Goal: Task Accomplishment & Management: Complete application form

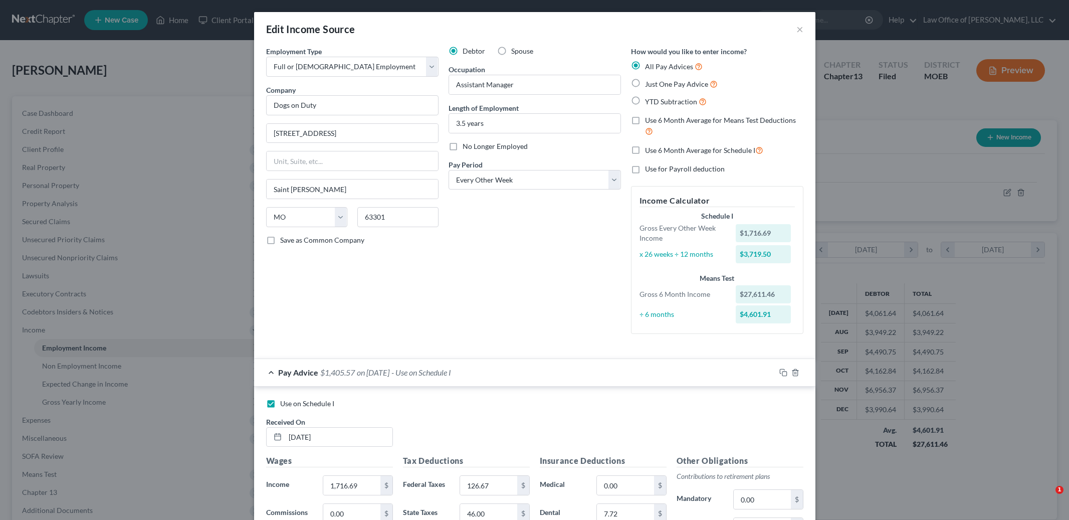
select select "0"
select select "26"
select select "2"
click at [139, 128] on div "Edit Income Source × Employment Type * Select Full or [DEMOGRAPHIC_DATA] Employ…" at bounding box center [534, 260] width 1069 height 520
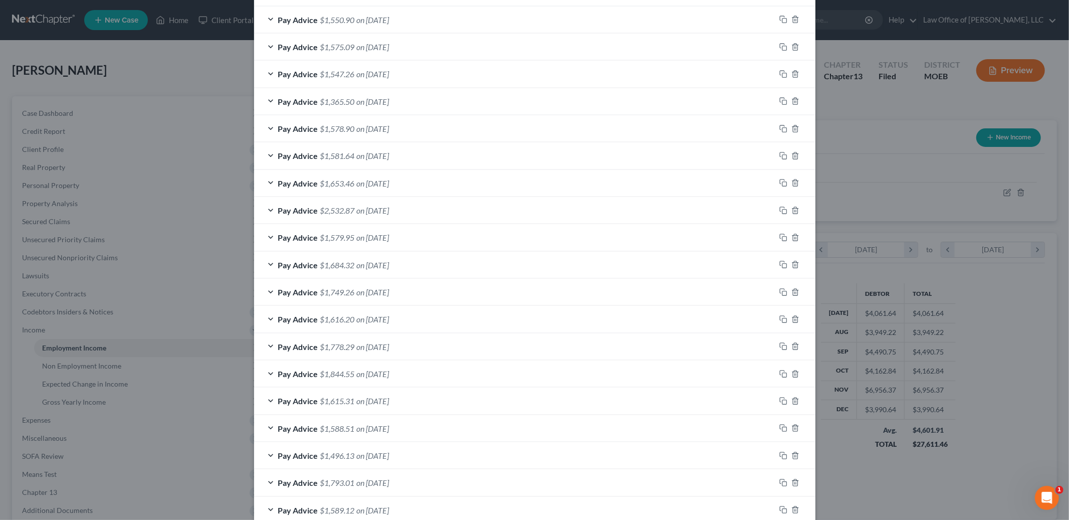
scroll to position [1152, 0]
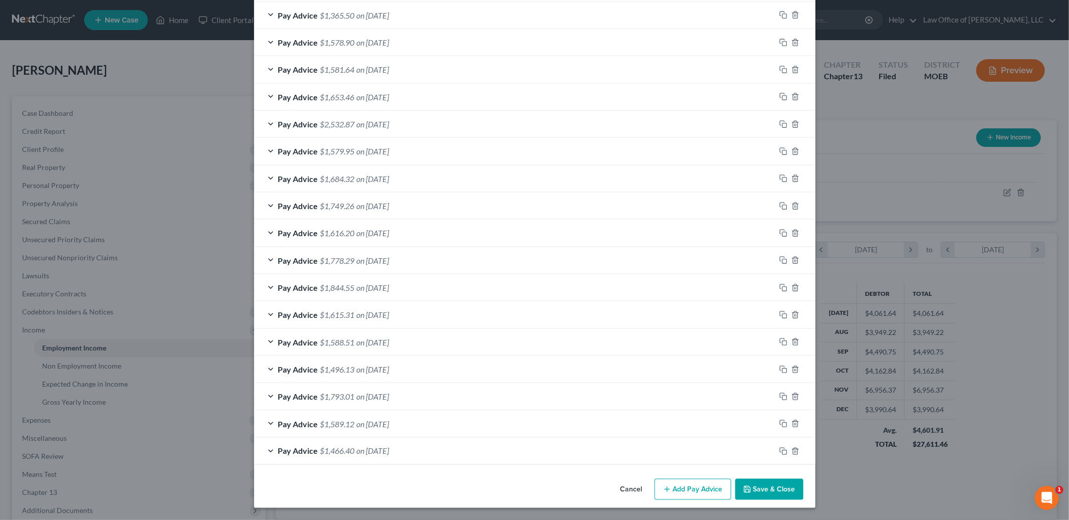
click at [781, 484] on button "Save & Close" at bounding box center [770, 489] width 68 height 21
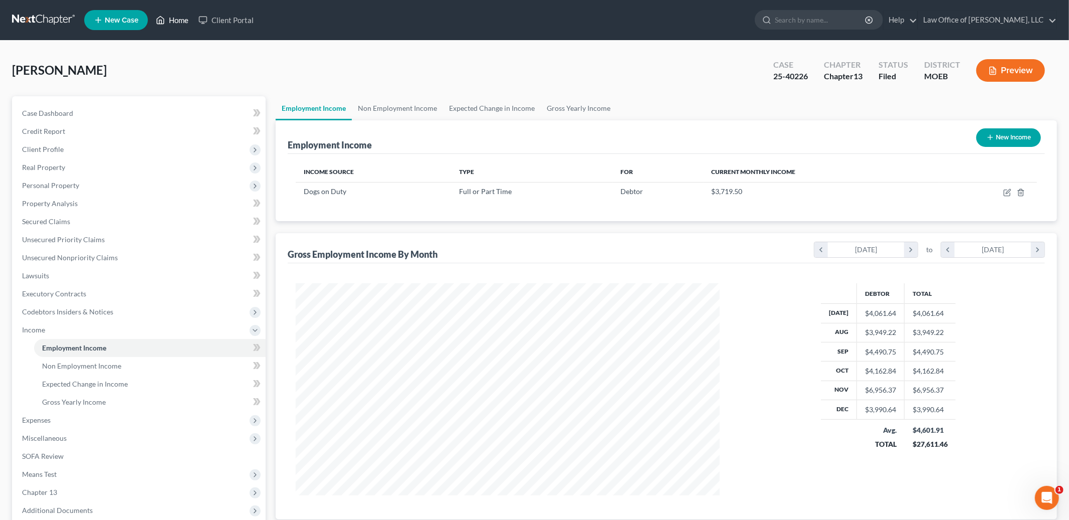
click at [178, 17] on link "Home" at bounding box center [172, 20] width 43 height 18
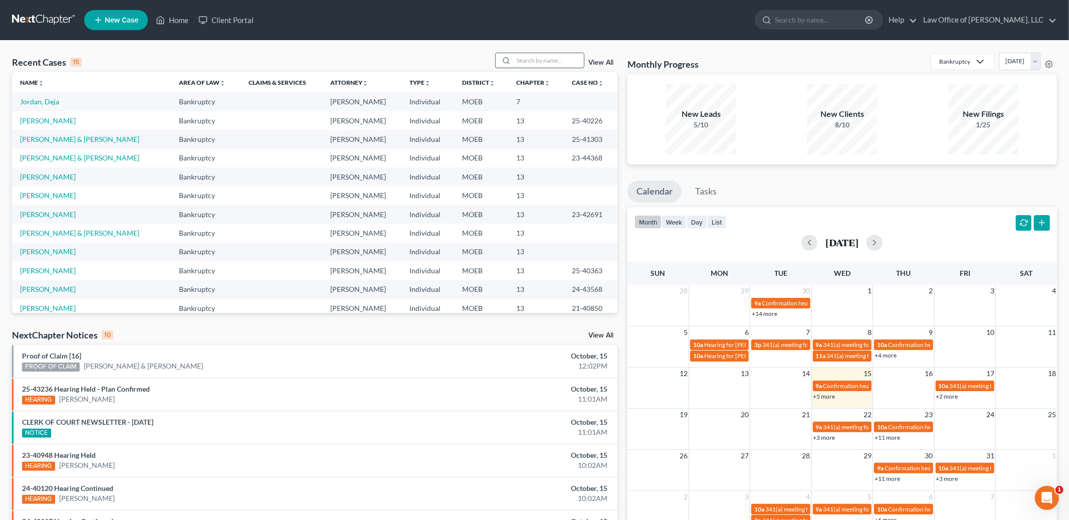
click at [563, 67] on input "search" at bounding box center [549, 60] width 70 height 15
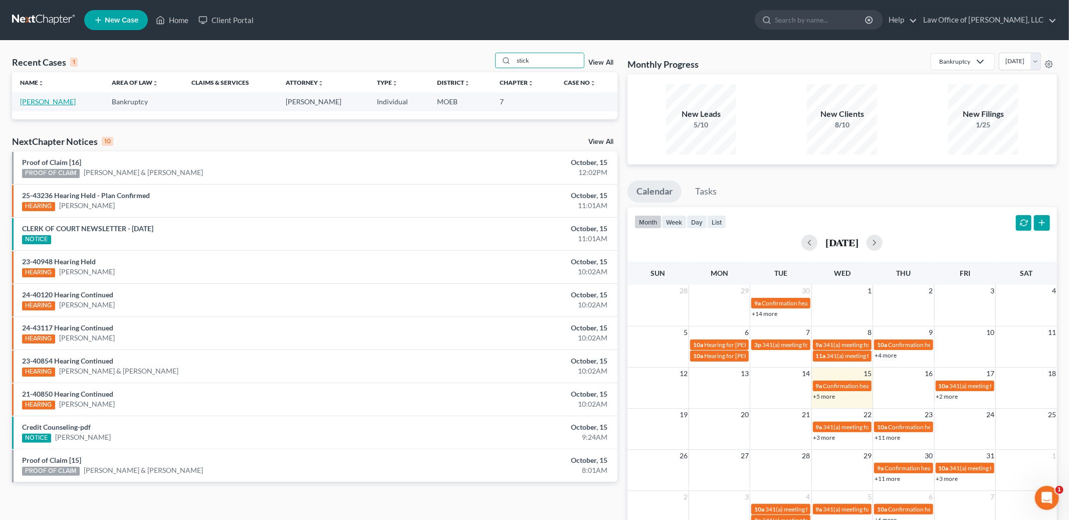
type input "stick"
click at [31, 99] on link "[PERSON_NAME]" at bounding box center [48, 101] width 56 height 9
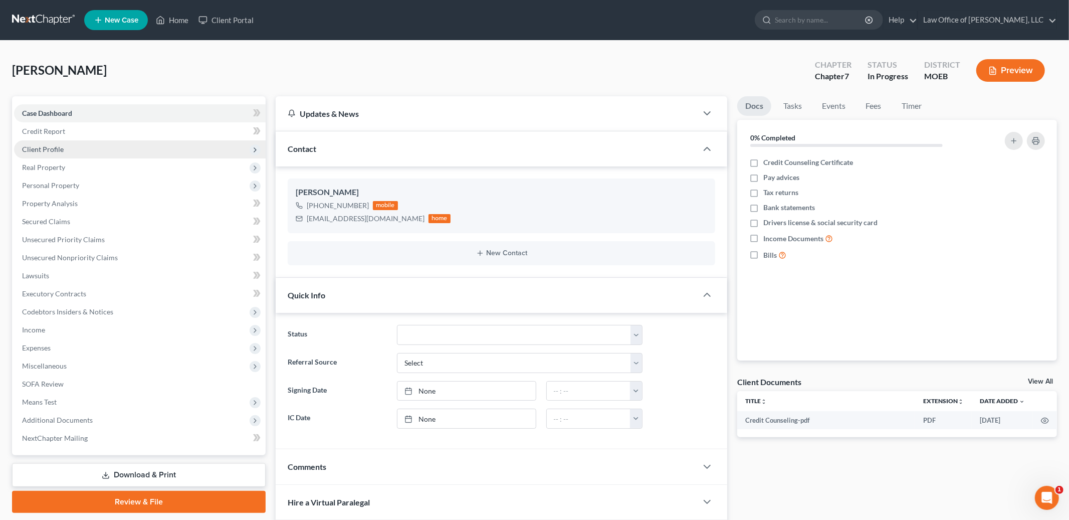
click at [58, 145] on span "Client Profile" at bounding box center [43, 149] width 42 height 9
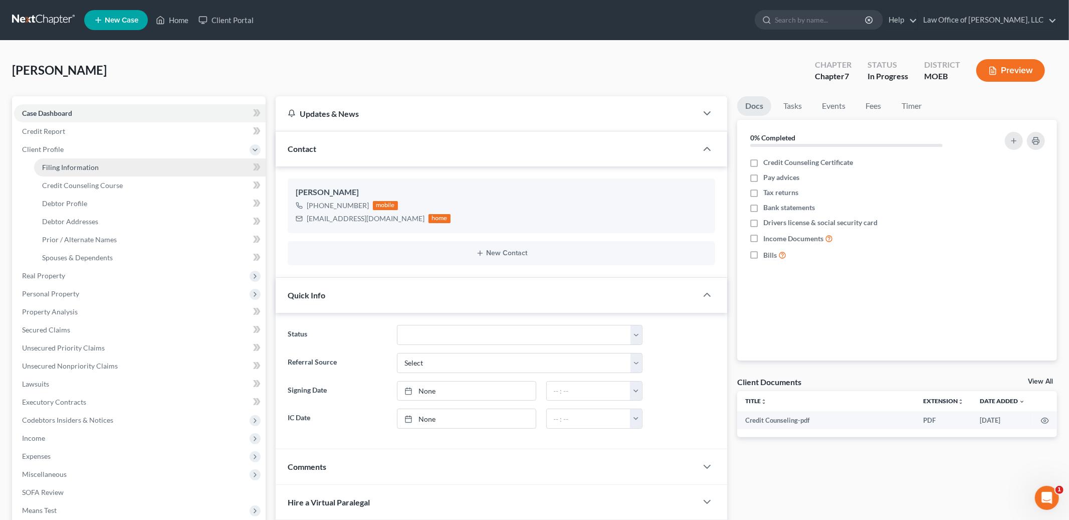
click at [92, 163] on span "Filing Information" at bounding box center [70, 167] width 57 height 9
select select "1"
select select "0"
select select "26"
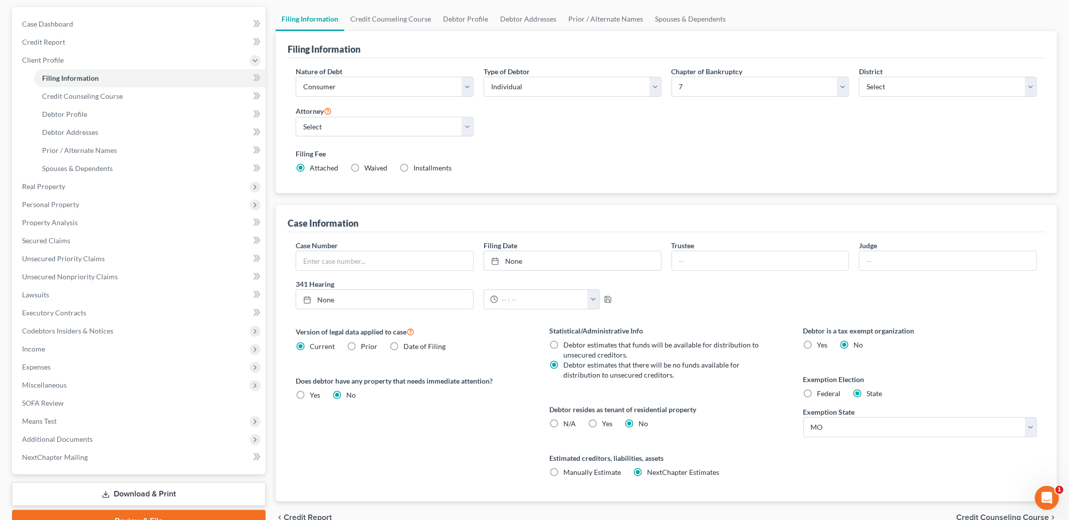
scroll to position [140, 0]
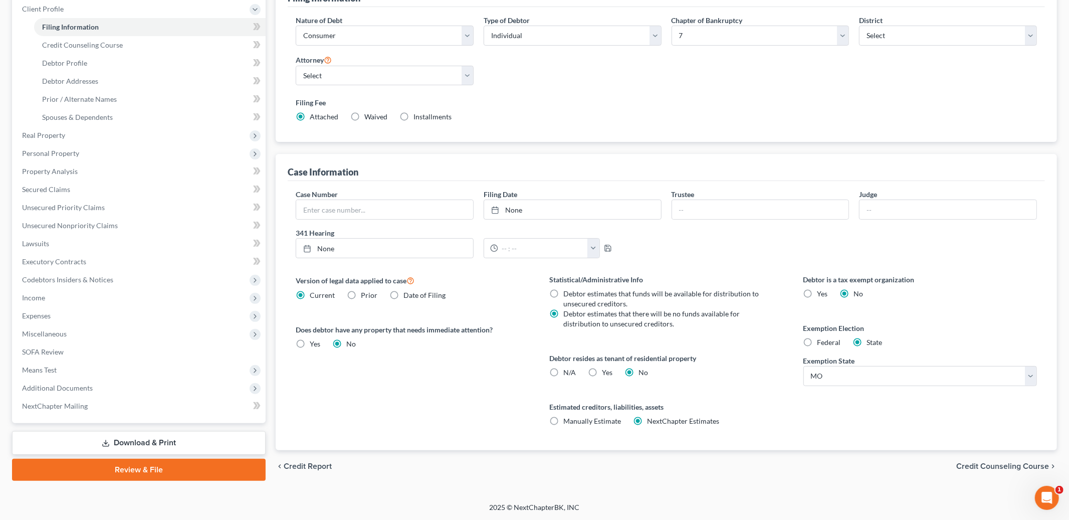
click at [818, 345] on label "Federal" at bounding box center [830, 342] width 24 height 10
click at [822, 344] on input "Federal" at bounding box center [825, 340] width 7 height 7
radio input "true"
radio input "false"
click at [1008, 465] on span "Credit Counseling Course" at bounding box center [1003, 466] width 93 height 8
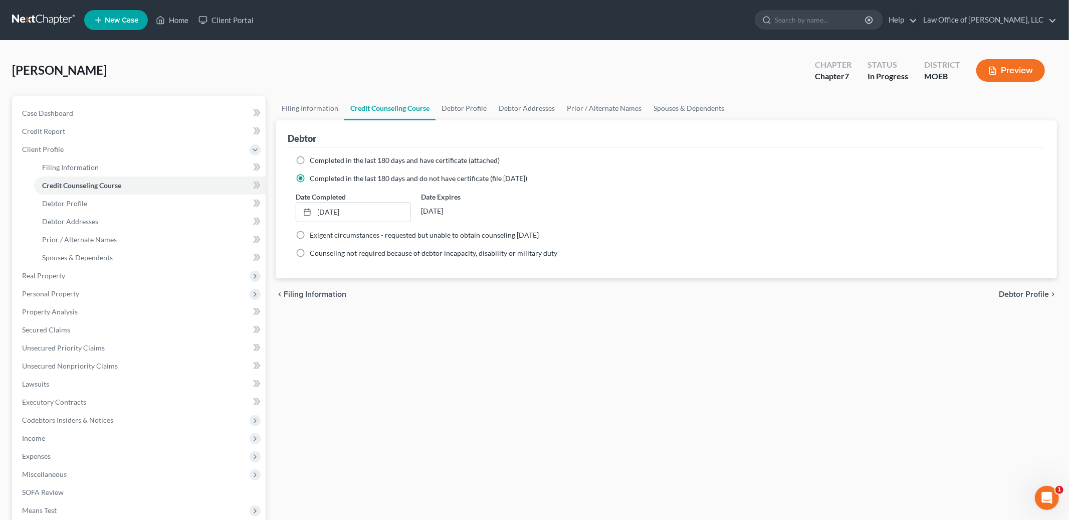
click at [1015, 292] on span "Debtor Profile" at bounding box center [1024, 294] width 50 height 8
select select "0"
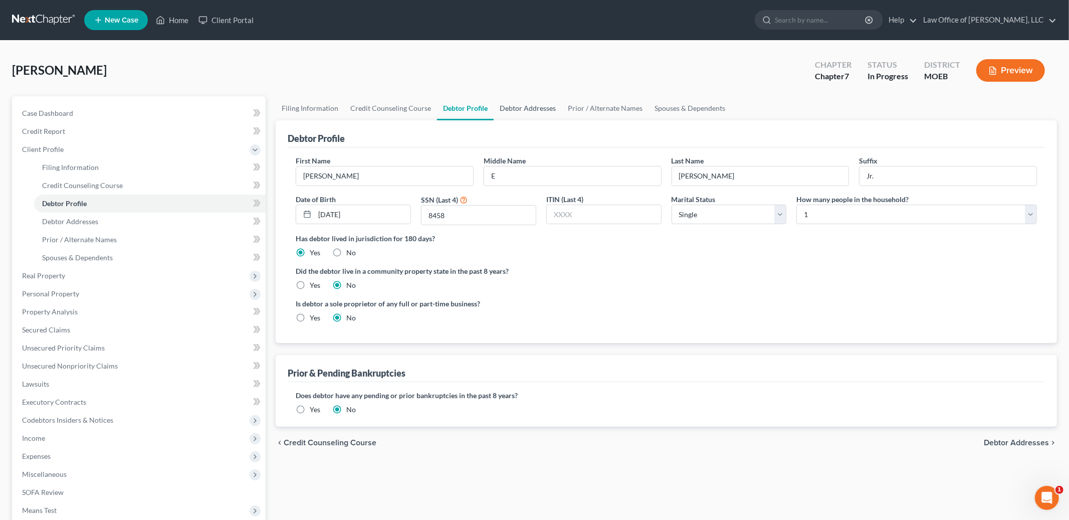
click at [535, 106] on link "Debtor Addresses" at bounding box center [528, 108] width 68 height 24
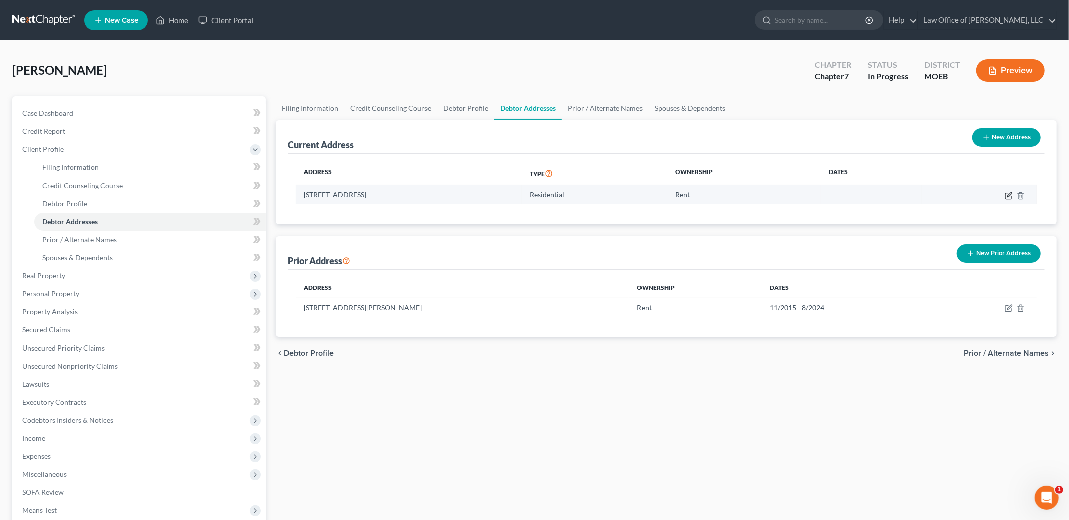
click at [1006, 193] on icon "button" at bounding box center [1009, 196] width 6 height 6
select select "26"
select select "0"
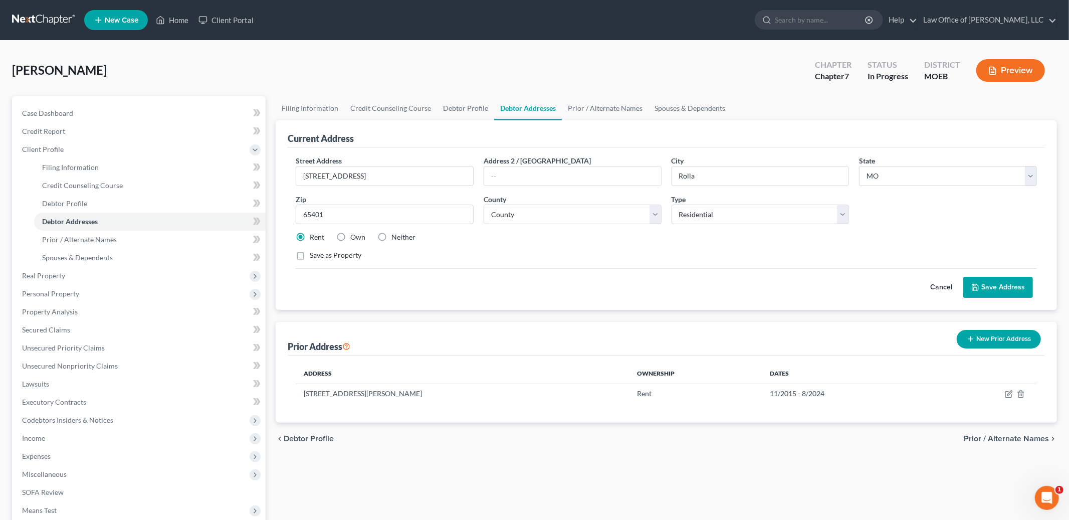
click at [989, 286] on button "Save Address" at bounding box center [999, 287] width 70 height 21
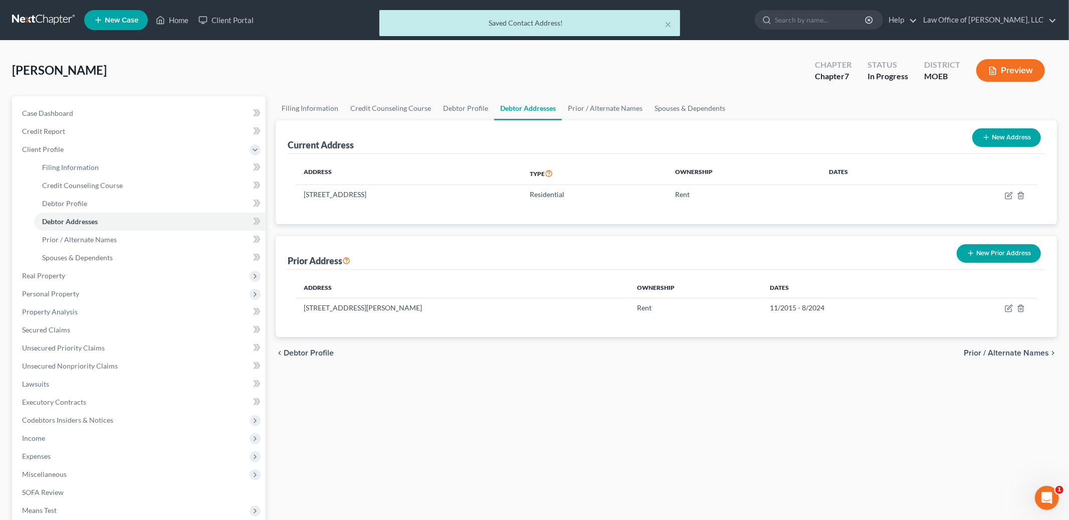
click at [1013, 350] on span "Prior / Alternate Names" at bounding box center [1006, 353] width 85 height 8
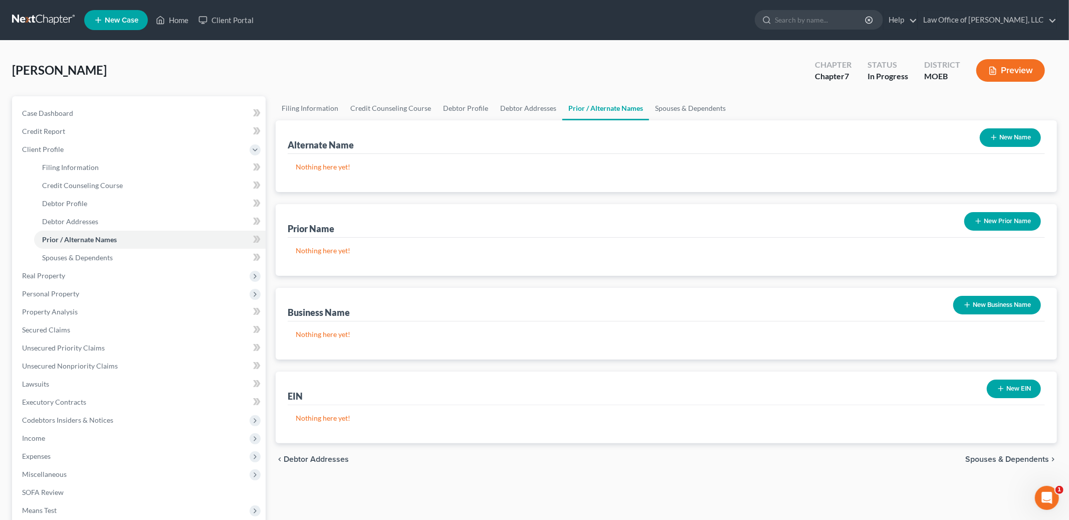
click at [990, 460] on span "Spouses & Dependents" at bounding box center [1008, 459] width 84 height 8
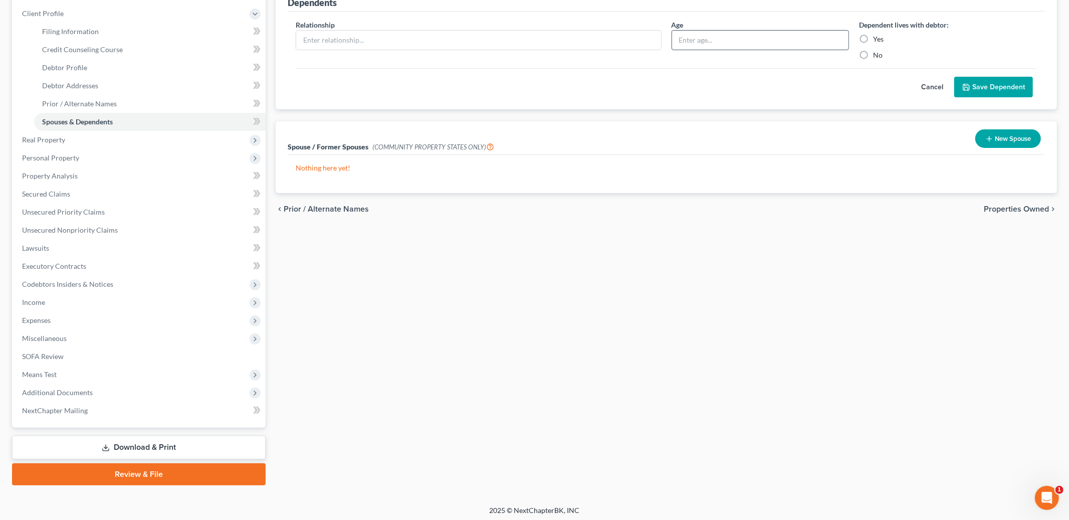
scroll to position [138, 0]
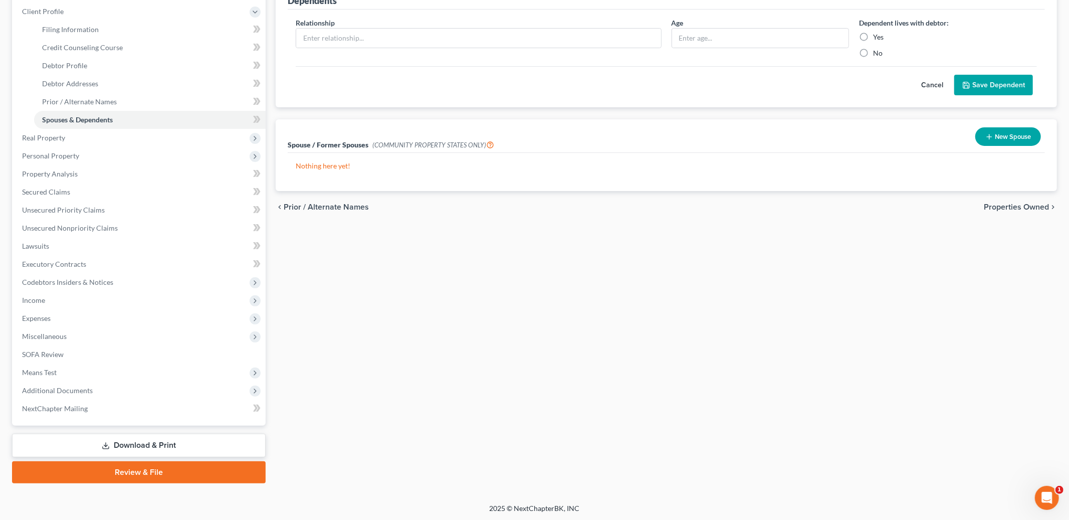
click at [1026, 212] on div "chevron_left Prior / Alternate Names Properties Owned chevron_right" at bounding box center [667, 207] width 782 height 32
click at [1024, 206] on span "Properties Owned" at bounding box center [1016, 207] width 65 height 8
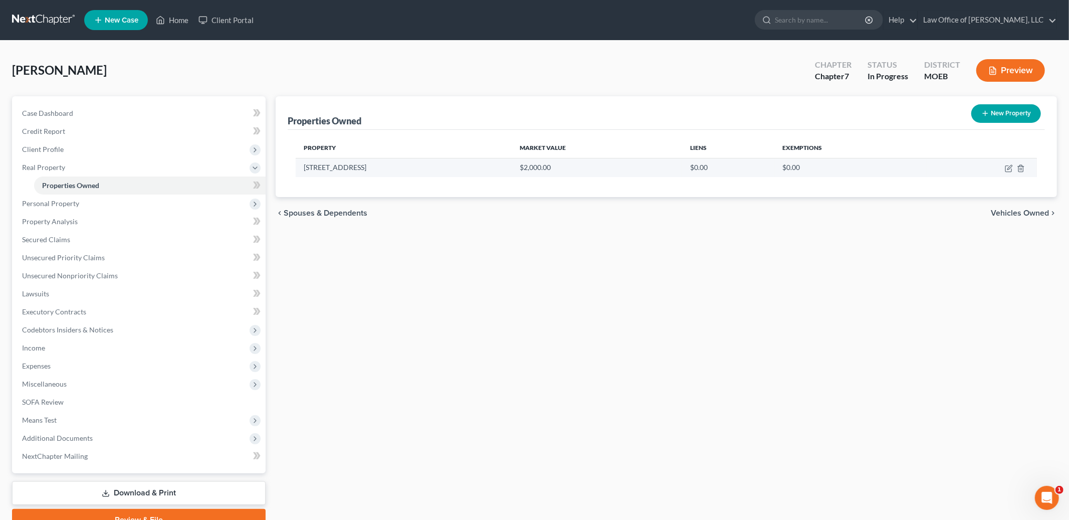
click at [1011, 162] on td at bounding box center [982, 167] width 110 height 19
drag, startPoint x: 1001, startPoint y: 168, endPoint x: 1011, endPoint y: 168, distance: 10.5
click at [1011, 168] on td at bounding box center [982, 167] width 110 height 19
click at [1006, 168] on icon "button" at bounding box center [1009, 169] width 6 height 6
select select "17"
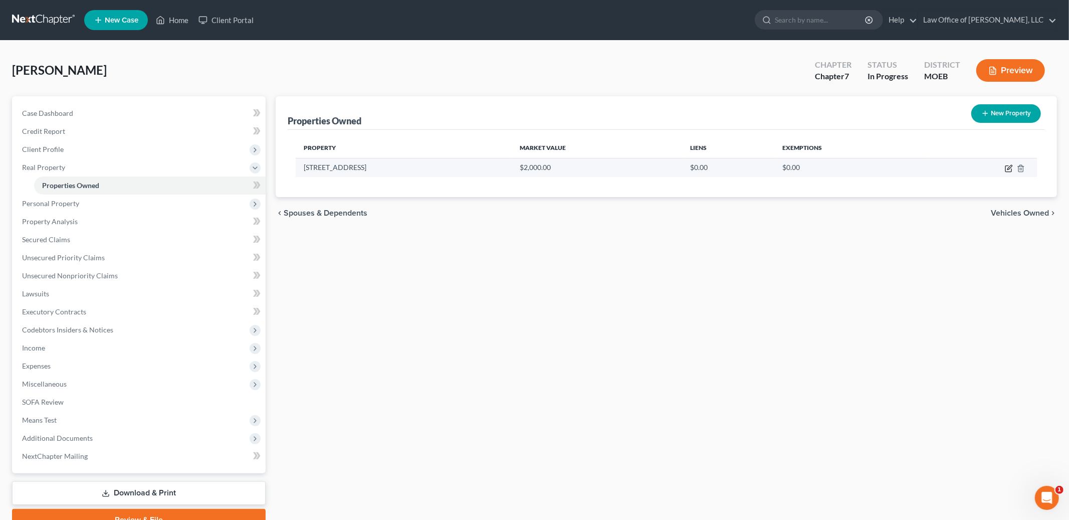
select select "0"
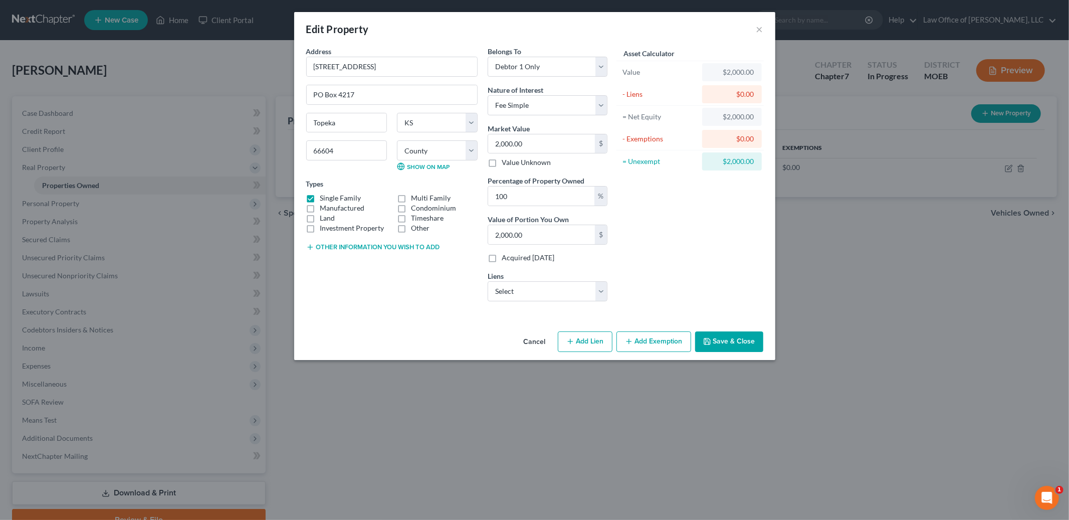
click at [403, 250] on button "Other information you wish to add" at bounding box center [373, 247] width 134 height 8
click at [396, 272] on textarea at bounding box center [391, 270] width 171 height 37
type textarea "Cemetery Lot"
click at [657, 339] on button "Add Exemption" at bounding box center [654, 341] width 75 height 21
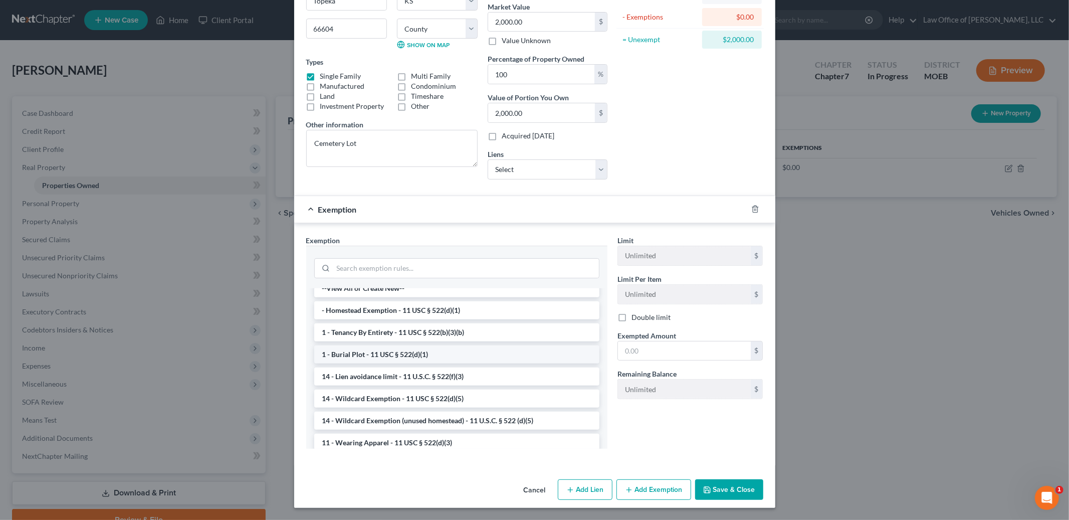
scroll to position [11, 0]
click at [557, 354] on li "1 - Burial Plot - 11 USC § 522(d)(1)" at bounding box center [456, 353] width 285 height 18
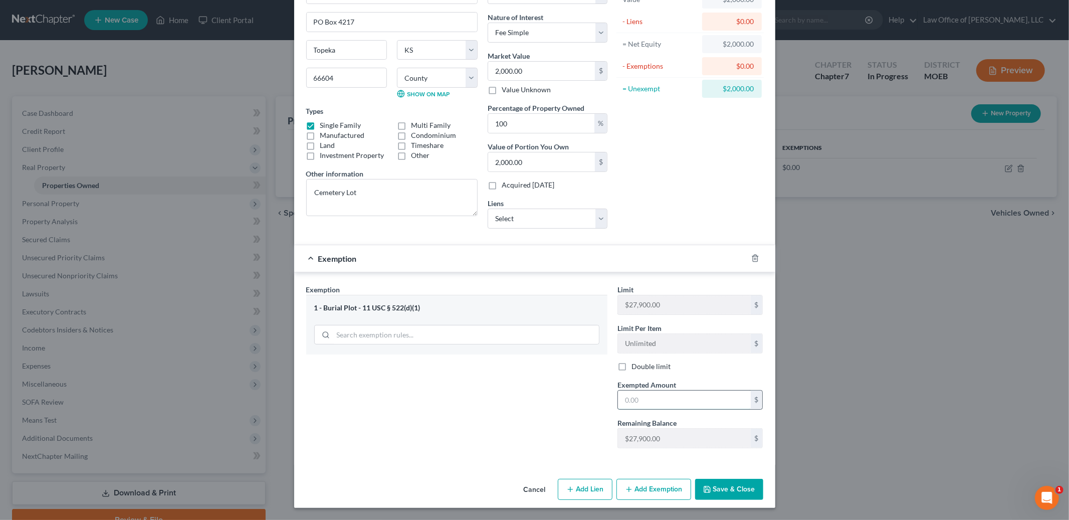
click at [663, 403] on input "text" at bounding box center [684, 400] width 133 height 19
type input "2,000.00"
click at [740, 489] on button "Save & Close" at bounding box center [729, 489] width 68 height 21
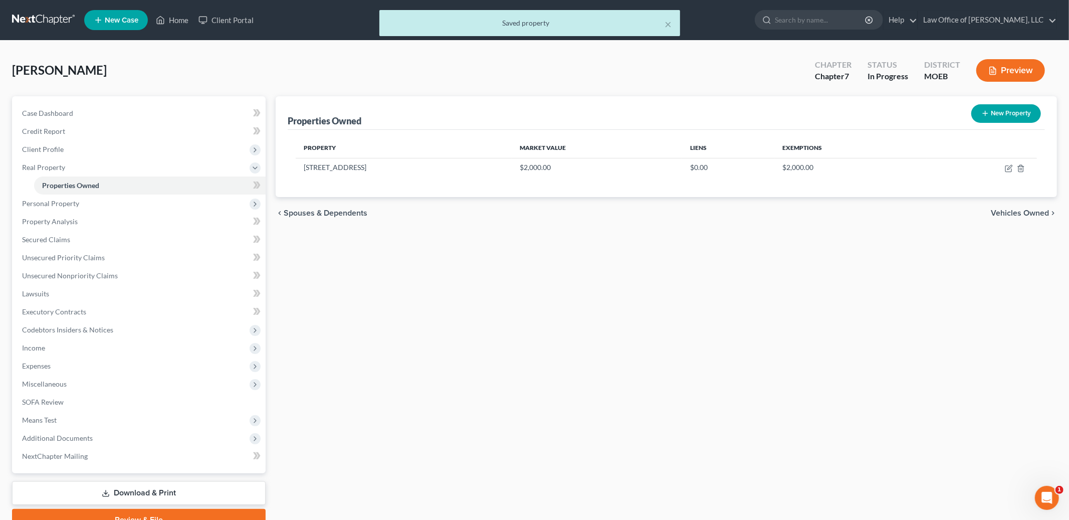
click at [1021, 212] on span "Vehicles Owned" at bounding box center [1020, 213] width 58 height 8
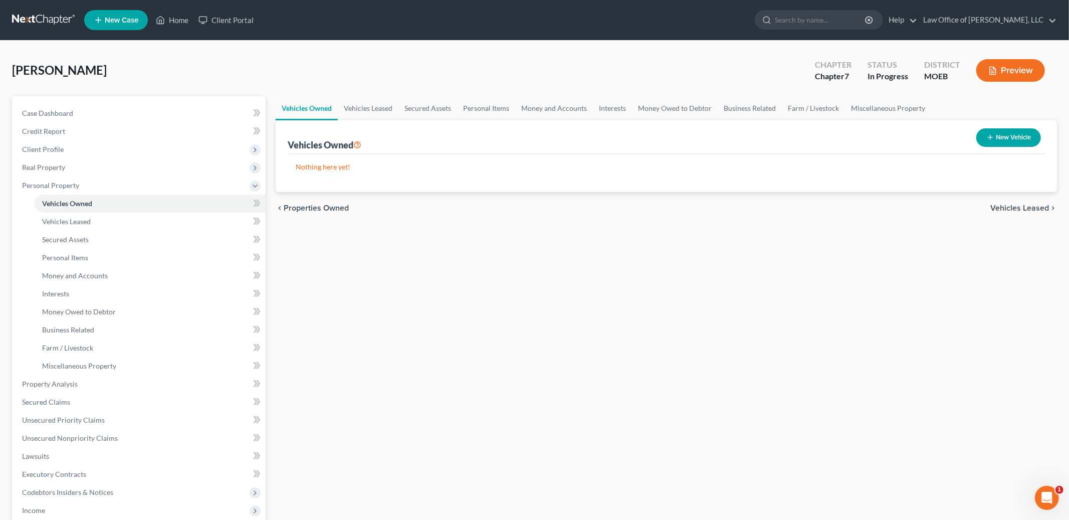
click at [1018, 207] on span "Vehicles Leased" at bounding box center [1020, 208] width 59 height 8
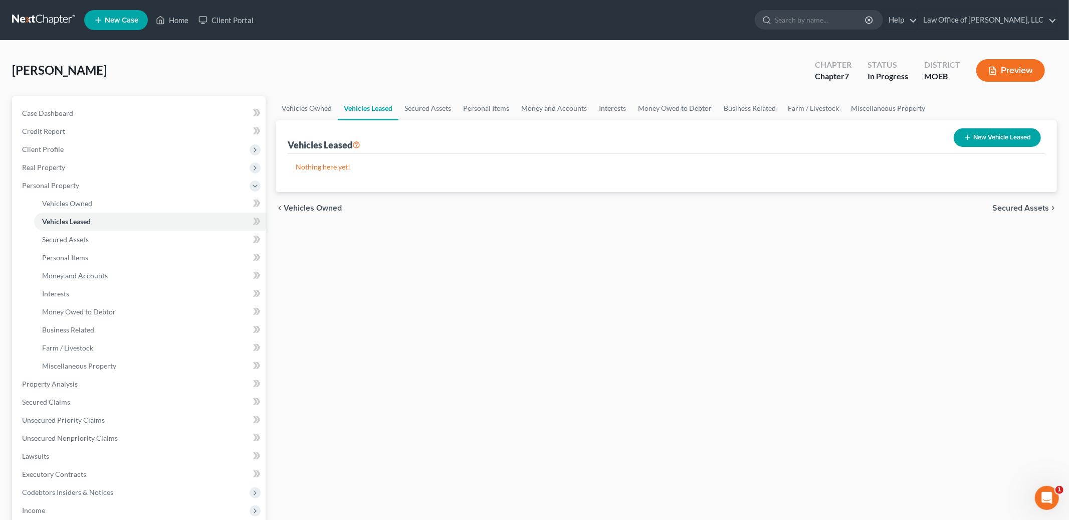
click at [1007, 208] on span "Secured Assets" at bounding box center [1021, 208] width 57 height 8
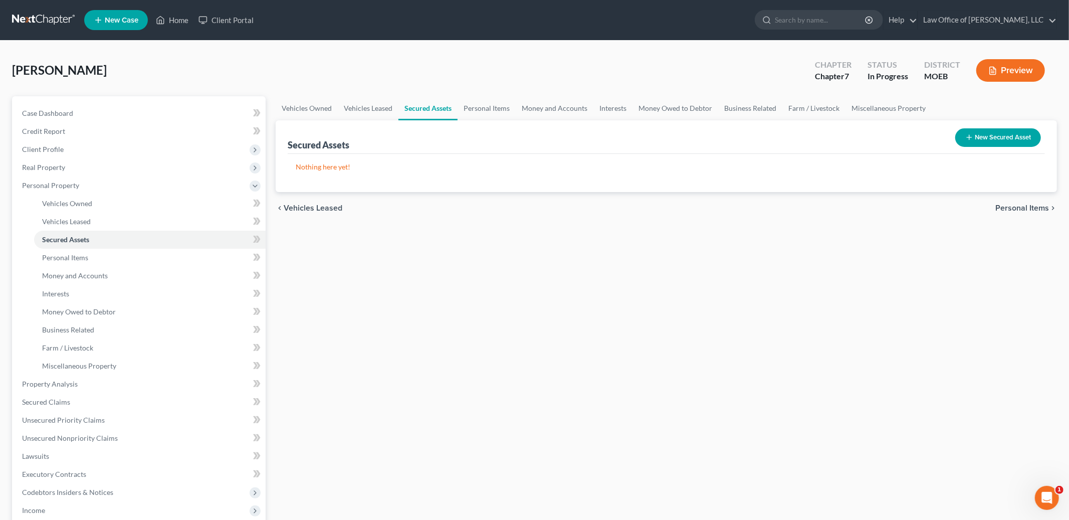
click at [1032, 205] on span "Personal Items" at bounding box center [1023, 208] width 54 height 8
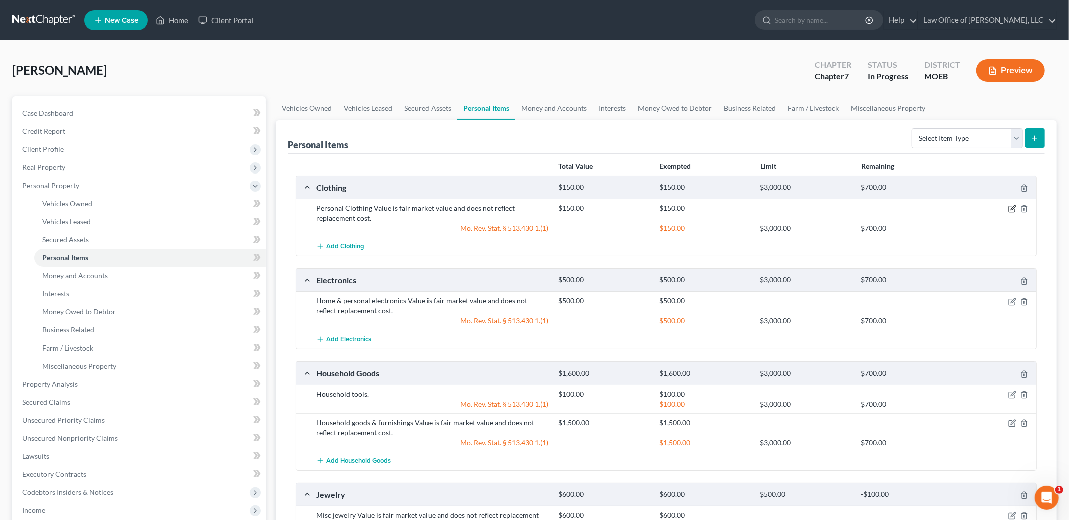
click at [1010, 208] on icon "button" at bounding box center [1013, 209] width 8 height 8
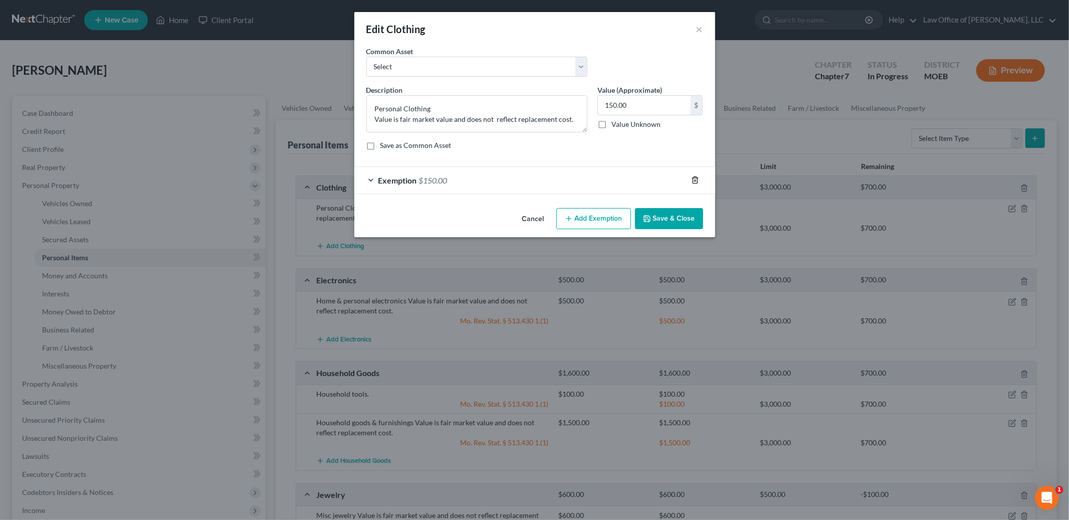
click at [695, 178] on icon "button" at bounding box center [695, 180] width 8 height 8
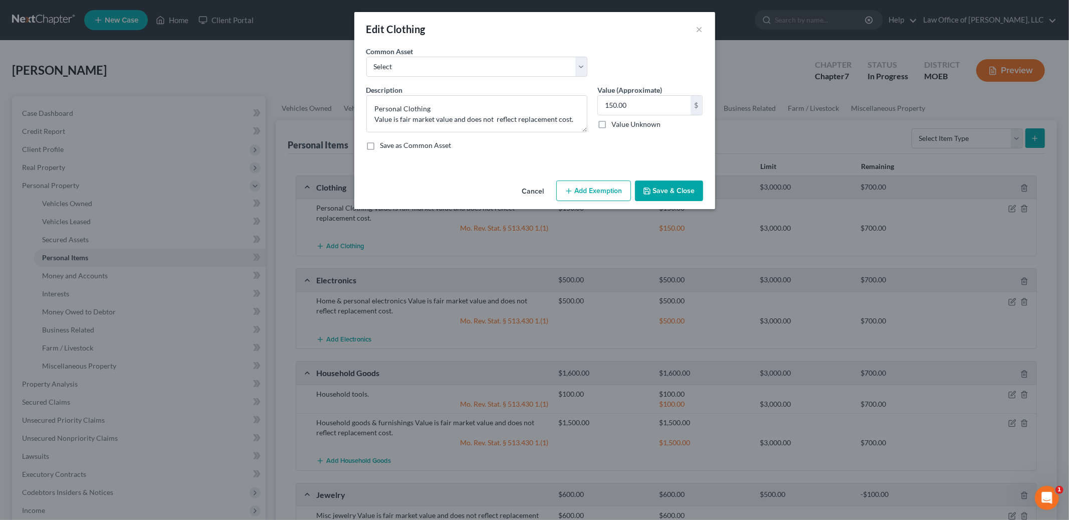
click at [588, 190] on button "Add Exemption" at bounding box center [594, 191] width 75 height 21
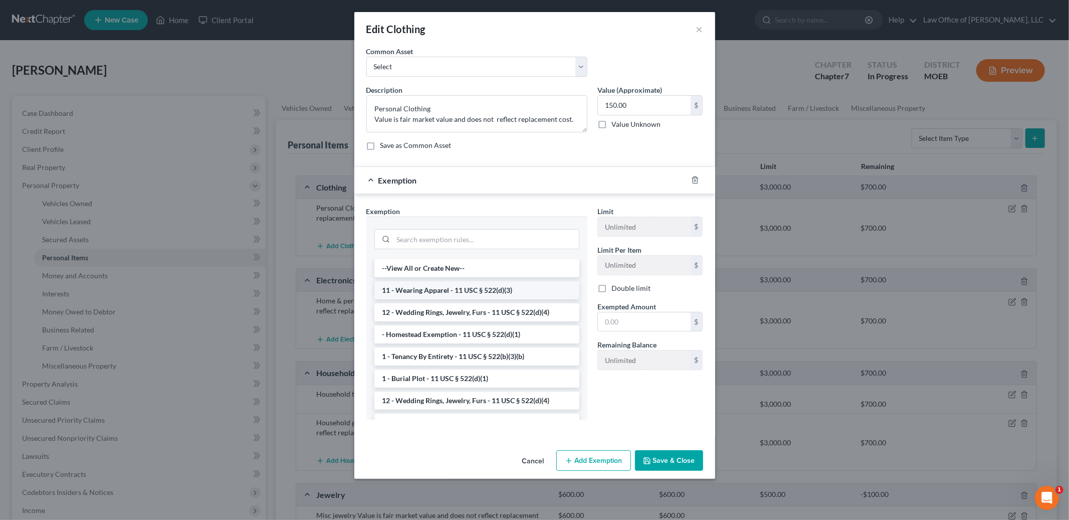
click at [483, 285] on li "11 - Wearing Apparel - 11 USC § 522(d)(3)" at bounding box center [477, 290] width 205 height 18
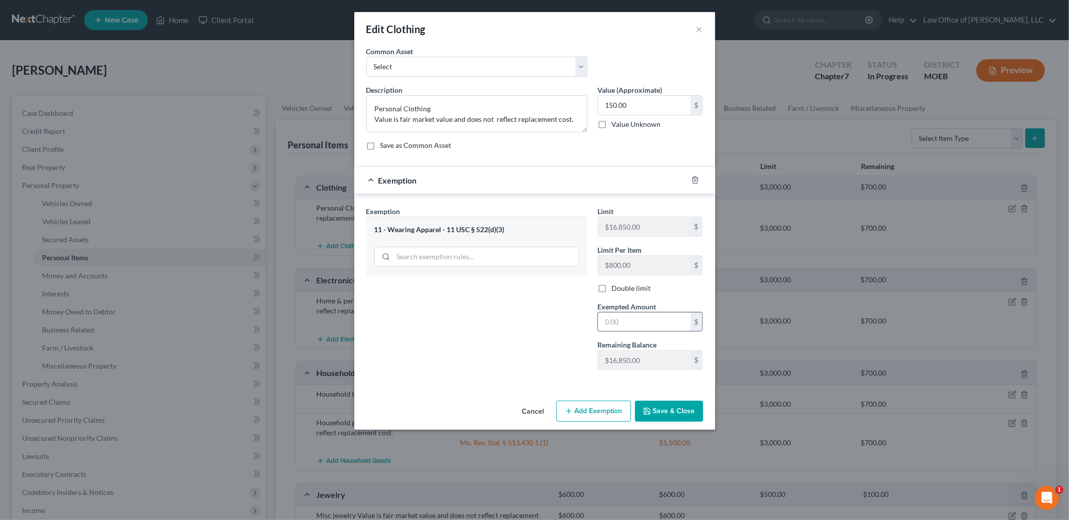
click at [616, 327] on input "text" at bounding box center [644, 321] width 93 height 19
type input "150.00"
click at [649, 413] on icon "button" at bounding box center [647, 411] width 8 height 8
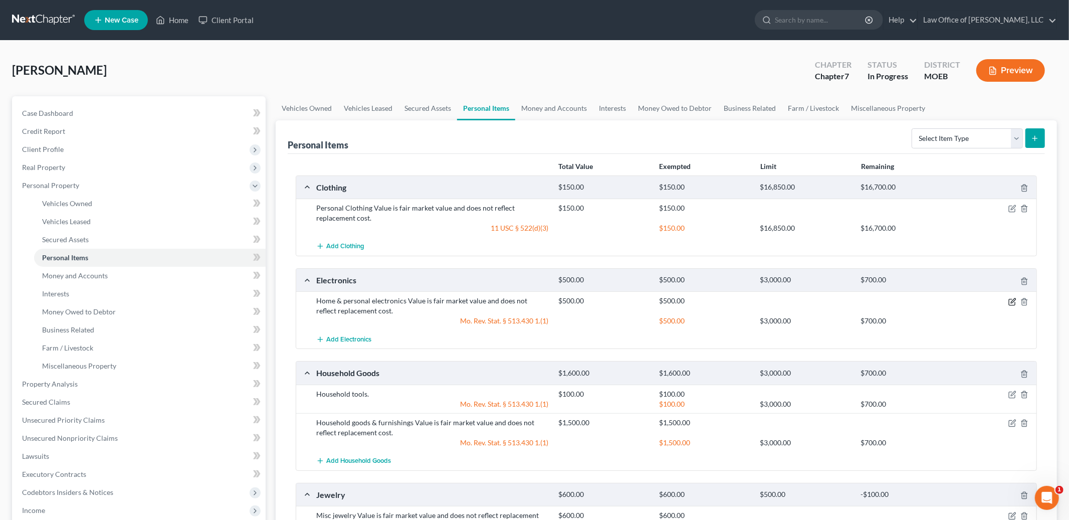
click at [1011, 303] on icon "button" at bounding box center [1013, 300] width 5 height 5
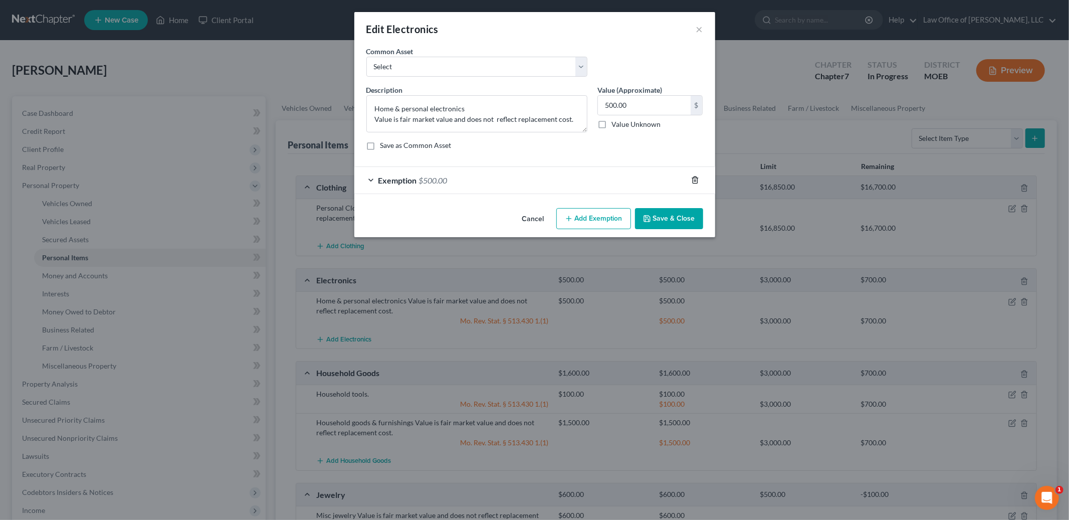
click at [695, 184] on icon "button" at bounding box center [695, 180] width 5 height 7
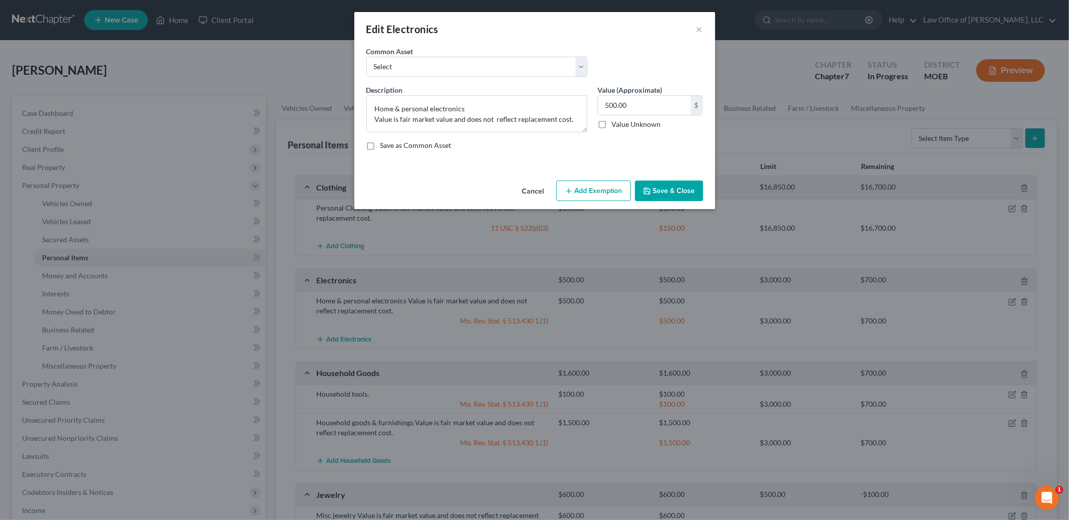
click at [597, 193] on button "Add Exemption" at bounding box center [594, 191] width 75 height 21
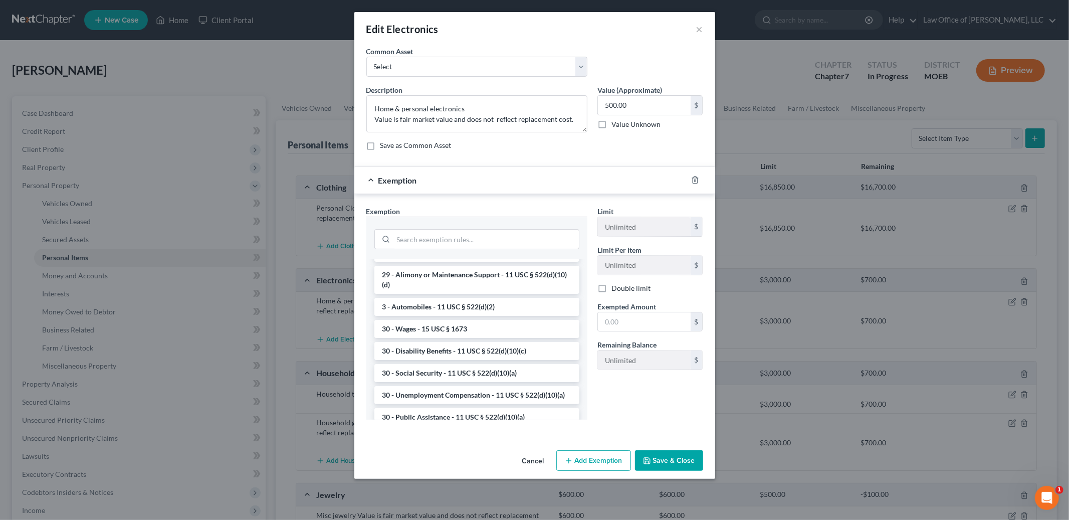
scroll to position [775, 0]
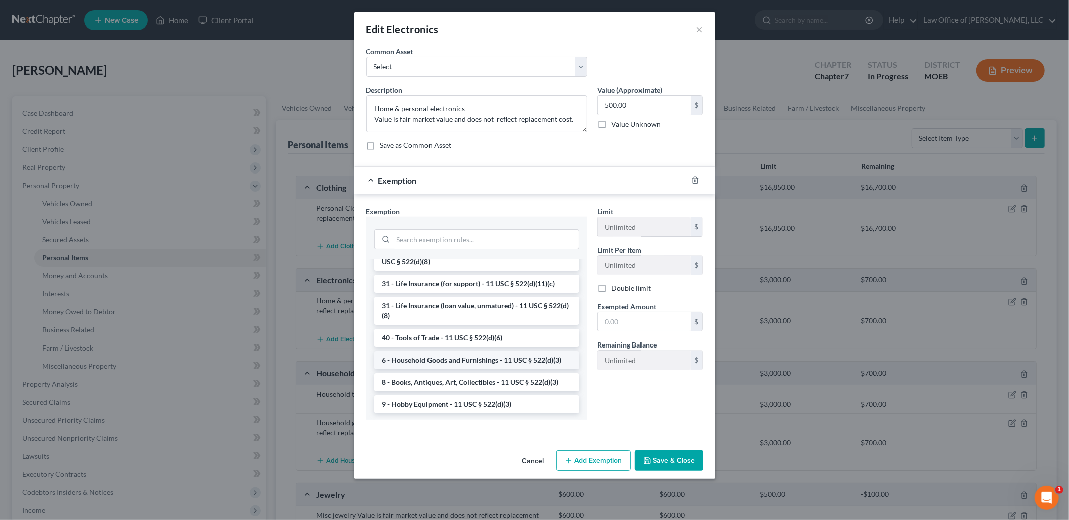
click at [495, 360] on li "6 - Household Goods and Furnishings - 11 USC § 522(d)(3)" at bounding box center [477, 360] width 205 height 18
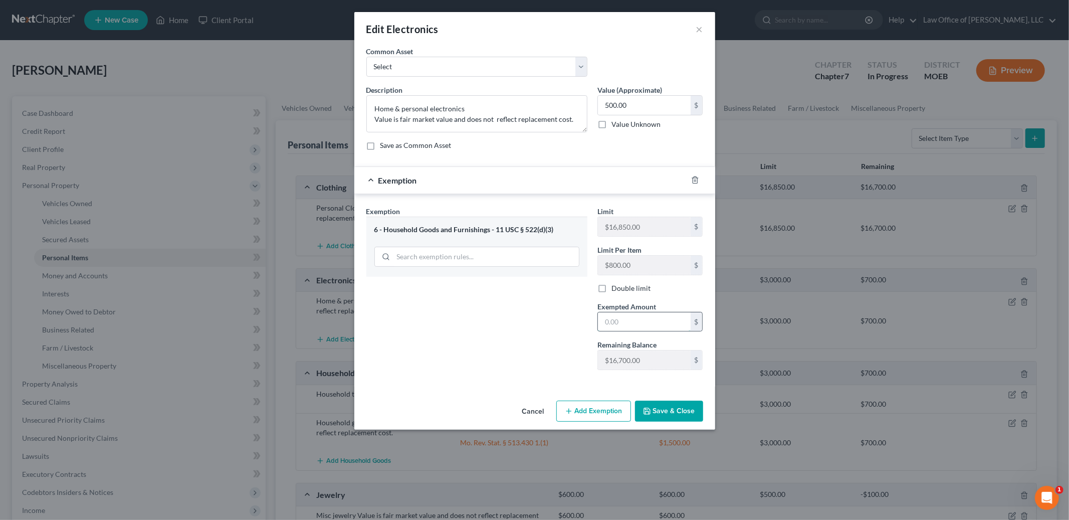
click at [623, 321] on input "text" at bounding box center [644, 321] width 93 height 19
type input "500.00"
click at [669, 419] on button "Save & Close" at bounding box center [669, 411] width 68 height 21
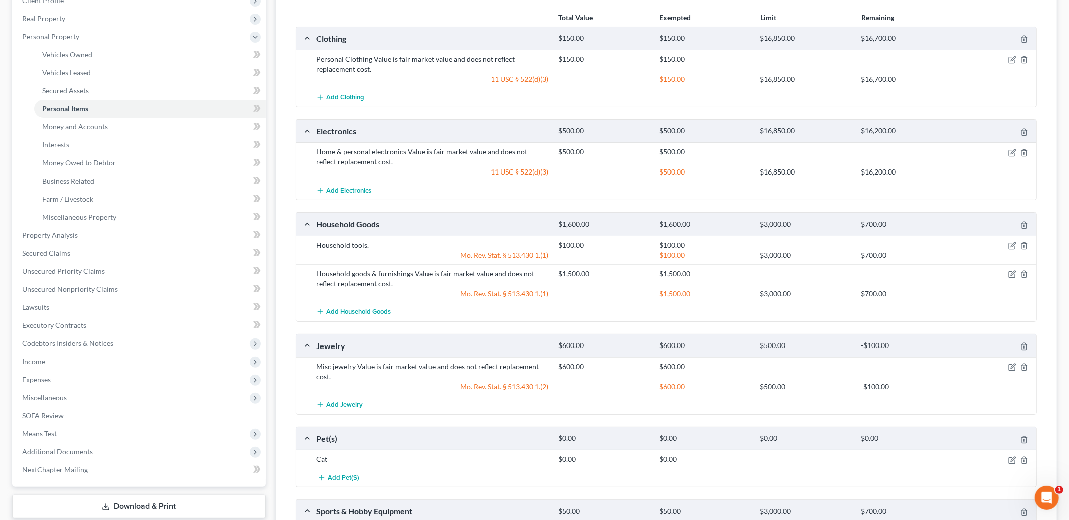
scroll to position [158, 0]
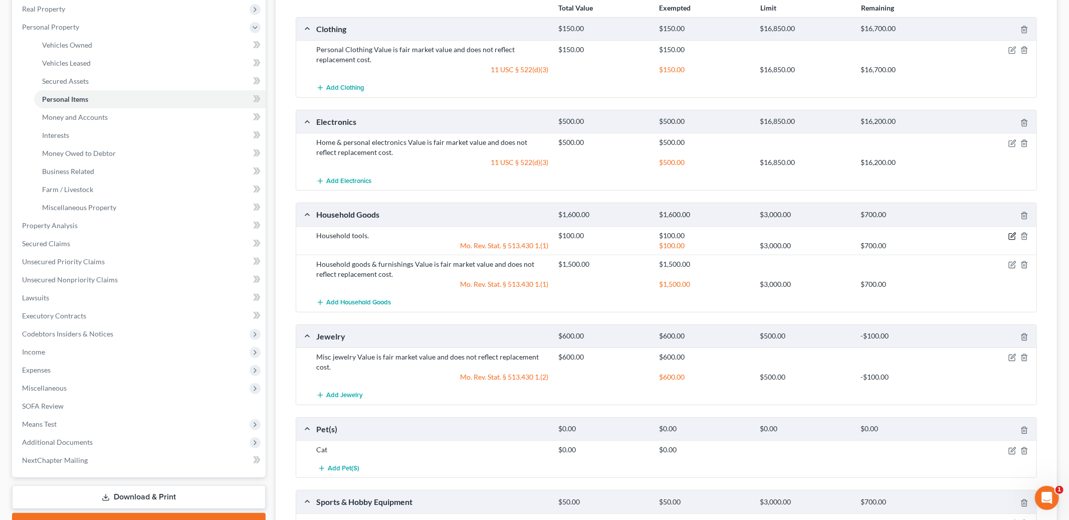
click at [1012, 236] on icon "button" at bounding box center [1013, 236] width 8 height 8
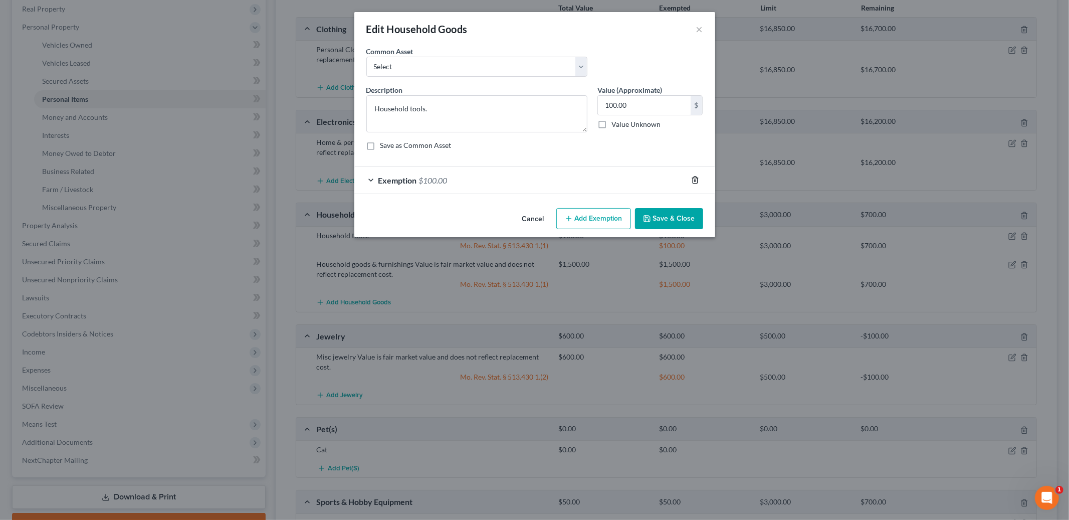
click at [691, 181] on icon "button" at bounding box center [695, 180] width 8 height 8
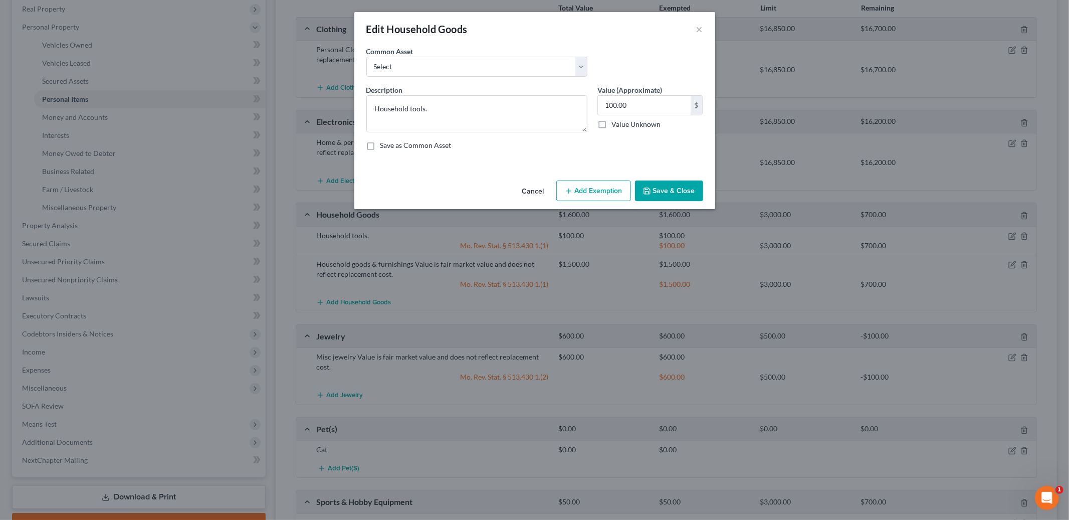
click at [592, 202] on div "Cancel Add Exemption Save & Close" at bounding box center [534, 192] width 361 height 33
click at [576, 193] on button "Add Exemption" at bounding box center [594, 191] width 75 height 21
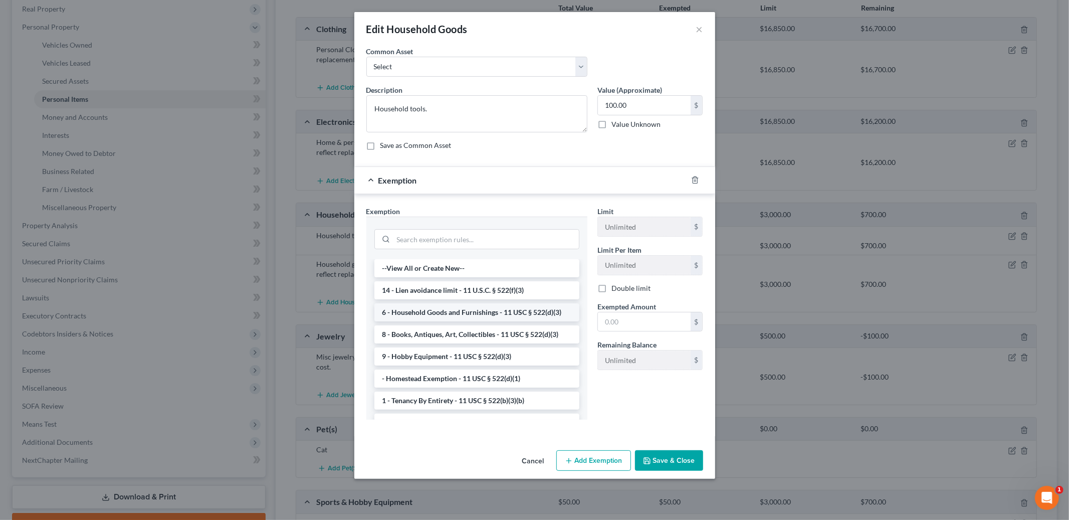
click at [499, 315] on li "6 - Household Goods and Furnishings - 11 USC § 522(d)(3)" at bounding box center [477, 312] width 205 height 18
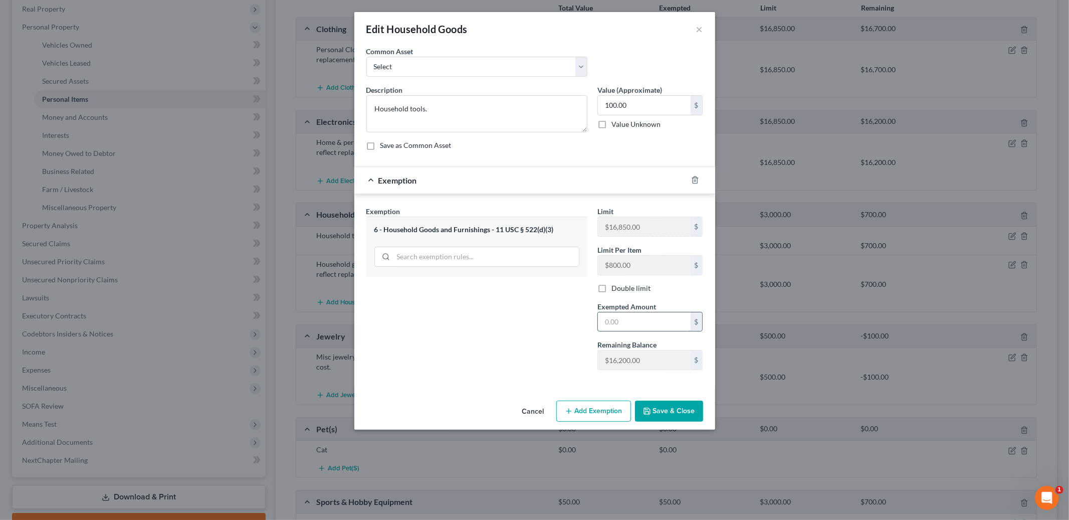
click at [628, 325] on input "text" at bounding box center [644, 321] width 93 height 19
type input "100.00"
click at [671, 408] on button "Save & Close" at bounding box center [669, 411] width 68 height 21
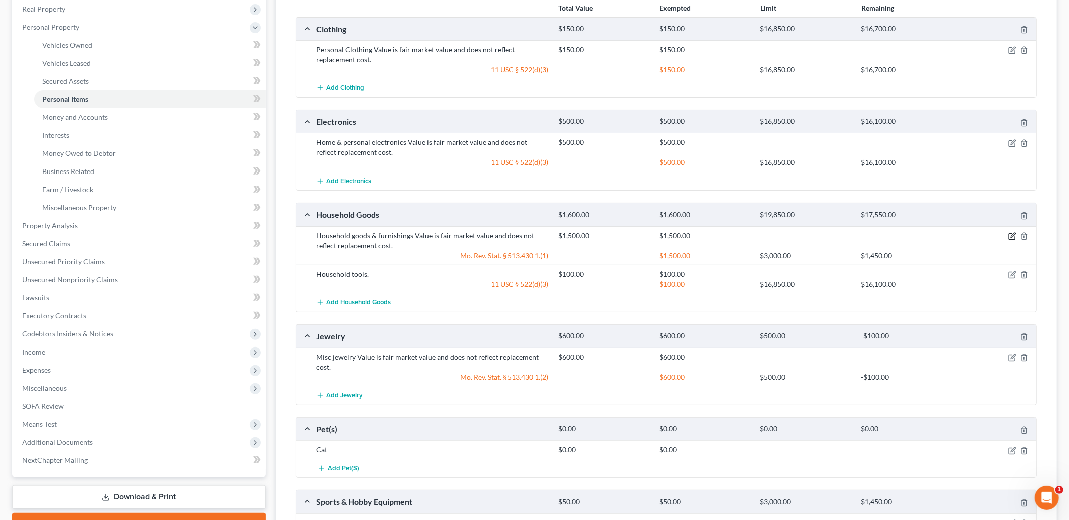
click at [1010, 235] on icon "button" at bounding box center [1013, 236] width 8 height 8
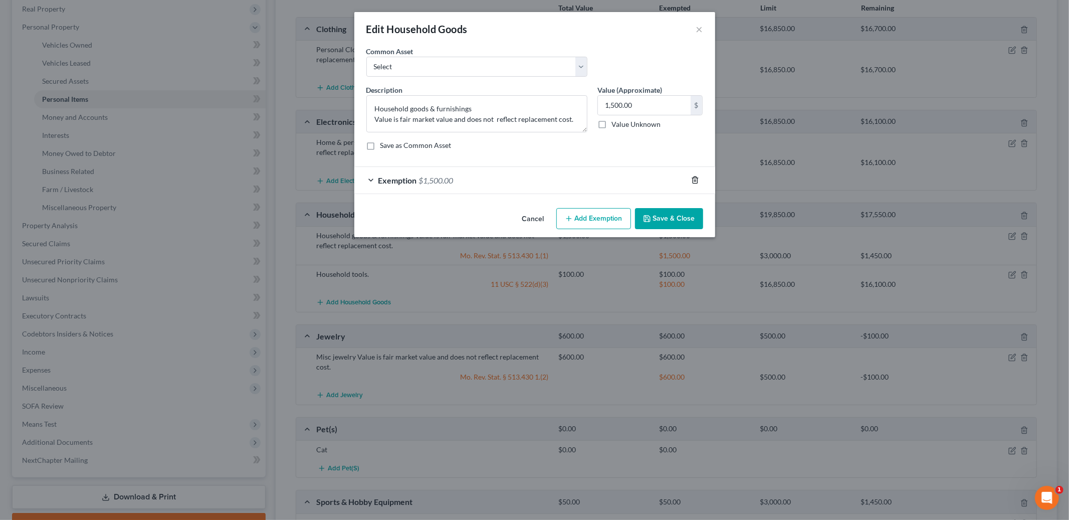
click at [693, 180] on icon "button" at bounding box center [695, 180] width 5 height 7
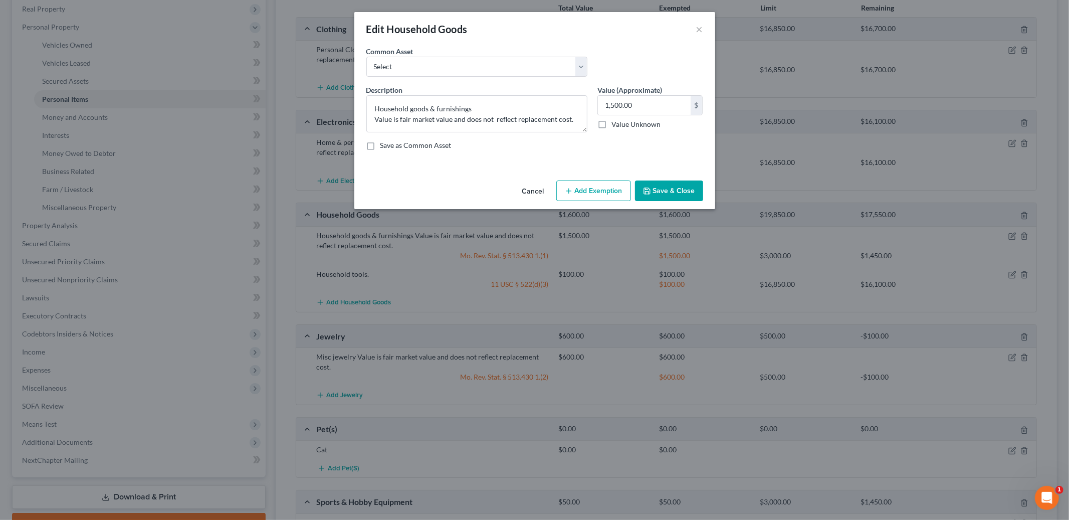
click at [604, 191] on button "Add Exemption" at bounding box center [594, 191] width 75 height 21
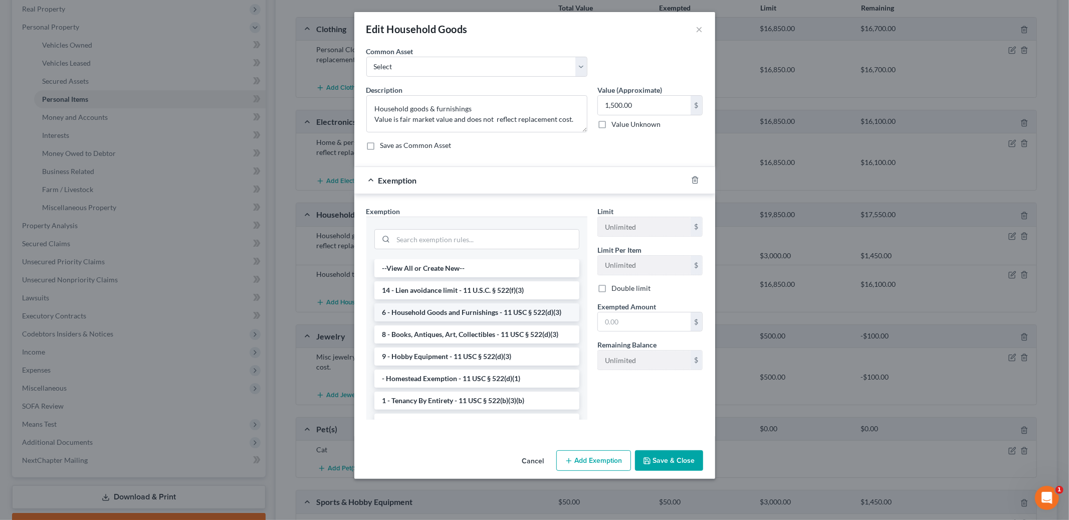
click at [509, 312] on li "6 - Household Goods and Furnishings - 11 USC § 522(d)(3)" at bounding box center [477, 312] width 205 height 18
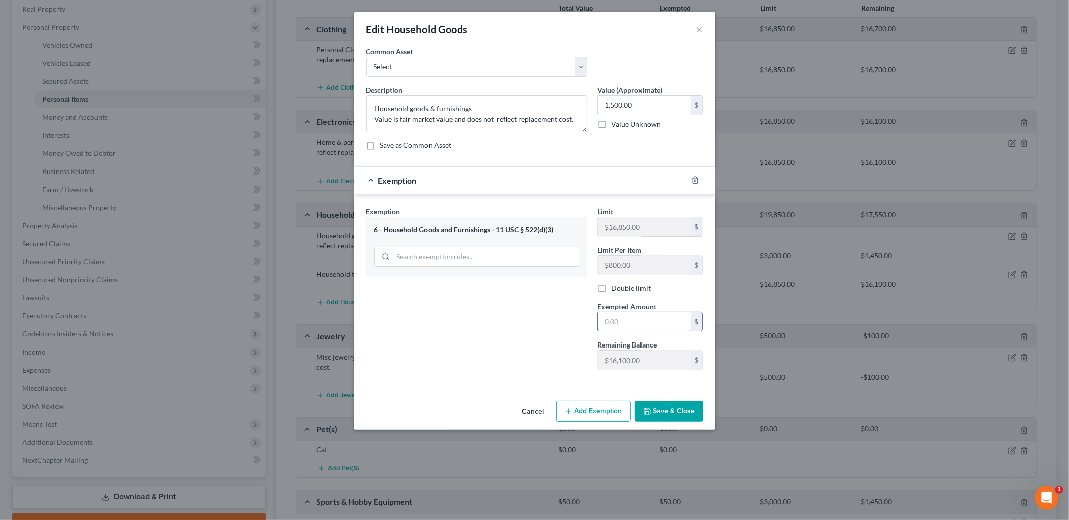
click at [637, 326] on input "text" at bounding box center [644, 321] width 93 height 19
type input "1,500.00"
click at [646, 104] on input "1,500.00" at bounding box center [644, 105] width 93 height 19
type input "300.00"
click at [653, 325] on input "1,500.00" at bounding box center [644, 321] width 93 height 19
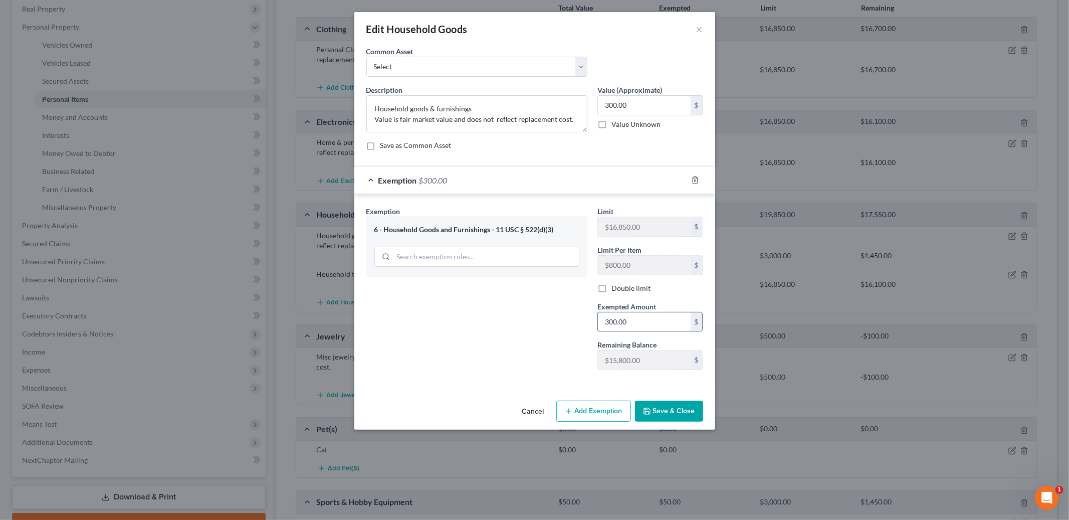
type input "300.00"
click at [666, 413] on button "Save & Close" at bounding box center [669, 411] width 68 height 21
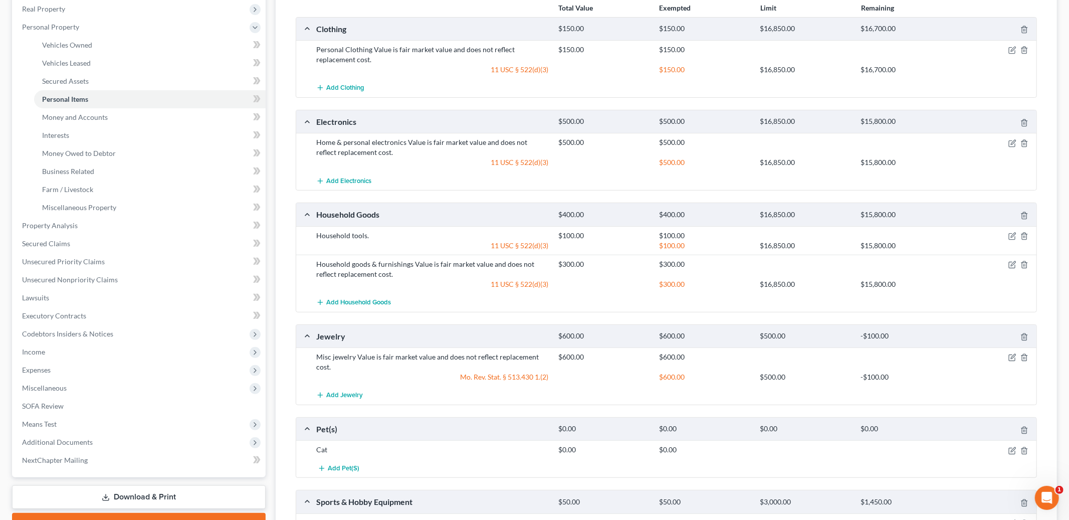
click at [1006, 356] on div at bounding box center [997, 357] width 81 height 10
click at [1010, 357] on icon "button" at bounding box center [1013, 357] width 8 height 8
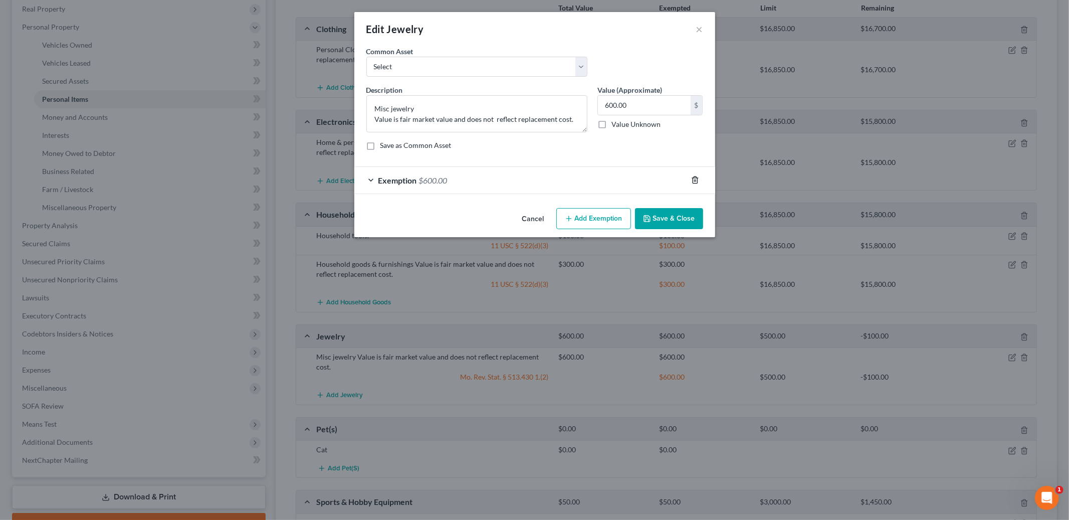
click at [692, 177] on icon "button" at bounding box center [695, 180] width 8 height 8
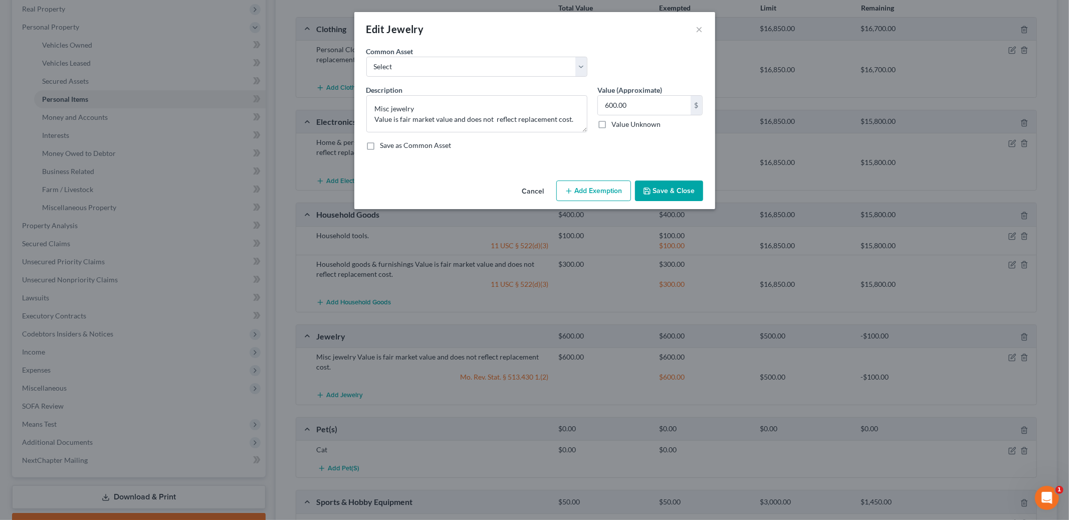
click at [585, 197] on button "Add Exemption" at bounding box center [594, 191] width 75 height 21
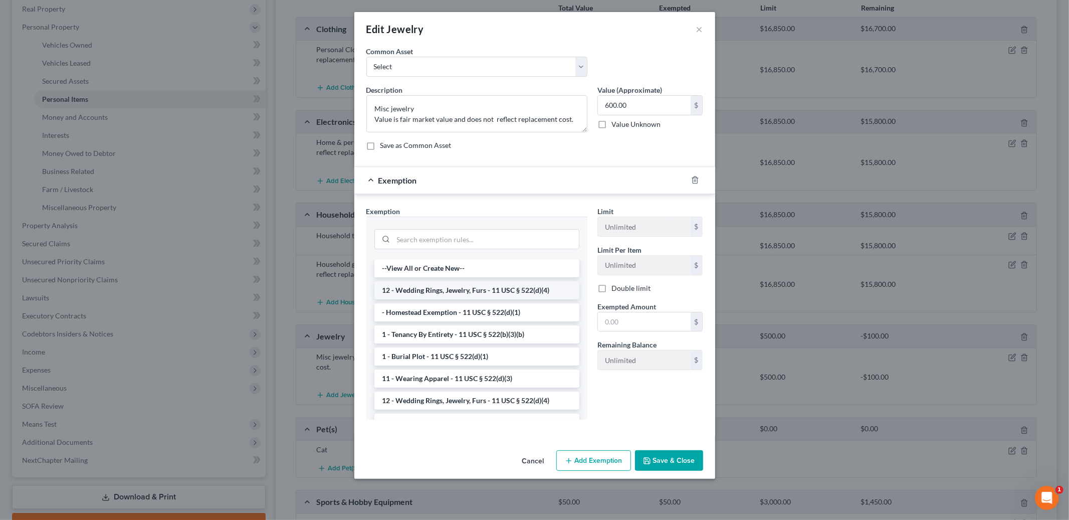
click at [518, 291] on li "12 - Wedding Rings, Jewelry, Furs - 11 USC § 522(d)(4)" at bounding box center [477, 290] width 205 height 18
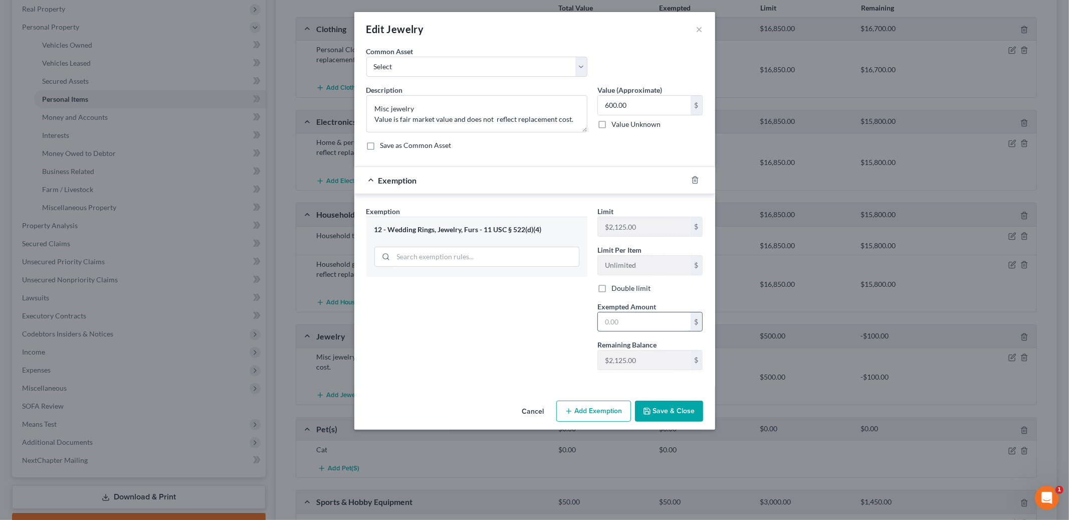
click at [638, 325] on input "text" at bounding box center [644, 321] width 93 height 19
type input "600.00"
click at [666, 407] on button "Save & Close" at bounding box center [669, 411] width 68 height 21
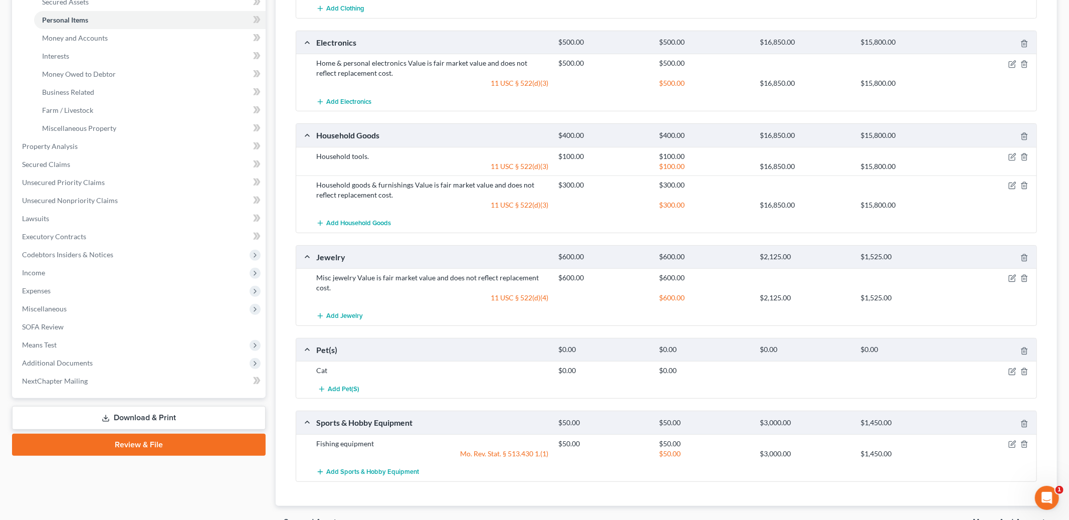
scroll to position [293, 0]
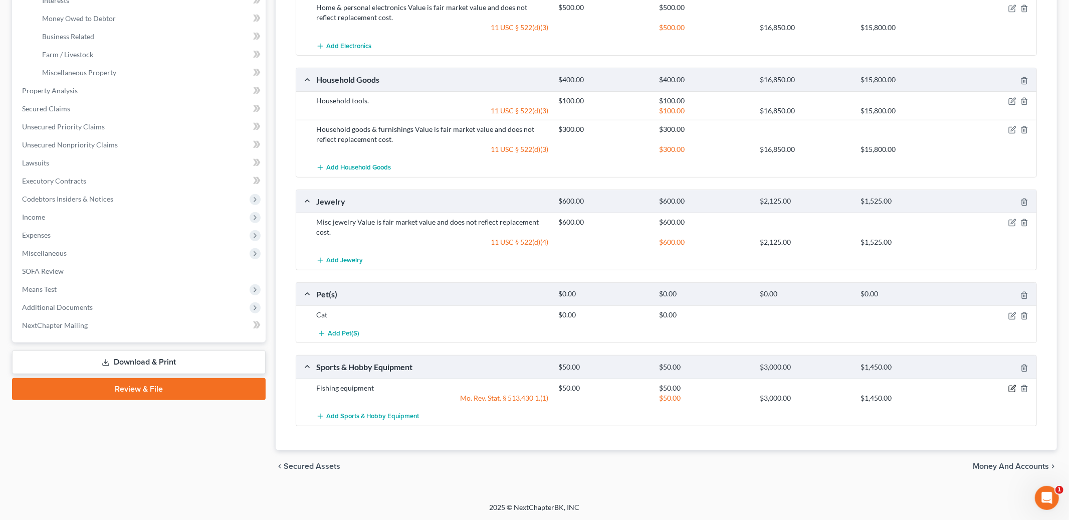
click at [1011, 387] on icon "button" at bounding box center [1013, 389] width 8 height 8
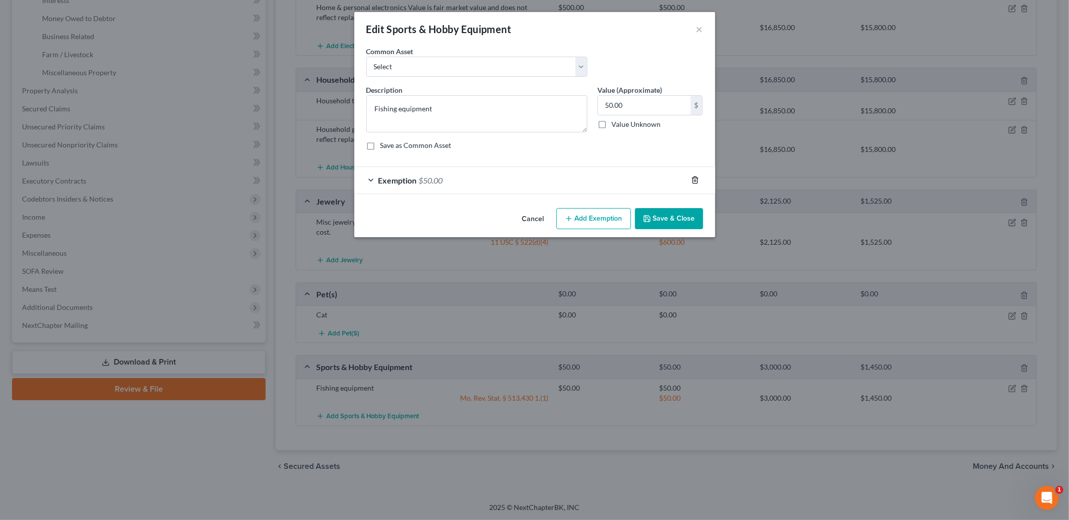
click at [694, 179] on icon "button" at bounding box center [695, 180] width 8 height 8
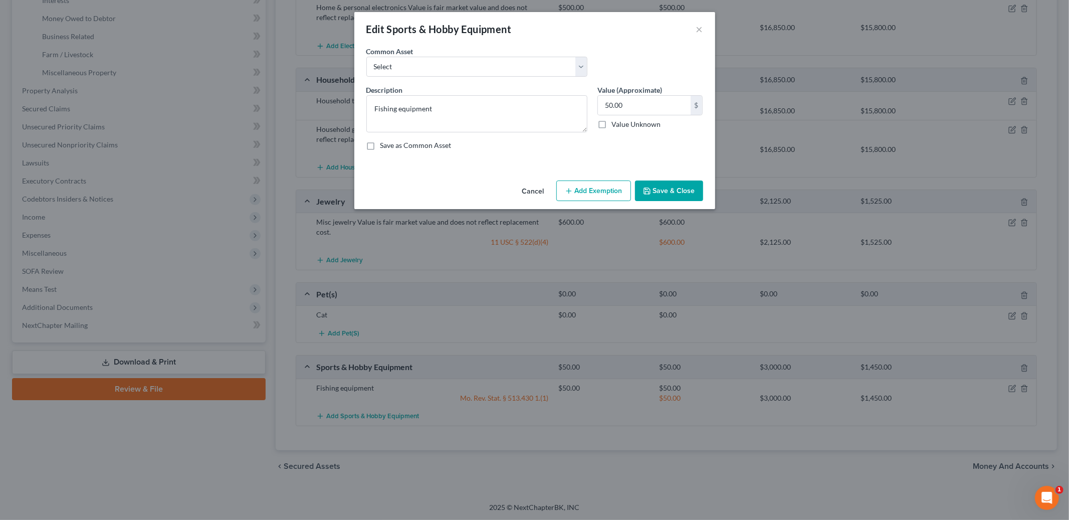
click at [594, 191] on button "Add Exemption" at bounding box center [594, 191] width 75 height 21
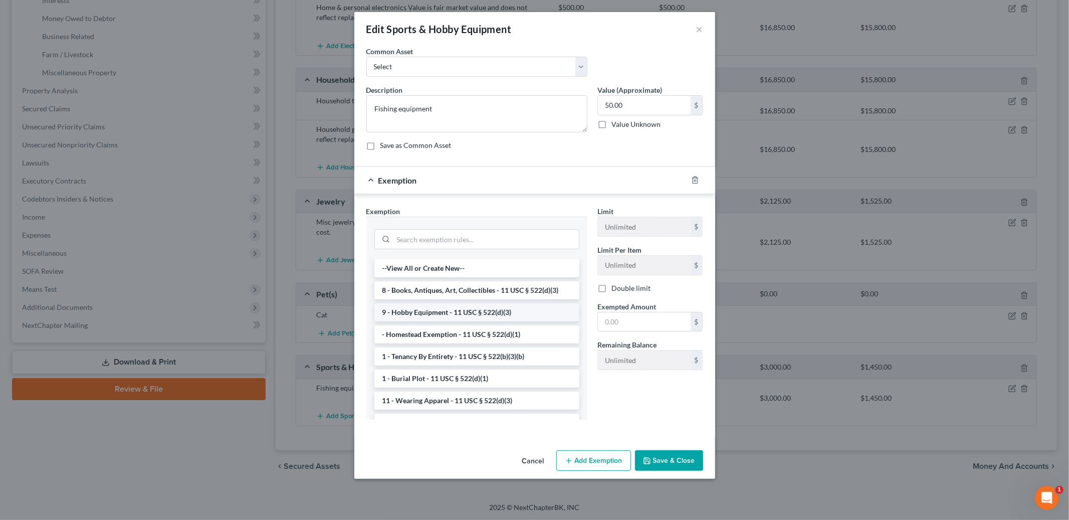
click at [510, 311] on li "9 - Hobby Equipment - 11 USC § 522(d)(3)" at bounding box center [477, 312] width 205 height 18
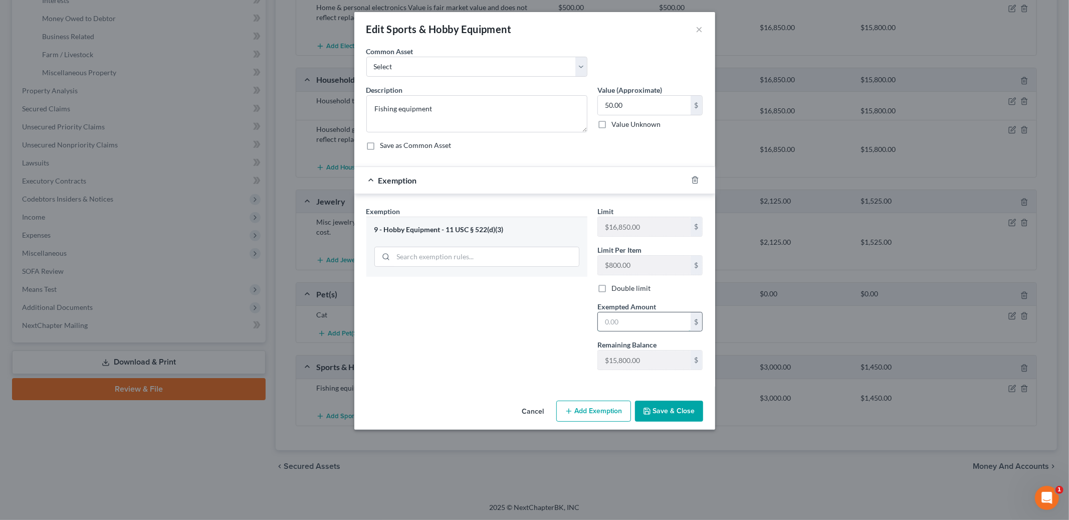
click at [630, 318] on input "text" at bounding box center [644, 321] width 93 height 19
type input "50.00"
click at [663, 409] on button "Save & Close" at bounding box center [669, 411] width 68 height 21
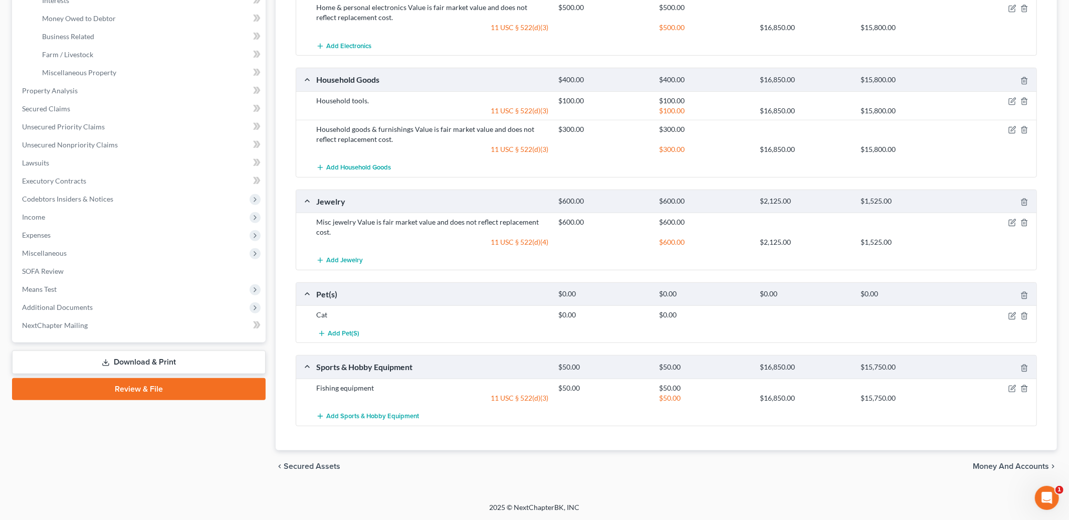
scroll to position [0, 0]
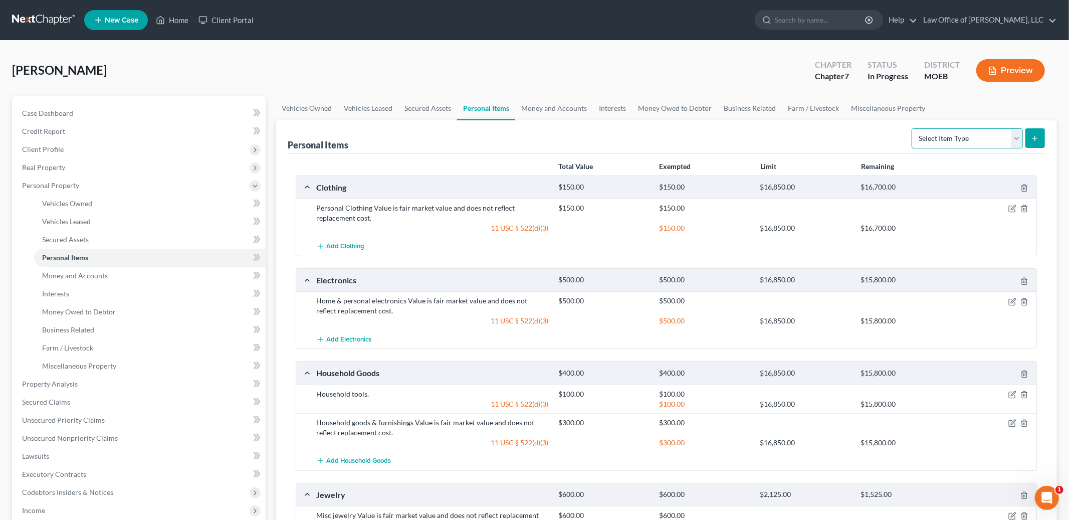
click at [948, 129] on select "Select Item Type Clothing Collectibles Of Value Electronics Firearms Household …" at bounding box center [967, 138] width 111 height 20
click at [558, 105] on link "Money and Accounts" at bounding box center [554, 108] width 78 height 24
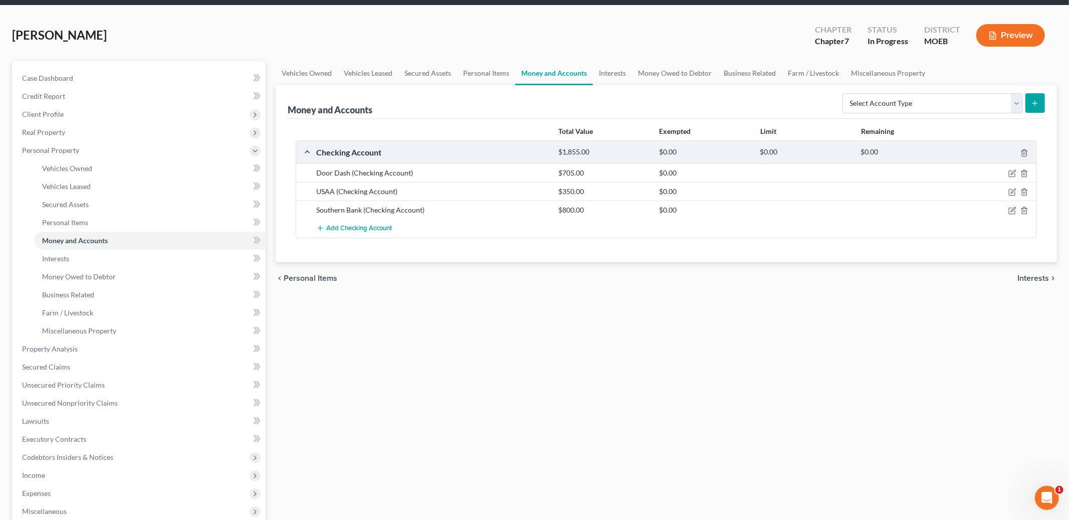
scroll to position [58, 0]
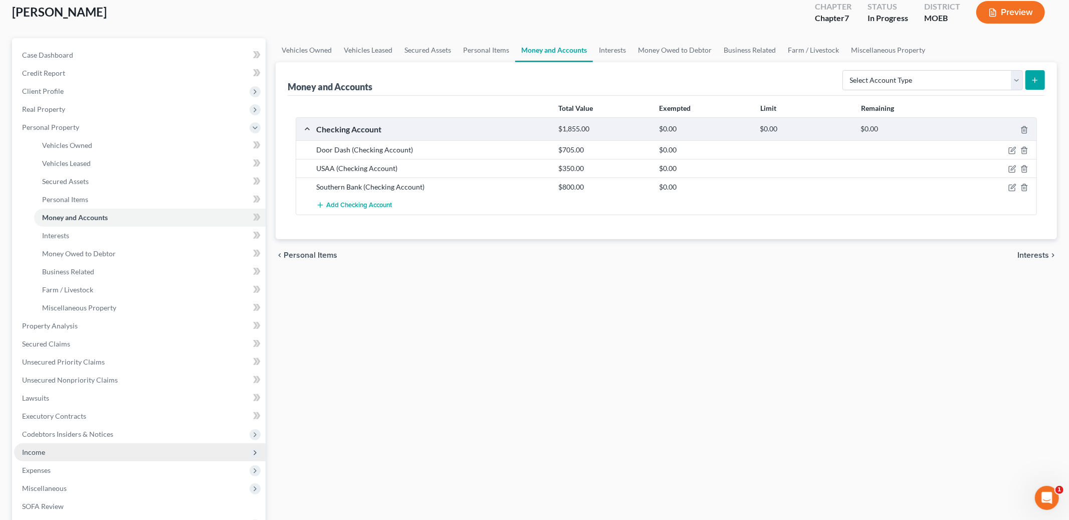
click at [74, 451] on span "Income" at bounding box center [140, 452] width 252 height 18
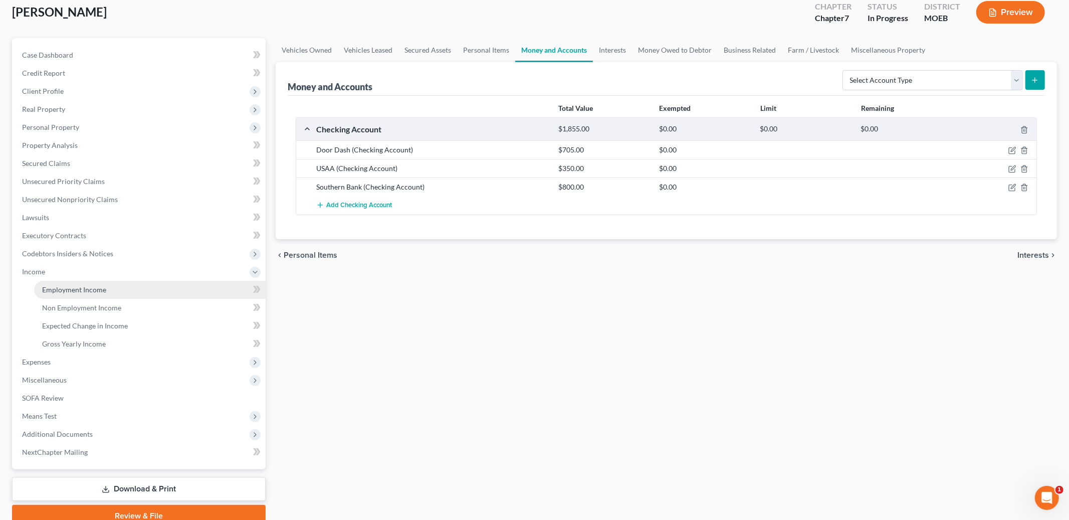
click at [88, 288] on span "Employment Income" at bounding box center [74, 289] width 64 height 9
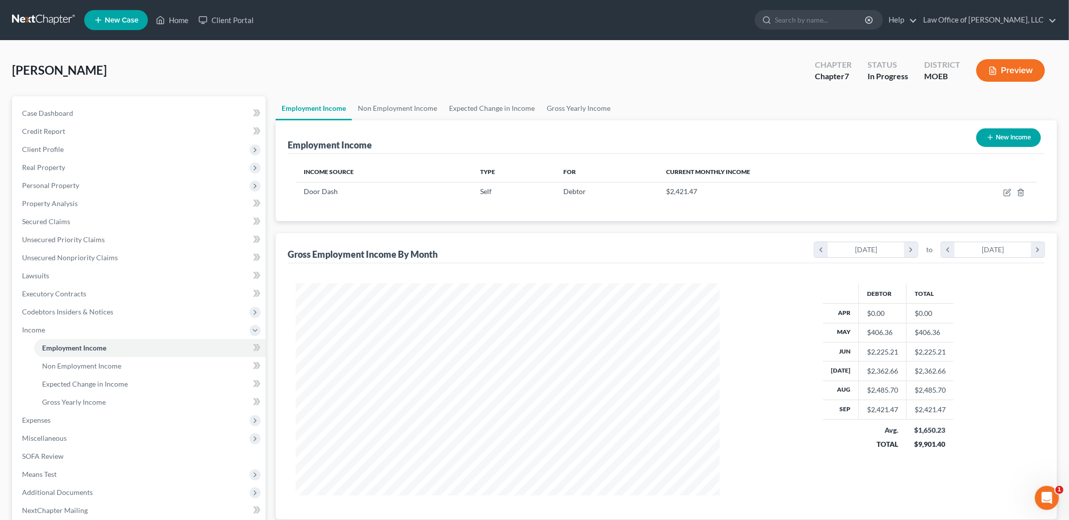
scroll to position [212, 444]
click at [1002, 189] on td at bounding box center [981, 191] width 111 height 19
click at [1005, 190] on icon "button" at bounding box center [1007, 193] width 6 height 6
select select "1"
select select "0"
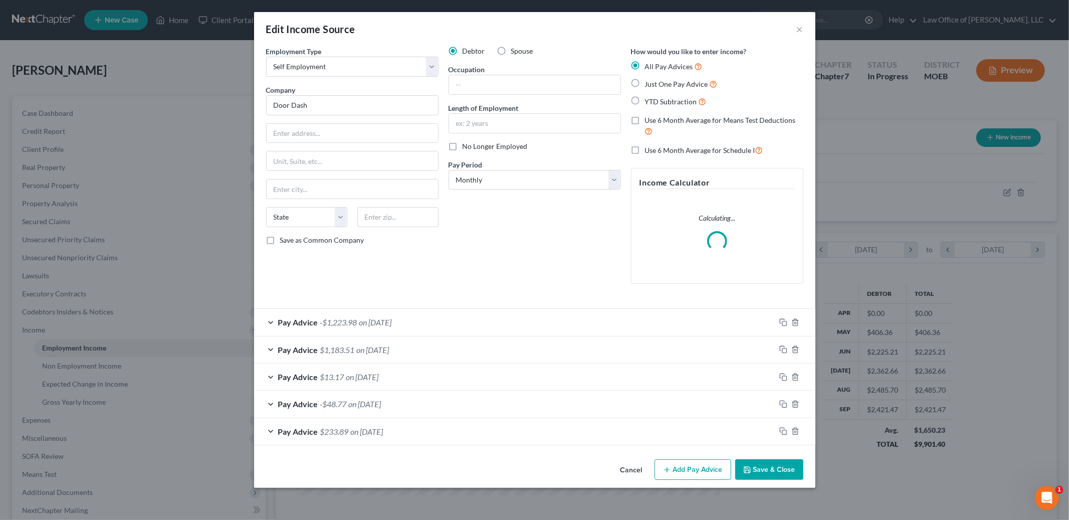
click at [689, 470] on button "Add Pay Advice" at bounding box center [693, 469] width 77 height 21
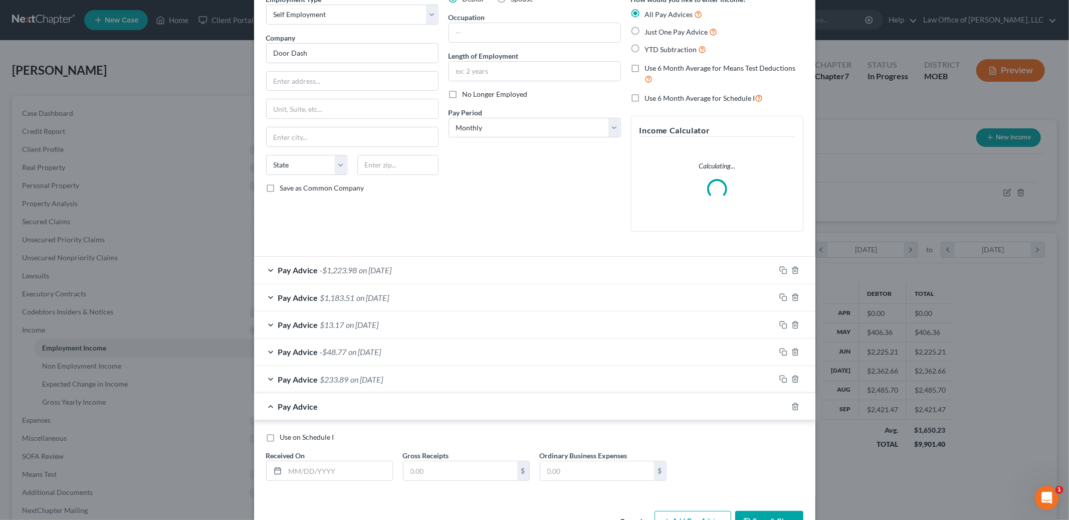
scroll to position [84, 0]
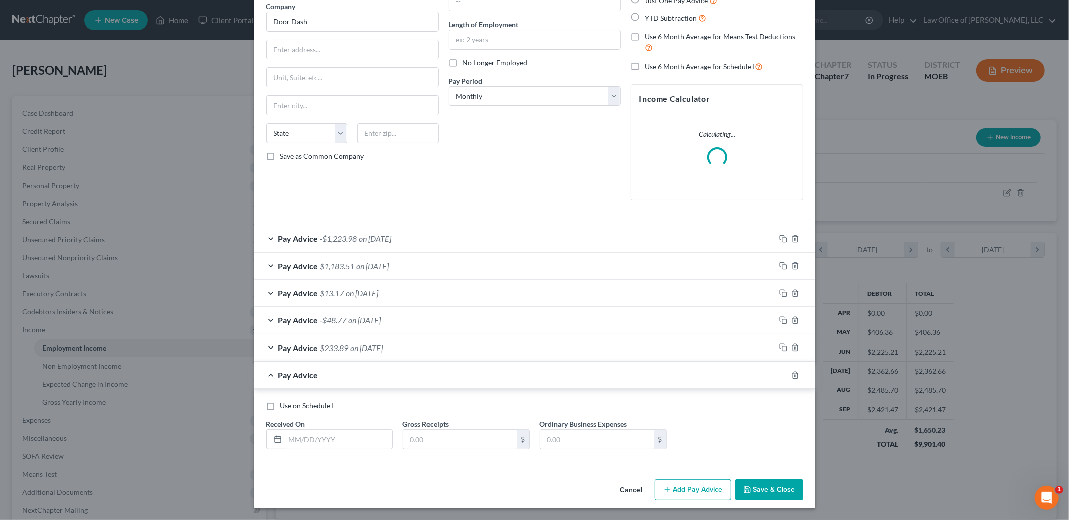
click at [280, 407] on label "Use on Schedule I" at bounding box center [307, 406] width 54 height 10
click at [284, 407] on input "Use on Schedule I" at bounding box center [287, 404] width 7 height 7
checkbox input "true"
click at [318, 442] on input "text" at bounding box center [338, 439] width 107 height 19
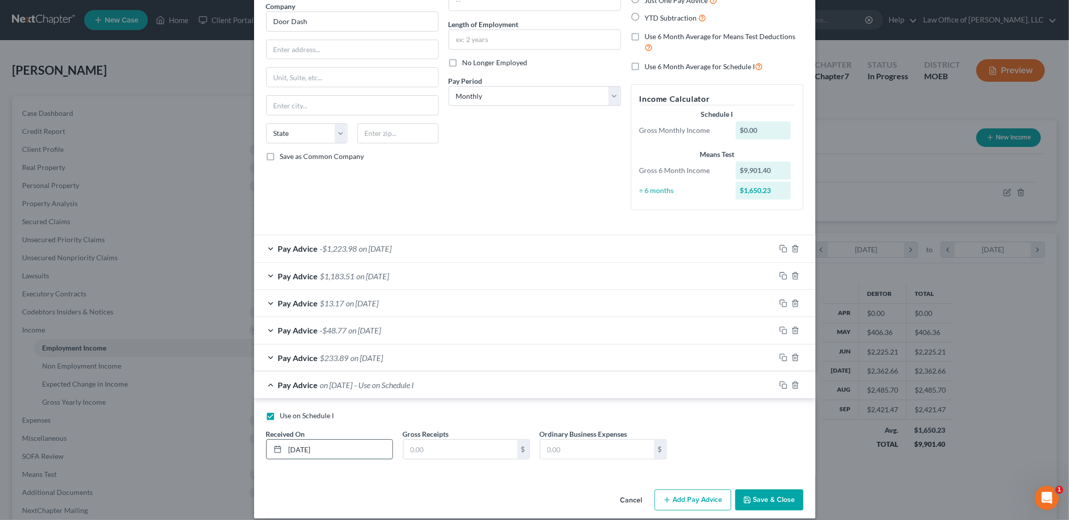
type input "[DATE]"
type input "1,600.00"
type input "692.00"
click at [744, 499] on icon "button" at bounding box center [748, 500] width 8 height 8
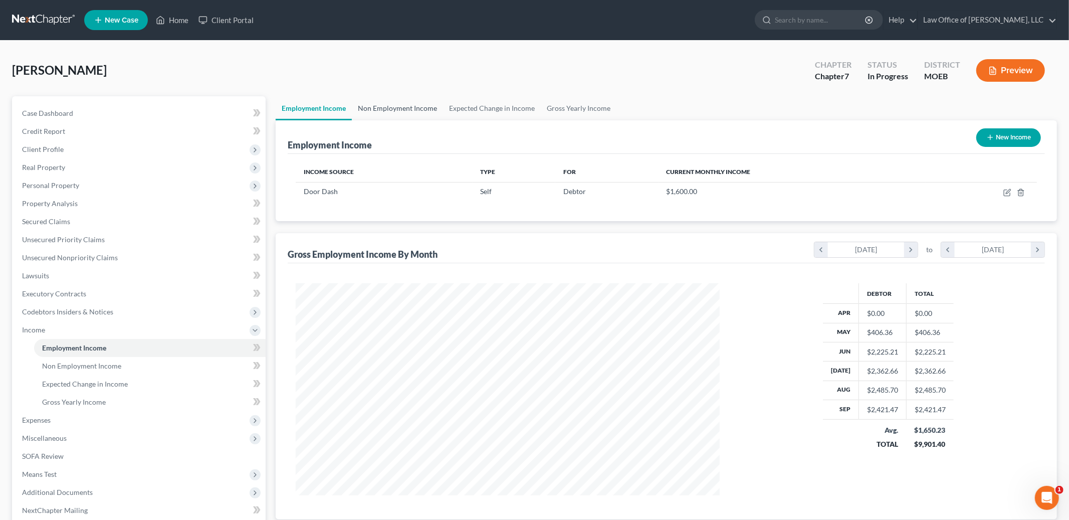
click at [370, 111] on link "Non Employment Income" at bounding box center [397, 108] width 91 height 24
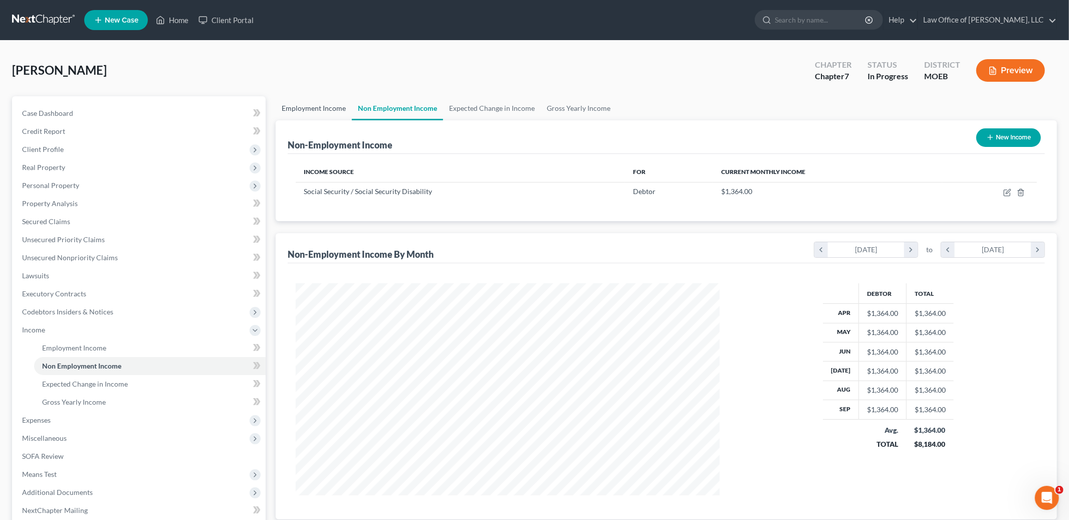
scroll to position [212, 444]
click at [311, 107] on link "Employment Income" at bounding box center [314, 108] width 76 height 24
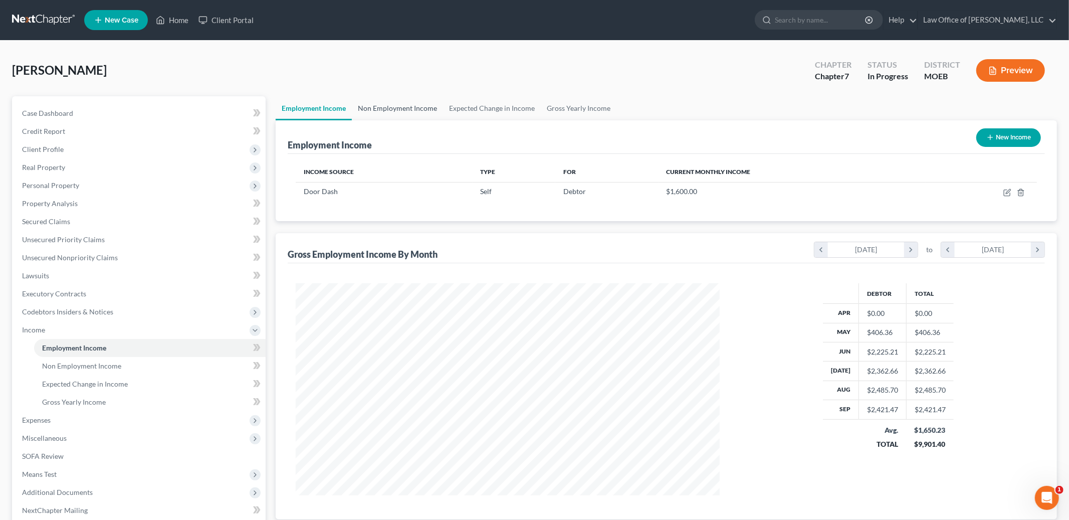
scroll to position [212, 444]
click at [397, 104] on link "Non Employment Income" at bounding box center [397, 108] width 91 height 24
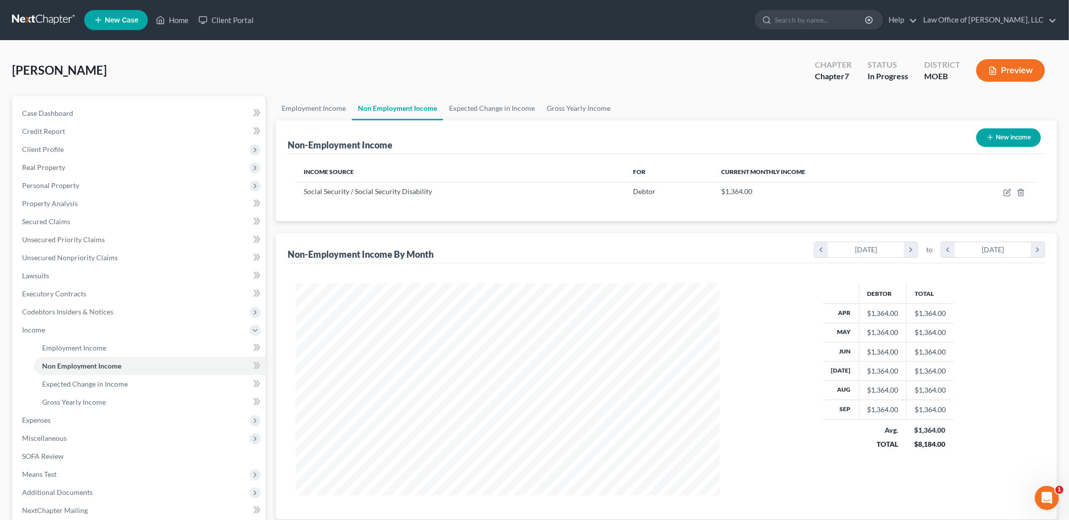
scroll to position [212, 444]
click at [484, 108] on link "Expected Change in Income" at bounding box center [492, 108] width 98 height 24
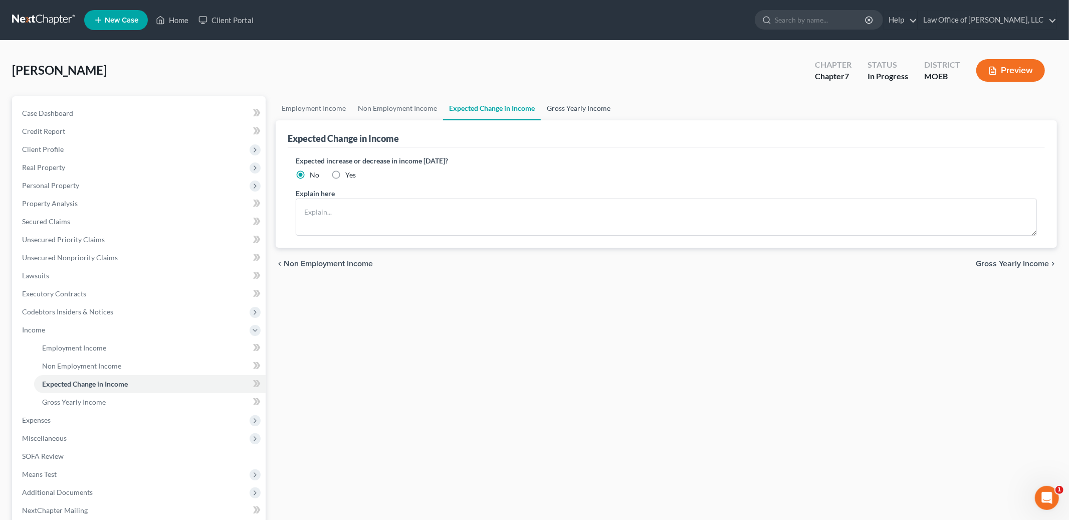
click at [575, 104] on link "Gross Yearly Income" at bounding box center [579, 108] width 76 height 24
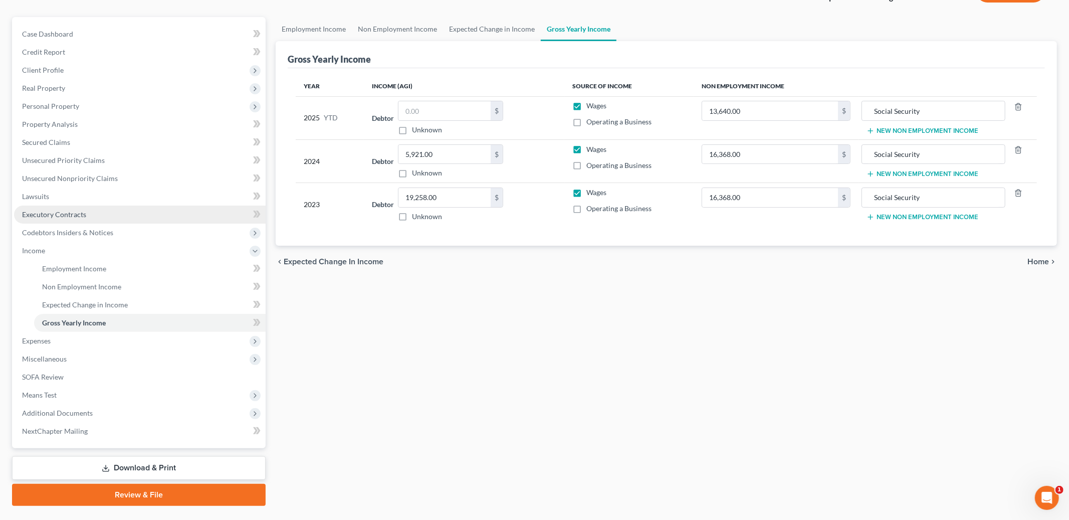
scroll to position [80, 0]
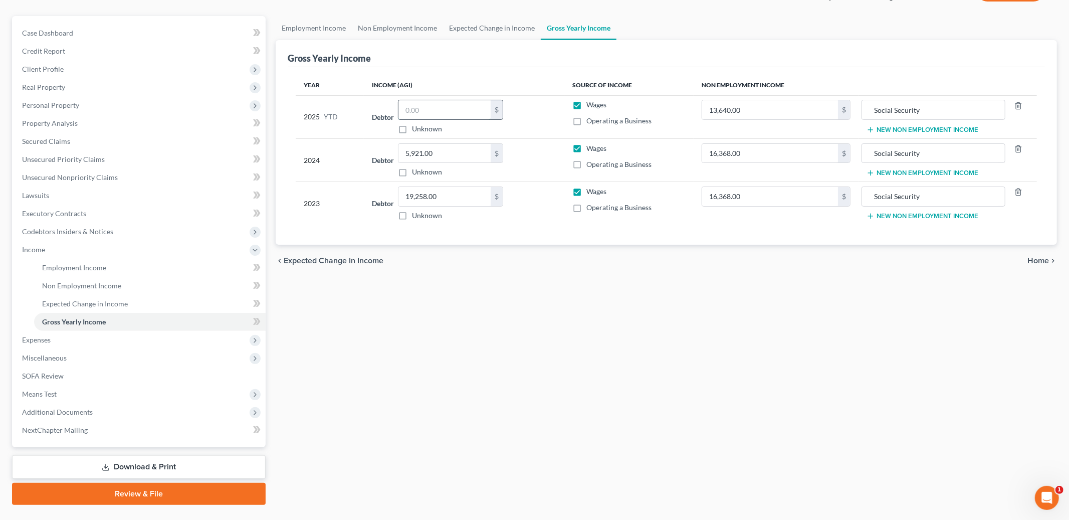
click at [432, 112] on input "text" at bounding box center [445, 109] width 92 height 19
type input "8,000.00"
click at [59, 341] on span "Expenses" at bounding box center [140, 340] width 252 height 18
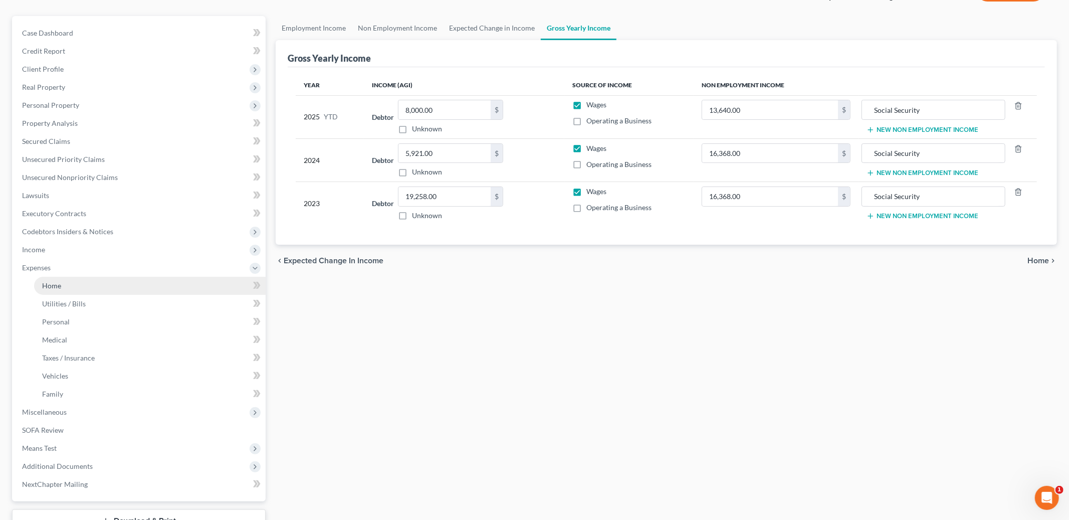
click at [82, 278] on link "Home" at bounding box center [150, 286] width 232 height 18
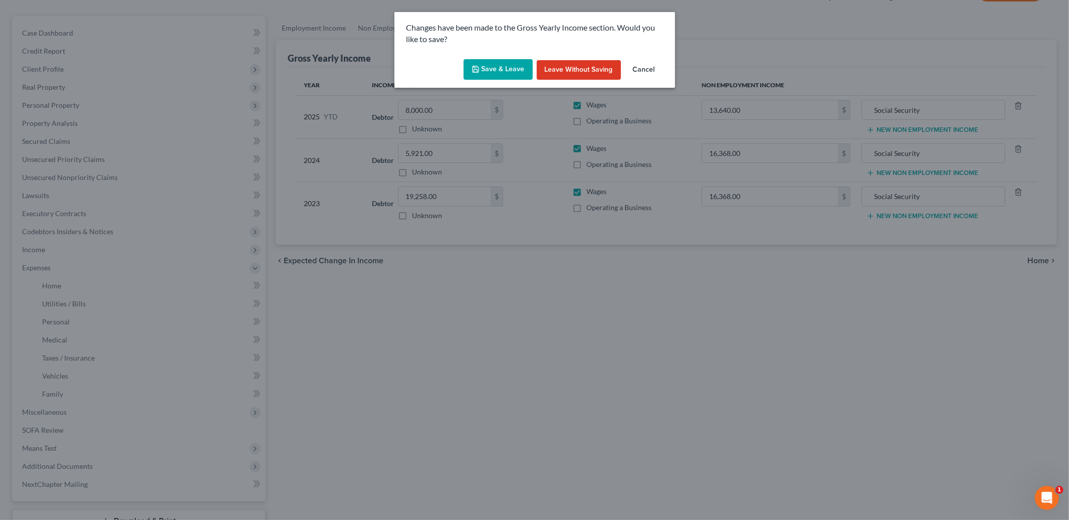
click at [495, 71] on button "Save & Leave" at bounding box center [498, 69] width 69 height 21
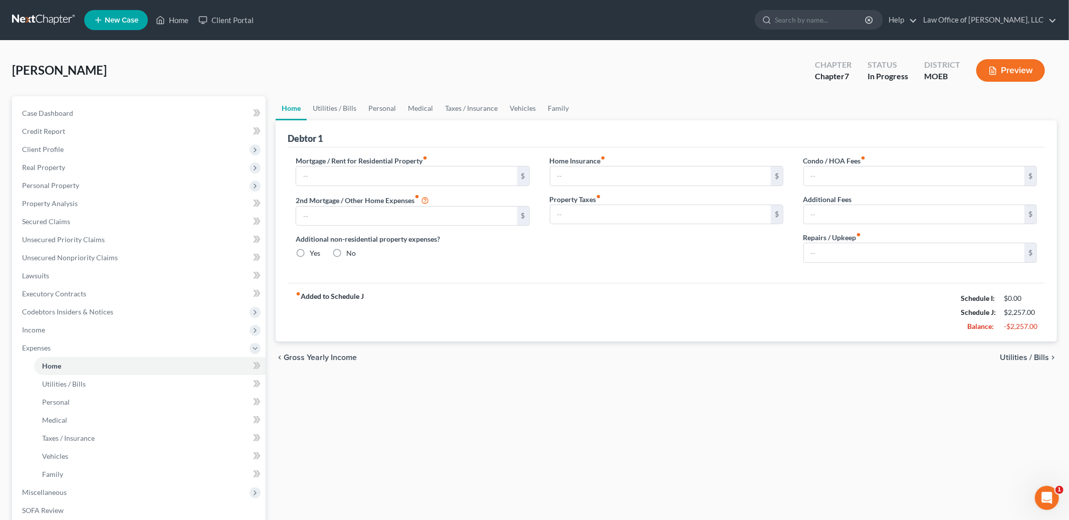
type input "650.00"
type input "0.00"
radio input "true"
type input "0.00"
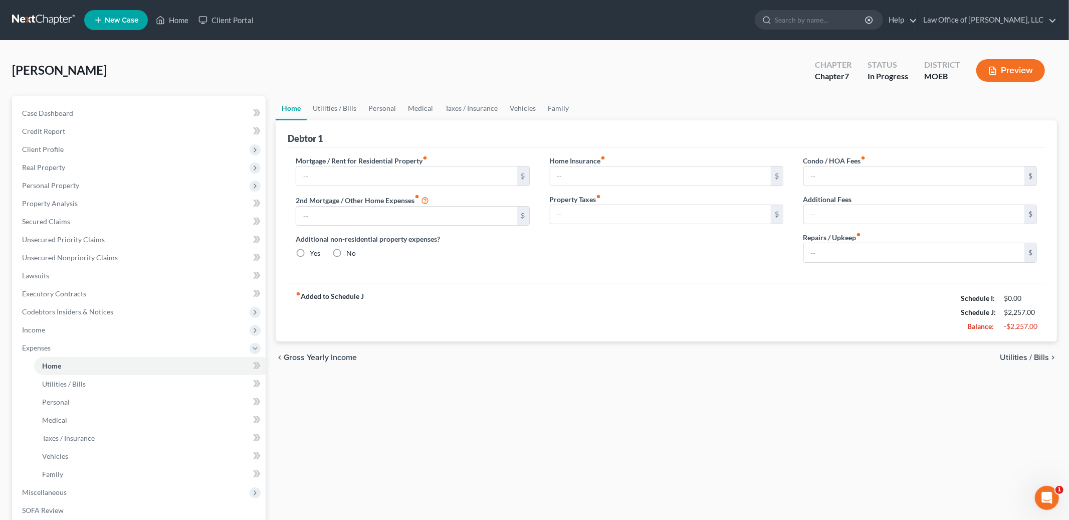
type input "0.00"
click at [337, 115] on link "Utilities / Bills" at bounding box center [335, 108] width 56 height 24
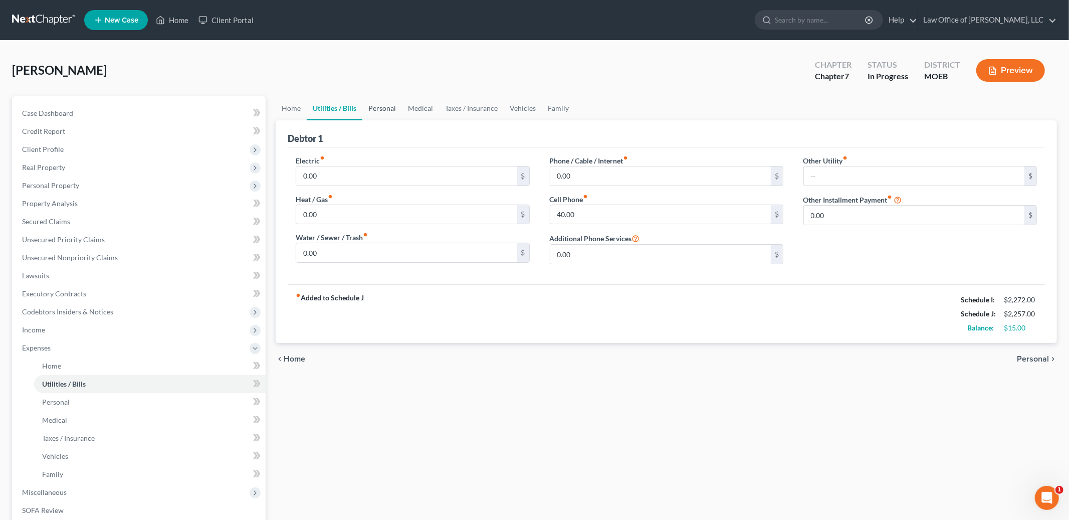
click at [389, 104] on link "Personal" at bounding box center [383, 108] width 40 height 24
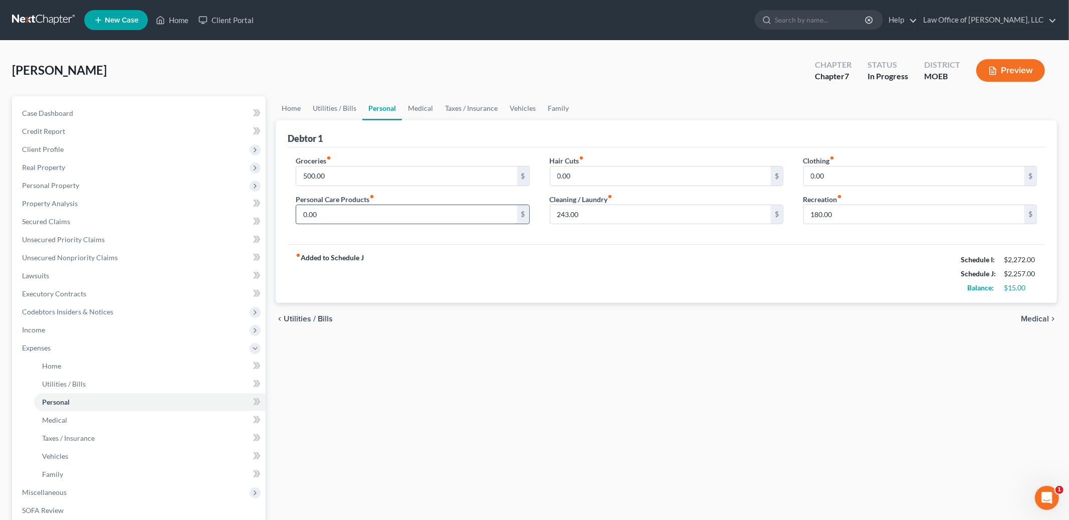
click at [334, 218] on input "0.00" at bounding box center [406, 214] width 221 height 19
type input "25.00"
click at [597, 211] on input "243.00" at bounding box center [661, 214] width 221 height 19
click at [836, 212] on input "180.00" at bounding box center [914, 214] width 221 height 19
type input "150.00"
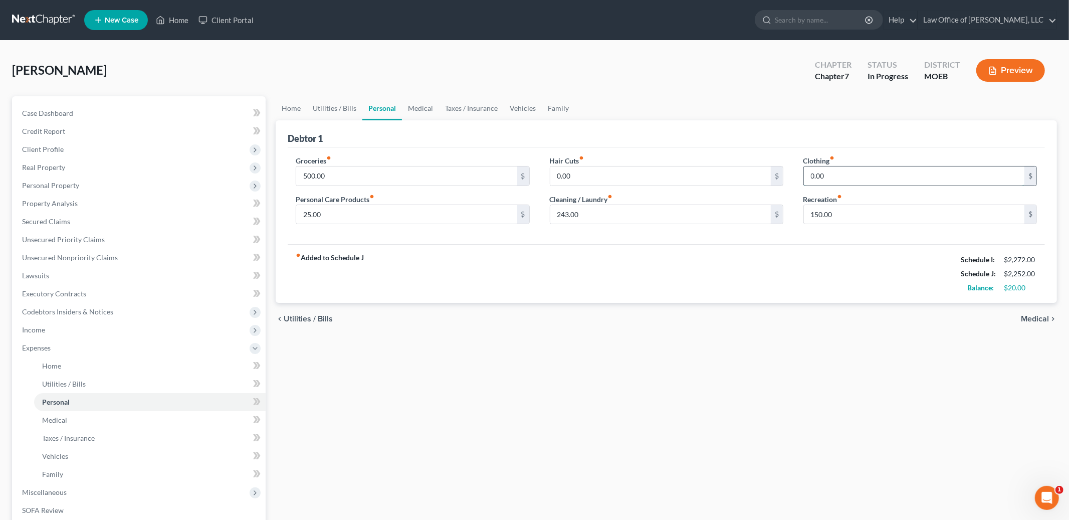
click at [821, 175] on input "0.00" at bounding box center [914, 175] width 221 height 19
click at [841, 175] on input "0.00" at bounding box center [914, 175] width 221 height 19
type input "150.00"
click at [326, 109] on link "Utilities / Bills" at bounding box center [335, 108] width 56 height 24
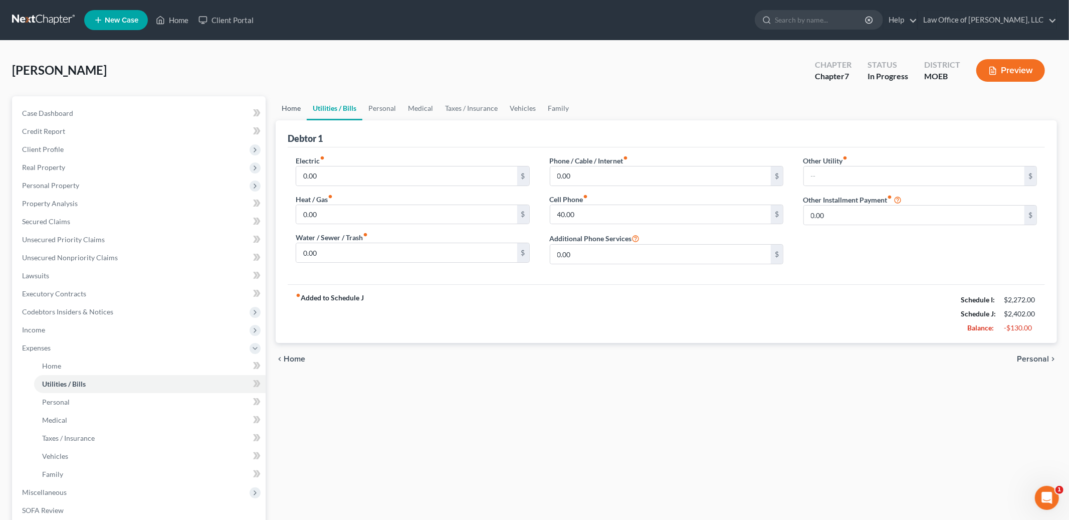
click at [295, 108] on link "Home" at bounding box center [291, 108] width 31 height 24
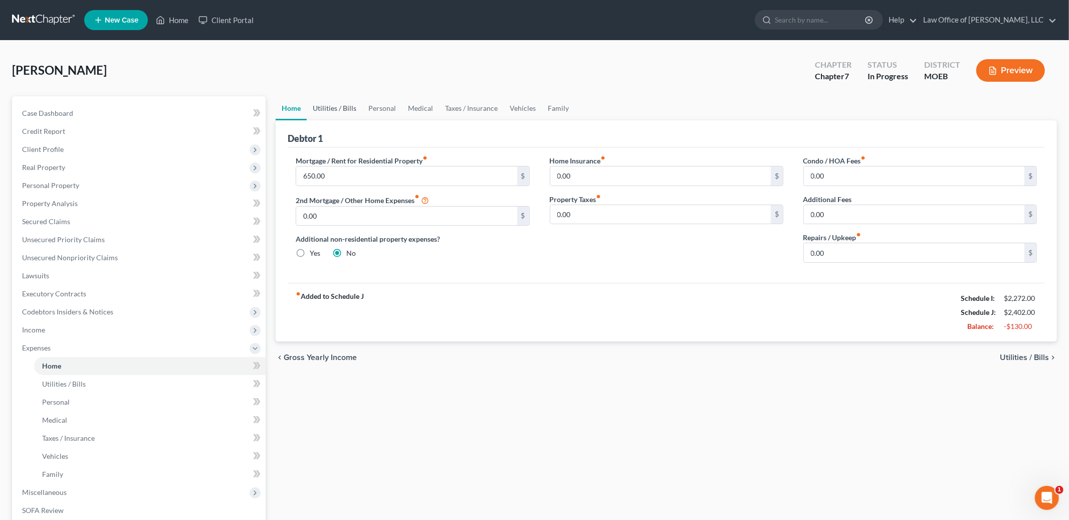
click at [338, 105] on link "Utilities / Bills" at bounding box center [335, 108] width 56 height 24
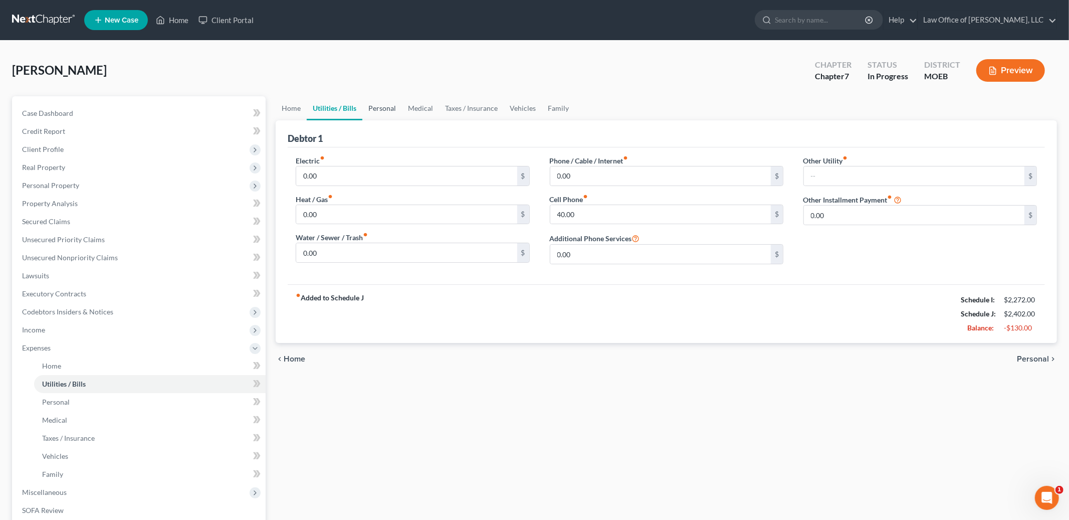
click at [385, 102] on link "Personal" at bounding box center [383, 108] width 40 height 24
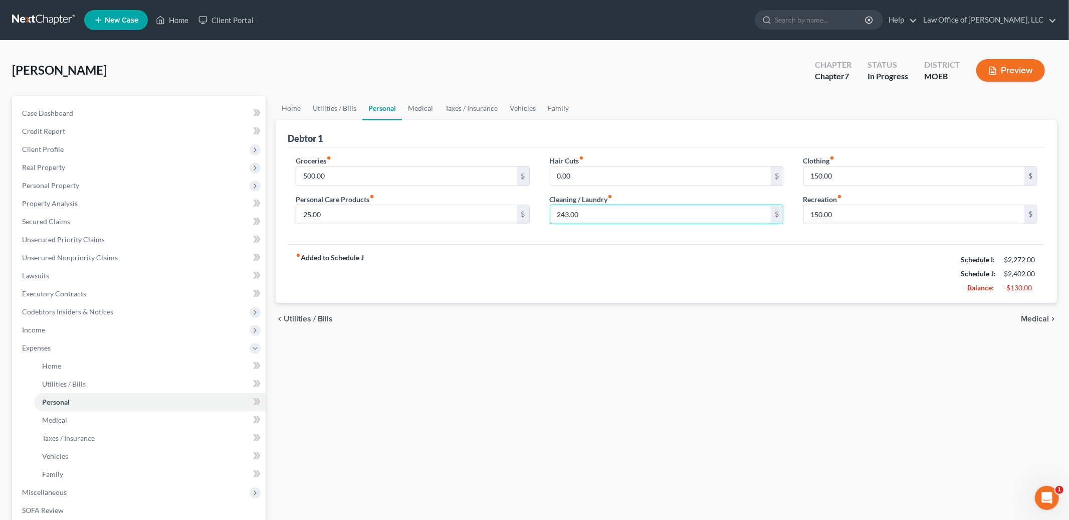
drag, startPoint x: 589, startPoint y: 215, endPoint x: 556, endPoint y: 149, distance: 73.3
click at [556, 149] on div "Groceries fiber_manual_record 500.00 $ Personal Care Products fiber_manual_reco…" at bounding box center [667, 195] width 758 height 97
click at [619, 227] on div "Hair Cuts fiber_manual_record 0.00 $ Cleaning / Laundry fiber_manual_record 243…" at bounding box center [667, 193] width 254 height 77
click at [604, 217] on input "243.00" at bounding box center [661, 214] width 221 height 19
click at [337, 106] on link "Utilities / Bills" at bounding box center [335, 108] width 56 height 24
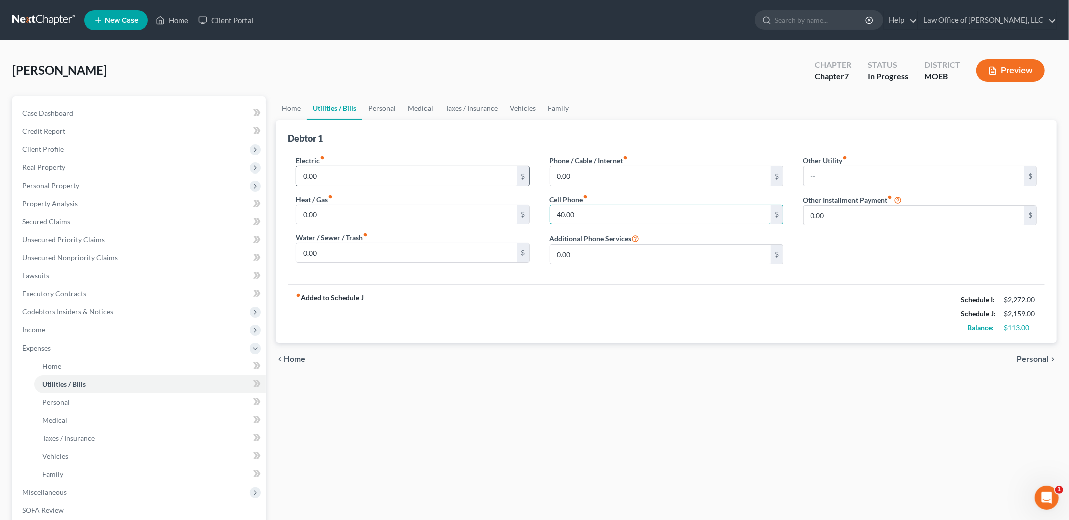
drag, startPoint x: 593, startPoint y: 215, endPoint x: 528, endPoint y: 170, distance: 78.7
click at [528, 170] on div "Electric fiber_manual_record 0.00 $ Heat / Gas fiber_manual_record 0.00 $ Water…" at bounding box center [667, 213] width 762 height 117
click at [622, 219] on input "40.00" at bounding box center [661, 214] width 221 height 19
type input "0.00"
click at [388, 107] on link "Personal" at bounding box center [383, 108] width 40 height 24
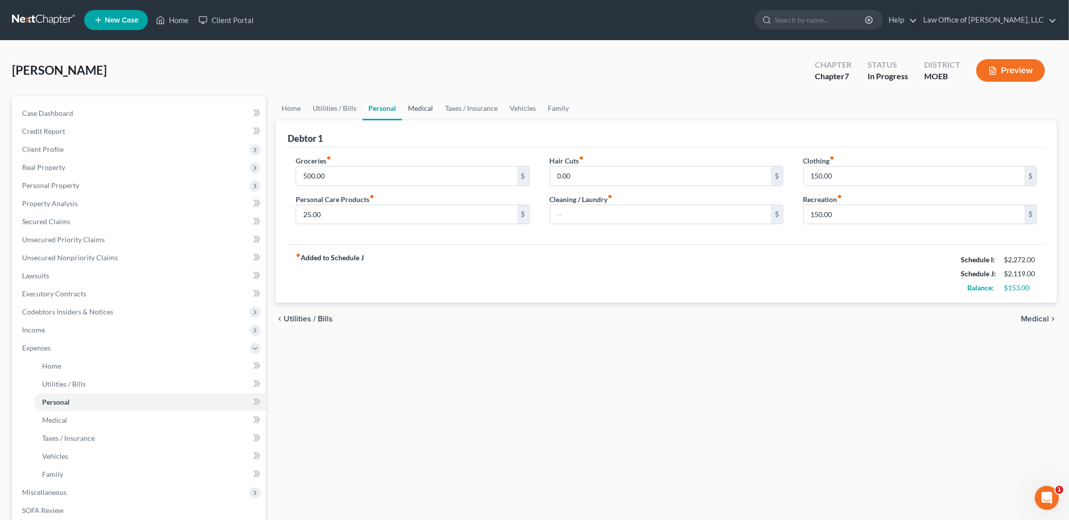
click at [414, 104] on link "Medical" at bounding box center [420, 108] width 37 height 24
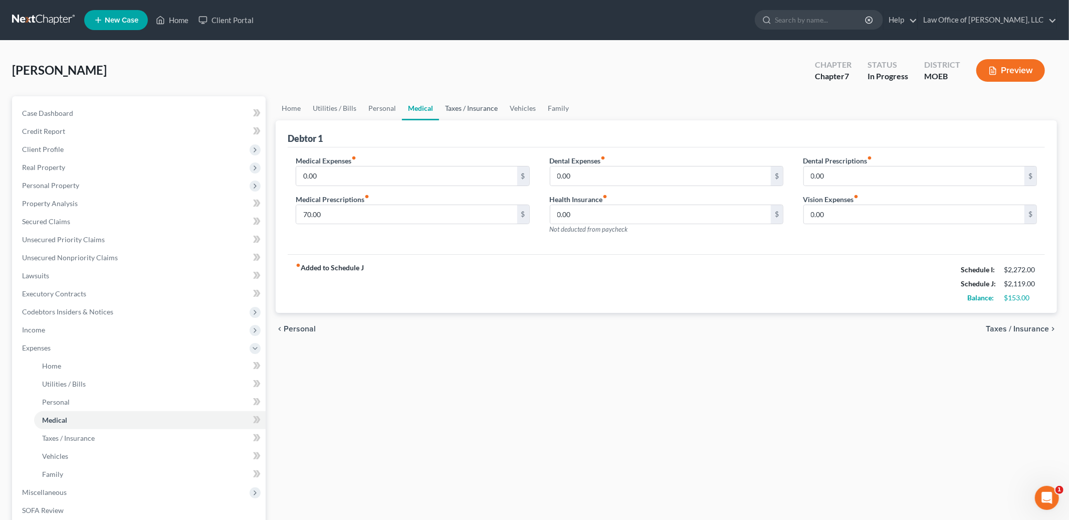
click at [462, 102] on link "Taxes / Insurance" at bounding box center [471, 108] width 65 height 24
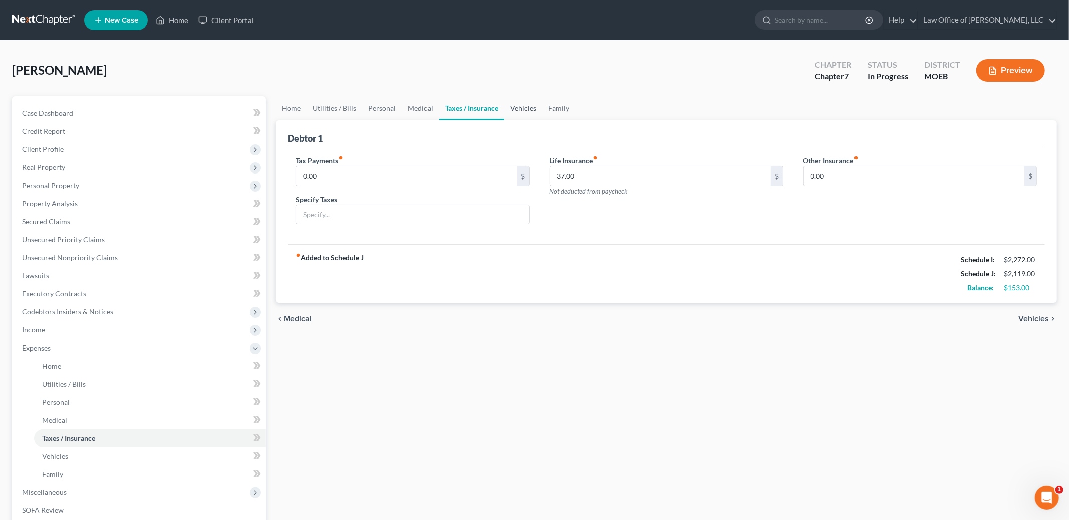
click at [514, 101] on link "Vehicles" at bounding box center [523, 108] width 38 height 24
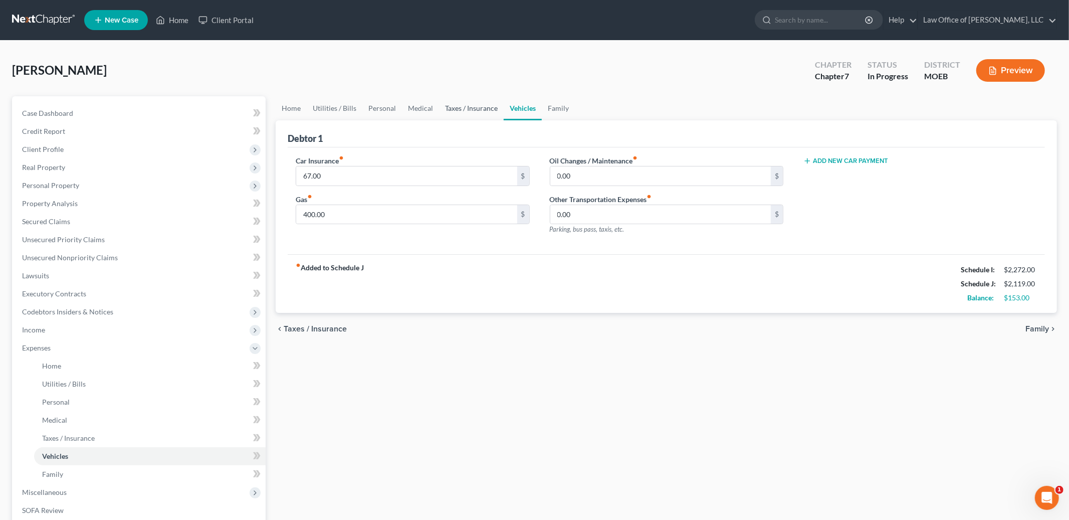
click at [461, 105] on link "Taxes / Insurance" at bounding box center [471, 108] width 65 height 24
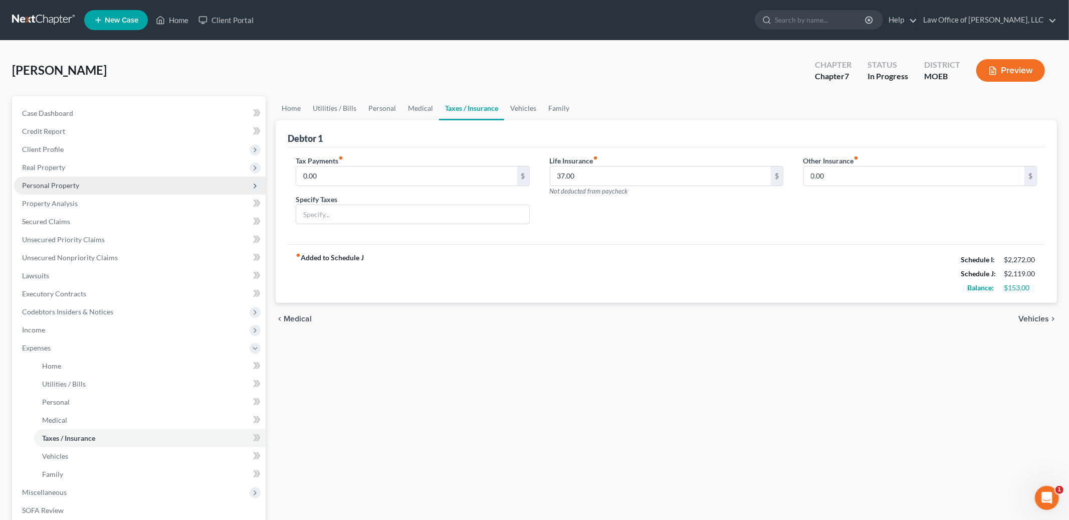
click at [77, 187] on span "Personal Property" at bounding box center [50, 185] width 57 height 9
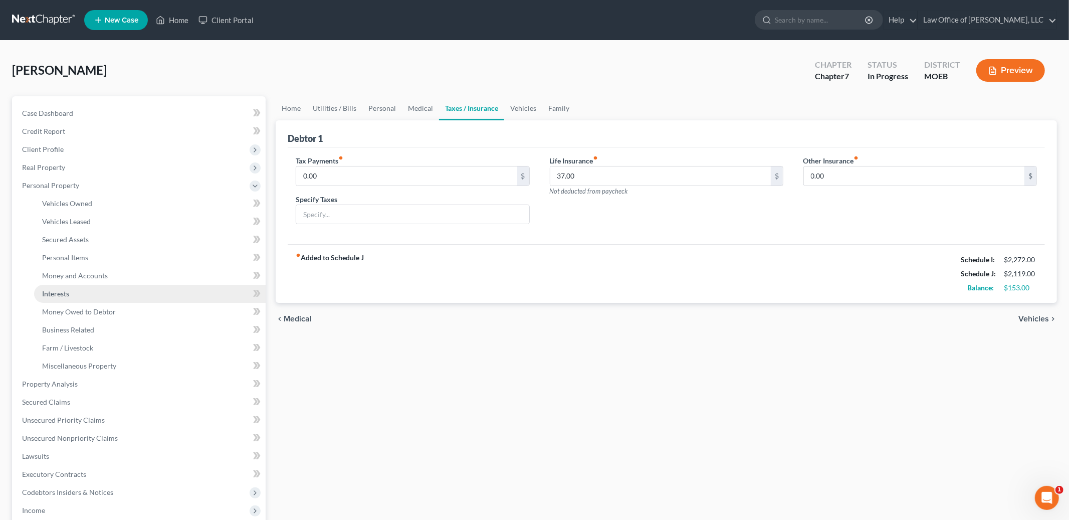
click at [77, 291] on link "Interests" at bounding box center [150, 294] width 232 height 18
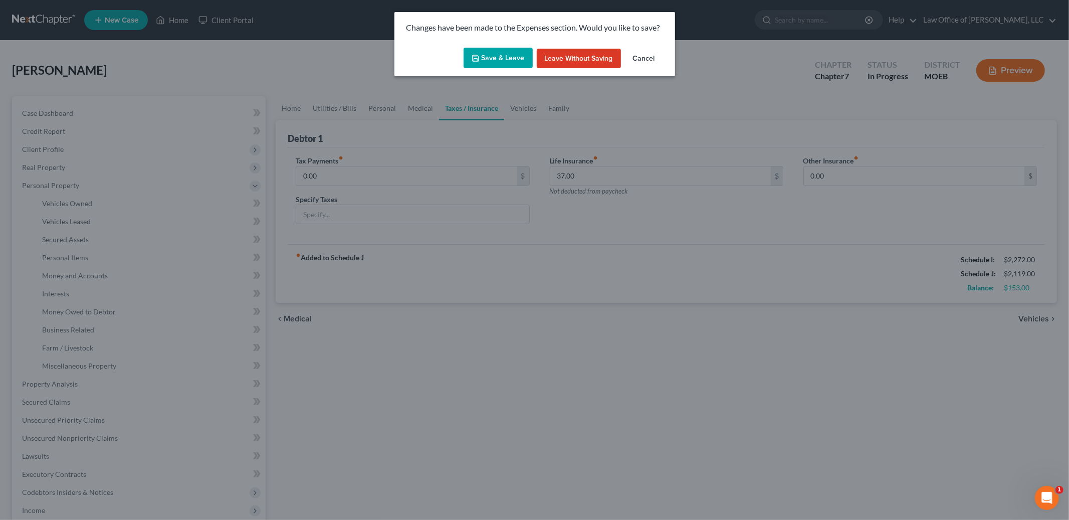
click at [491, 65] on button "Save & Leave" at bounding box center [498, 58] width 69 height 21
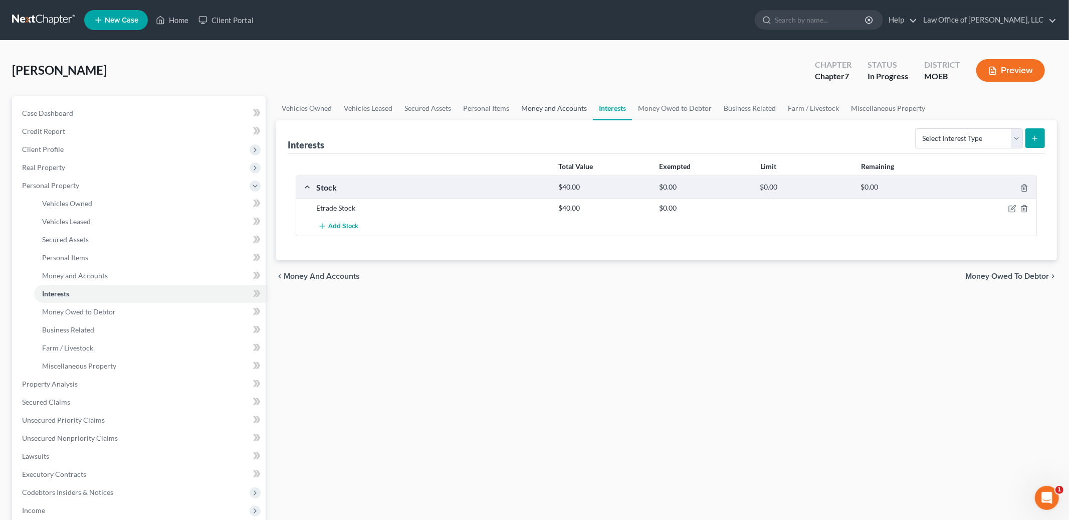
click at [543, 108] on link "Money and Accounts" at bounding box center [554, 108] width 78 height 24
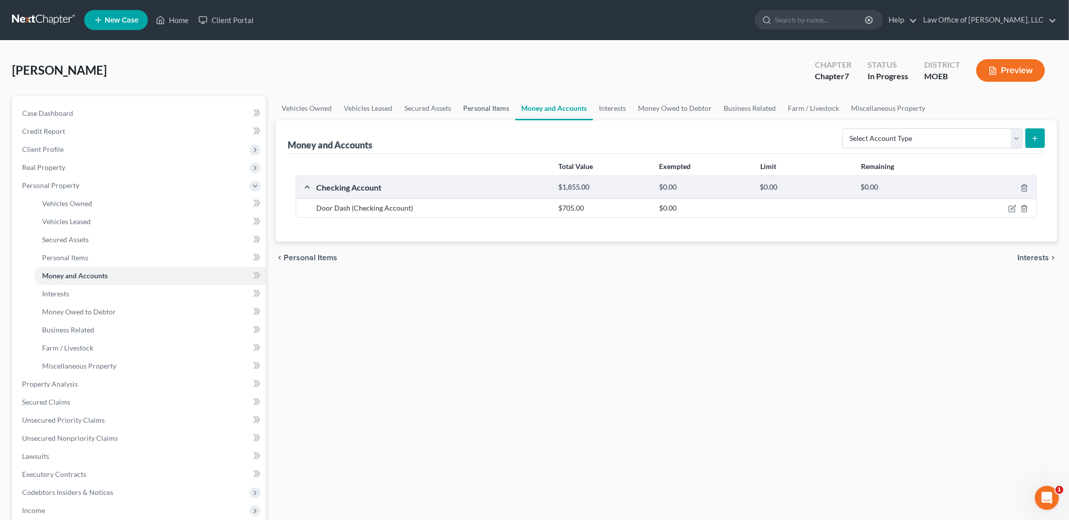
click at [485, 106] on link "Personal Items" at bounding box center [486, 108] width 58 height 24
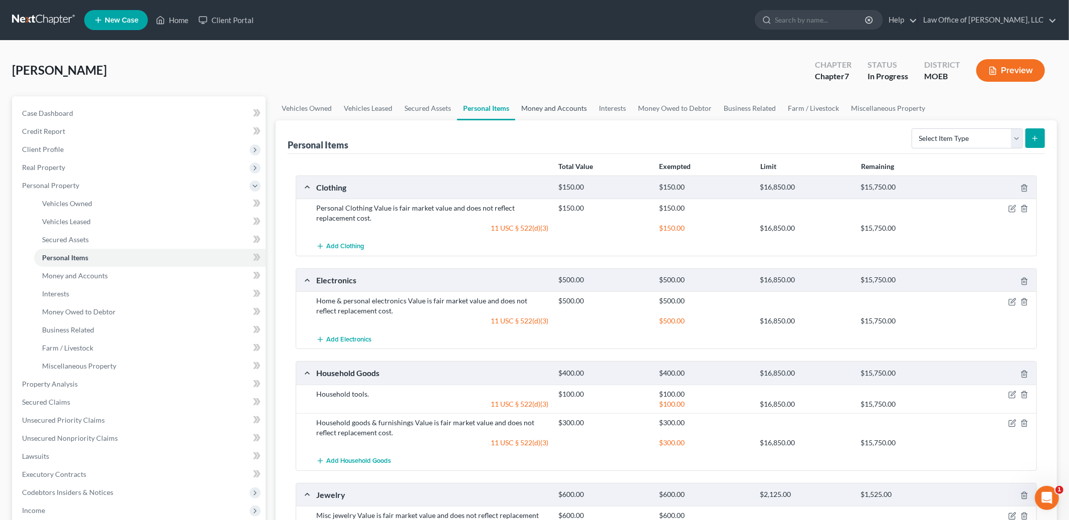
click at [542, 103] on link "Money and Accounts" at bounding box center [554, 108] width 78 height 24
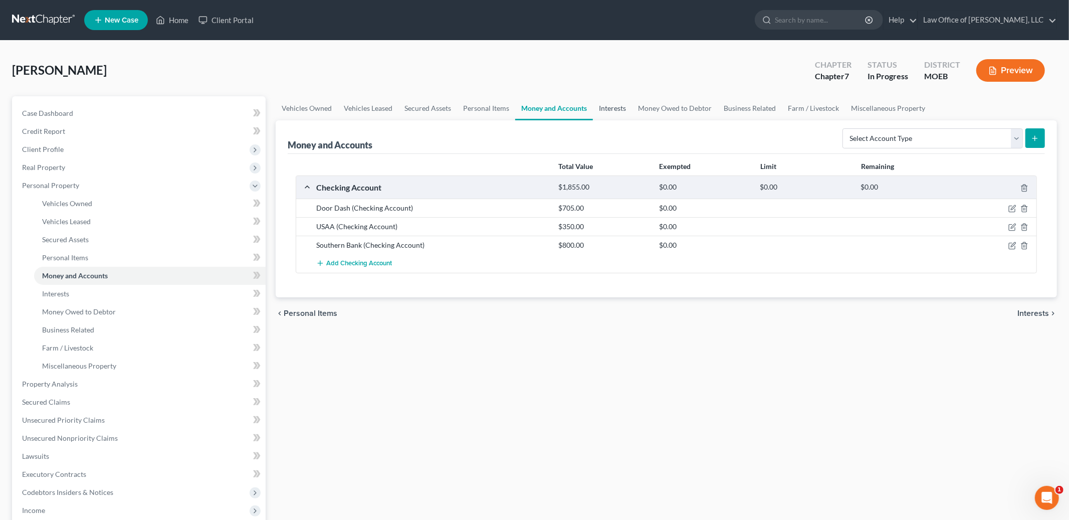
click at [607, 108] on link "Interests" at bounding box center [612, 108] width 39 height 24
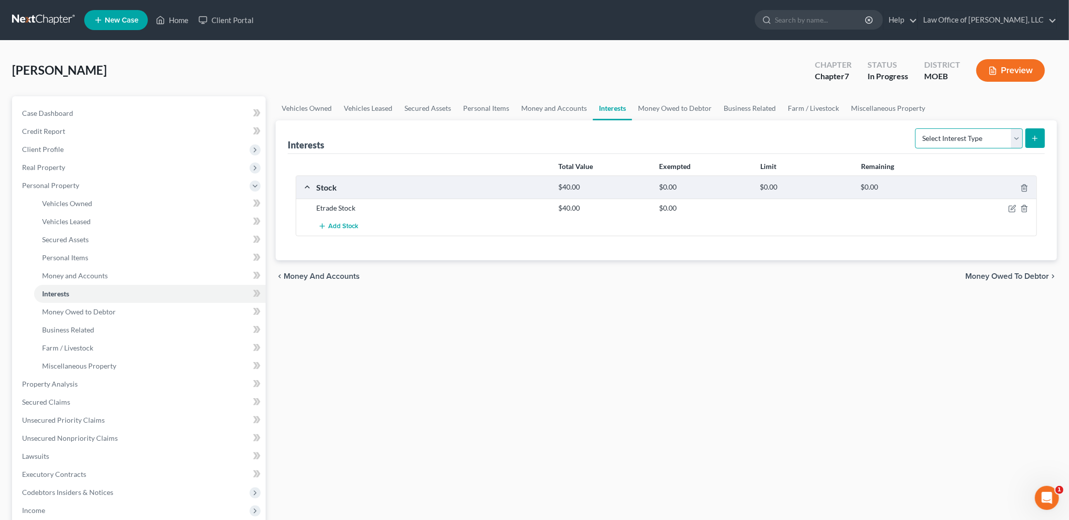
click at [964, 137] on select "Select Interest Type 401K Annuity Bond Education IRA Government Bond Government…" at bounding box center [970, 138] width 108 height 20
select select "whole_life_insurance"
click at [917, 128] on select "Select Interest Type 401K Annuity Bond Education IRA Government Bond Government…" at bounding box center [970, 138] width 108 height 20
click at [1026, 138] on div at bounding box center [1036, 138] width 20 height 20
click at [1038, 138] on icon "submit" at bounding box center [1035, 138] width 8 height 8
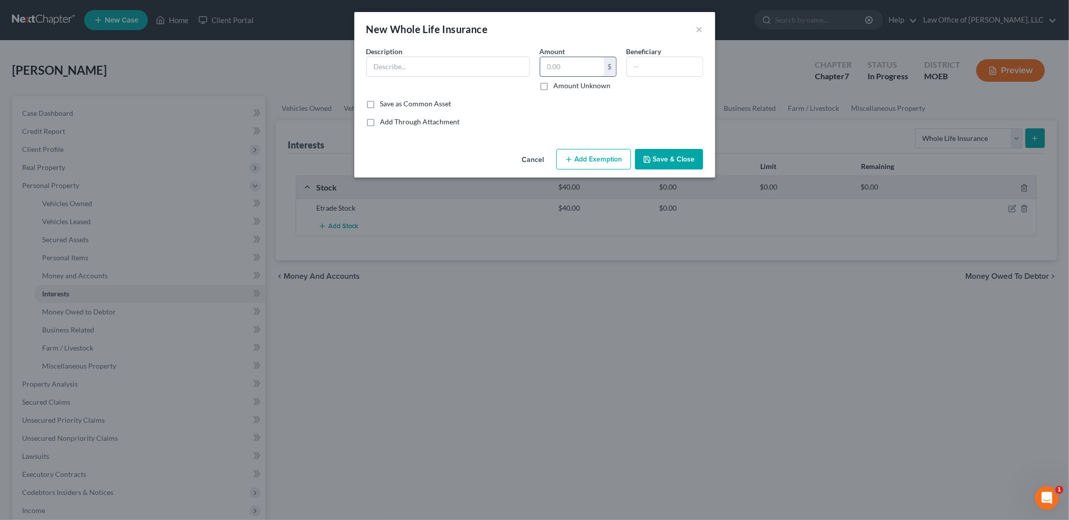
click at [579, 64] on input "text" at bounding box center [573, 66] width 64 height 19
type input "1,000.00"
click at [448, 69] on input "text" at bounding box center [448, 66] width 162 height 19
type input "[PERSON_NAME]"
click at [608, 154] on button "Add Exemption" at bounding box center [594, 159] width 75 height 21
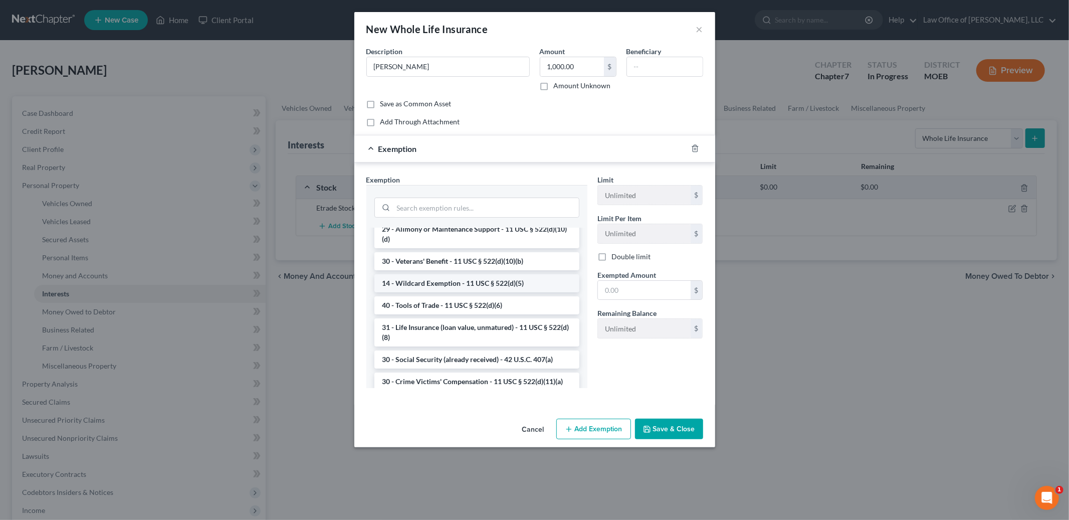
scroll to position [319, 0]
click at [515, 327] on li "31 - Life Insurance (loan value, unmatured) - 11 USC § 522(d)(8)" at bounding box center [477, 330] width 205 height 28
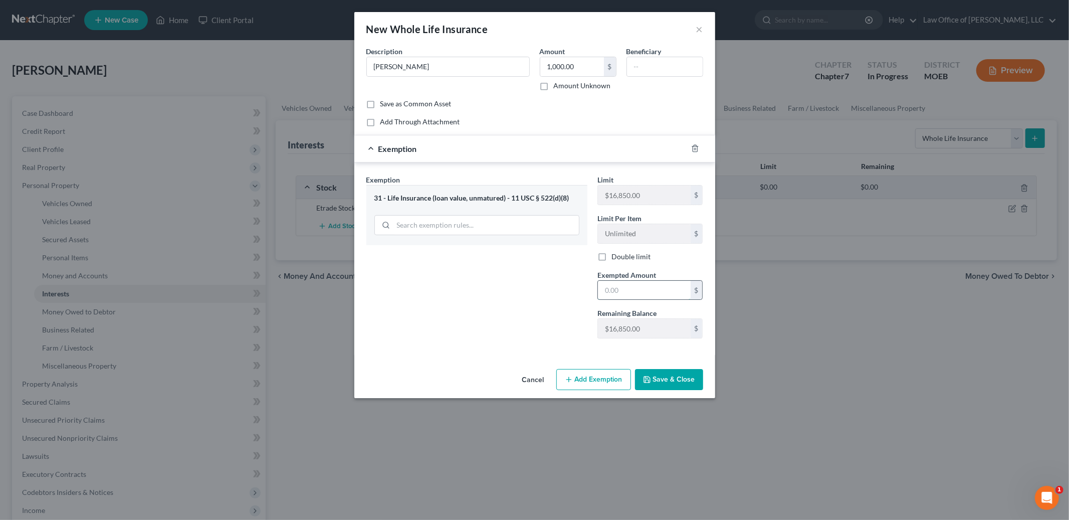
click at [636, 293] on input "text" at bounding box center [644, 290] width 93 height 19
type input "1,000.00"
click at [678, 374] on button "Save & Close" at bounding box center [669, 379] width 68 height 21
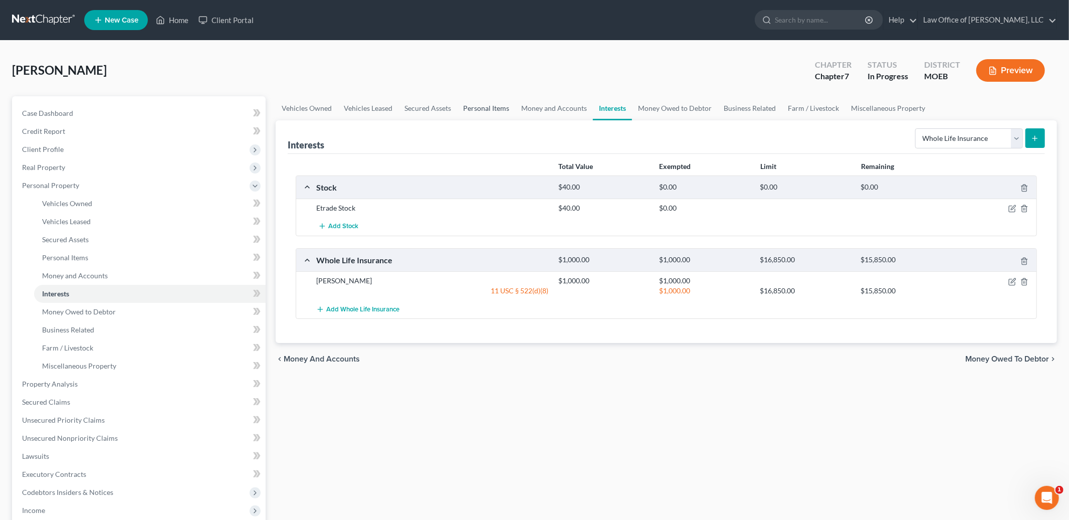
click at [482, 110] on link "Personal Items" at bounding box center [486, 108] width 58 height 24
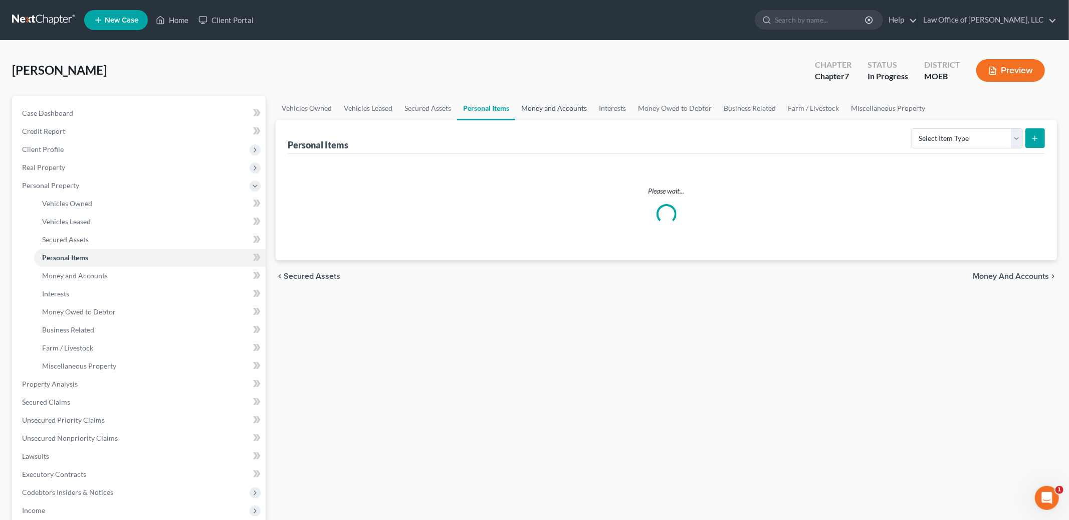
click at [533, 112] on link "Money and Accounts" at bounding box center [554, 108] width 78 height 24
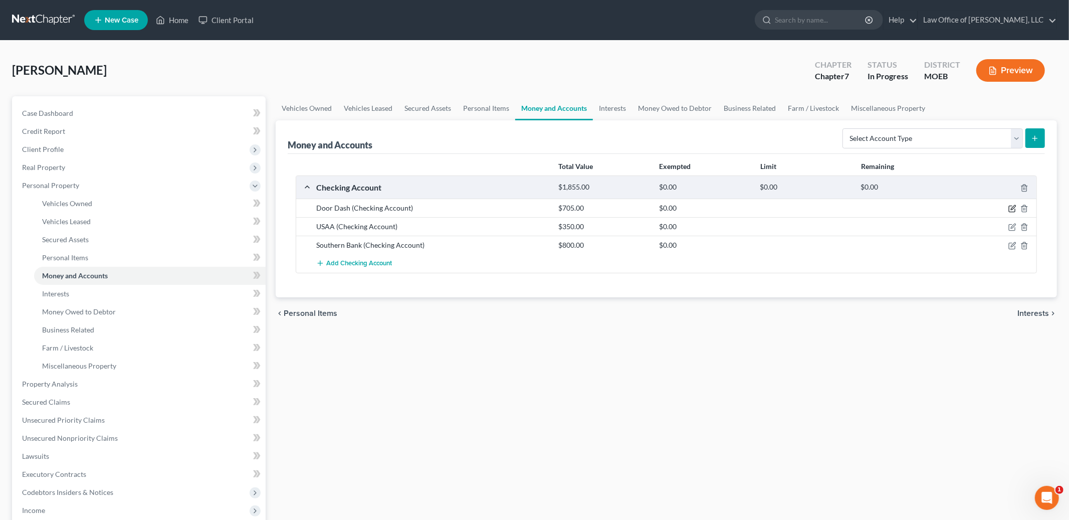
click at [1011, 207] on icon "button" at bounding box center [1013, 209] width 8 height 8
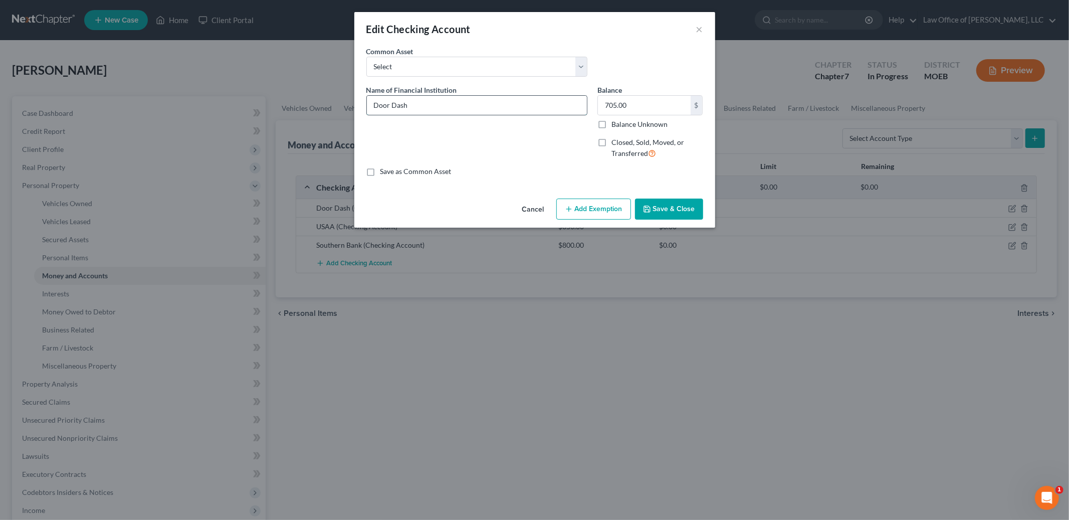
click at [427, 105] on input "Door Dash" at bounding box center [477, 105] width 220 height 19
type input "Door Dash pay card"
click at [649, 106] on input "705.00" at bounding box center [644, 105] width 93 height 19
type input "758.11"
click at [605, 200] on button "Add Exemption" at bounding box center [594, 209] width 75 height 21
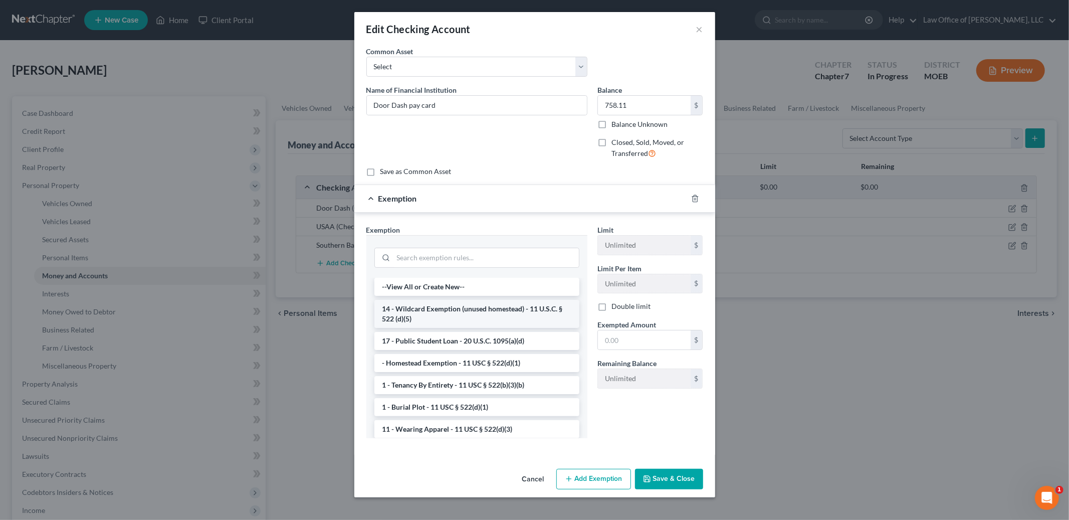
click at [531, 314] on li "14 - Wildcard Exemption (unused homestead) - 11 U.S.C. § 522 (d)(5)" at bounding box center [477, 314] width 205 height 28
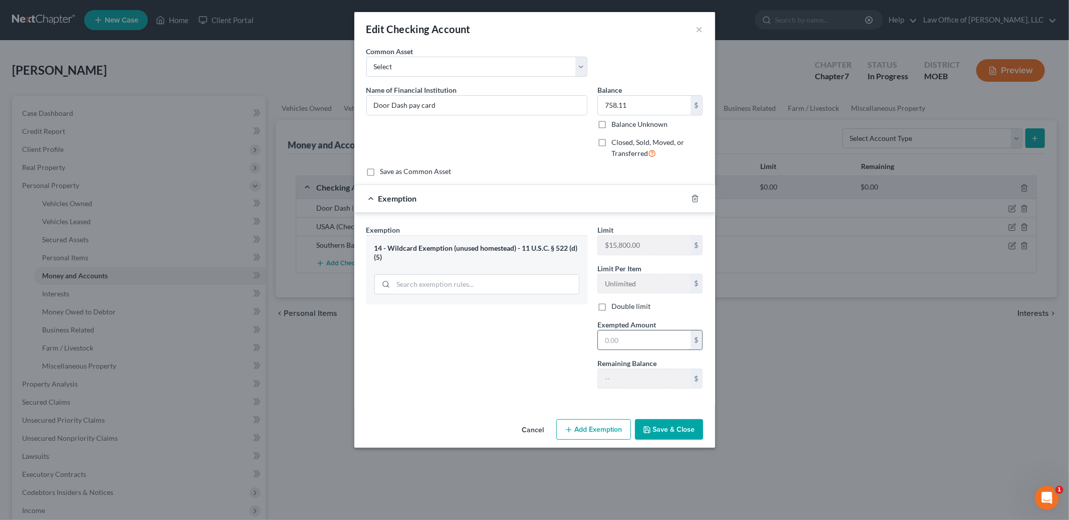
click at [637, 345] on input "text" at bounding box center [644, 339] width 93 height 19
type input "758.11"
click at [660, 427] on button "Save & Close" at bounding box center [669, 429] width 68 height 21
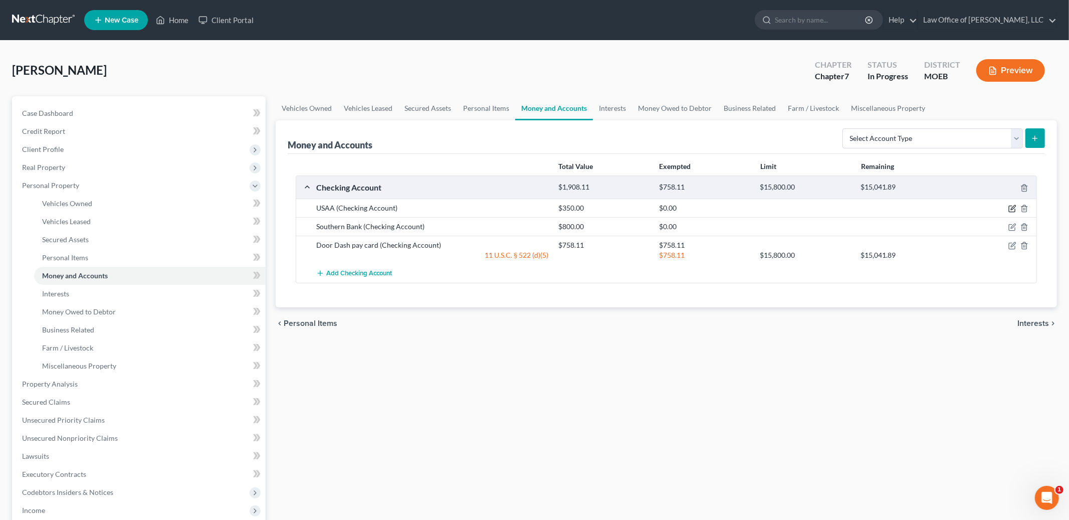
click at [1013, 207] on icon "button" at bounding box center [1013, 208] width 5 height 5
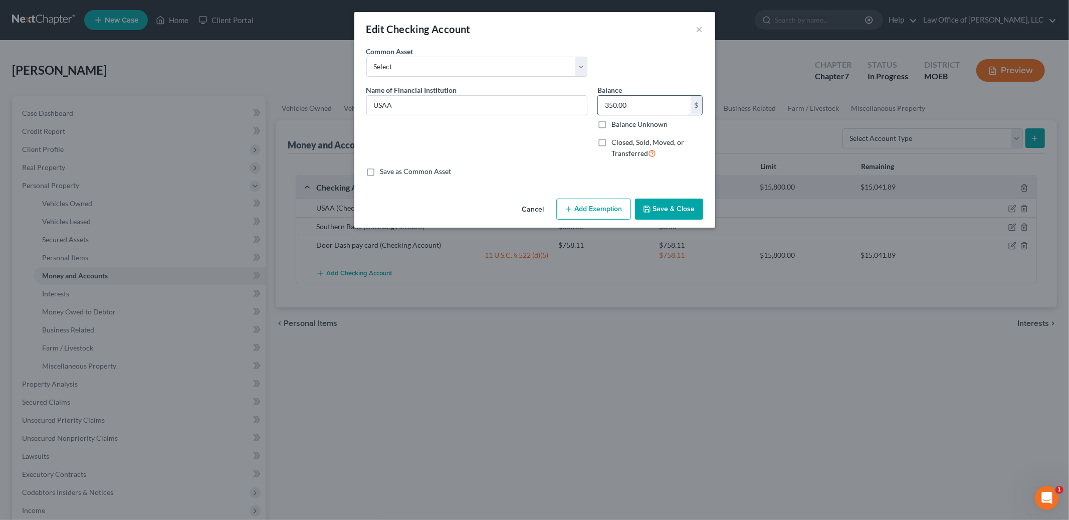
click at [652, 111] on input "350.00" at bounding box center [644, 105] width 93 height 19
type input "242.82"
drag, startPoint x: 588, startPoint y: 218, endPoint x: 588, endPoint y: 209, distance: 8.5
click at [588, 209] on button "Add Exemption" at bounding box center [594, 209] width 75 height 21
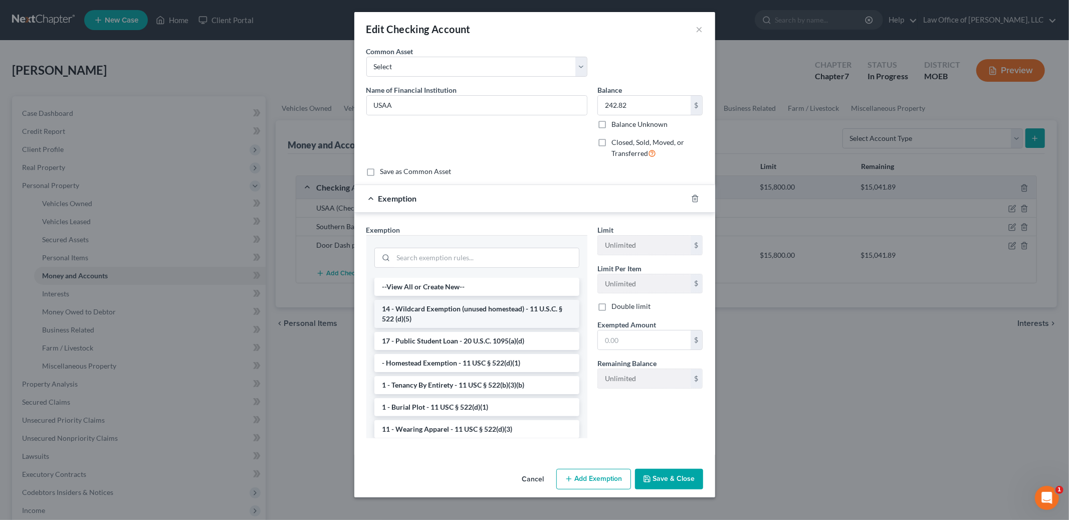
click at [505, 312] on li "14 - Wildcard Exemption (unused homestead) - 11 U.S.C. § 522 (d)(5)" at bounding box center [477, 314] width 205 height 28
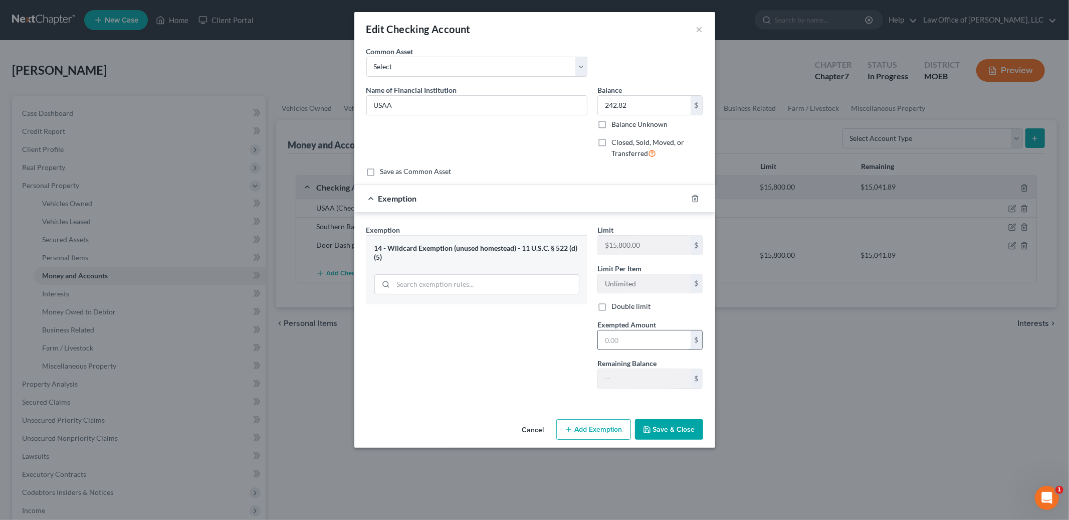
click at [630, 339] on input "text" at bounding box center [644, 339] width 93 height 19
type input "242.82"
click at [667, 429] on button "Save & Close" at bounding box center [669, 429] width 68 height 21
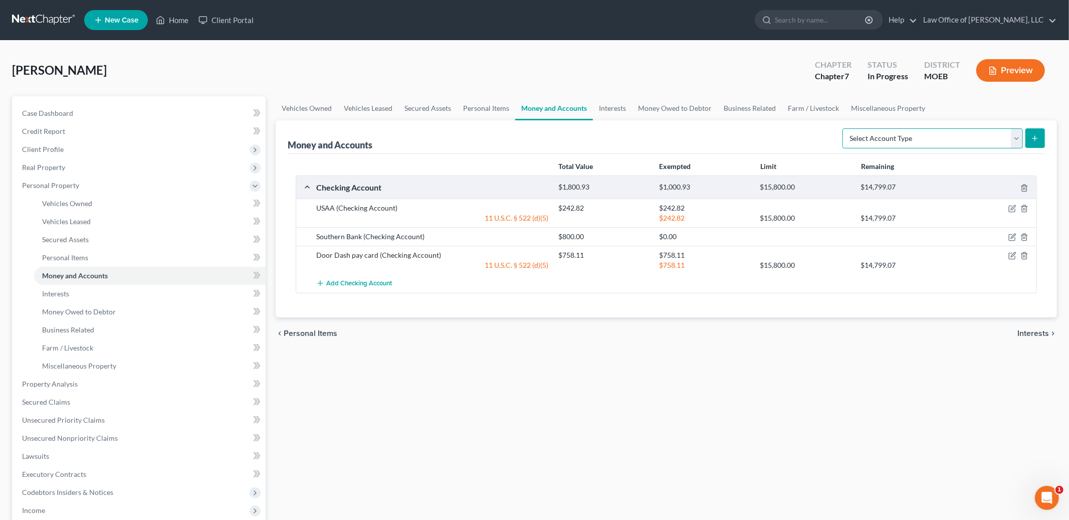
click at [967, 137] on select "Select Account Type Brokerage Cash on Hand Certificates of Deposit Checking Acc…" at bounding box center [933, 138] width 181 height 20
select select "savings"
click at [845, 128] on select "Select Account Type Brokerage Cash on Hand Certificates of Deposit Checking Acc…" at bounding box center [933, 138] width 181 height 20
click at [1032, 139] on icon "submit" at bounding box center [1035, 138] width 8 height 8
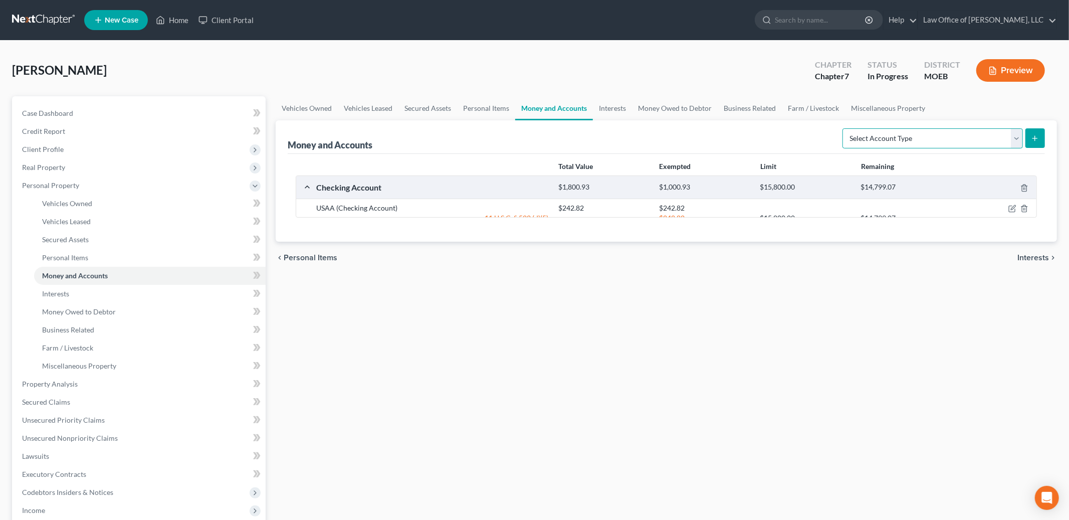
click at [973, 138] on select "Select Account Type Brokerage Cash on Hand Certificates of Deposit Checking Acc…" at bounding box center [933, 138] width 181 height 20
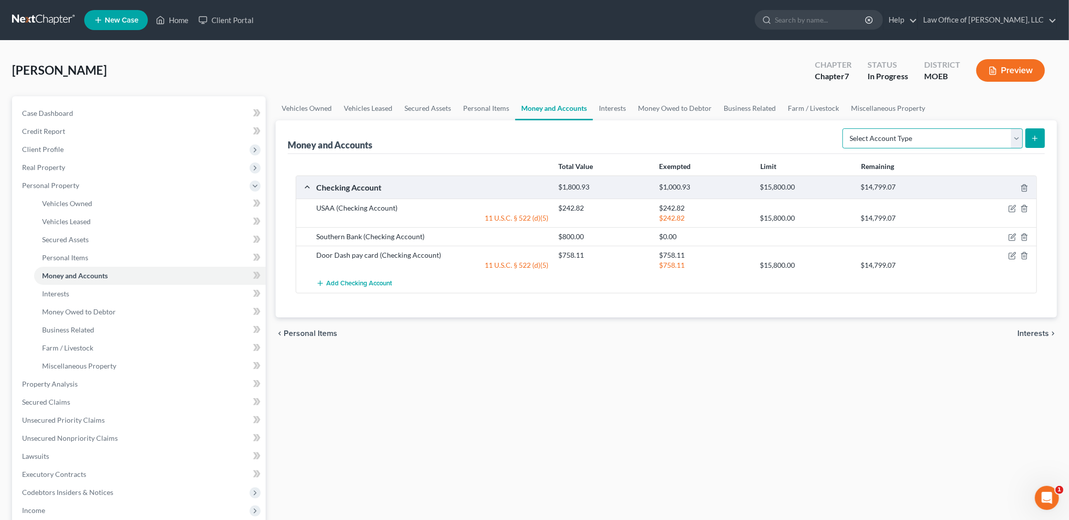
select select "savings"
click at [845, 128] on select "Select Account Type Brokerage Cash on Hand Certificates of Deposit Checking Acc…" at bounding box center [933, 138] width 181 height 20
click at [1037, 140] on icon "submit" at bounding box center [1035, 138] width 8 height 8
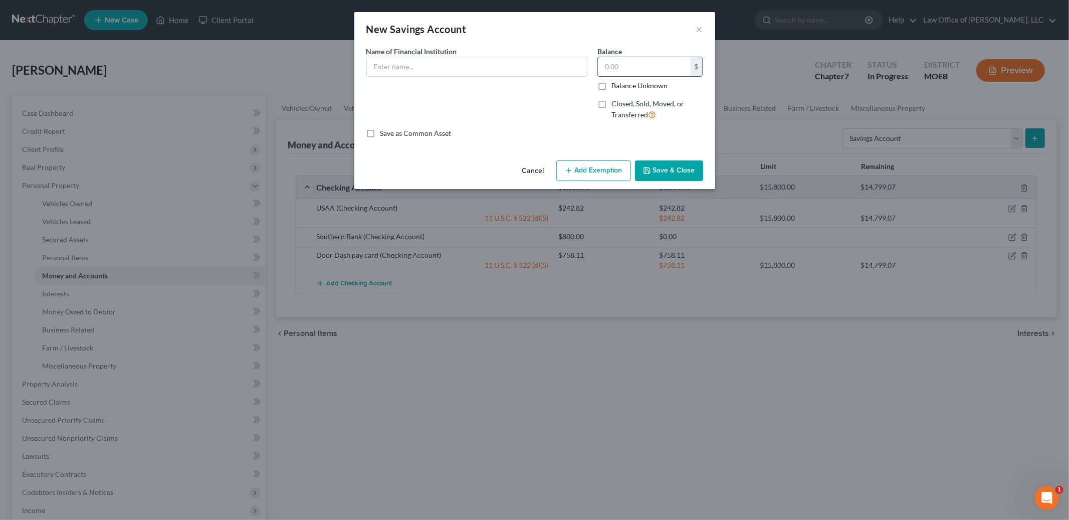
click at [637, 70] on input "text" at bounding box center [644, 66] width 93 height 19
type input "953.64"
click at [520, 67] on input "text" at bounding box center [477, 66] width 220 height 19
type input "USAA"
click at [579, 164] on button "Add Exemption" at bounding box center [594, 170] width 75 height 21
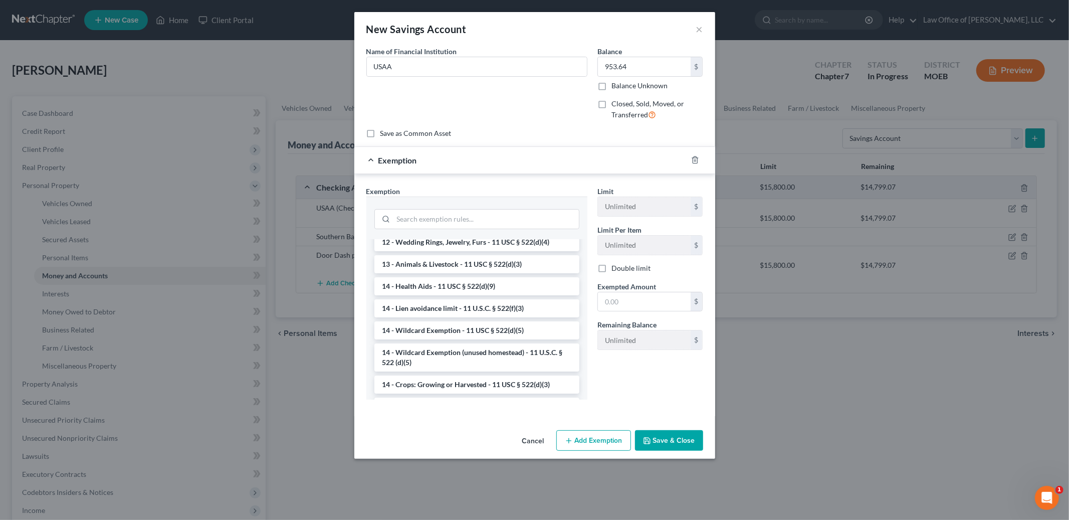
scroll to position [218, 0]
click at [519, 331] on li "14 - Wildcard Exemption - 11 USC § 522(d)(5)" at bounding box center [477, 327] width 205 height 18
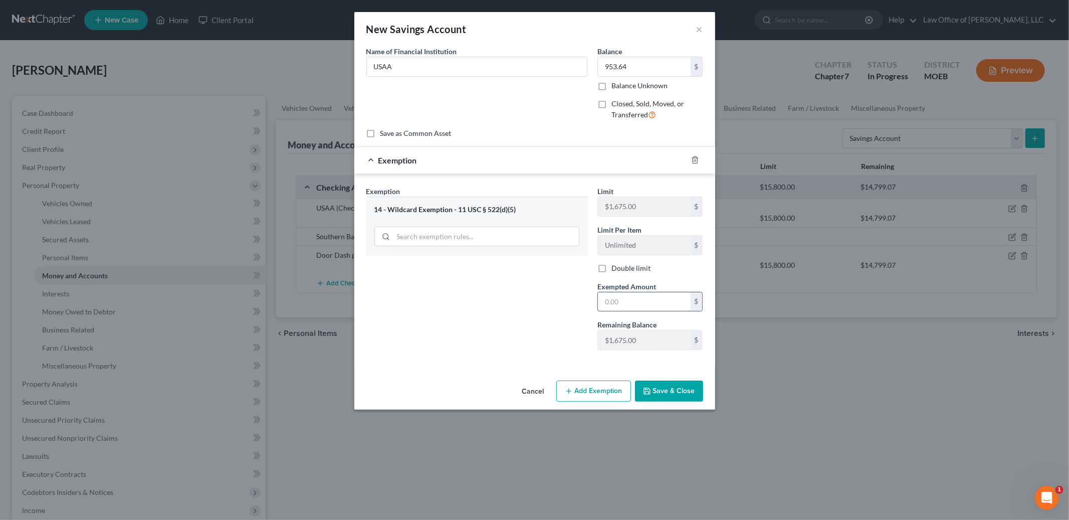
click at [625, 304] on input "text" at bounding box center [644, 301] width 93 height 19
type input "953.64"
click at [674, 391] on button "Save & Close" at bounding box center [669, 391] width 68 height 21
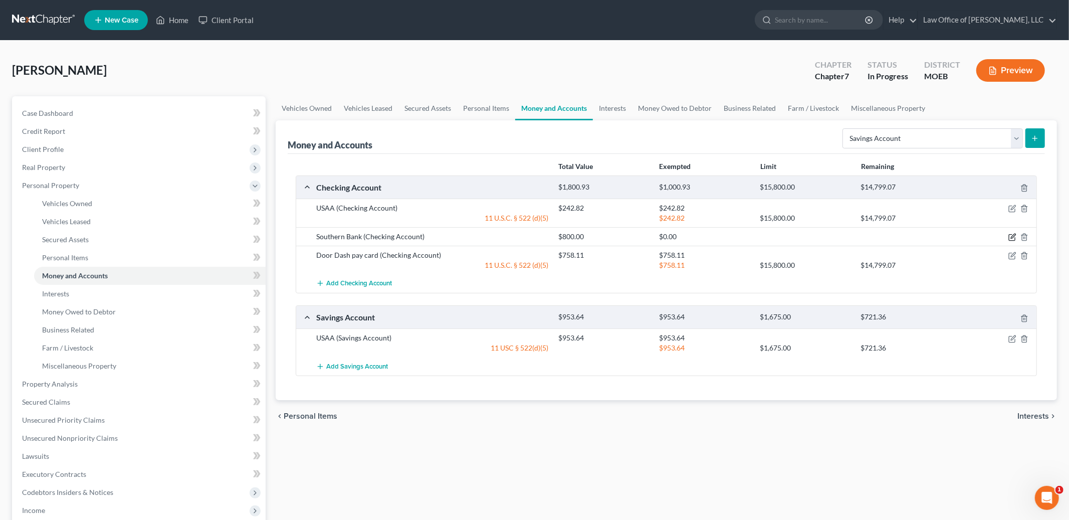
click at [1013, 236] on icon "button" at bounding box center [1013, 237] width 8 height 8
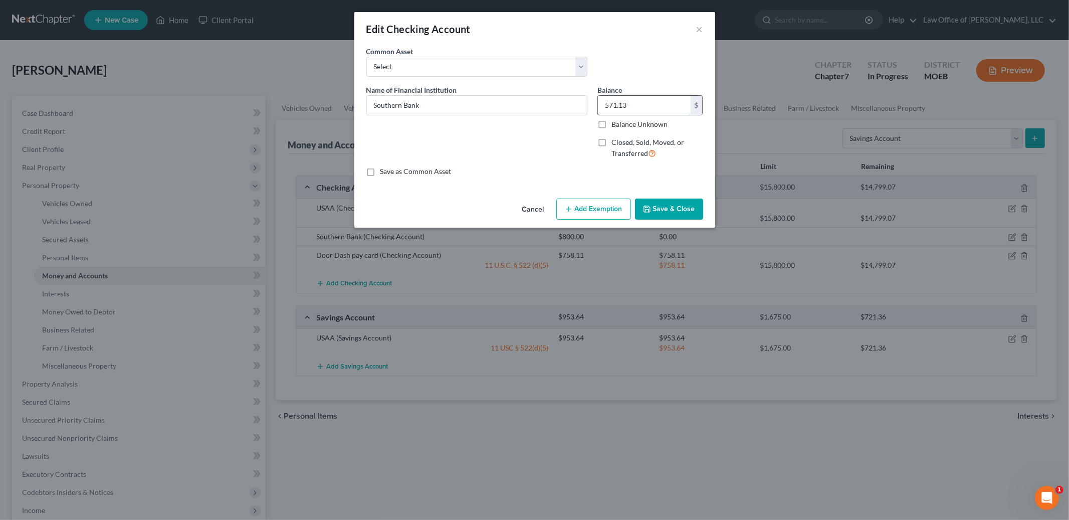
type input "571.13"
click at [609, 219] on button "Add Exemption" at bounding box center [594, 209] width 75 height 21
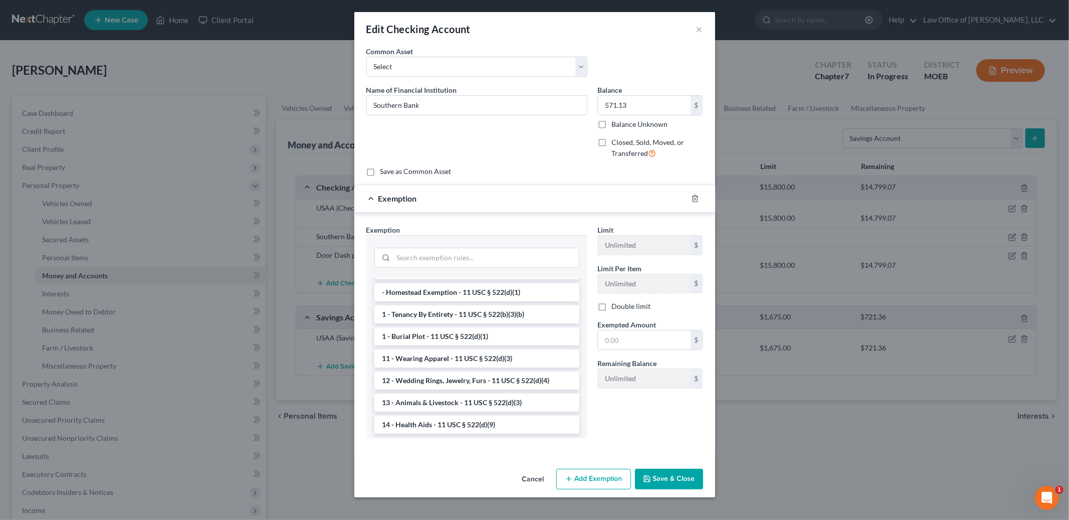
scroll to position [0, 0]
click at [520, 323] on li "14 - Wildcard Exemption (unused homestead) - 11 U.S.C. § 522 (d)(5)" at bounding box center [477, 314] width 205 height 28
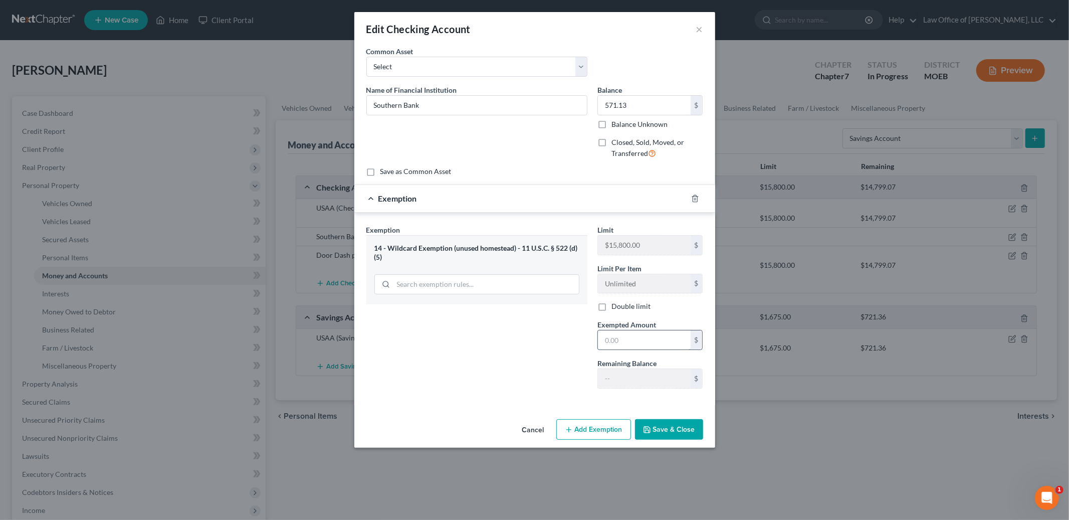
click at [637, 341] on input "text" at bounding box center [644, 339] width 93 height 19
click at [689, 196] on div "Exemption" at bounding box center [534, 199] width 361 height 28
click at [697, 196] on icon "button" at bounding box center [695, 199] width 8 height 8
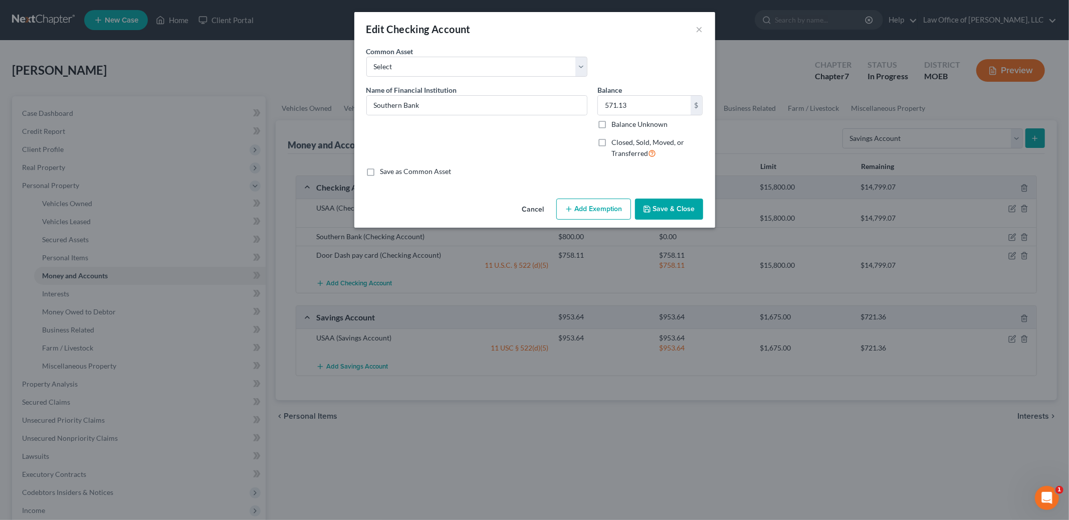
click at [586, 208] on button "Add Exemption" at bounding box center [594, 209] width 75 height 21
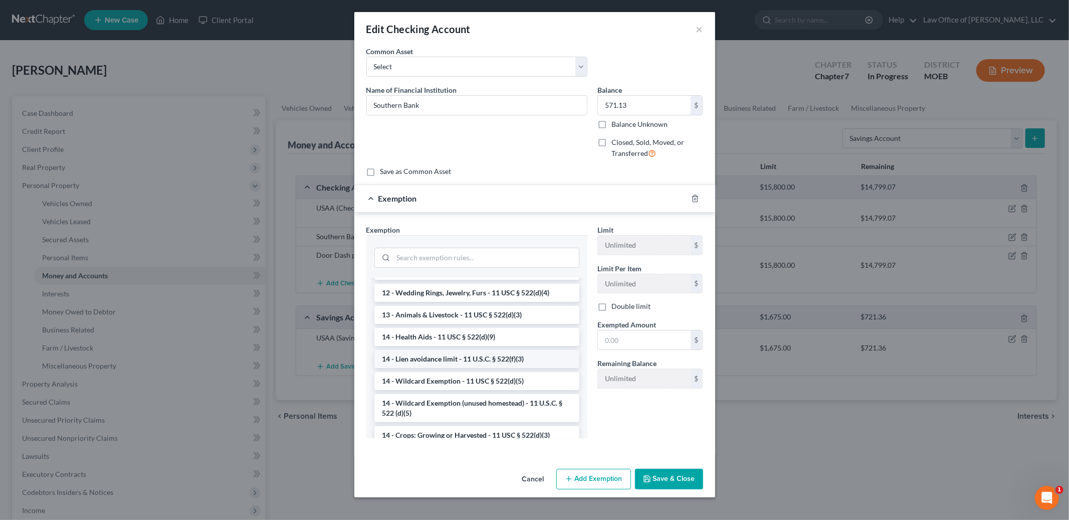
scroll to position [160, 0]
click at [470, 399] on li "14 - Wildcard Exemption (unused homestead) - 11 U.S.C. § 522 (d)(5)" at bounding box center [477, 406] width 205 height 28
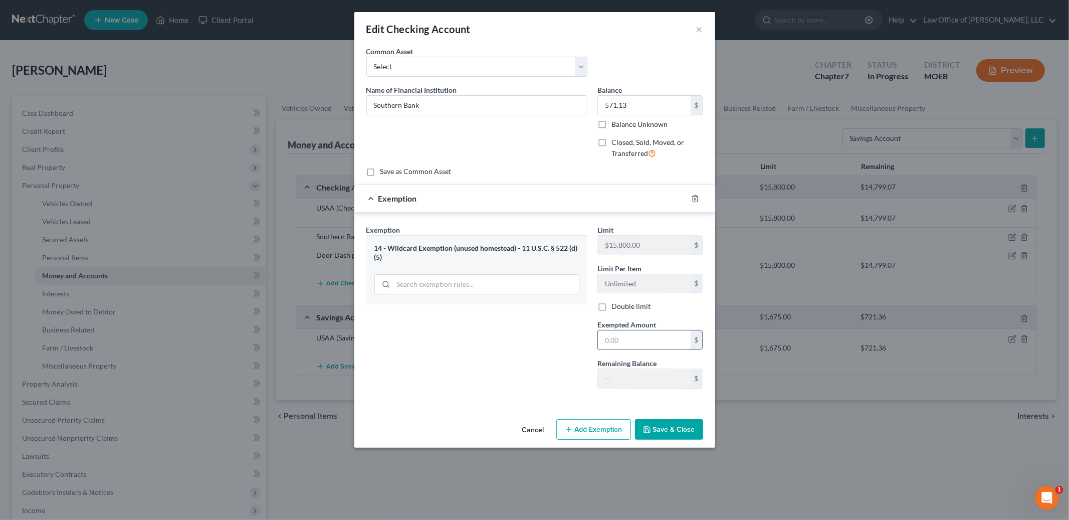
click at [628, 344] on input "text" at bounding box center [644, 339] width 93 height 19
type input "571.13"
click at [682, 429] on button "Save & Close" at bounding box center [669, 429] width 68 height 21
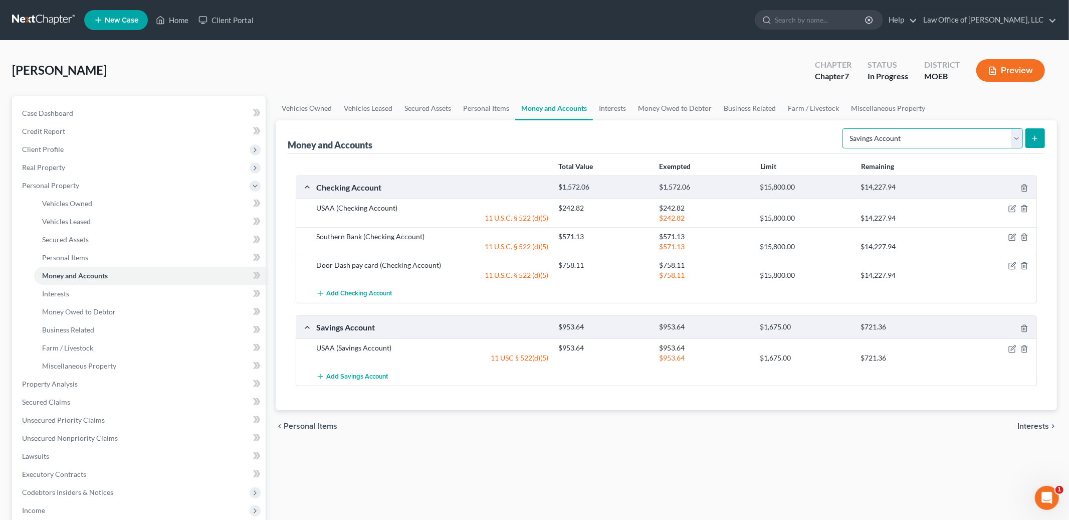
click at [911, 135] on select "Select Account Type Brokerage Cash on Hand Certificates of Deposit Checking Acc…" at bounding box center [933, 138] width 181 height 20
select select "checking"
click at [845, 128] on select "Select Account Type Brokerage Cash on Hand Certificates of Deposit Checking Acc…" at bounding box center [933, 138] width 181 height 20
drag, startPoint x: 1028, startPoint y: 140, endPoint x: 1034, endPoint y: 140, distance: 6.5
click at [1034, 140] on button "submit" at bounding box center [1036, 138] width 20 height 20
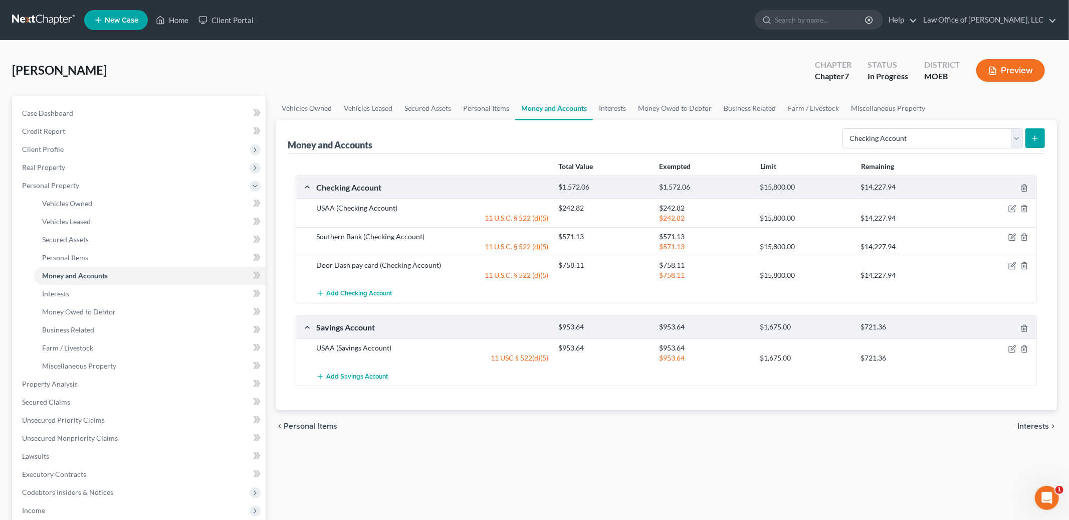
click at [1035, 140] on icon "submit" at bounding box center [1035, 138] width 8 height 8
click at [952, 138] on select "Select Account Type Brokerage Cash on Hand Certificates of Deposit Checking Acc…" at bounding box center [933, 138] width 181 height 20
select select "checking"
click at [845, 128] on select "Select Account Type Brokerage Cash on Hand Certificates of Deposit Checking Acc…" at bounding box center [933, 138] width 181 height 20
click at [1033, 139] on icon "submit" at bounding box center [1035, 138] width 8 height 8
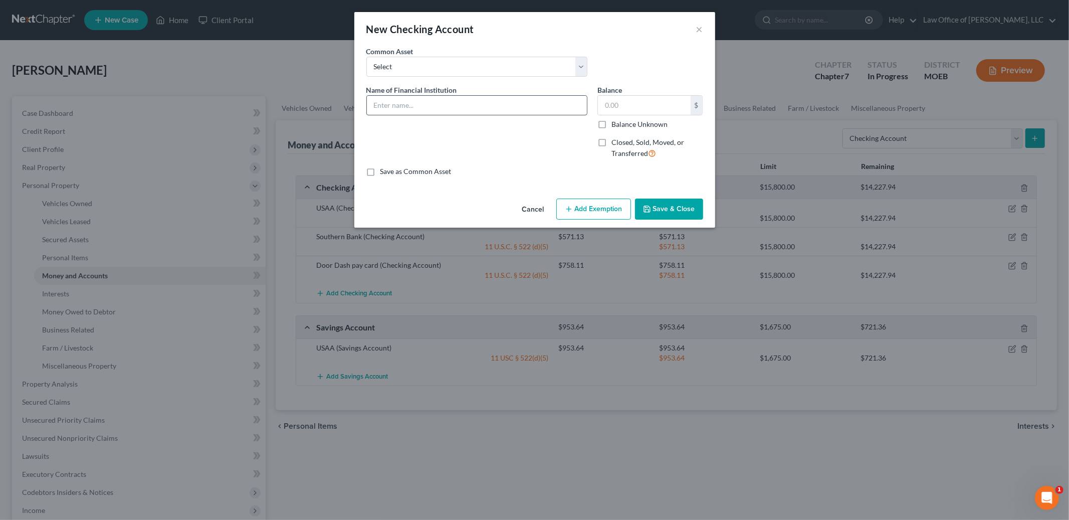
click at [499, 106] on input "text" at bounding box center [477, 105] width 220 height 19
type input "Greendot"
click at [638, 103] on input "text" at bounding box center [644, 105] width 93 height 19
type input "1"
type input "205.00"
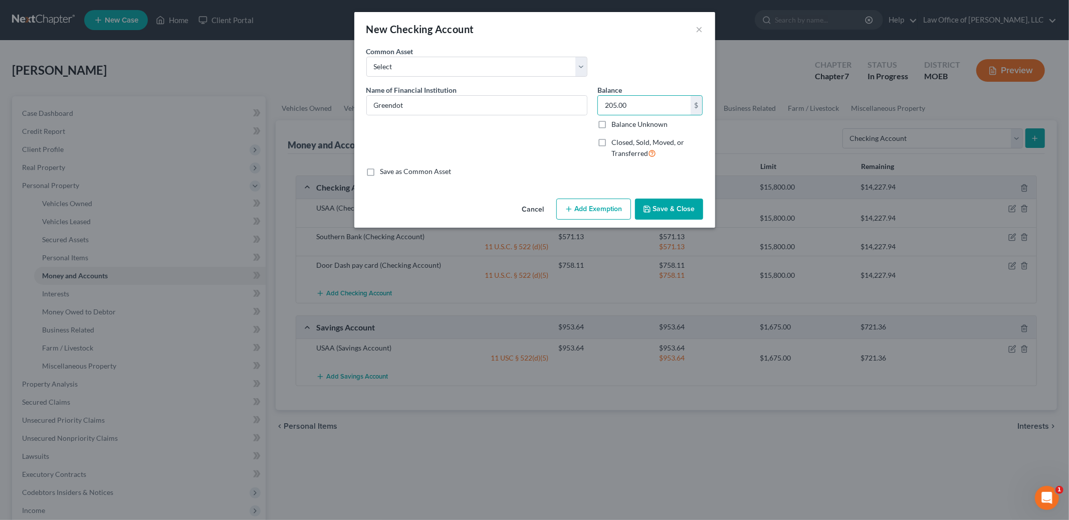
click at [605, 209] on button "Add Exemption" at bounding box center [594, 209] width 75 height 21
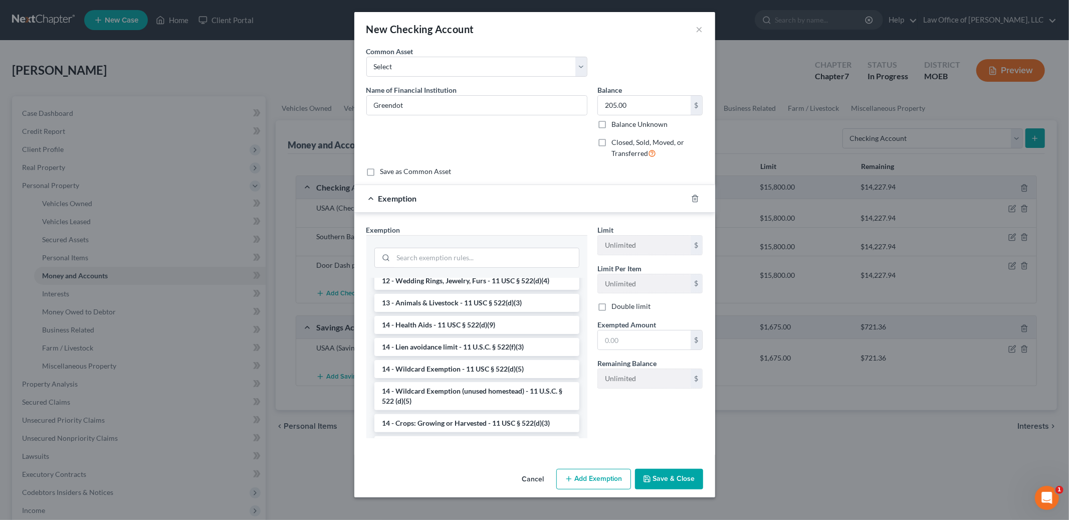
scroll to position [173, 0]
click at [519, 390] on li "14 - Wildcard Exemption (unused homestead) - 11 U.S.C. § 522 (d)(5)" at bounding box center [477, 393] width 205 height 28
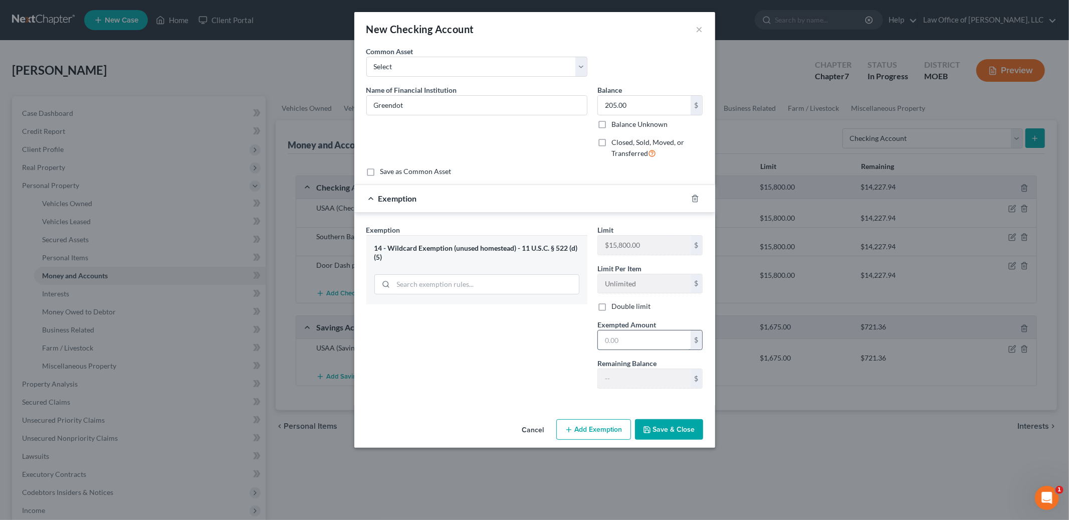
click at [642, 344] on input "text" at bounding box center [644, 339] width 93 height 19
type input "5"
type input "205.00"
click at [675, 426] on button "Save & Close" at bounding box center [669, 429] width 68 height 21
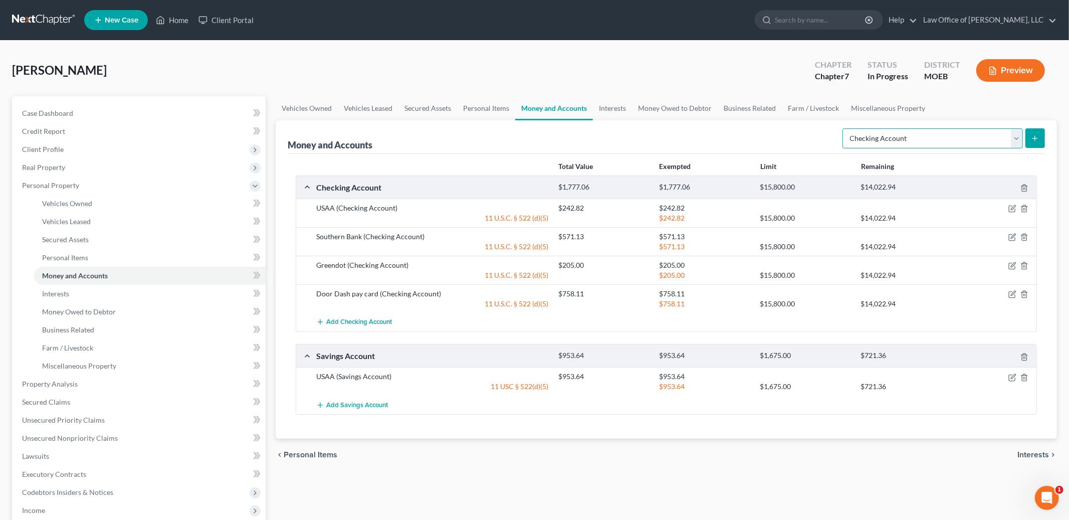
click at [883, 137] on select "Select Account Type Brokerage Cash on Hand Certificates of Deposit Checking Acc…" at bounding box center [933, 138] width 181 height 20
select select "cash_on_hand"
click at [845, 128] on select "Select Account Type Brokerage Cash on Hand Certificates of Deposit Checking Acc…" at bounding box center [933, 138] width 181 height 20
click at [1037, 138] on line "submit" at bounding box center [1035, 138] width 5 height 0
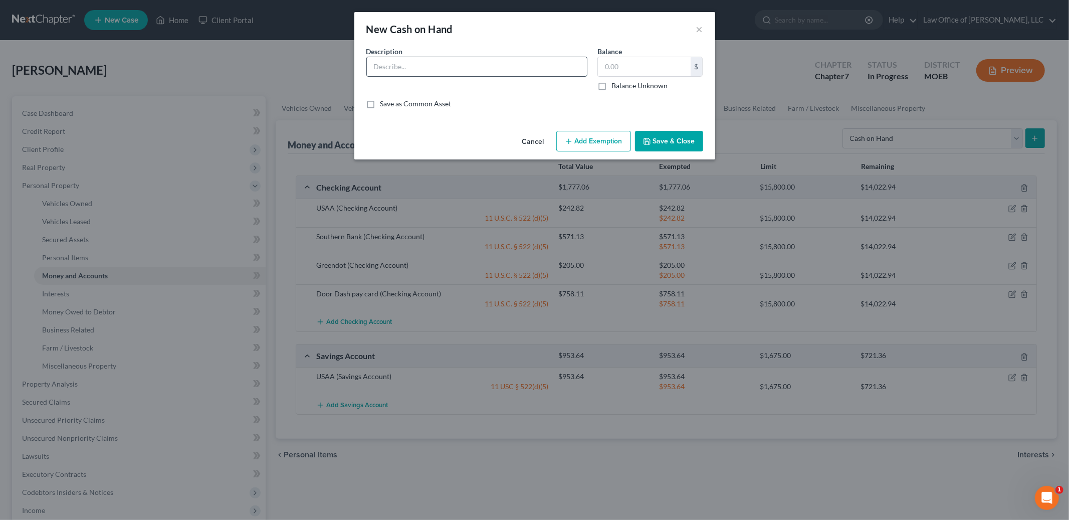
click at [472, 72] on input "text" at bounding box center [477, 66] width 220 height 19
type input "Cash"
click at [625, 66] on input "text" at bounding box center [644, 66] width 93 height 19
type input "25.00"
click at [588, 139] on button "Add Exemption" at bounding box center [594, 141] width 75 height 21
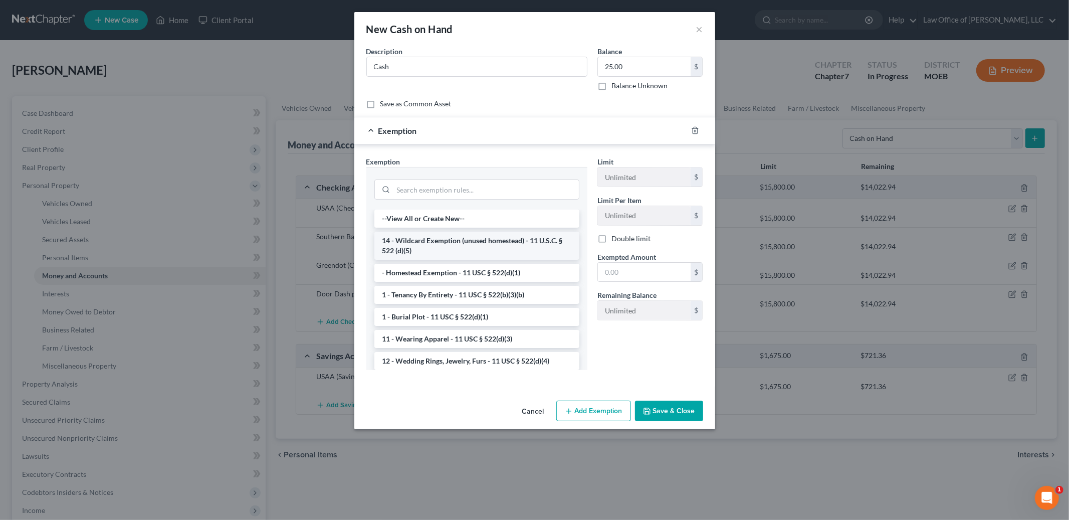
click at [473, 250] on li "14 - Wildcard Exemption (unused homestead) - 11 U.S.C. § 522 (d)(5)" at bounding box center [477, 246] width 205 height 28
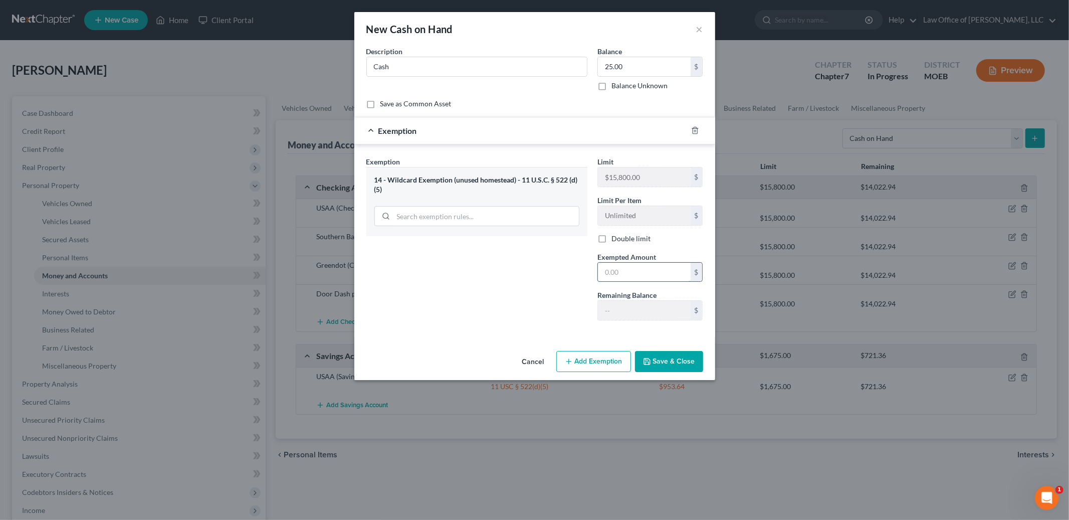
click at [629, 276] on input "text" at bounding box center [644, 272] width 93 height 19
type input "25.00"
click at [691, 356] on button "Save & Close" at bounding box center [669, 361] width 68 height 21
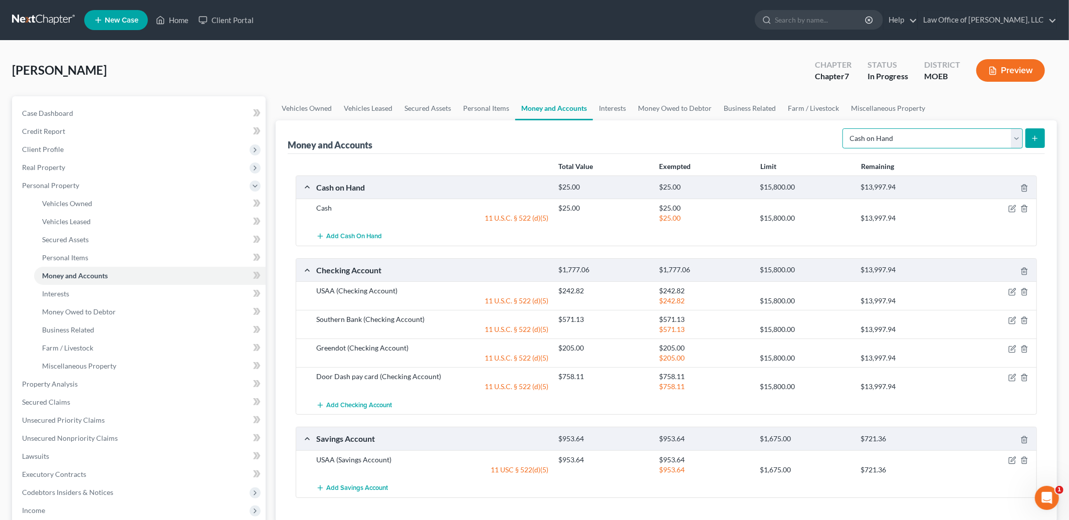
click at [935, 140] on select "Select Account Type Brokerage Cash on Hand Certificates of Deposit Checking Acc…" at bounding box center [933, 138] width 181 height 20
click at [611, 104] on link "Interests" at bounding box center [612, 108] width 39 height 24
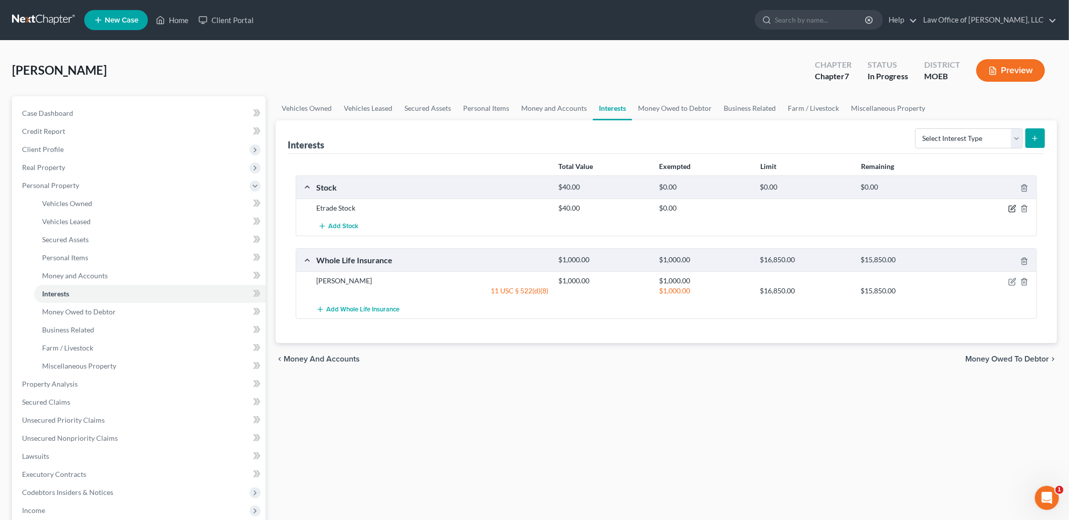
click at [1013, 207] on icon "button" at bounding box center [1013, 209] width 8 height 8
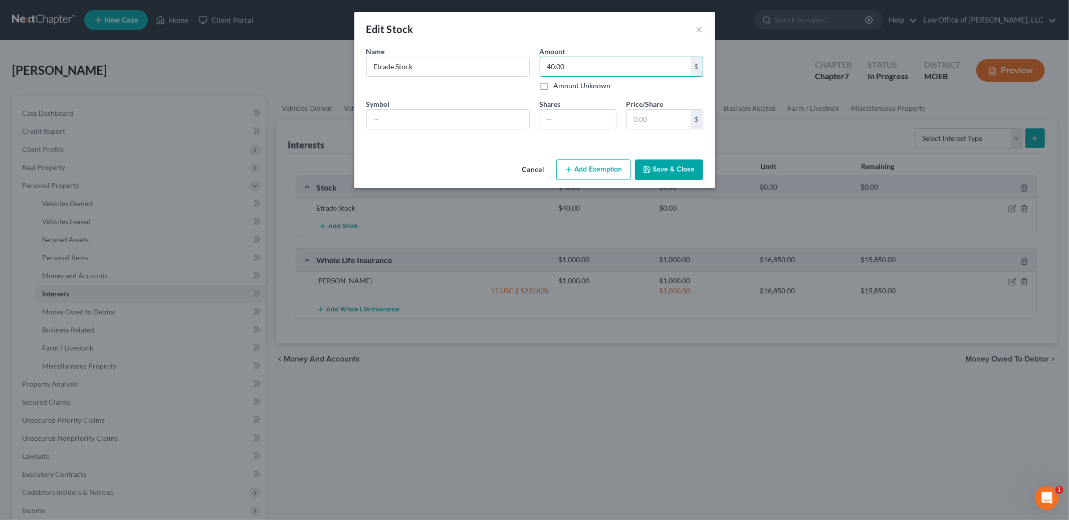
drag, startPoint x: 575, startPoint y: 69, endPoint x: 520, endPoint y: 51, distance: 57.9
click at [520, 51] on div "Name * Describe * Etrade Stock Amount 40.00 $ Amount Unknown Balance Undetermin…" at bounding box center [535, 91] width 347 height 91
click at [621, 68] on input "40.00" at bounding box center [616, 66] width 150 height 19
type input "70.00"
click at [612, 169] on button "Add Exemption" at bounding box center [594, 169] width 75 height 21
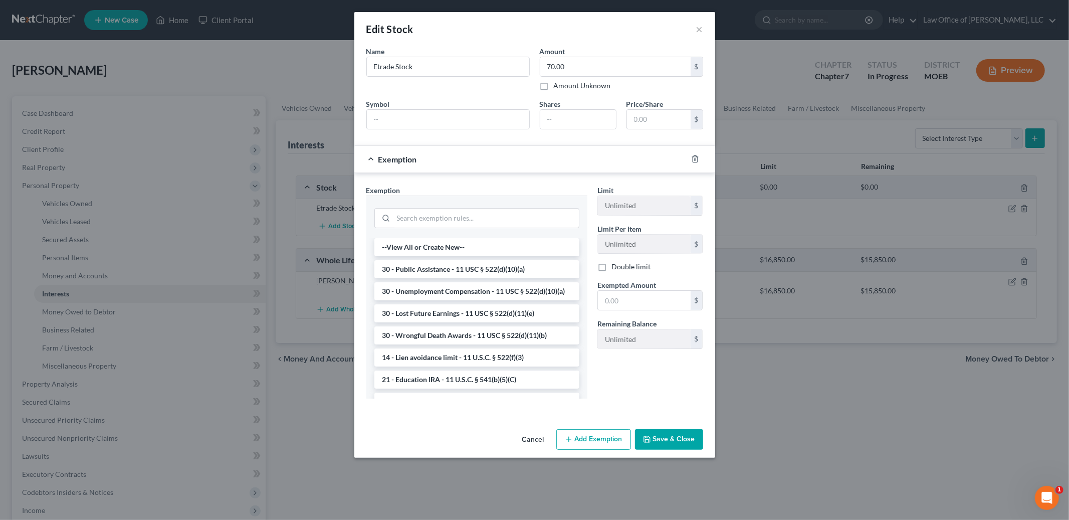
click at [531, 439] on button "Cancel" at bounding box center [533, 440] width 38 height 20
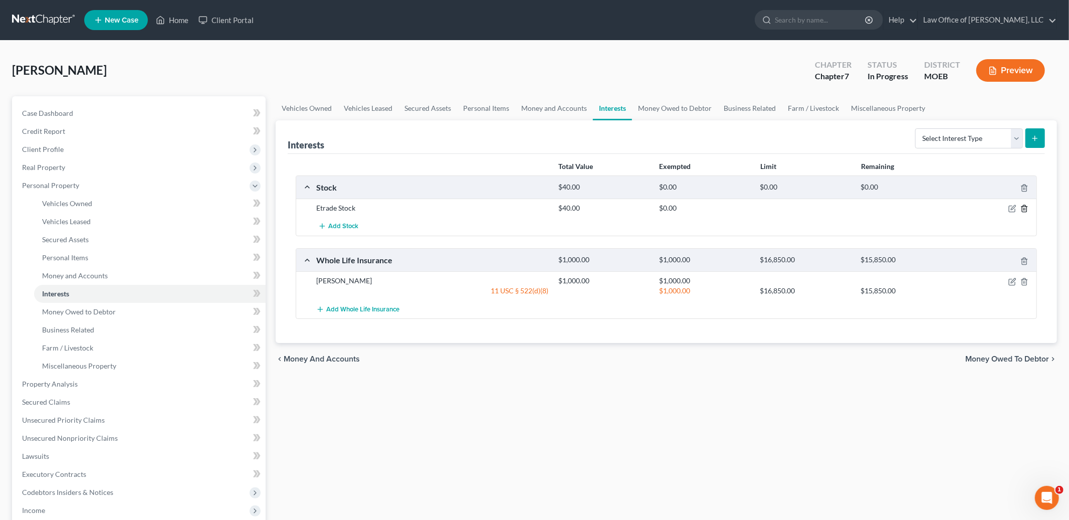
click at [1024, 207] on polyline "button" at bounding box center [1025, 207] width 6 height 0
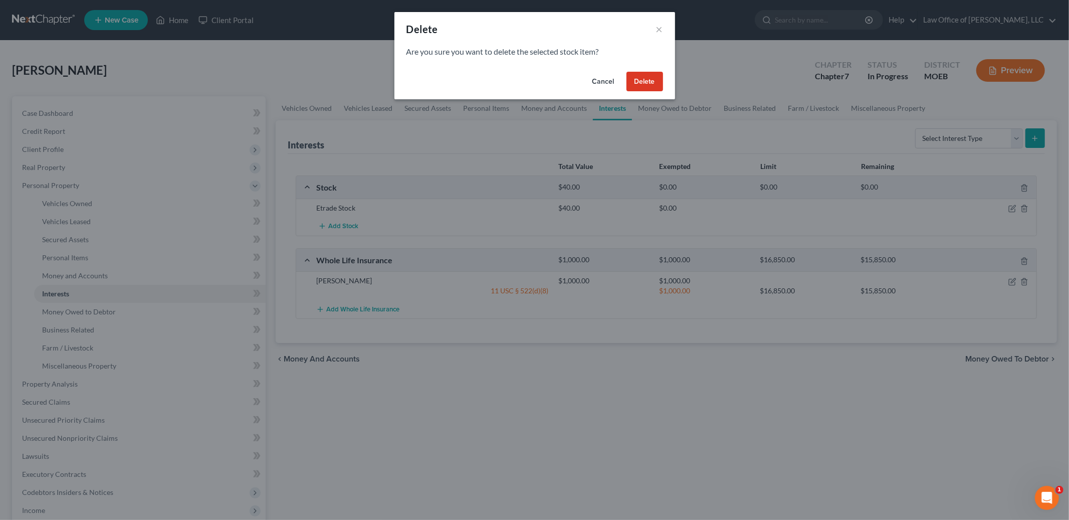
click at [637, 76] on button "Delete" at bounding box center [645, 82] width 37 height 20
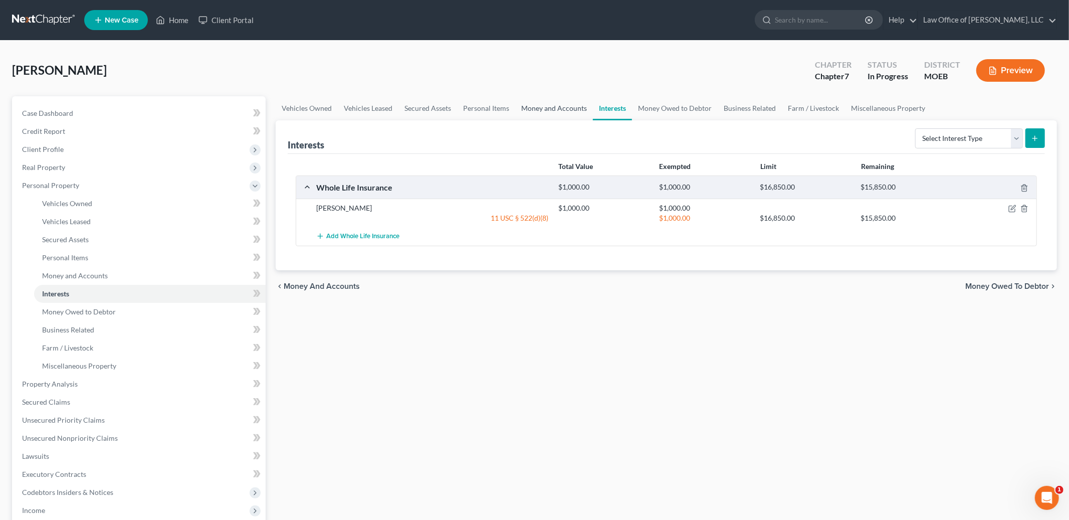
click at [547, 109] on link "Money and Accounts" at bounding box center [554, 108] width 78 height 24
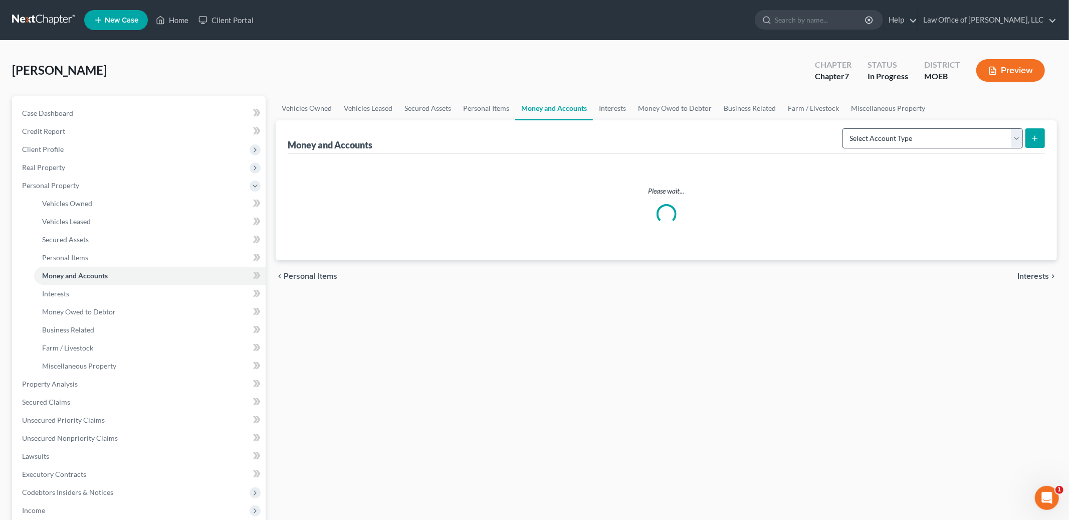
drag, startPoint x: 912, startPoint y: 148, endPoint x: 912, endPoint y: 143, distance: 5.5
click at [912, 143] on div "Select Account Type Brokerage Cash on Hand Certificates of Deposit Checking Acc…" at bounding box center [942, 137] width 207 height 27
click at [910, 140] on select "Select Account Type Brokerage Cash on Hand Certificates of Deposit Checking Acc…" at bounding box center [933, 138] width 181 height 20
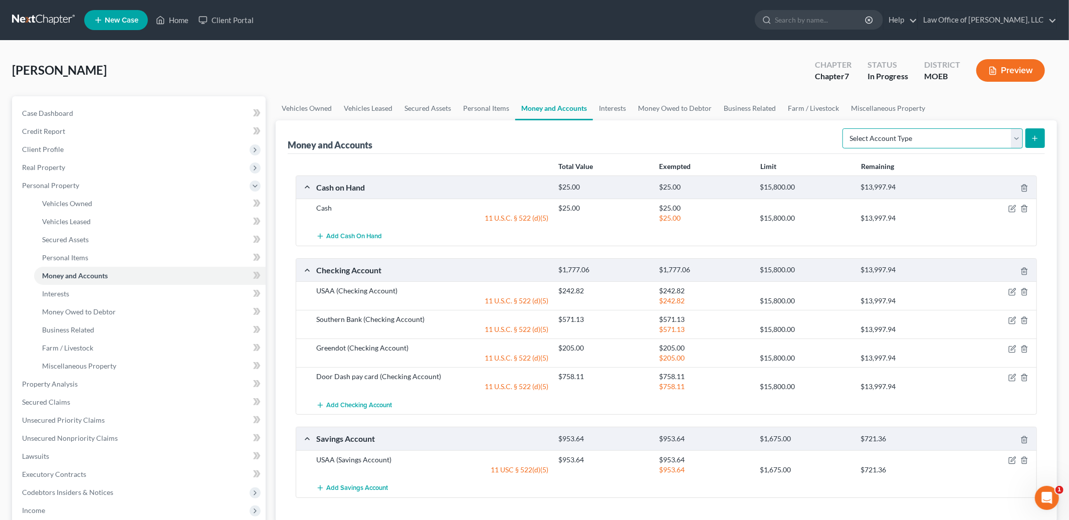
select select "brokerage"
click at [845, 128] on select "Select Account Type Brokerage Cash on Hand Certificates of Deposit Checking Acc…" at bounding box center [933, 138] width 181 height 20
click at [1030, 134] on button "submit" at bounding box center [1036, 138] width 20 height 20
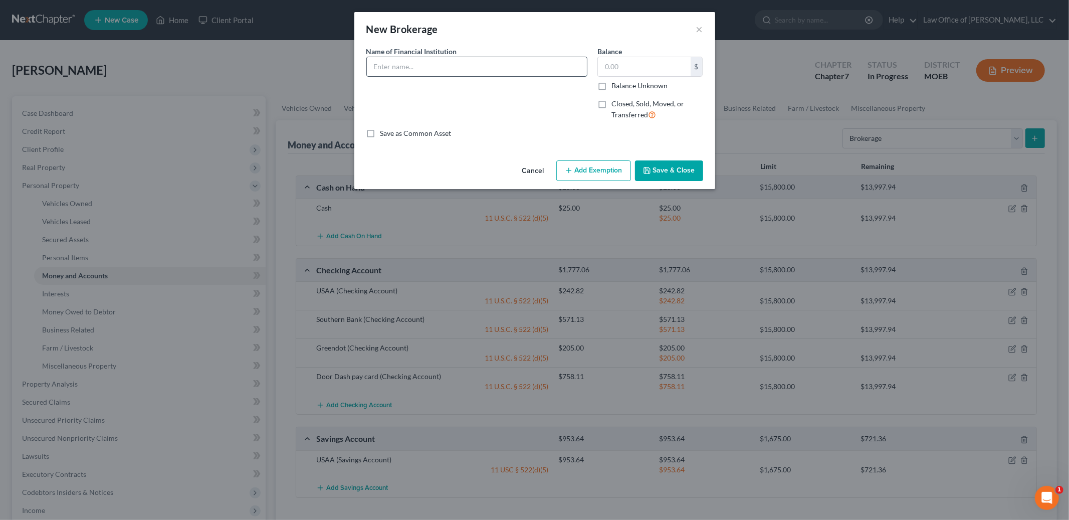
click at [445, 70] on input "text" at bounding box center [477, 66] width 220 height 19
type input "Etrade"
type input "70.00"
click at [599, 172] on button "Add Exemption" at bounding box center [594, 170] width 75 height 21
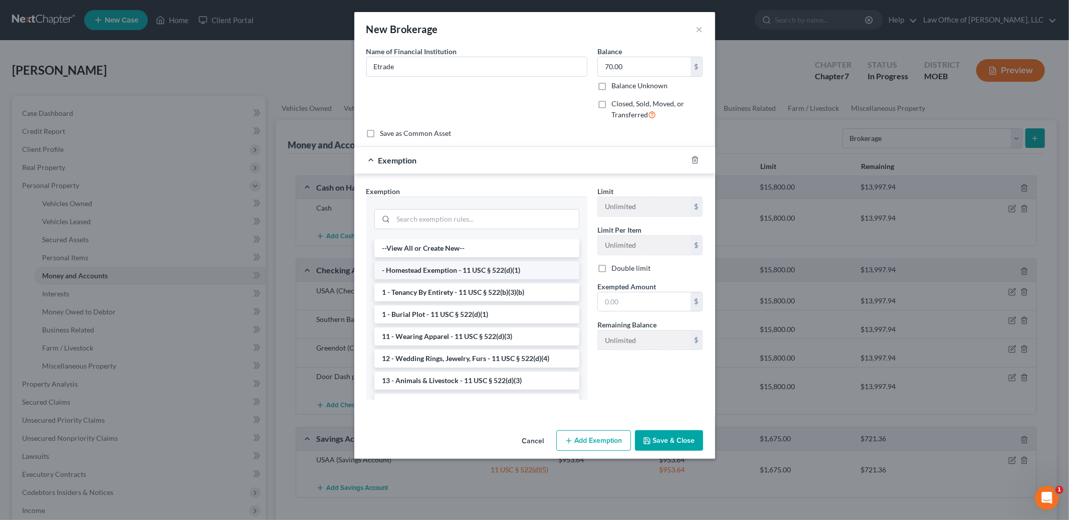
click at [519, 276] on li "- Homestead Exemption - 11 USC § 522(d)(1)" at bounding box center [477, 270] width 205 height 18
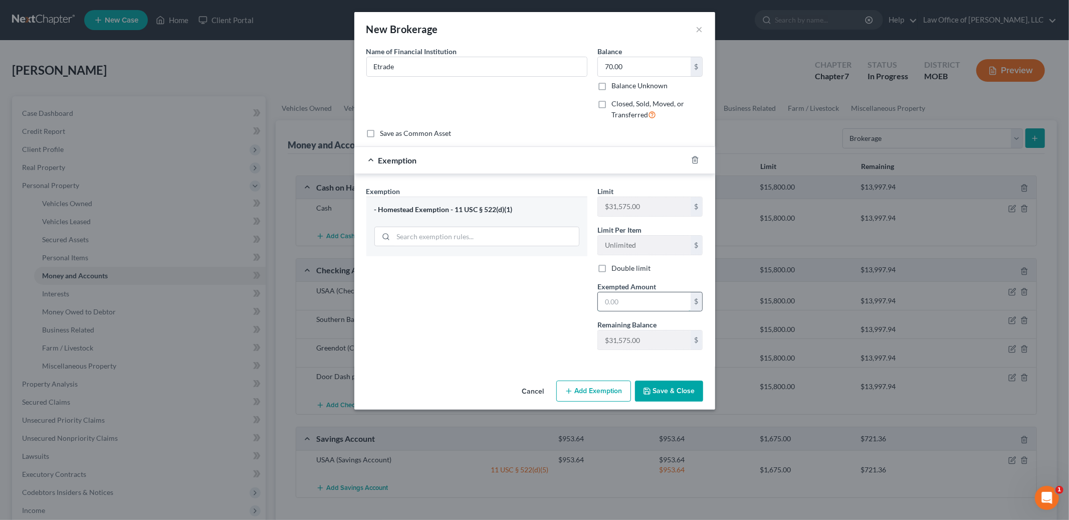
click at [654, 301] on input "text" at bounding box center [644, 301] width 93 height 19
type input "70.00"
click at [671, 386] on button "Save & Close" at bounding box center [669, 391] width 68 height 21
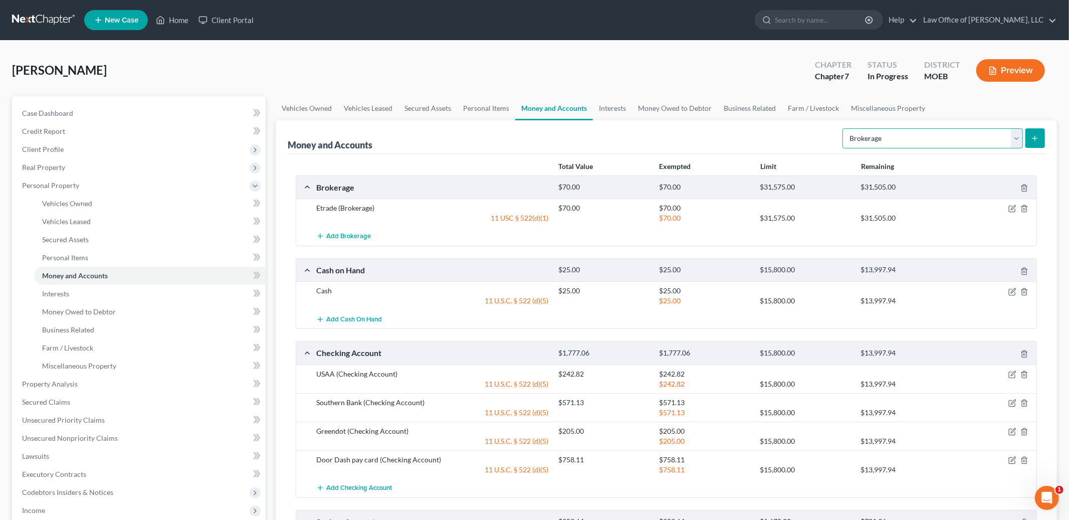
click at [880, 143] on select "Select Account Type Brokerage Cash on Hand Certificates of Deposit Checking Acc…" at bounding box center [933, 138] width 181 height 20
click at [617, 107] on link "Interests" at bounding box center [612, 108] width 39 height 24
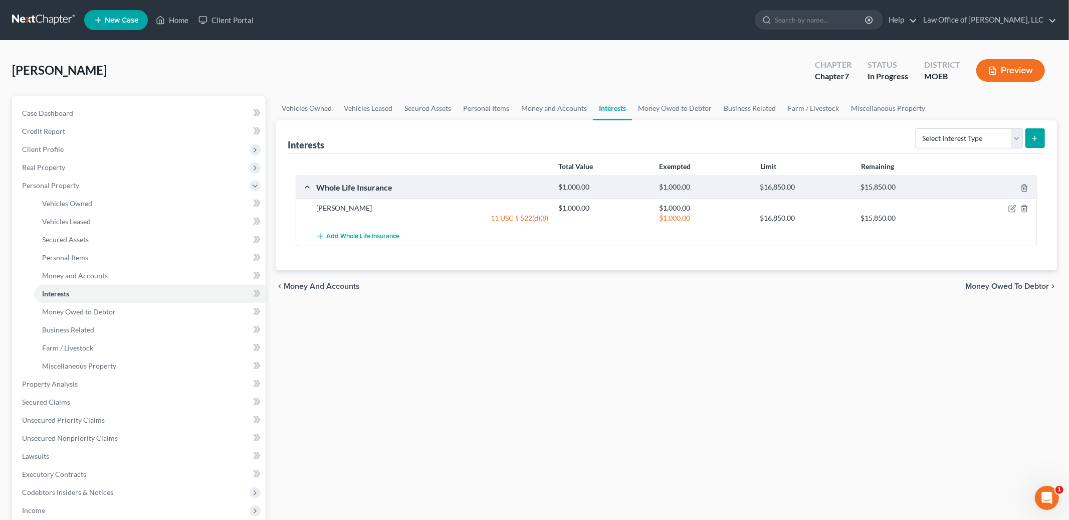
click at [1000, 282] on span "Money Owed to Debtor" at bounding box center [1008, 286] width 84 height 8
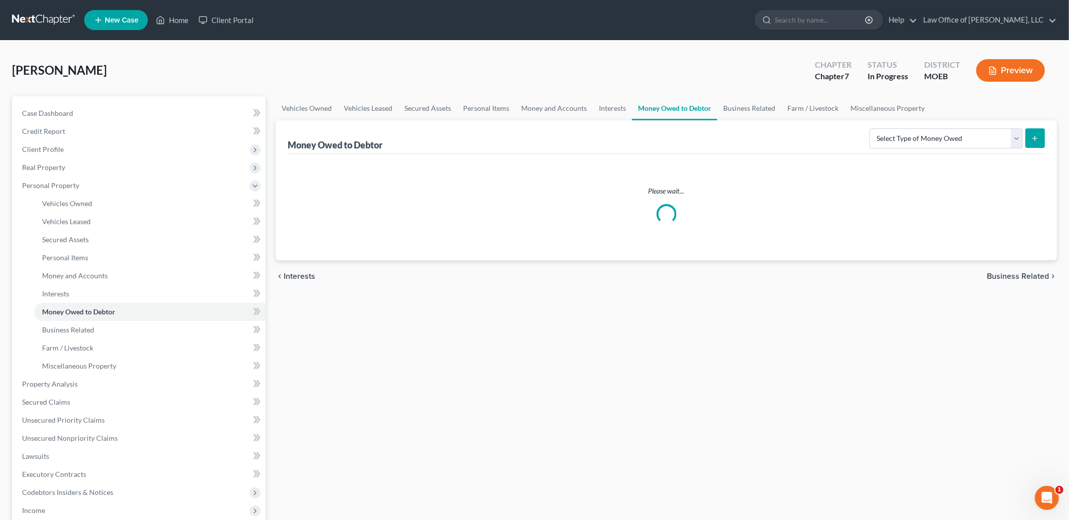
click at [1000, 282] on div "chevron_left Interests Business Related chevron_right" at bounding box center [667, 276] width 782 height 32
click at [938, 136] on select "Select Type of Money Owed Accounts Receivable Alimony Child Support Claims Agai…" at bounding box center [946, 138] width 153 height 20
click at [745, 113] on link "Business Related" at bounding box center [750, 108] width 64 height 24
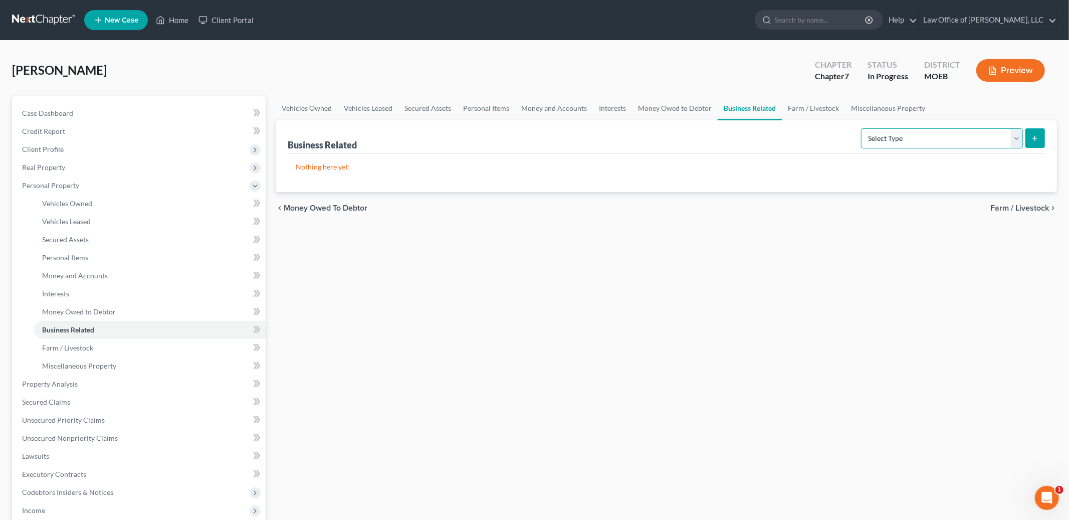
click at [921, 137] on select "Select Type Customer Lists Franchises Inventory Licenses Machinery Office Equip…" at bounding box center [942, 138] width 162 height 20
click at [801, 107] on link "Farm / Livestock" at bounding box center [813, 108] width 63 height 24
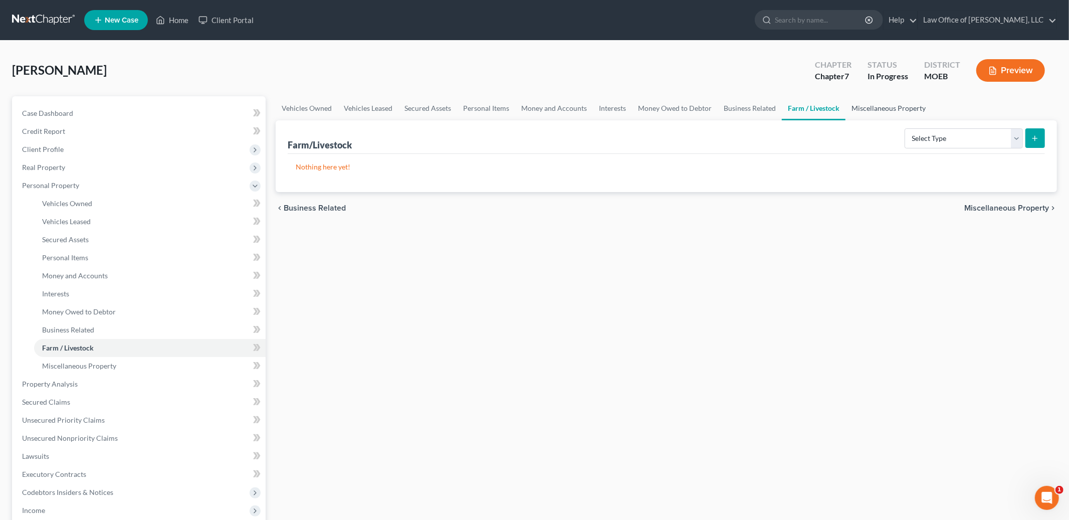
click at [890, 112] on link "Miscellaneous Property" at bounding box center [889, 108] width 86 height 24
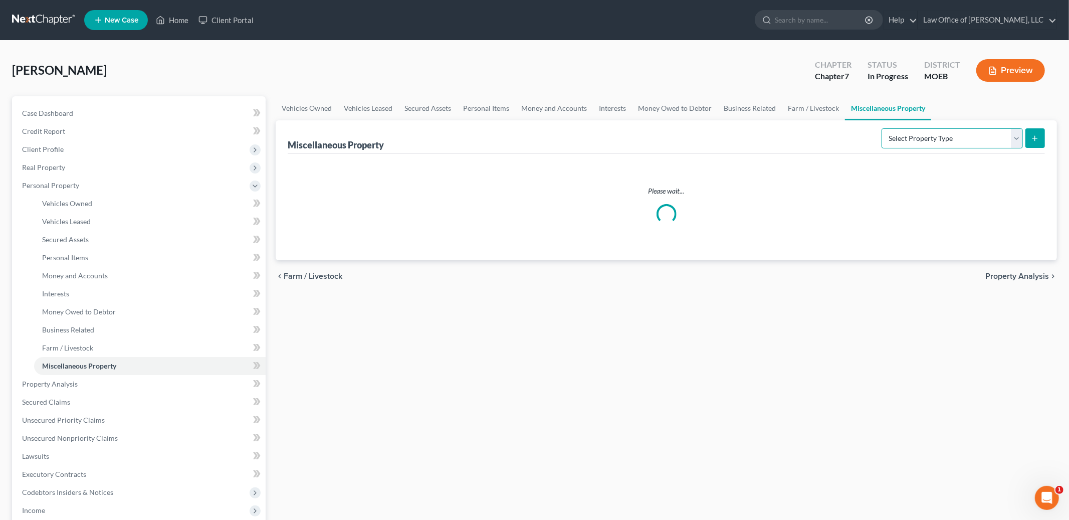
click at [905, 140] on select "Select Property Type Assigned for Creditor Benefit Within 1 Year Holding for An…" at bounding box center [952, 138] width 141 height 20
click at [882, 128] on select "Select Property Type Assigned for Creditor Benefit Within 1 Year Holding for An…" at bounding box center [952, 138] width 141 height 20
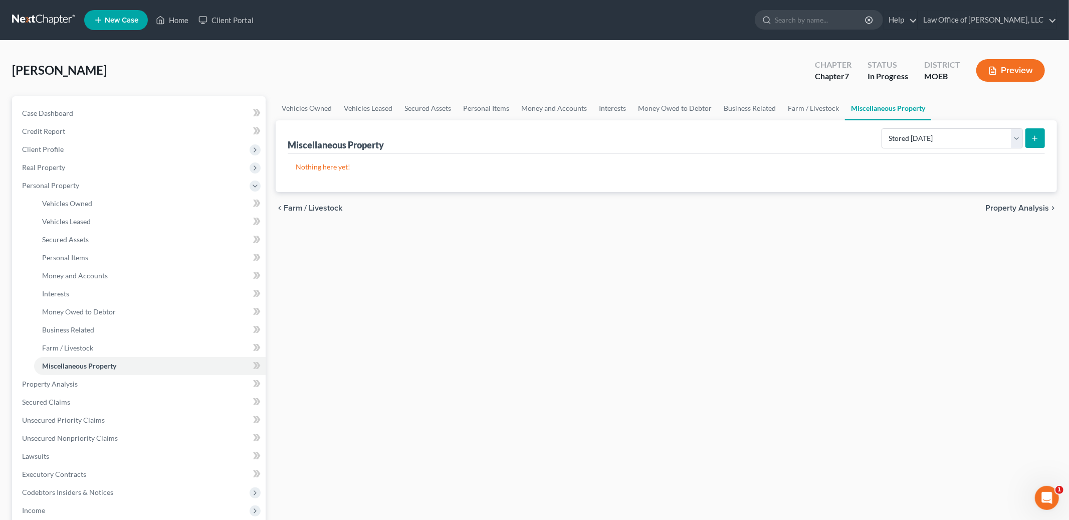
click at [1038, 138] on icon "submit" at bounding box center [1035, 138] width 8 height 8
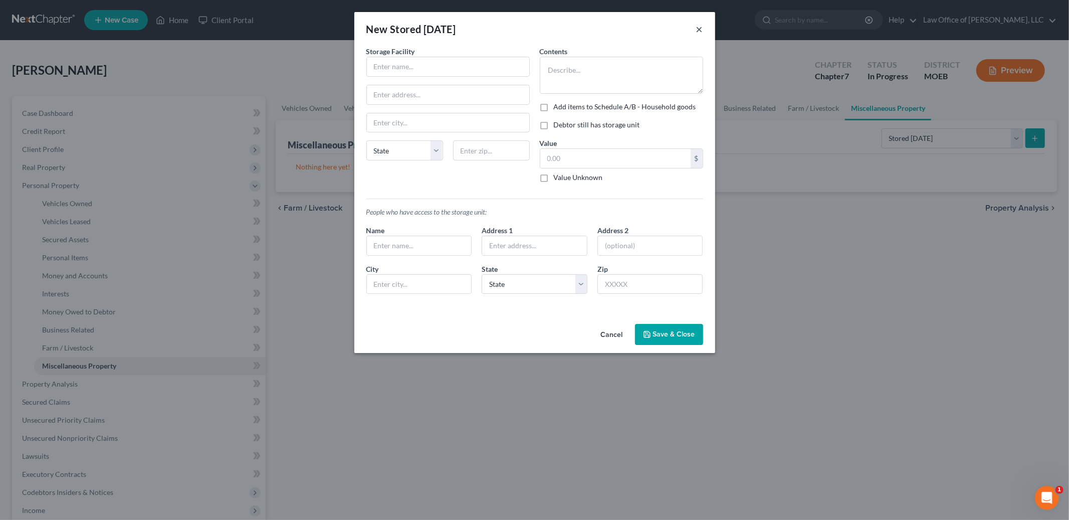
click at [700, 30] on button "×" at bounding box center [699, 29] width 7 height 12
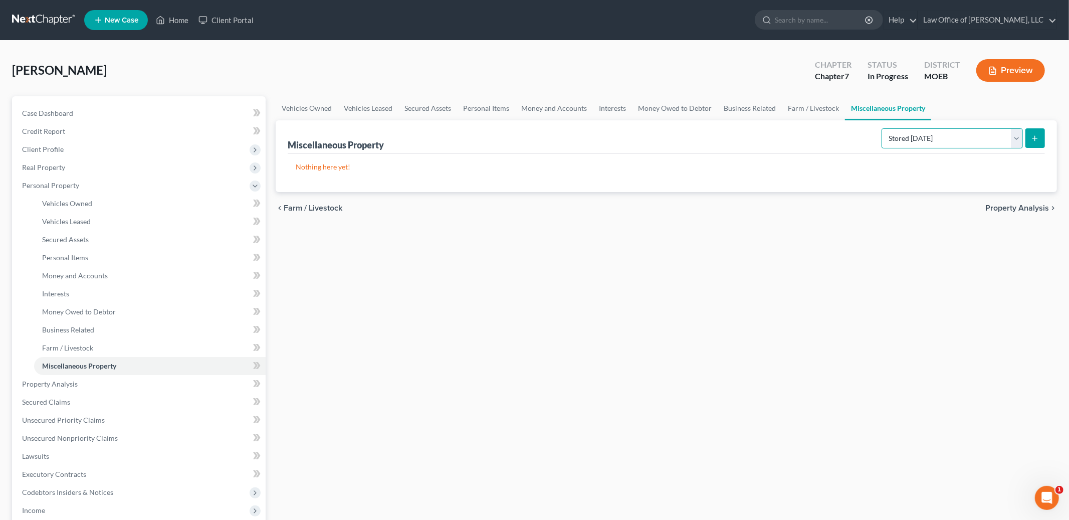
click at [952, 147] on select "Select Property Type Assigned for Creditor Benefit Within 1 Year Holding for An…" at bounding box center [952, 138] width 141 height 20
select select "transferred"
click at [882, 128] on select "Select Property Type Assigned for Creditor Benefit Within 1 Year Holding for An…" at bounding box center [952, 138] width 141 height 20
click at [1038, 135] on icon "submit" at bounding box center [1035, 138] width 8 height 8
select select "Ordinary (within 2 years)"
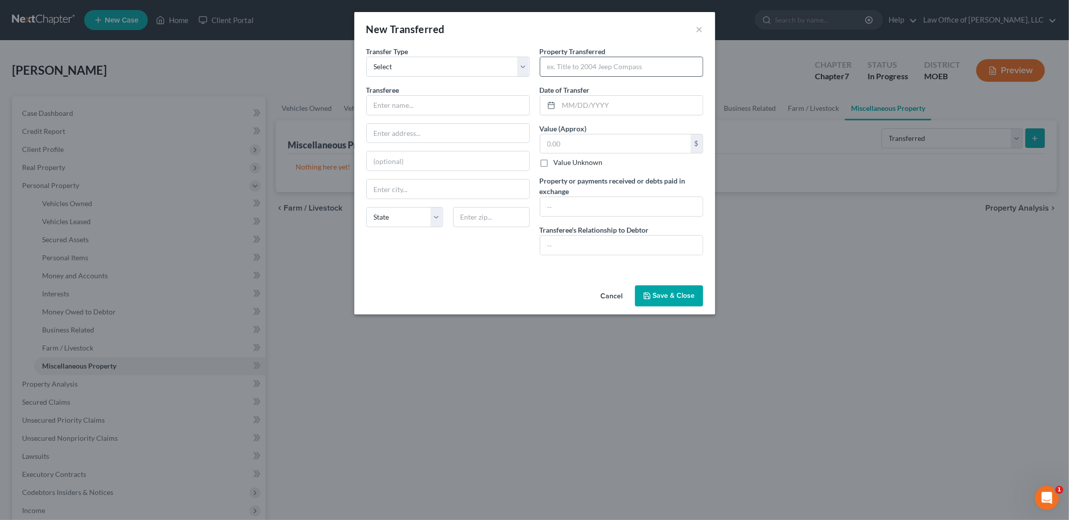
click at [594, 74] on input "text" at bounding box center [622, 66] width 162 height 19
click at [577, 104] on input "text" at bounding box center [631, 105] width 144 height 19
type input "08/15/2025"
click at [577, 70] on input "text" at bounding box center [622, 66] width 162 height 19
type input "Sold household items when moved to Missouri"
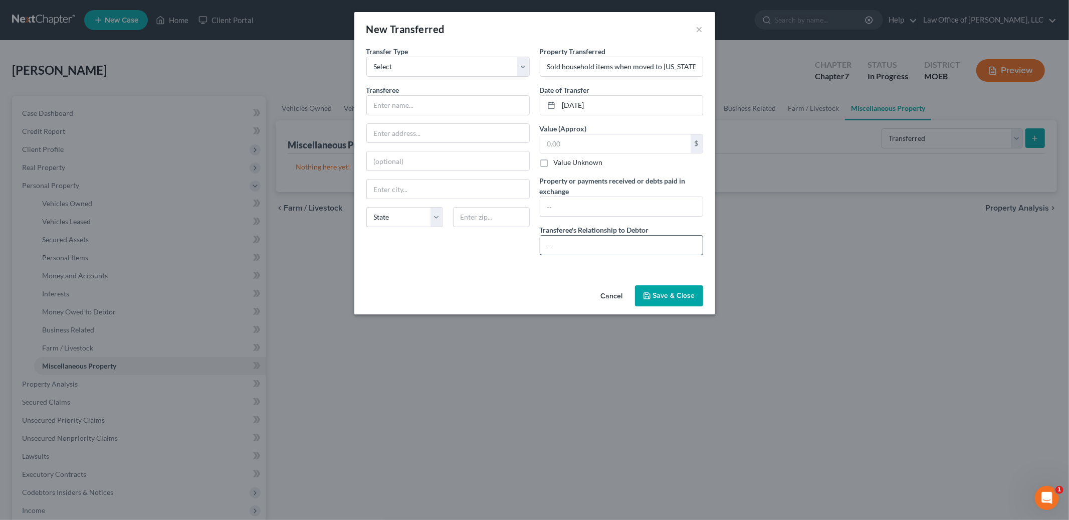
click at [593, 247] on input "text" at bounding box center [622, 245] width 162 height 19
type input "None"
click at [434, 108] on input "text" at bounding box center [448, 105] width 162 height 19
type input "N"
type input "Unknown"
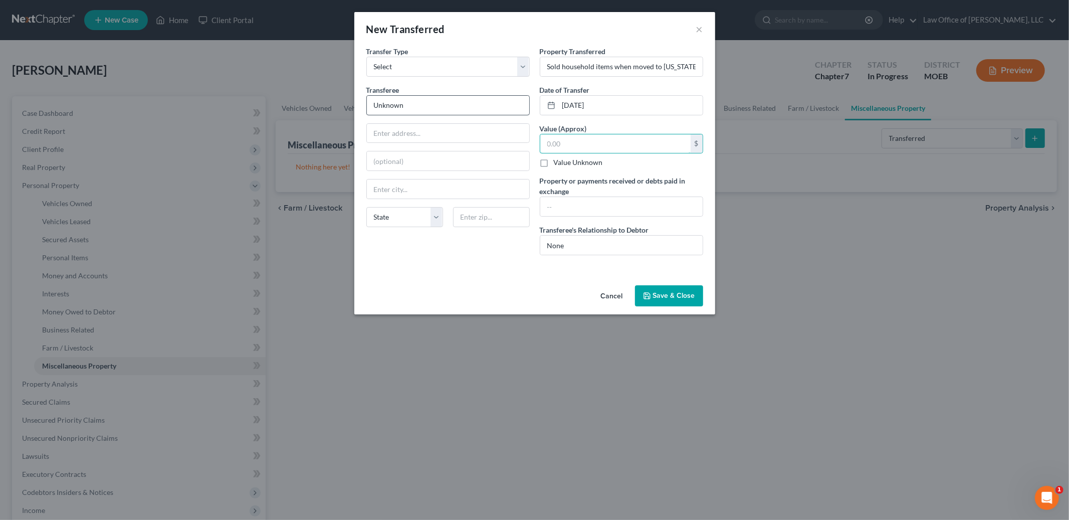
type input "7"
type input "1,400.00"
drag, startPoint x: 561, startPoint y: 67, endPoint x: 571, endPoint y: 67, distance: 9.5
click at [567, 67] on input "Sold household items when moved to Missouri" at bounding box center [622, 66] width 162 height 19
type input "Sold and gave away household items when moved to Missouri"
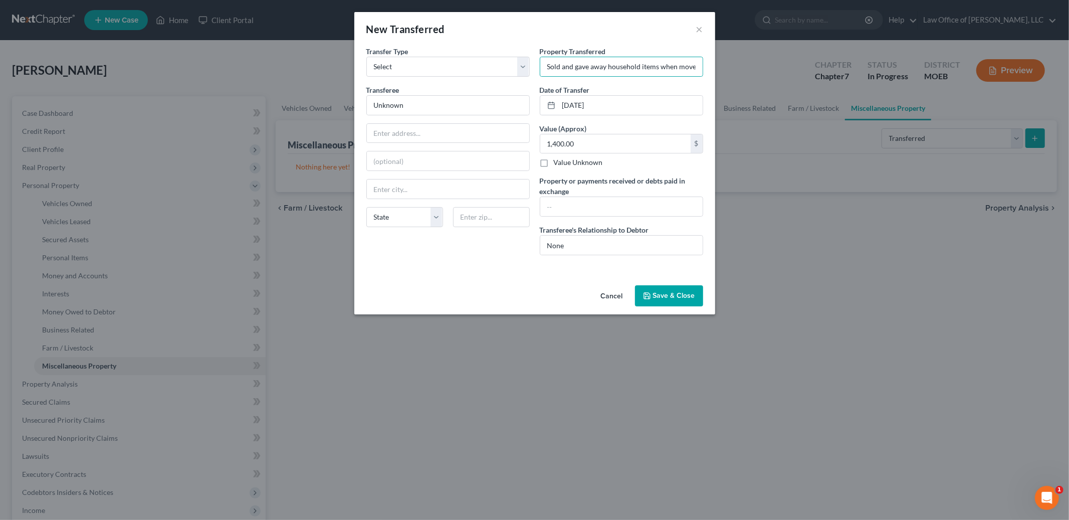
click at [686, 302] on button "Save & Close" at bounding box center [669, 295] width 68 height 21
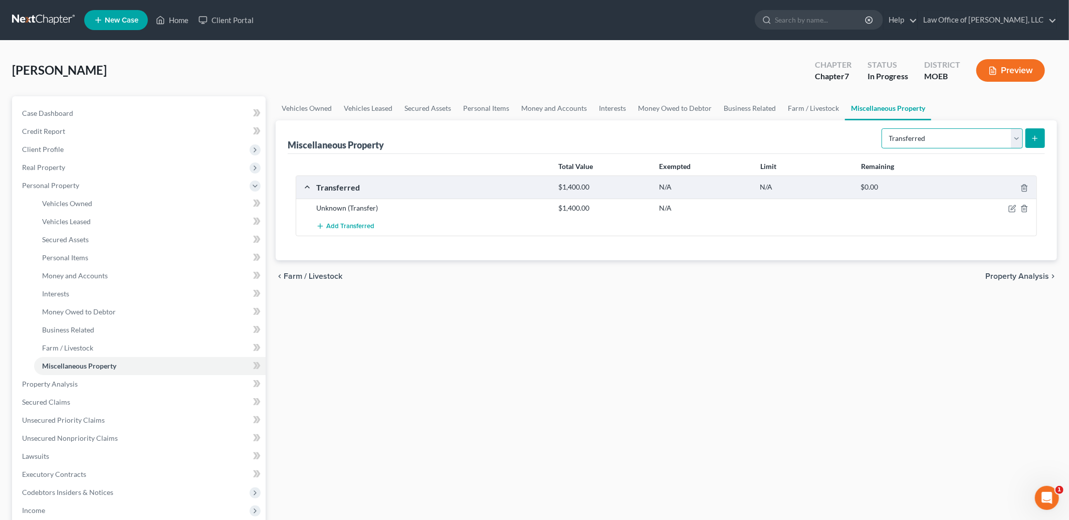
click at [882, 134] on select "Select Property Type Assigned for Creditor Benefit Within 1 Year Holding for An…" at bounding box center [952, 138] width 141 height 20
click at [993, 279] on span "Property Analysis" at bounding box center [1018, 276] width 64 height 8
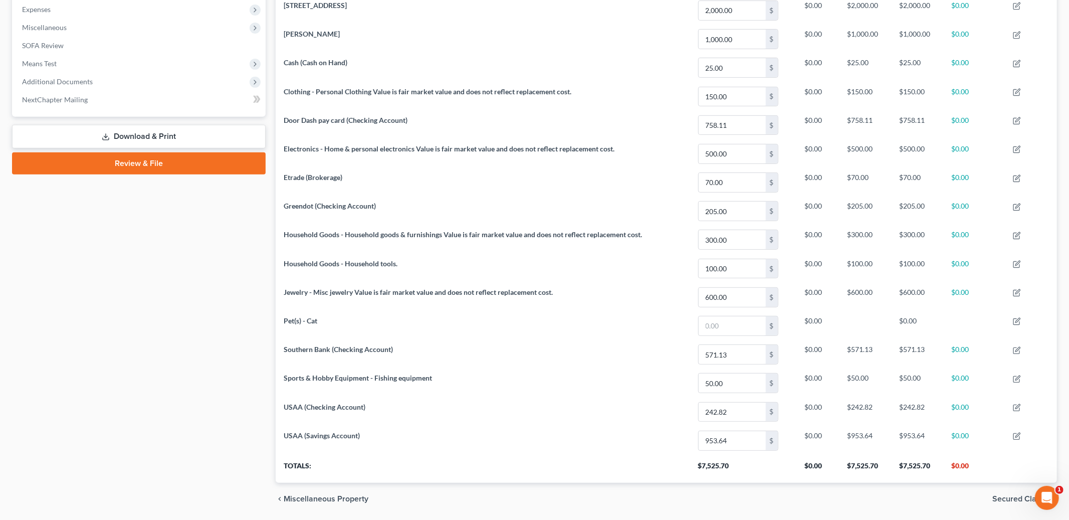
scroll to position [373, 0]
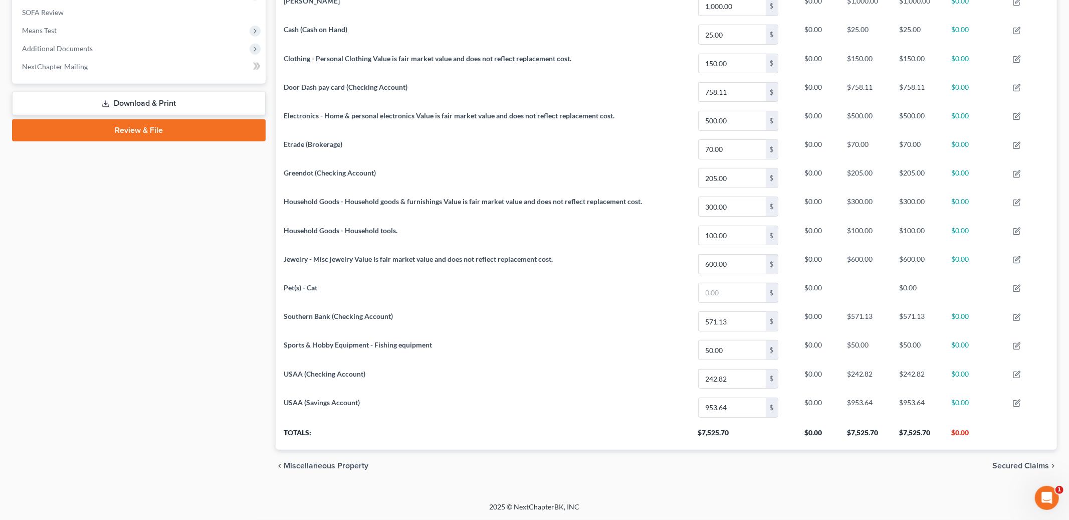
click at [1025, 464] on span "Secured Claims" at bounding box center [1021, 466] width 57 height 8
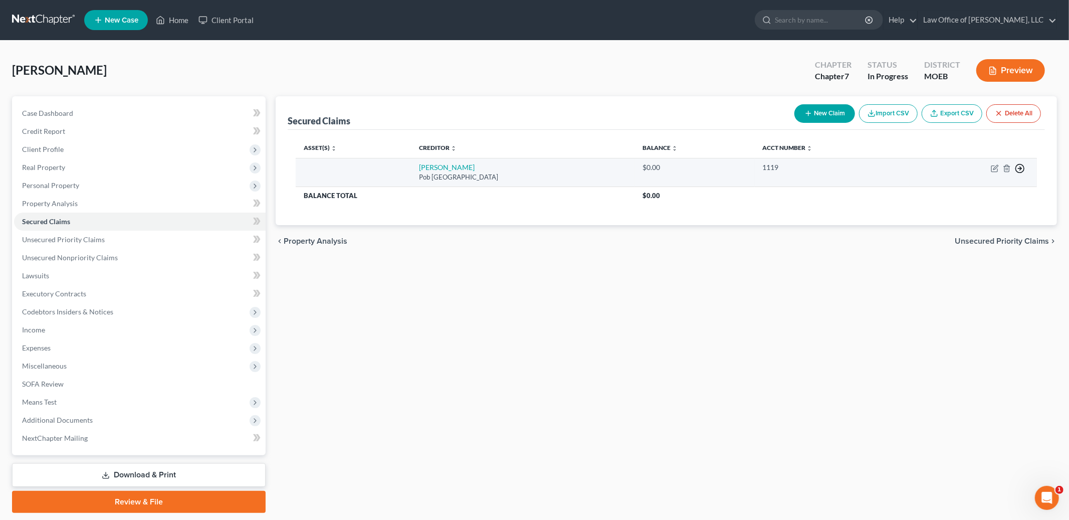
click at [1020, 169] on polyline "button" at bounding box center [1021, 169] width 2 height 4
click at [975, 212] on link "Move to G" at bounding box center [975, 209] width 84 height 17
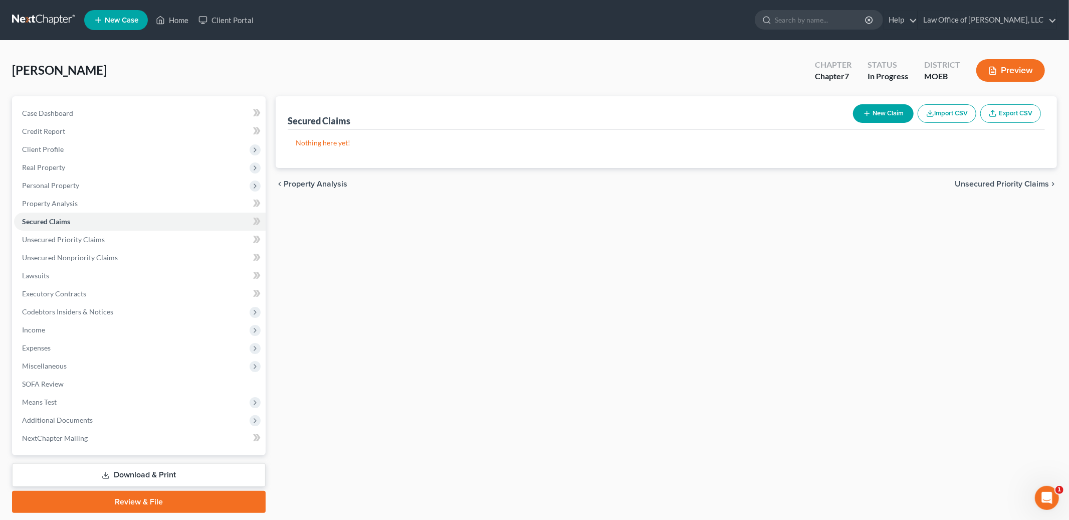
click at [991, 182] on span "Unsecured Priority Claims" at bounding box center [1002, 184] width 94 height 8
click at [989, 182] on span "Unsecured Nonpriority Claims" at bounding box center [995, 184] width 109 height 8
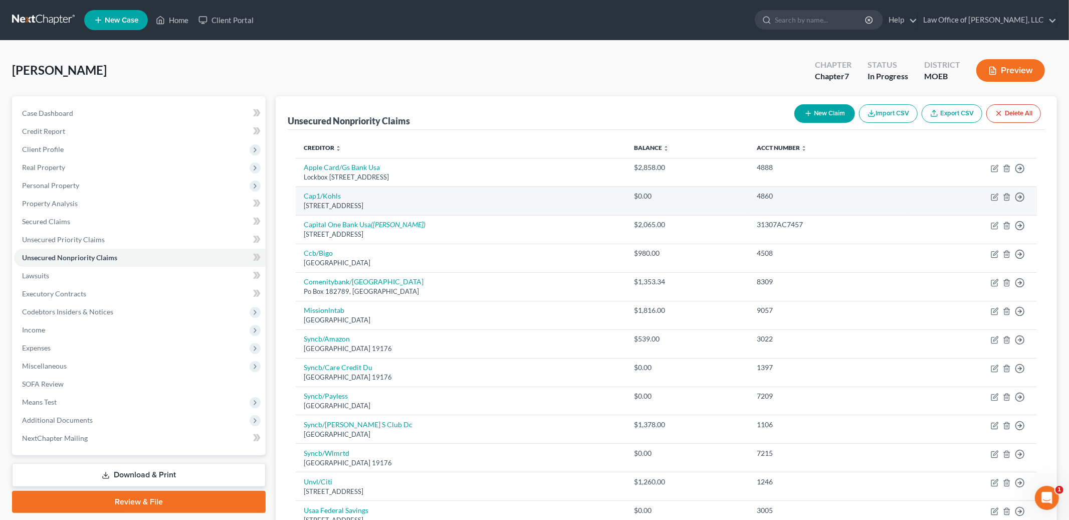
click at [317, 206] on div "Po Box 31293, Salt Lake City, UT 84131" at bounding box center [461, 206] width 314 height 10
click at [318, 198] on link "Cap1/Kohls" at bounding box center [322, 196] width 37 height 9
select select "46"
select select "2"
select select "0"
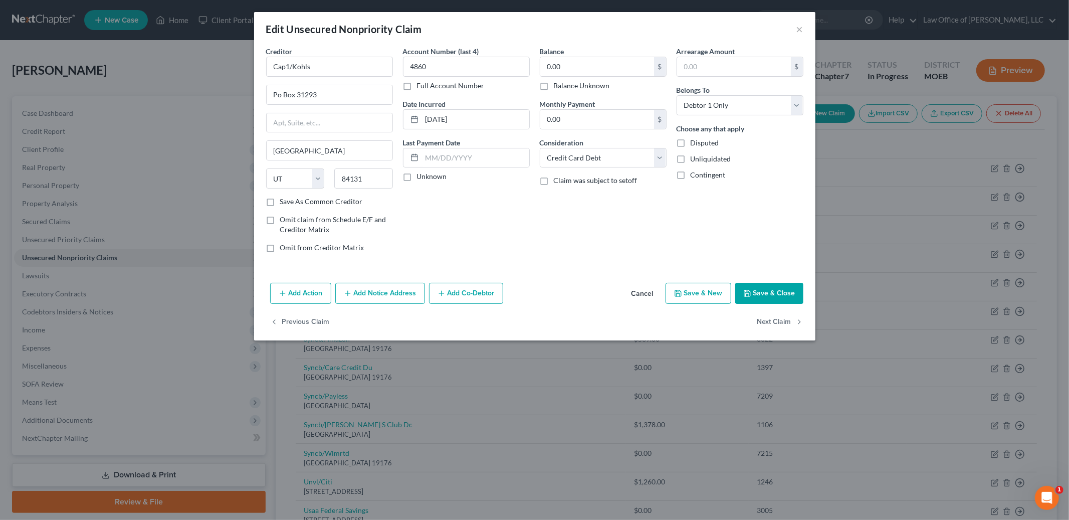
click at [554, 86] on label "Balance Unknown" at bounding box center [582, 86] width 56 height 10
click at [558, 86] on input "Balance Unknown" at bounding box center [561, 84] width 7 height 7
checkbox input "true"
click at [793, 292] on button "Save & Close" at bounding box center [770, 293] width 68 height 21
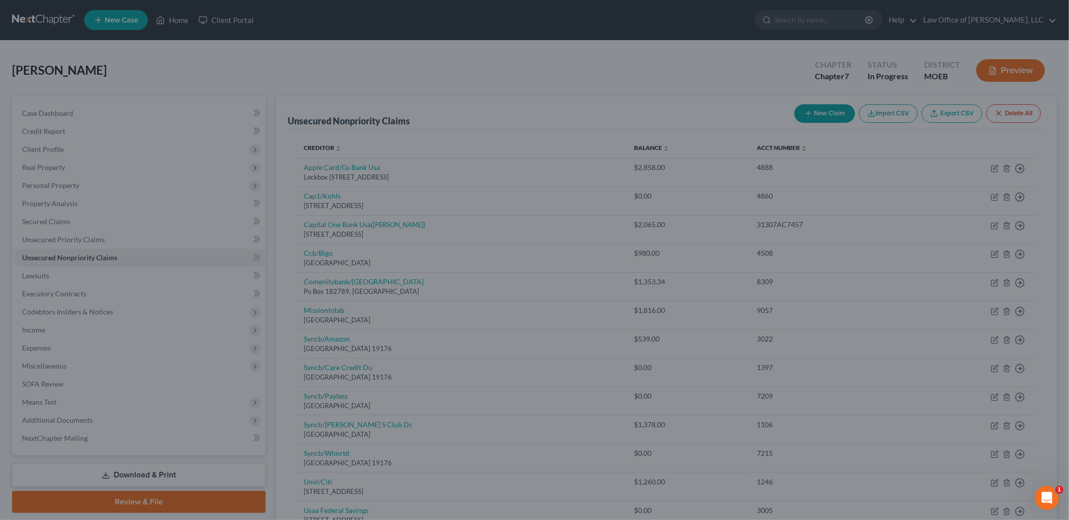
type input "0"
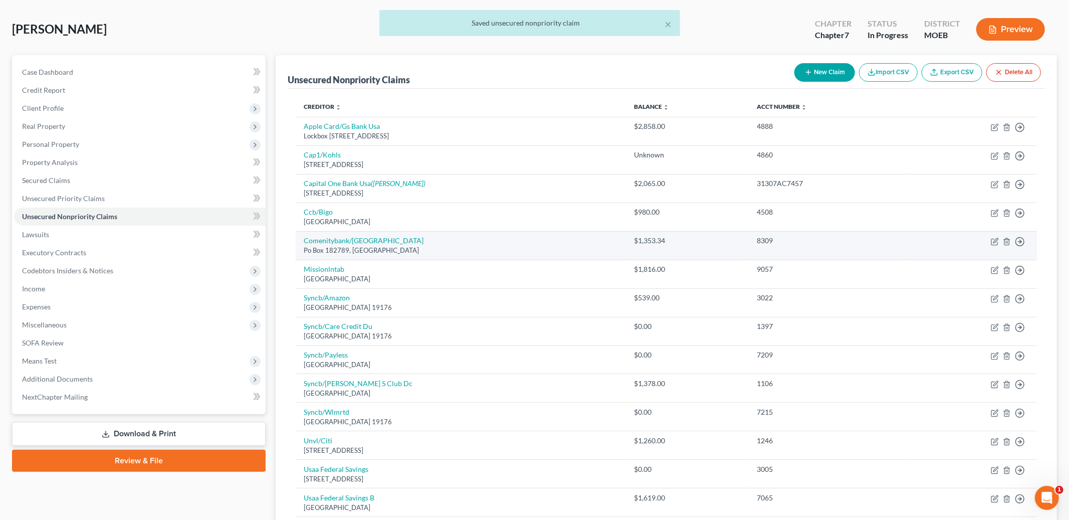
scroll to position [46, 0]
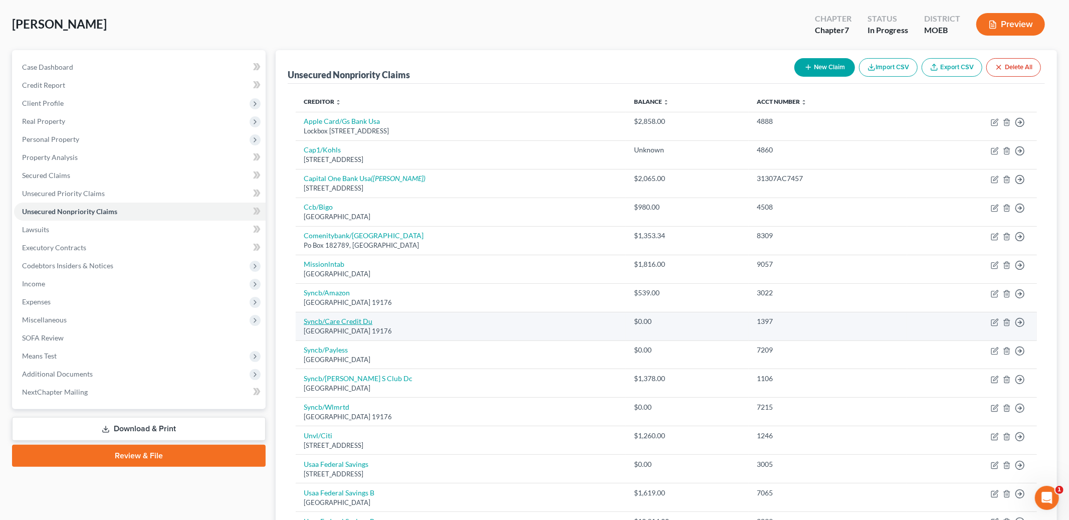
click at [344, 321] on link "Syncb/Care Credit Du" at bounding box center [338, 321] width 69 height 9
select select "39"
select select "2"
select select "0"
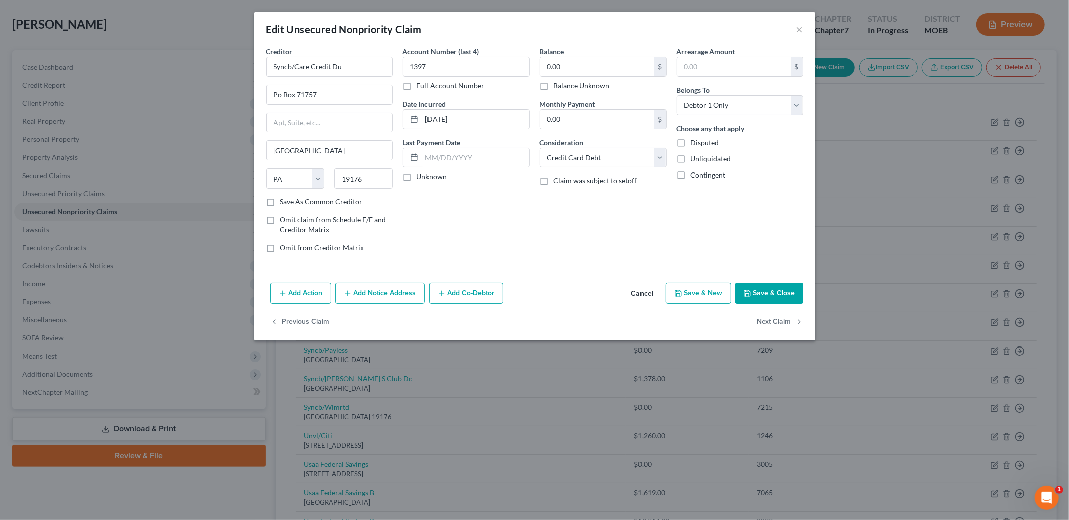
click at [554, 86] on label "Balance Unknown" at bounding box center [582, 86] width 56 height 10
click at [558, 86] on input "Balance Unknown" at bounding box center [561, 84] width 7 height 7
checkbox input "true"
click at [762, 292] on button "Save & Close" at bounding box center [770, 293] width 68 height 21
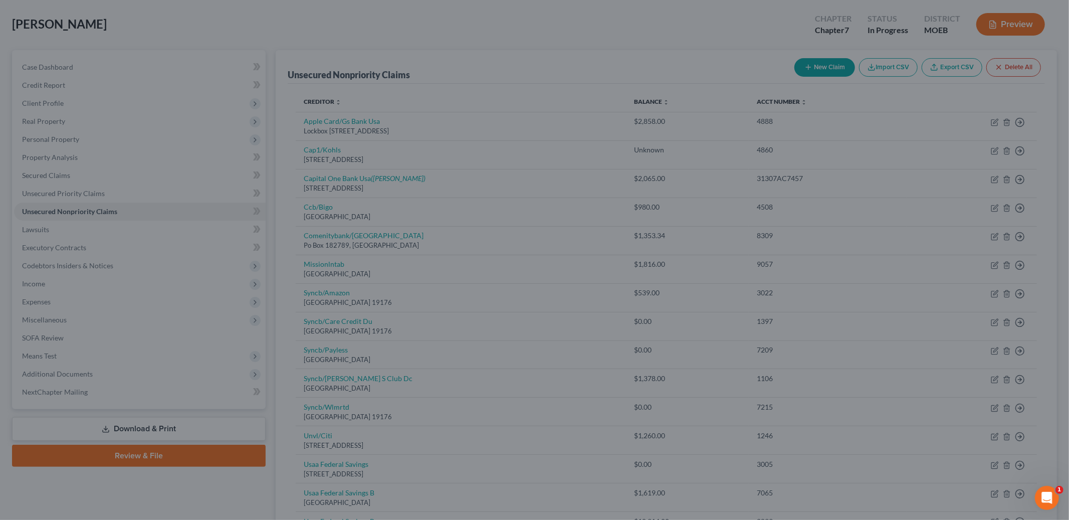
type input "0"
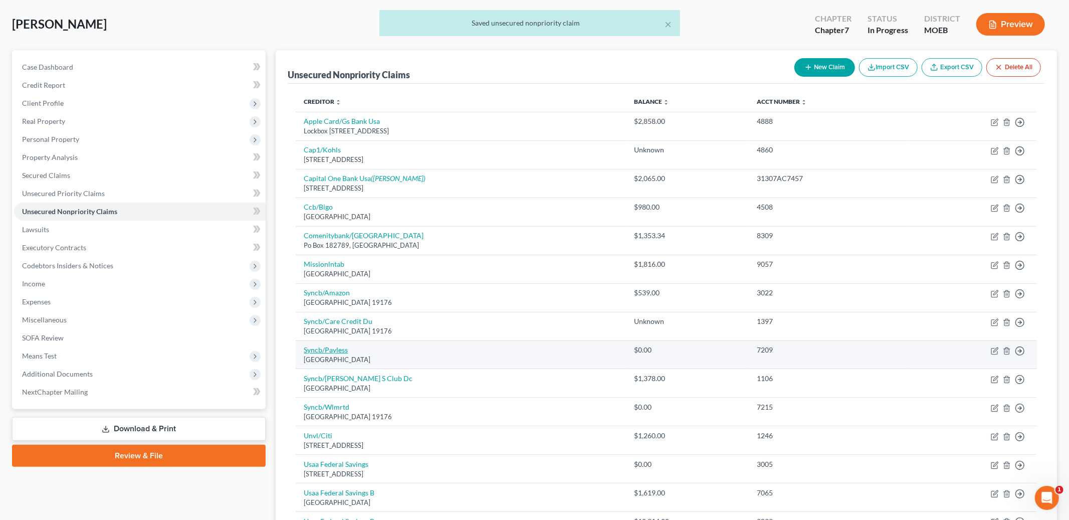
click at [334, 348] on link "Syncb/Payless" at bounding box center [326, 349] width 44 height 9
select select "39"
select select "2"
select select "0"
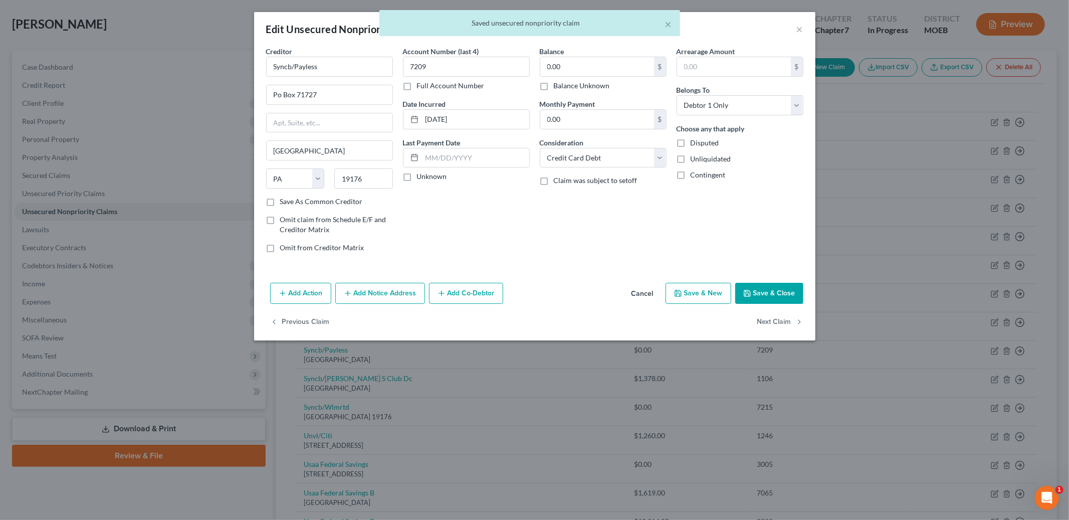
click at [554, 84] on label "Balance Unknown" at bounding box center [582, 86] width 56 height 10
click at [558, 84] on input "Balance Unknown" at bounding box center [561, 84] width 7 height 7
checkbox input "true"
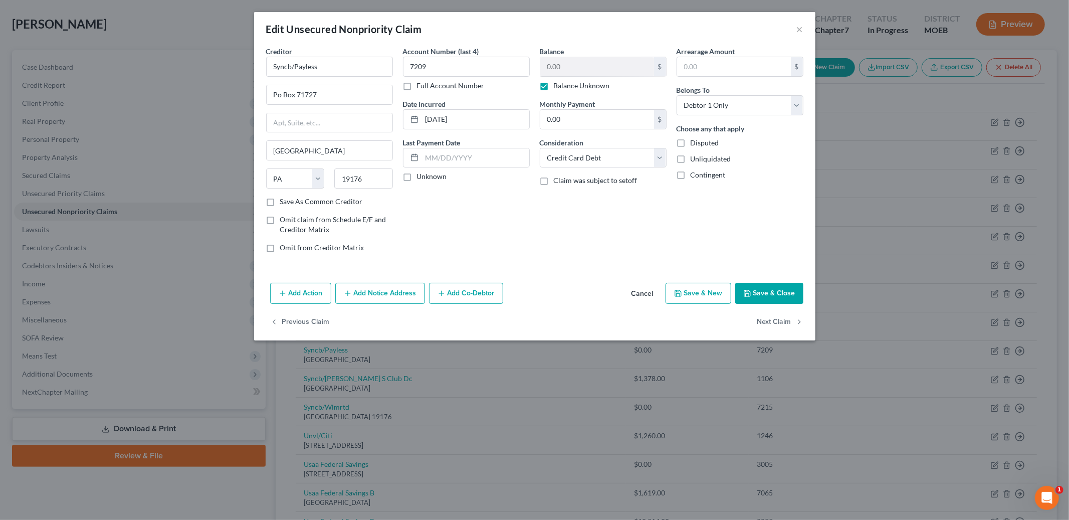
click at [750, 286] on button "Save & Close" at bounding box center [770, 293] width 68 height 21
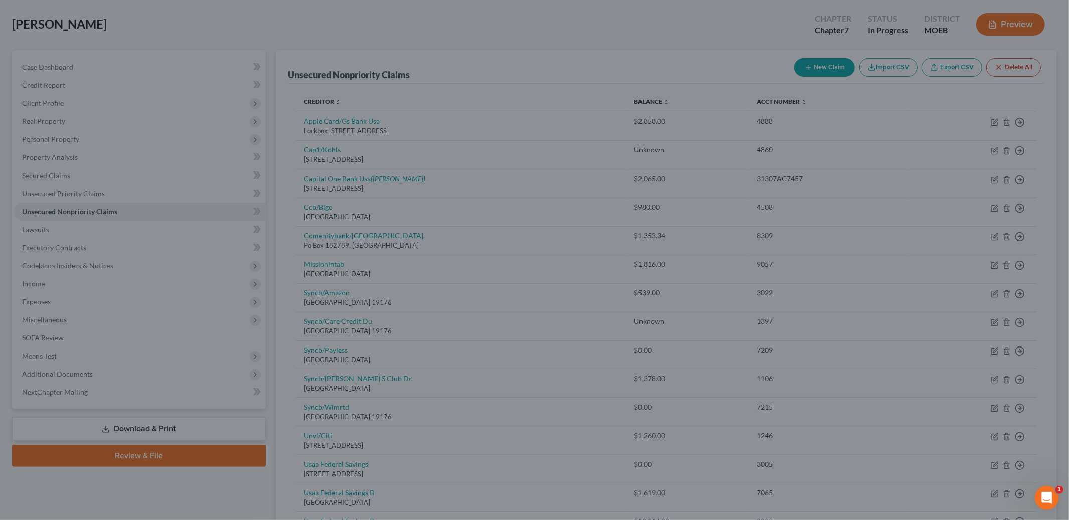
type input "0"
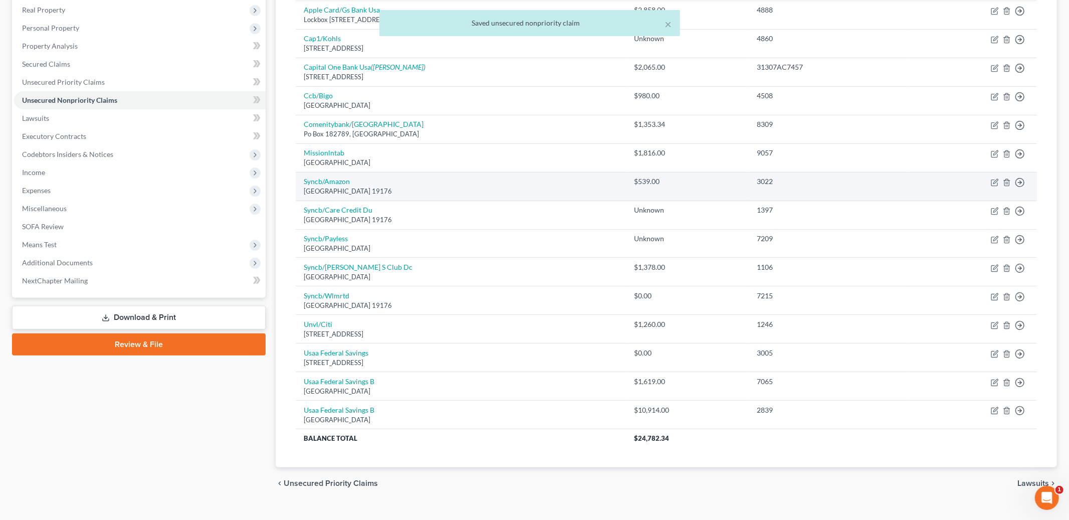
scroll to position [175, 0]
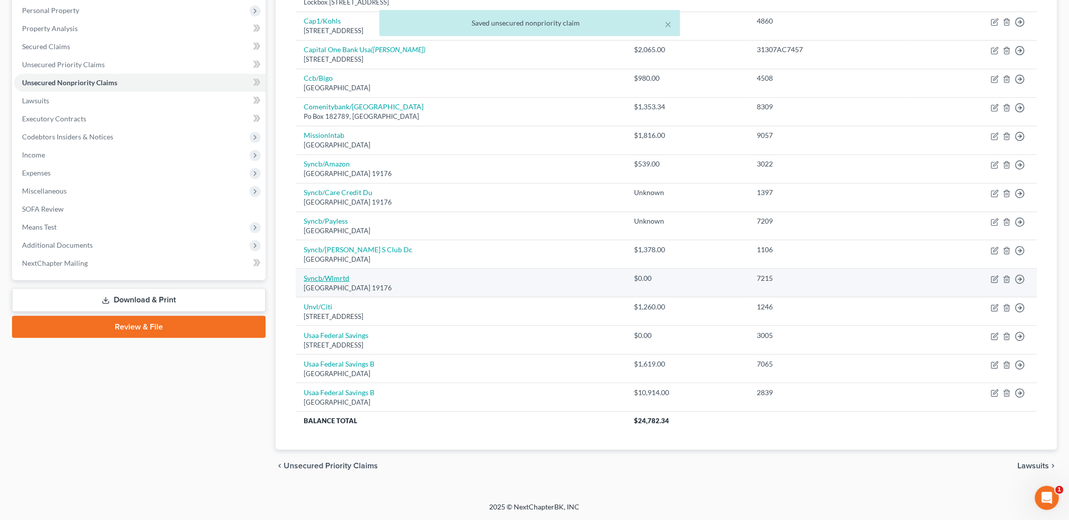
click at [328, 280] on link "Syncb/Wlmrtd" at bounding box center [327, 278] width 46 height 9
select select "39"
select select "2"
select select "0"
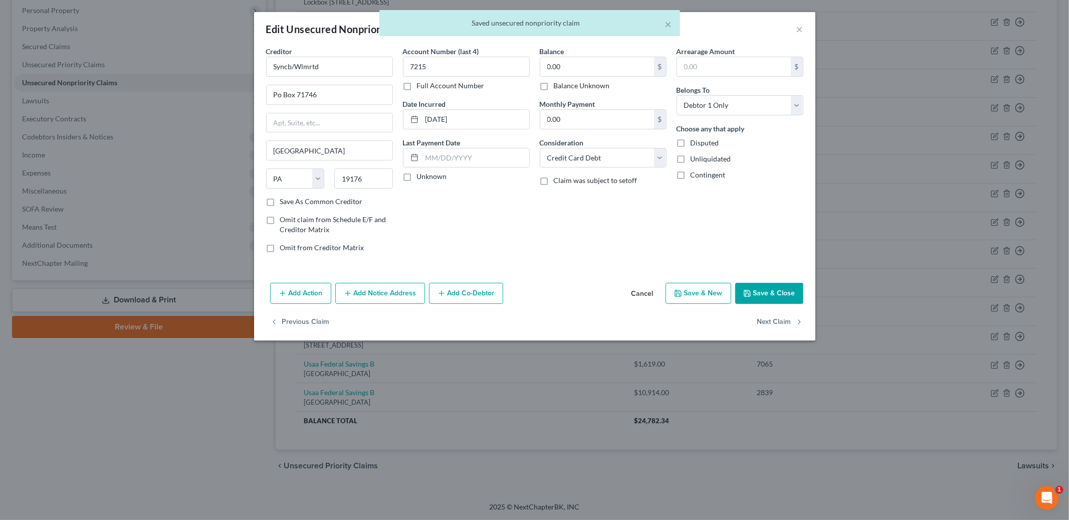
click at [554, 84] on label "Balance Unknown" at bounding box center [582, 86] width 56 height 10
click at [558, 84] on input "Balance Unknown" at bounding box center [561, 84] width 7 height 7
checkbox input "true"
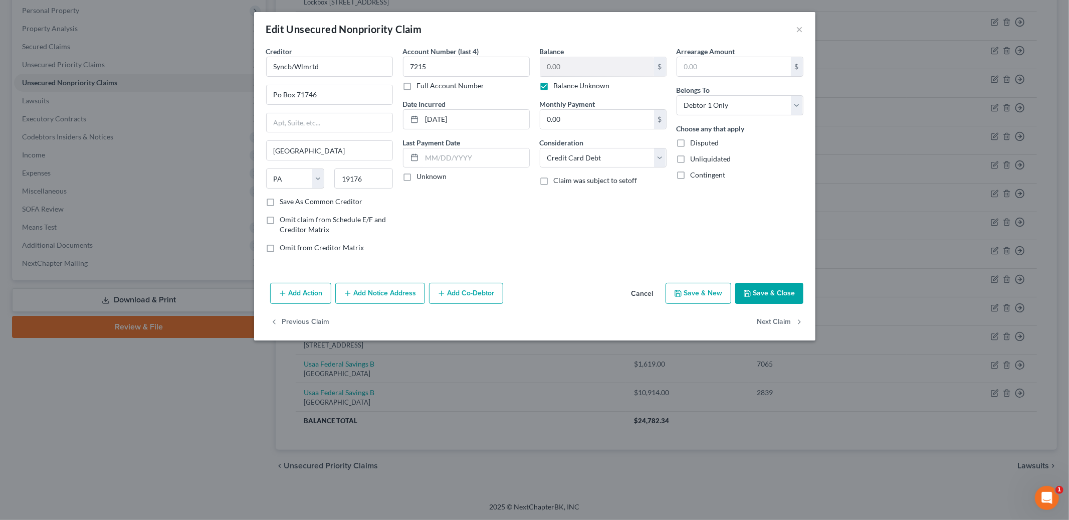
click at [779, 297] on button "Save & Close" at bounding box center [770, 293] width 68 height 21
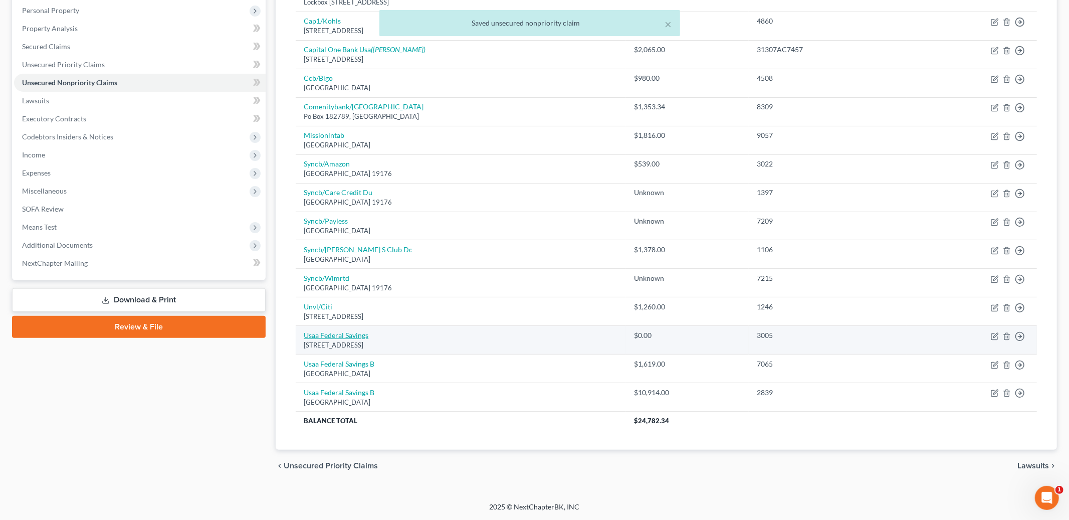
click at [346, 338] on link "Usaa Federal Savings" at bounding box center [336, 335] width 65 height 9
select select "45"
select select "0"
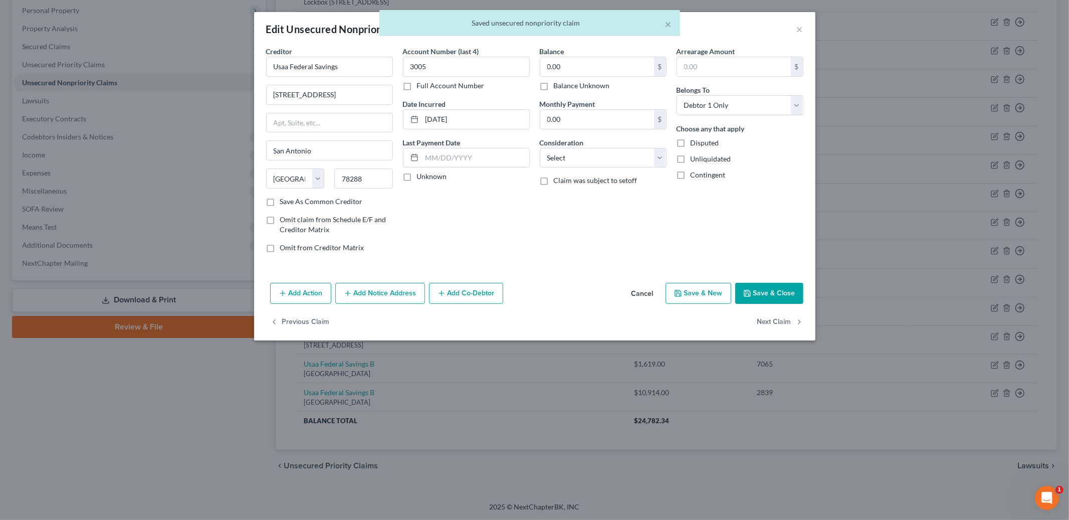
click at [554, 89] on label "Balance Unknown" at bounding box center [582, 86] width 56 height 10
click at [558, 87] on input "Balance Unknown" at bounding box center [561, 84] width 7 height 7
checkbox input "true"
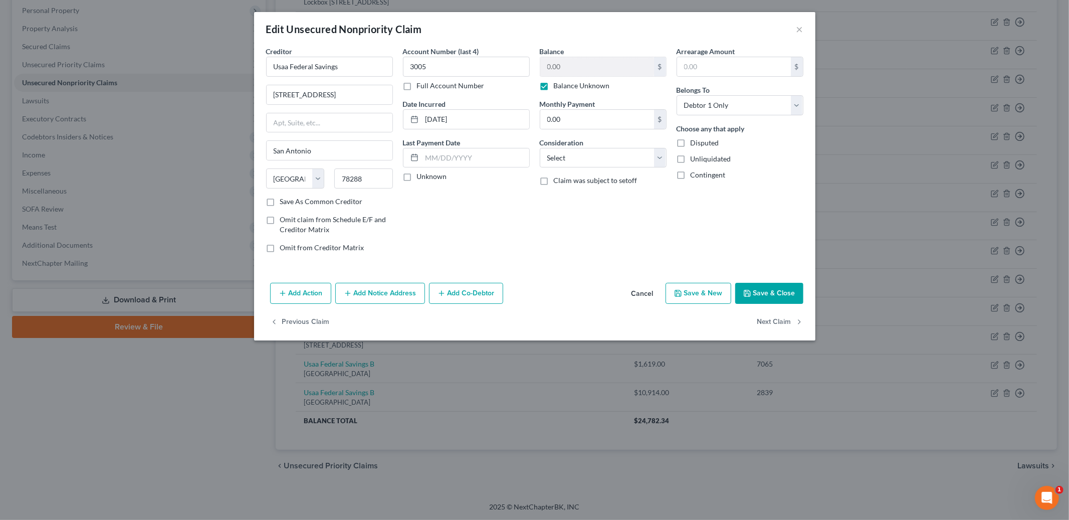
click at [759, 290] on button "Save & Close" at bounding box center [770, 293] width 68 height 21
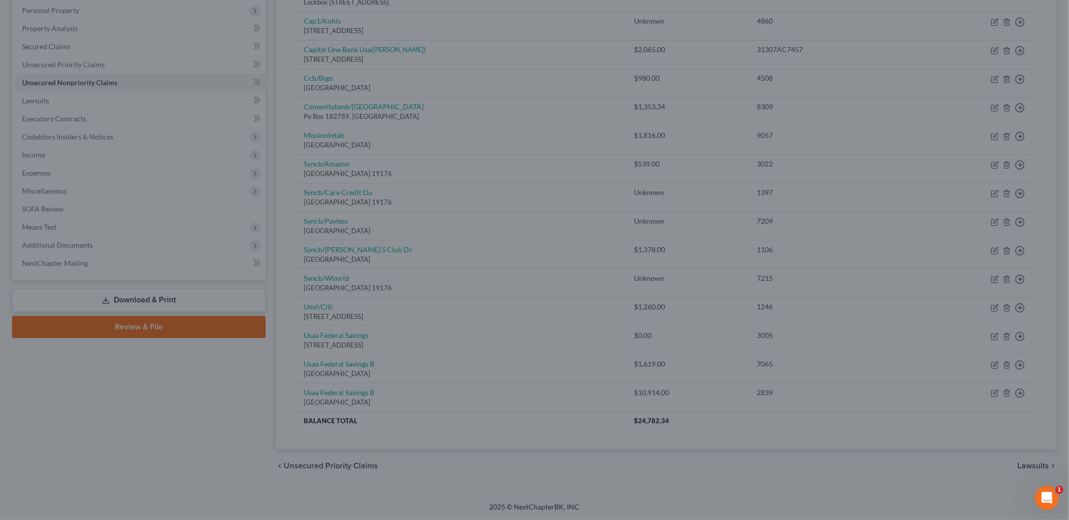
type input "0"
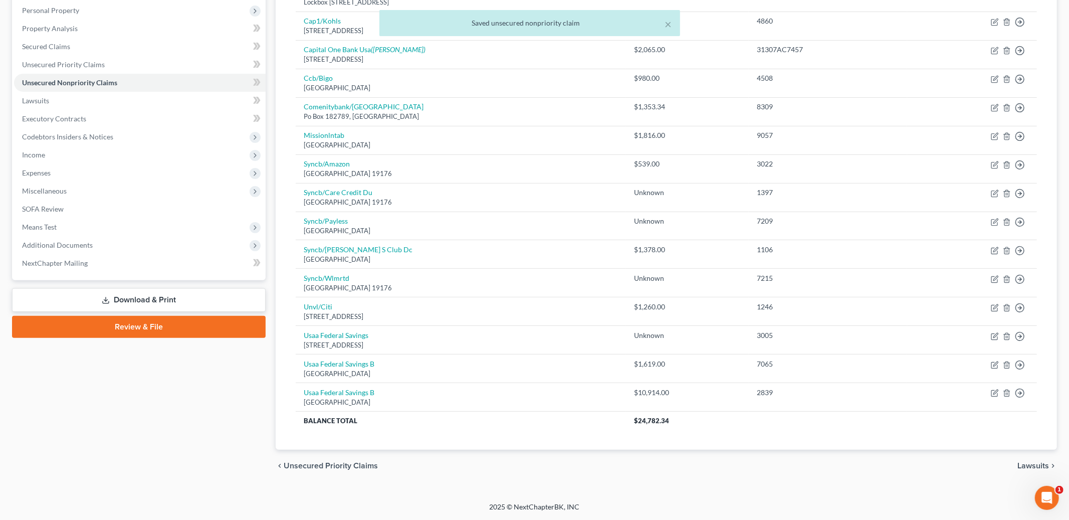
click at [1038, 465] on span "Lawsuits" at bounding box center [1034, 466] width 32 height 8
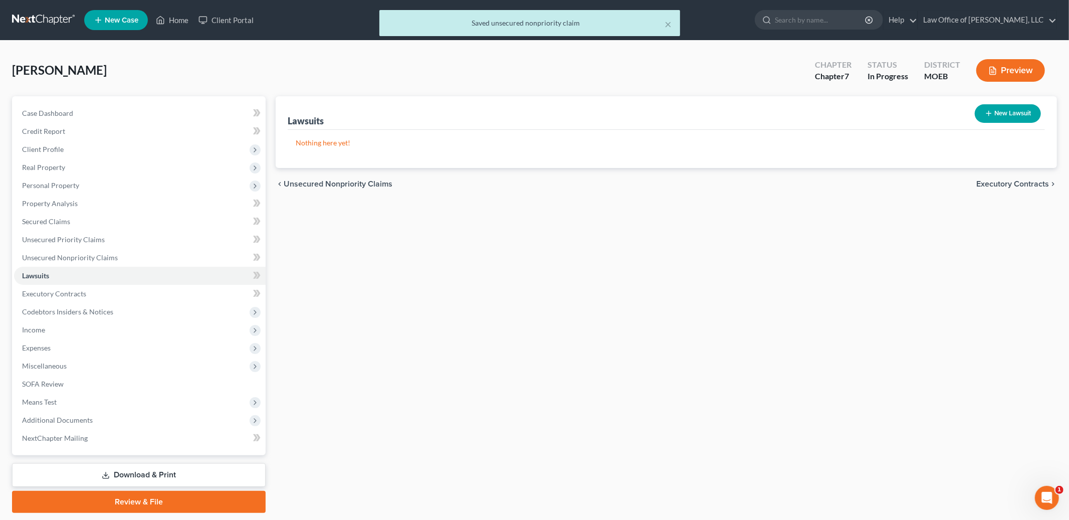
click at [986, 183] on span "Executory Contracts" at bounding box center [1013, 184] width 73 height 8
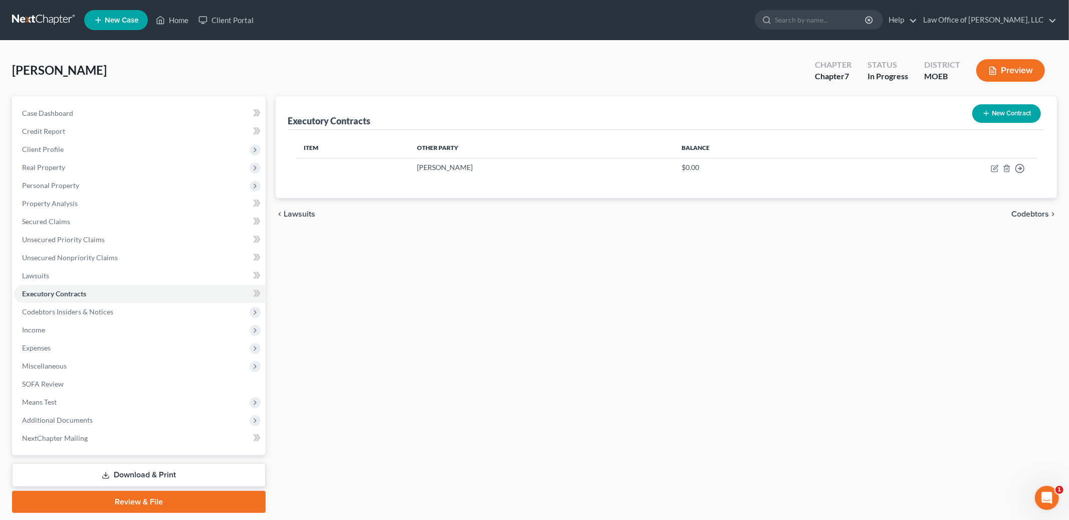
click at [1034, 213] on span "Codebtors" at bounding box center [1031, 214] width 38 height 8
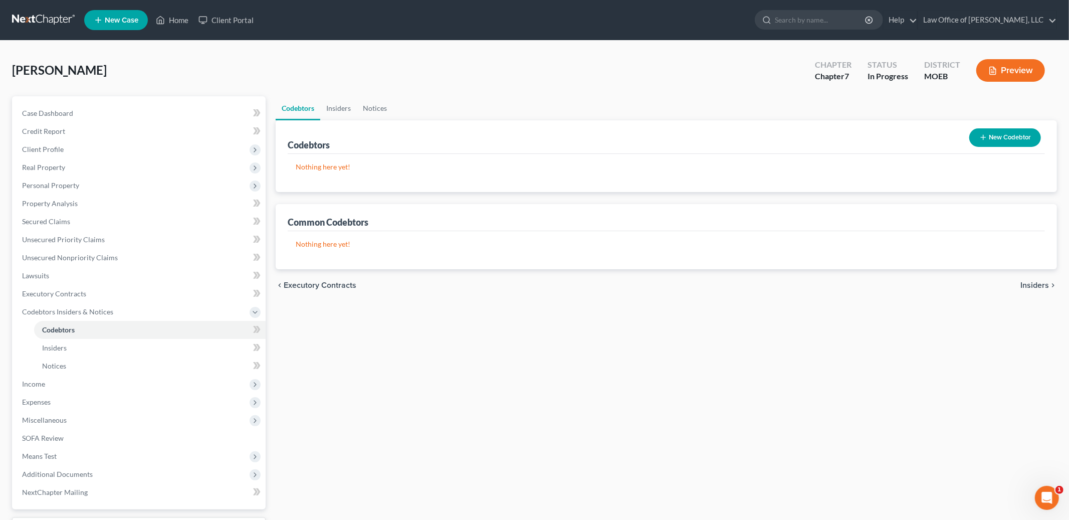
click at [1028, 277] on div "chevron_left Executory Contracts Insiders chevron_right" at bounding box center [667, 285] width 782 height 32
click at [1028, 282] on span "Insiders" at bounding box center [1035, 285] width 29 height 8
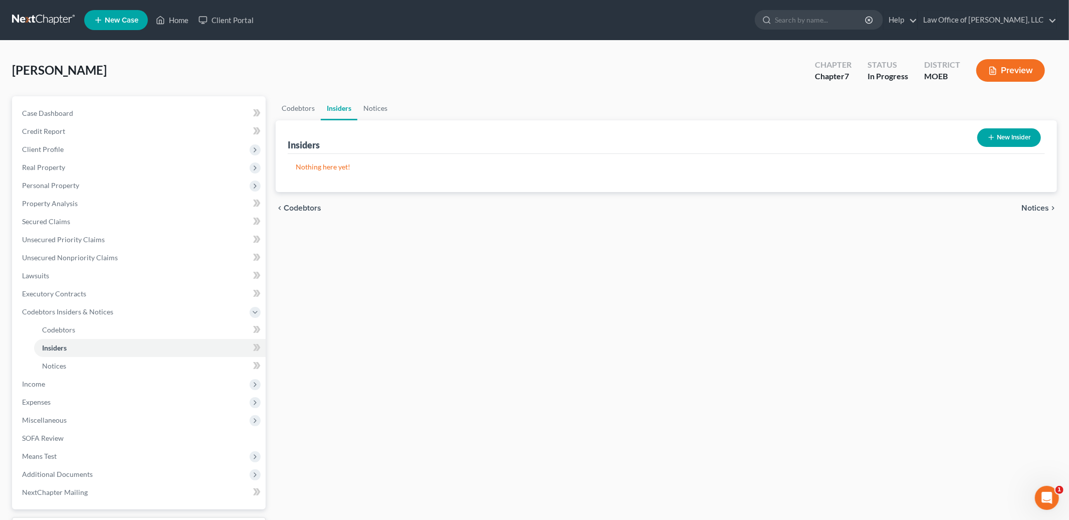
click at [1029, 200] on div "chevron_left Codebtors Notices chevron_right" at bounding box center [667, 208] width 782 height 32
click at [1029, 205] on span "Notices" at bounding box center [1036, 208] width 28 height 8
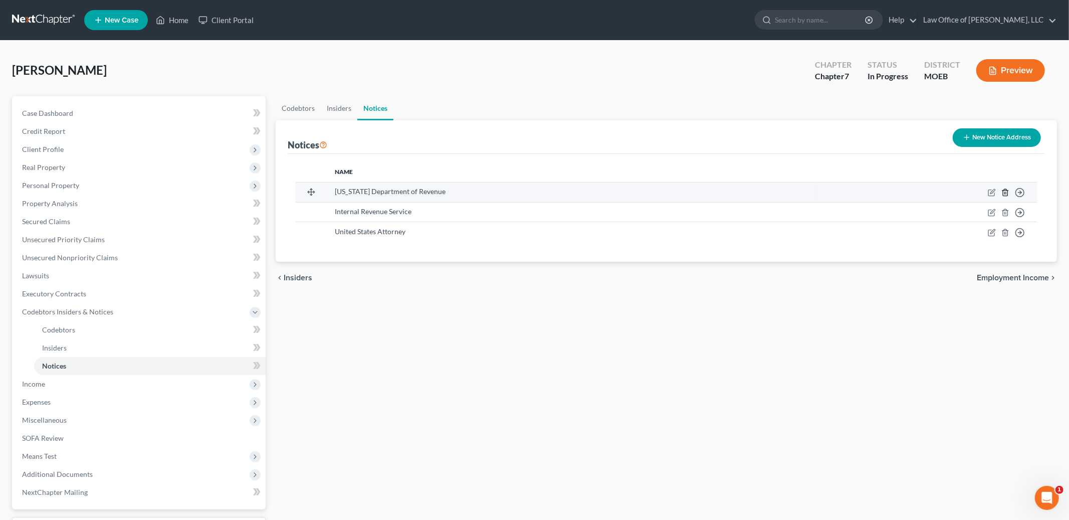
click at [1004, 191] on polyline "button" at bounding box center [1006, 191] width 6 height 0
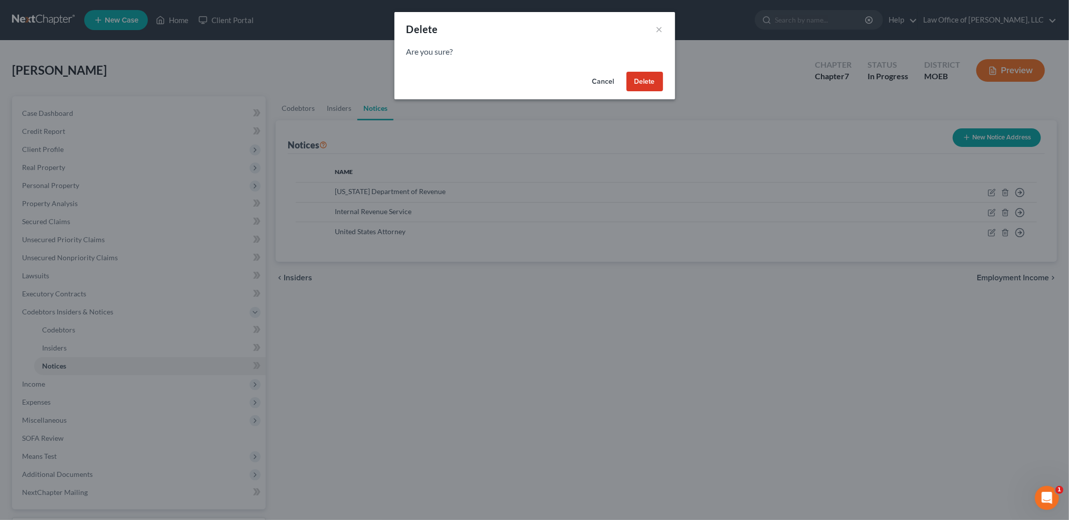
click at [634, 85] on button "Delete" at bounding box center [645, 82] width 37 height 20
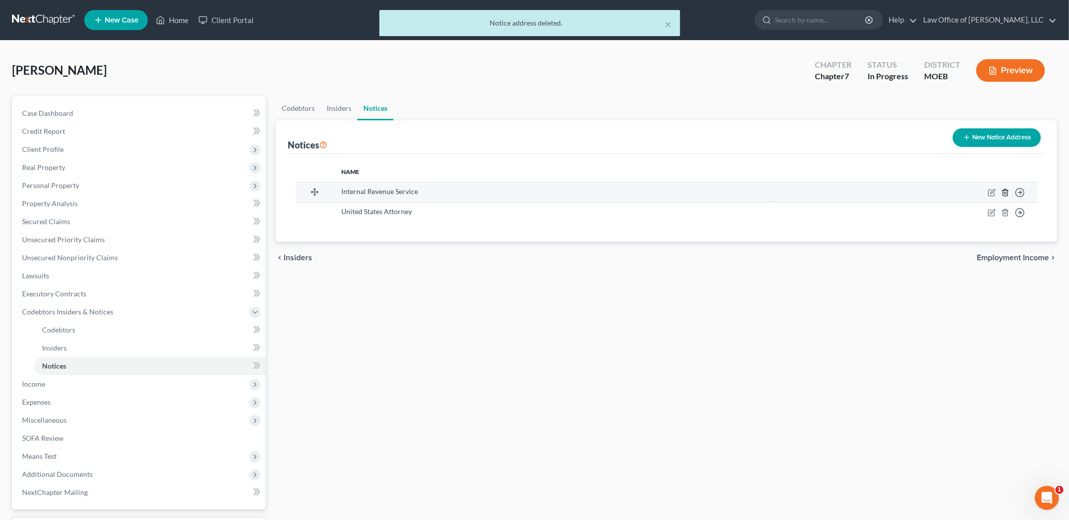
click at [1006, 195] on icon "button" at bounding box center [1005, 192] width 5 height 7
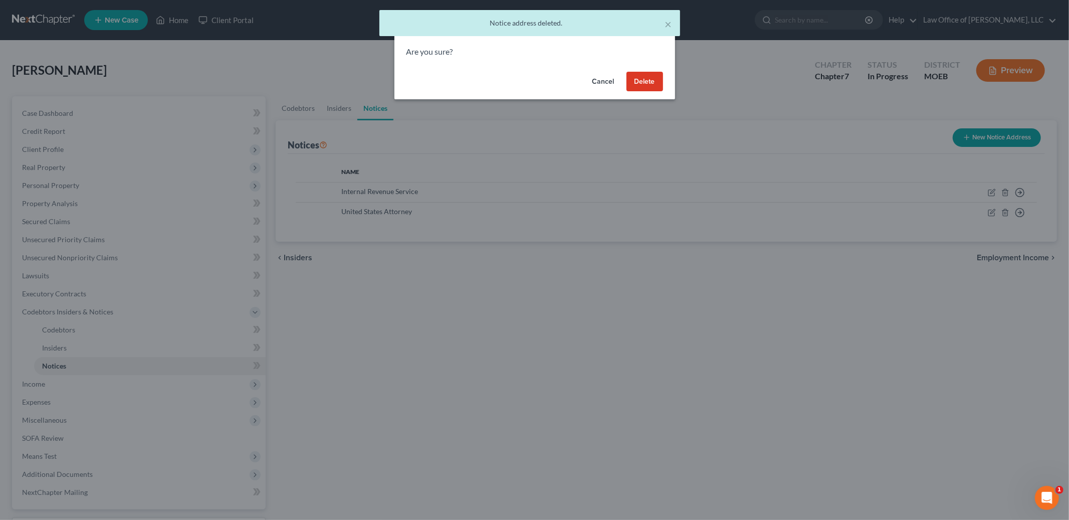
click at [645, 82] on button "Delete" at bounding box center [645, 82] width 37 height 20
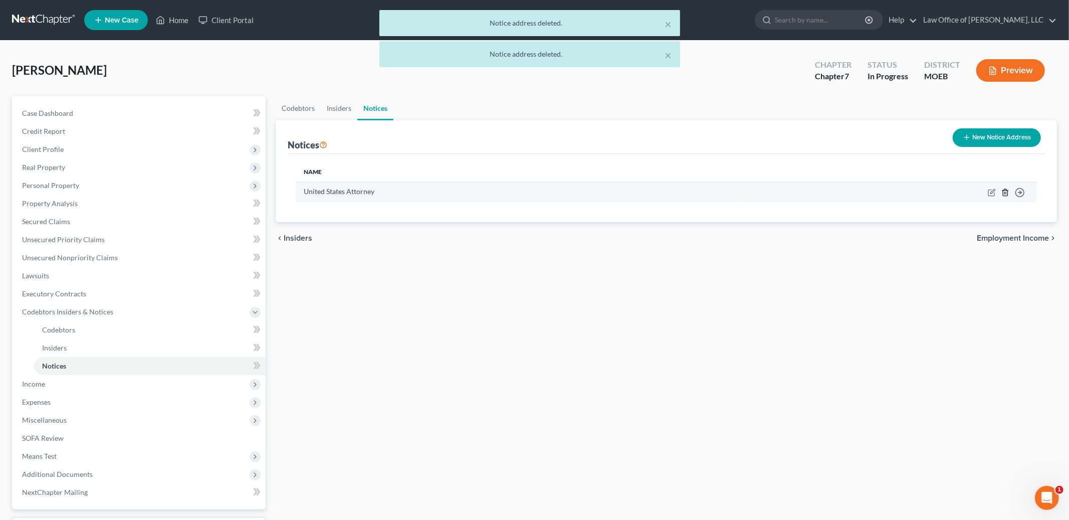
click at [1006, 191] on icon "button" at bounding box center [1006, 193] width 8 height 8
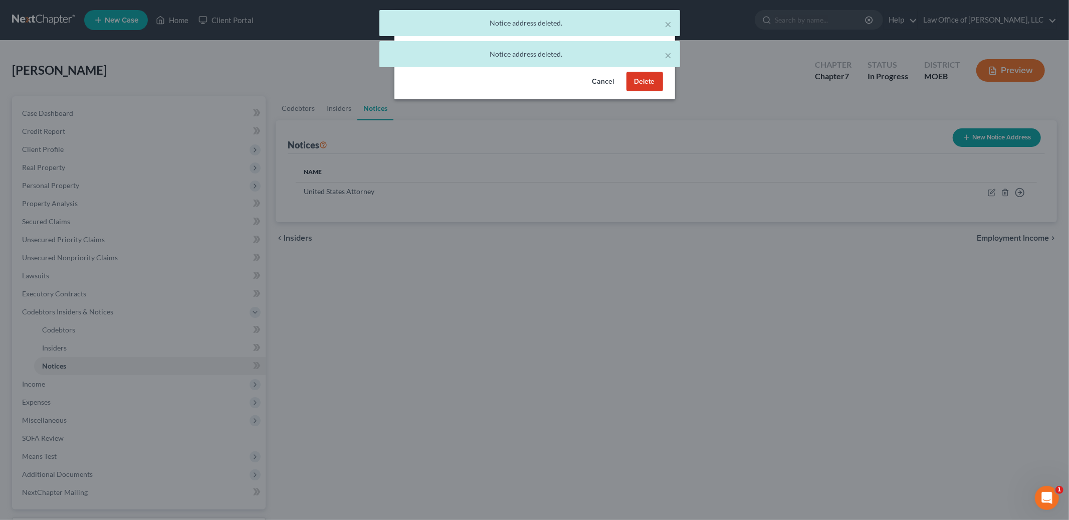
click at [629, 82] on button "Delete" at bounding box center [645, 82] width 37 height 20
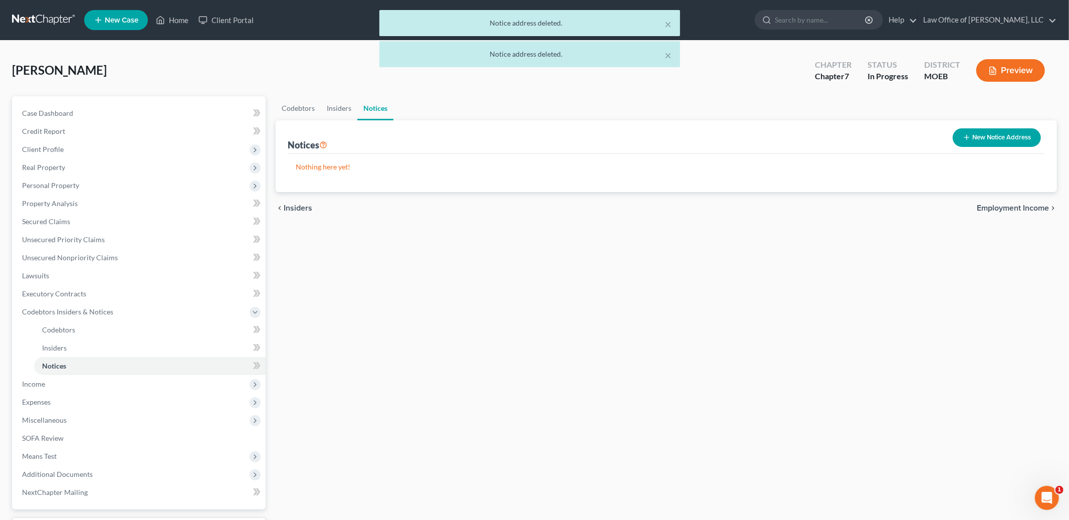
click at [1028, 204] on span "Employment Income" at bounding box center [1013, 208] width 72 height 8
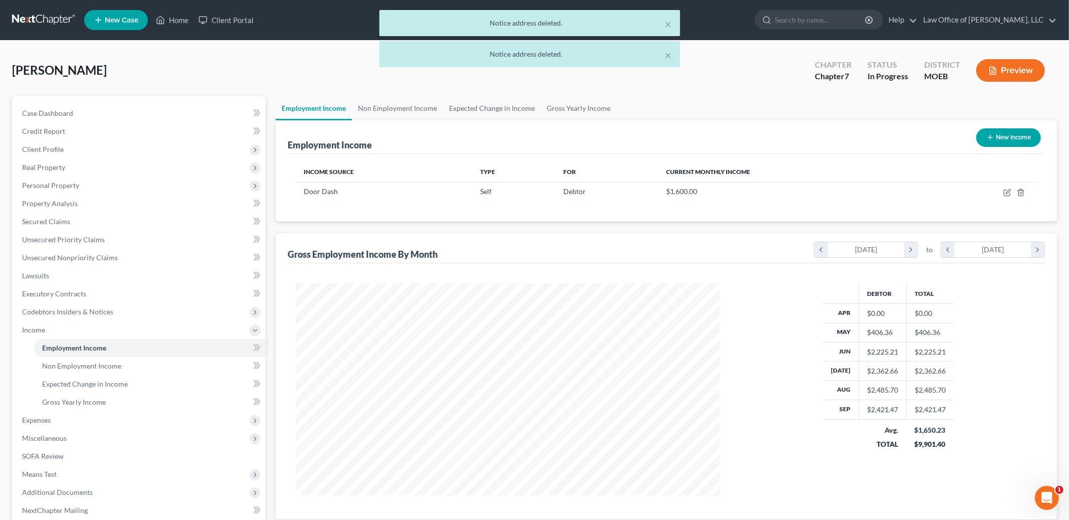
scroll to position [212, 444]
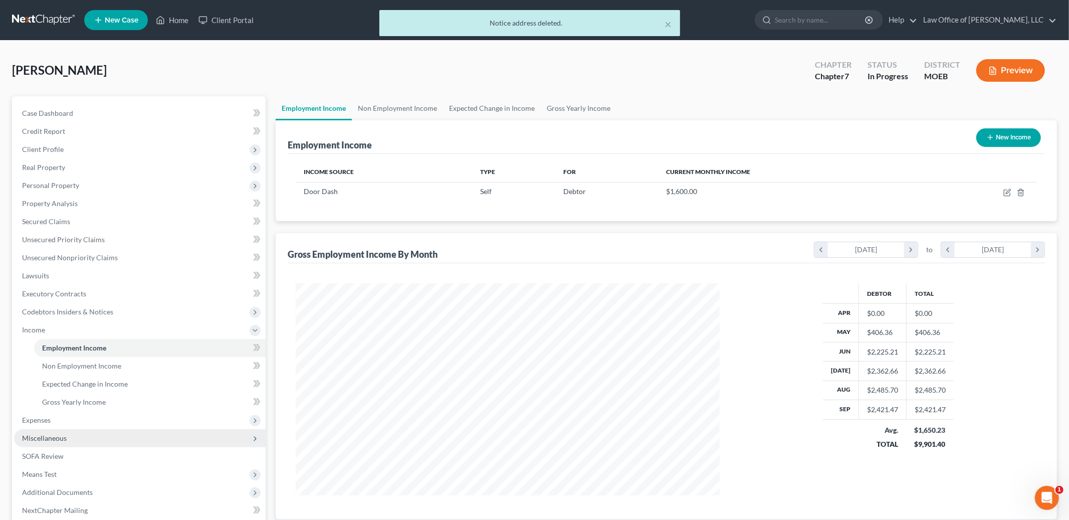
click at [60, 434] on span "Miscellaneous" at bounding box center [44, 438] width 45 height 9
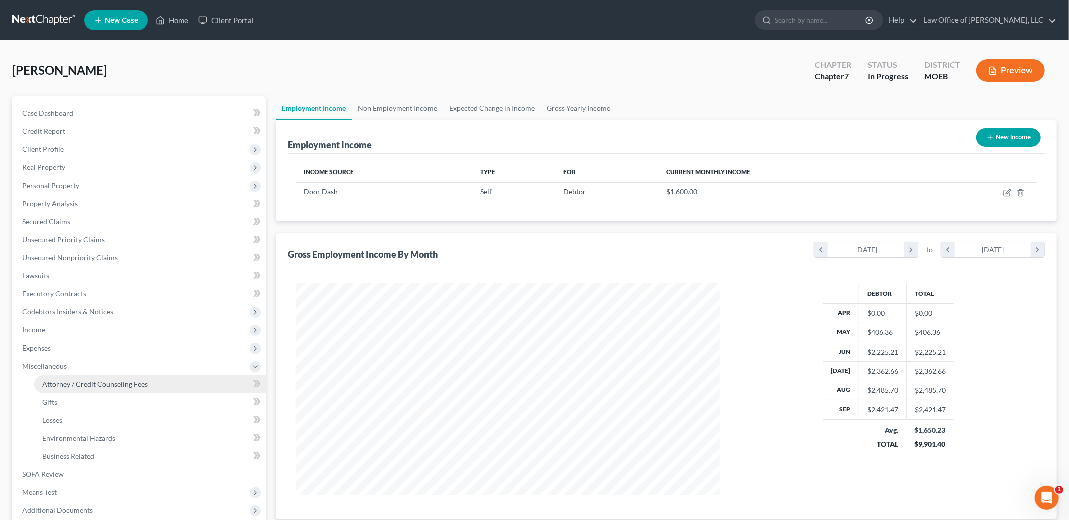
click at [69, 383] on span "Attorney / Credit Counseling Fees" at bounding box center [95, 384] width 106 height 9
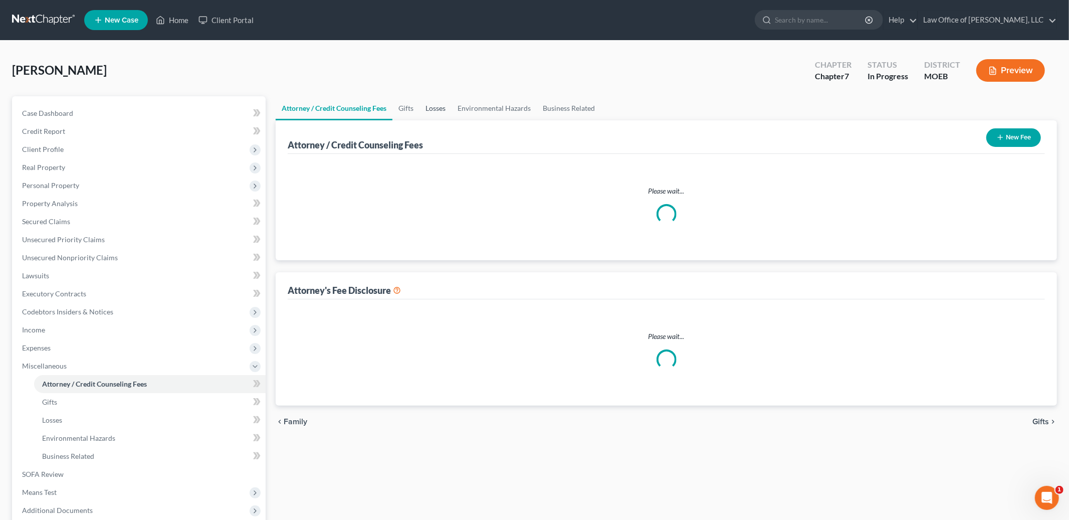
select select "1"
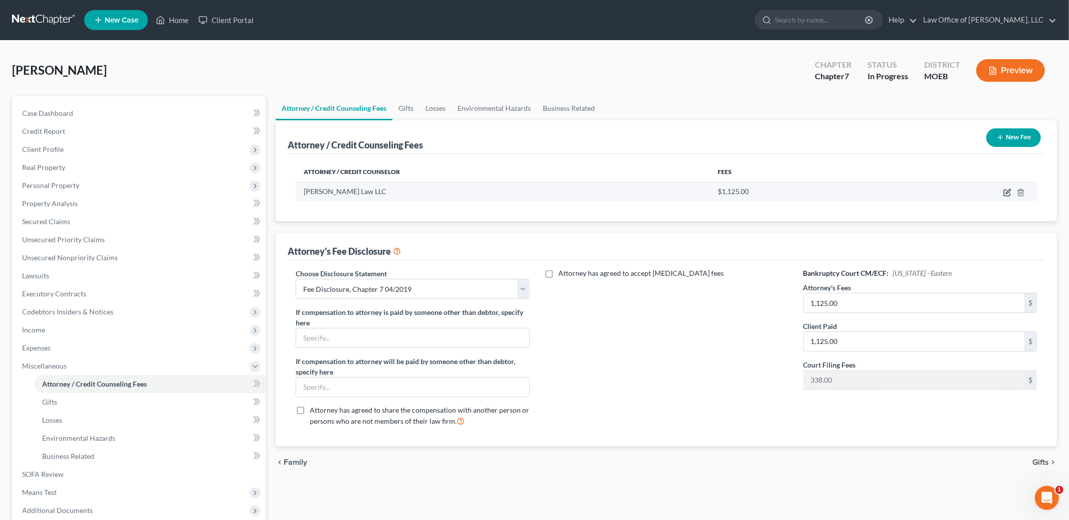
click at [1005, 193] on icon "button" at bounding box center [1008, 193] width 8 height 8
select select "26"
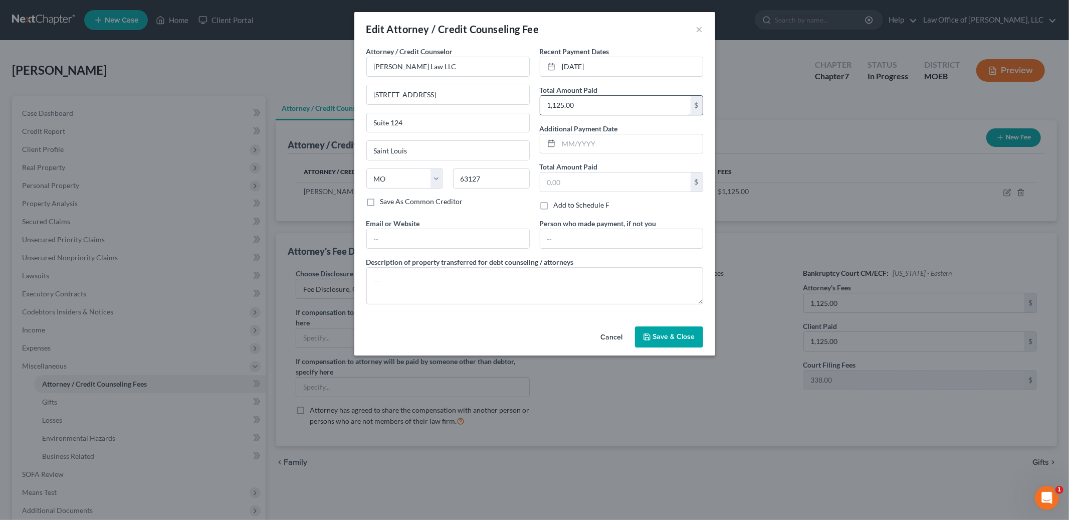
click at [587, 97] on input "1,125.00" at bounding box center [616, 105] width 150 height 19
type input "1,100.00"
click at [681, 330] on button "Save & Close" at bounding box center [669, 336] width 68 height 21
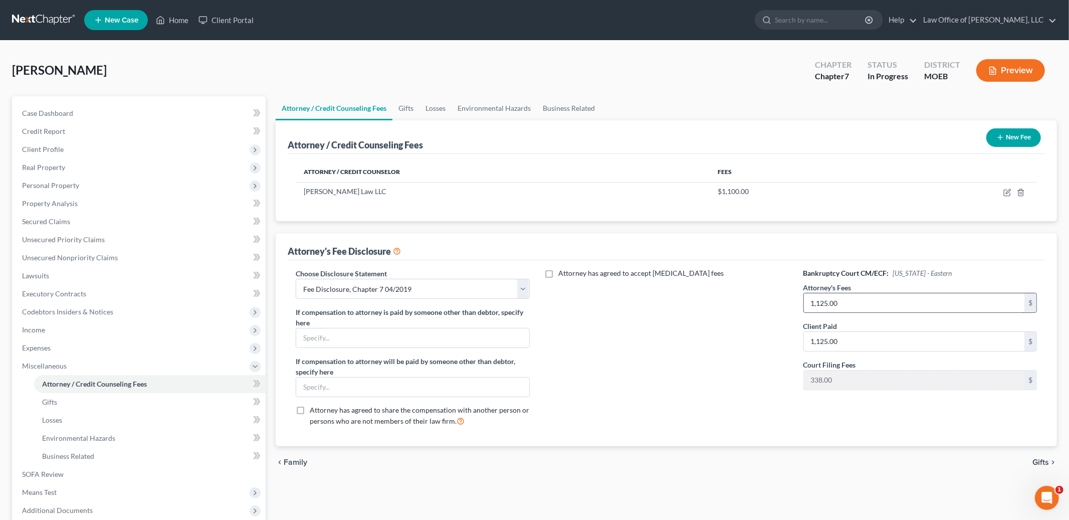
click at [856, 302] on input "1,125.00" at bounding box center [914, 302] width 221 height 19
type input "1,100.00"
click at [910, 406] on div "Bankruptcy Court CM/ECF: Missouri - Eastern Attorney's Fees 1,100.00 $ Client P…" at bounding box center [921, 351] width 254 height 166
click at [1045, 459] on span "Gifts" at bounding box center [1041, 462] width 17 height 8
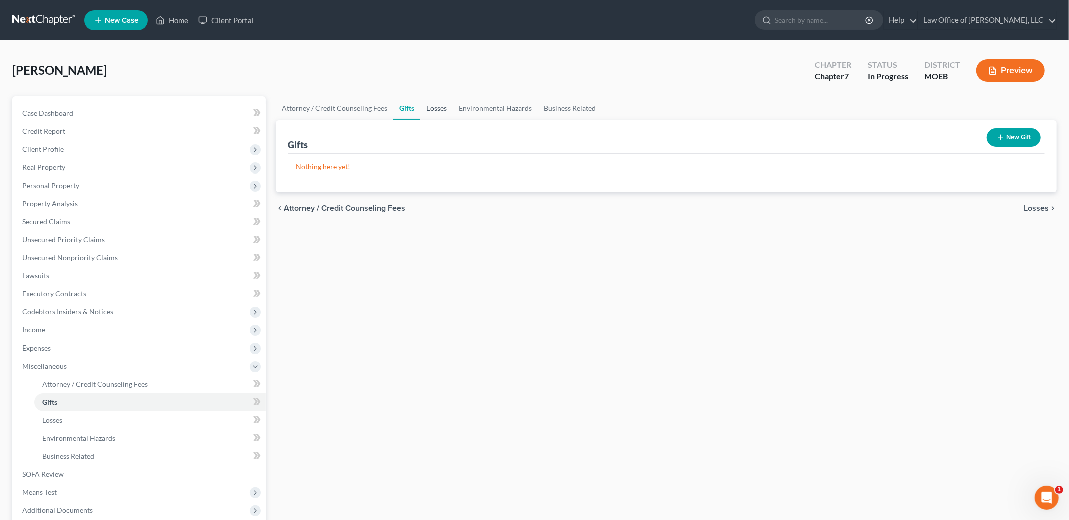
click at [441, 106] on link "Losses" at bounding box center [437, 108] width 32 height 24
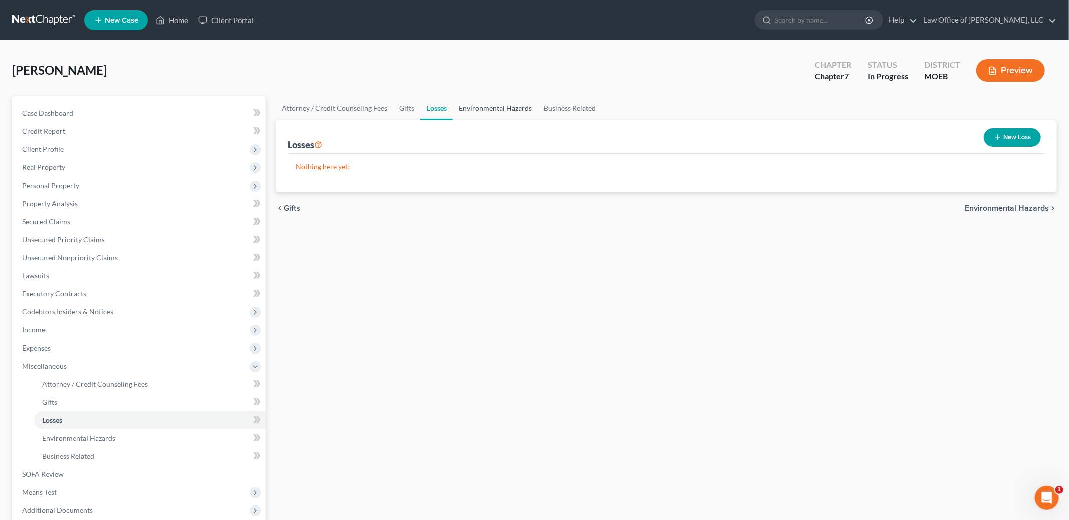
click at [490, 104] on link "Environmental Hazards" at bounding box center [495, 108] width 85 height 24
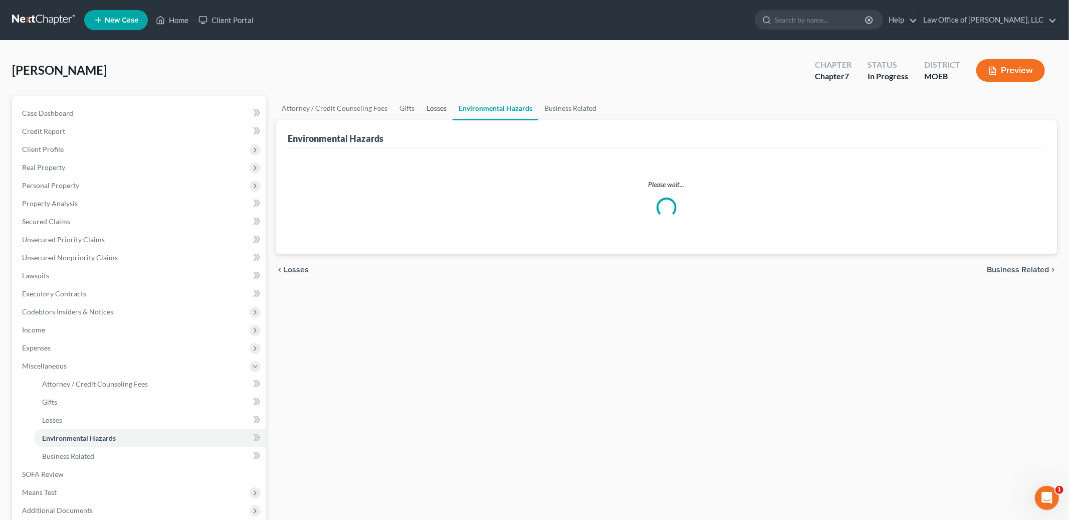
click at [440, 108] on link "Losses" at bounding box center [437, 108] width 32 height 24
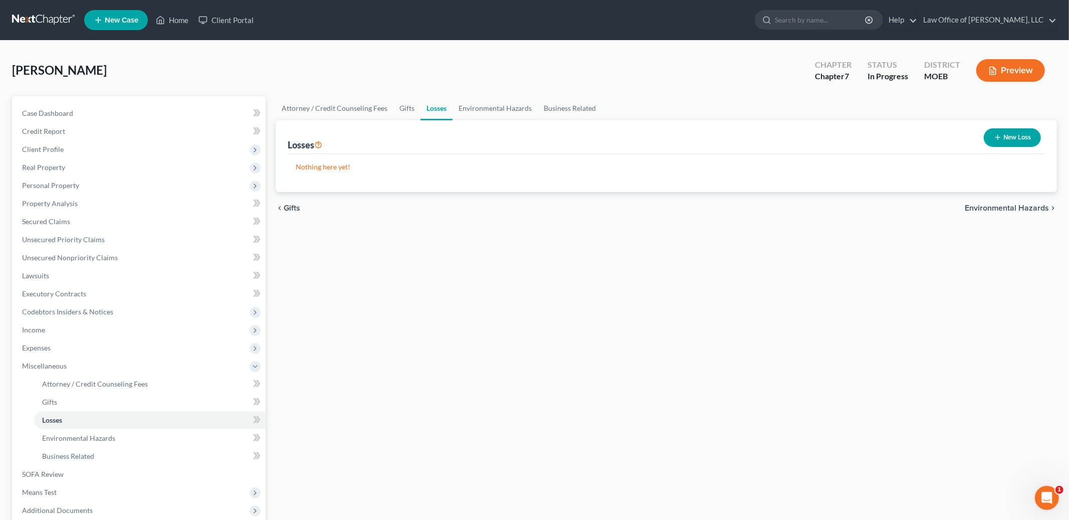
click at [1000, 135] on icon "button" at bounding box center [998, 137] width 8 height 8
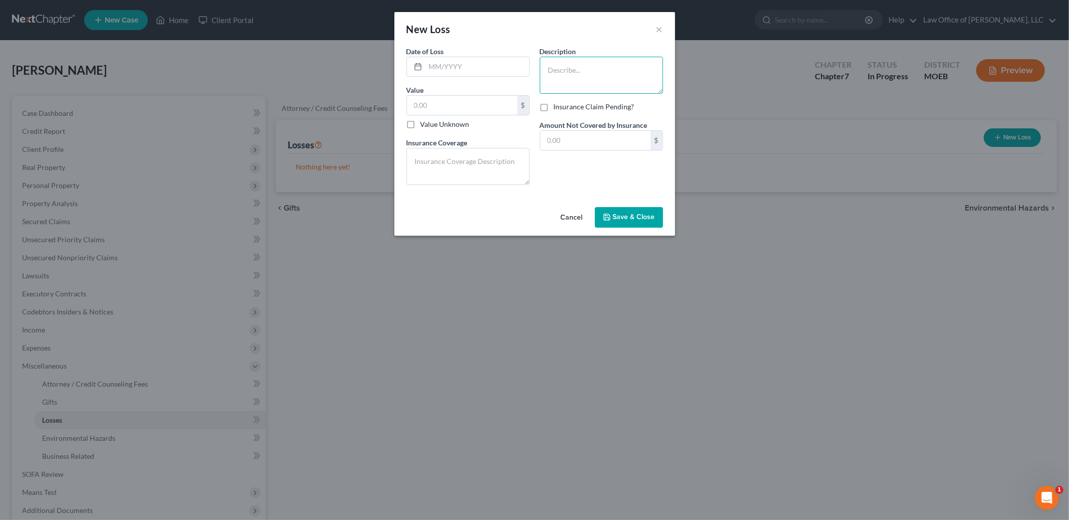
click at [593, 76] on textarea at bounding box center [601, 75] width 123 height 37
click at [574, 218] on button "Cancel" at bounding box center [572, 218] width 38 height 20
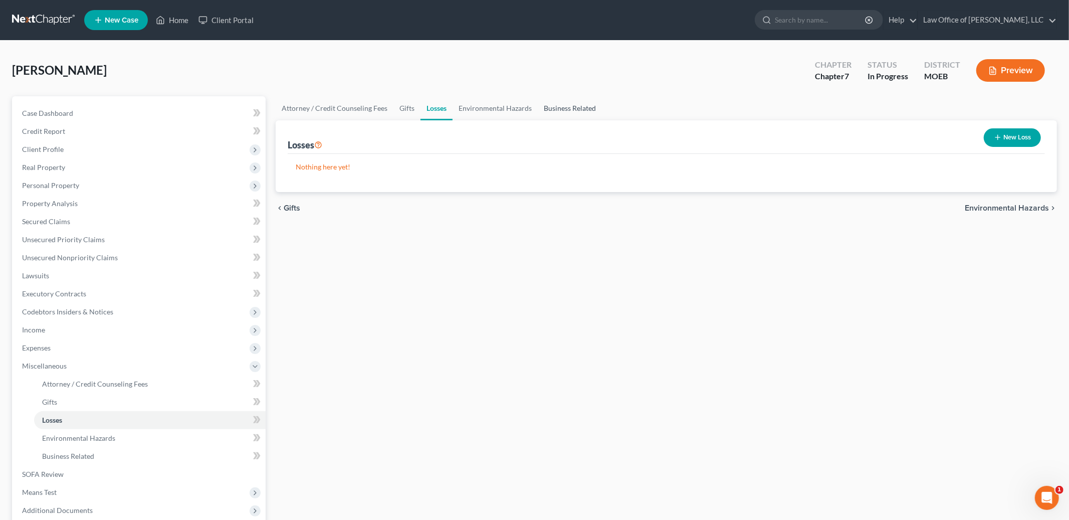
click at [578, 111] on link "Business Related" at bounding box center [570, 108] width 64 height 24
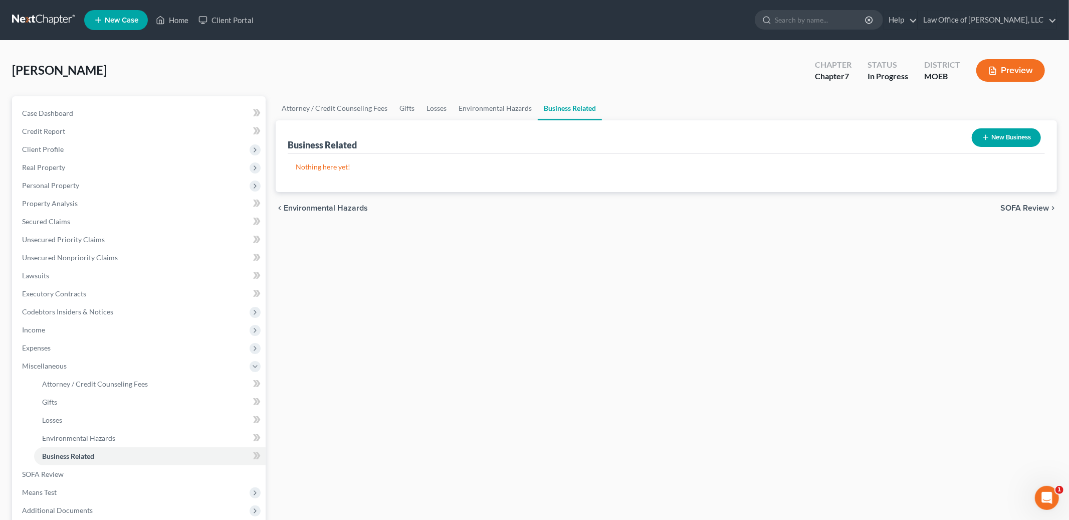
click at [1004, 138] on button "New Business" at bounding box center [1006, 137] width 69 height 19
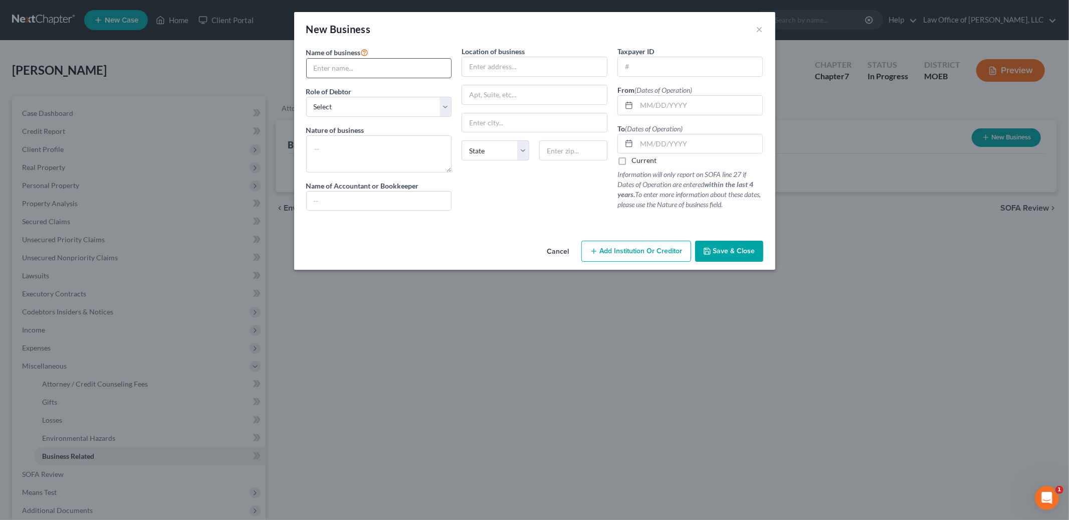
click at [394, 71] on input "text" at bounding box center [379, 68] width 145 height 19
type input "Door Dash"
click at [375, 152] on textarea at bounding box center [379, 153] width 146 height 37
type textarea "1099 delivery driver"
click at [648, 102] on input "text" at bounding box center [700, 105] width 126 height 19
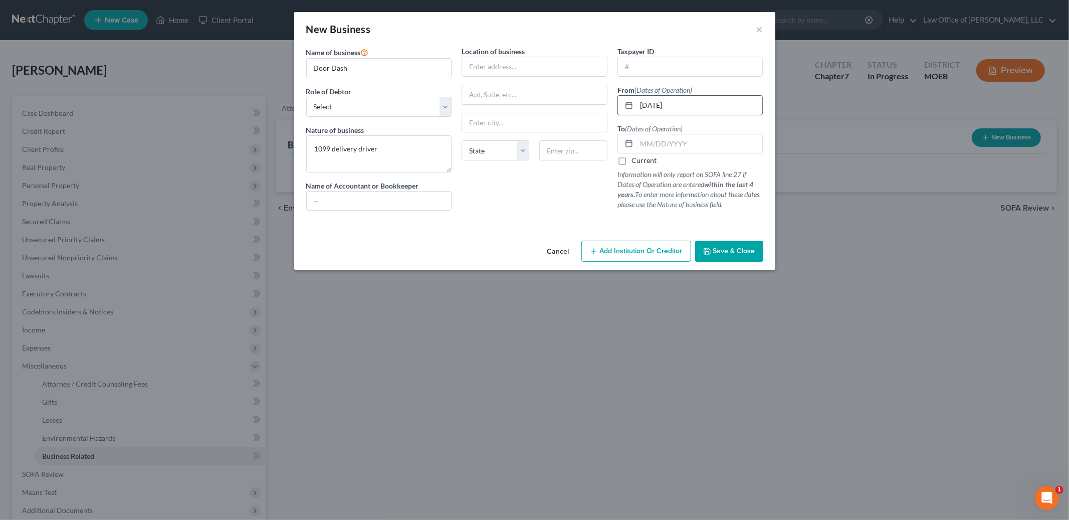
type input "05/01/2025"
click at [632, 161] on label "Current" at bounding box center [644, 160] width 25 height 10
click at [636, 161] on input "Current" at bounding box center [639, 158] width 7 height 7
checkbox input "true"
click at [730, 246] on button "Save & Close" at bounding box center [729, 251] width 68 height 21
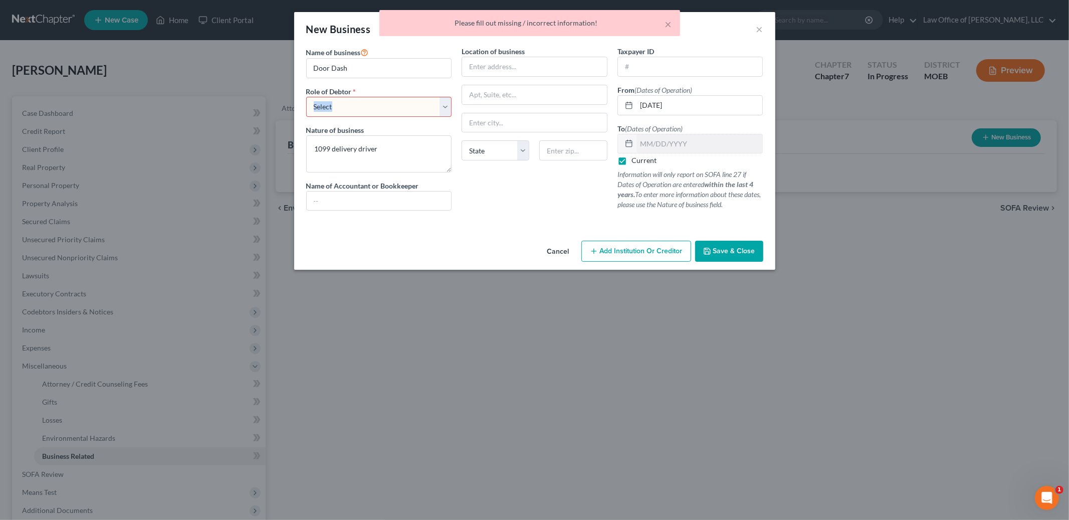
drag, startPoint x: 452, startPoint y: 112, endPoint x: 458, endPoint y: 108, distance: 7.4
click at [458, 108] on div "Name of business * Door Dash Role of Debtor * Select A member of a limited liab…" at bounding box center [534, 136] width 467 height 181
click at [444, 105] on select "Select A member of a limited liability company (LLC) or limited liability partn…" at bounding box center [379, 107] width 146 height 20
select select "sole_proprietor"
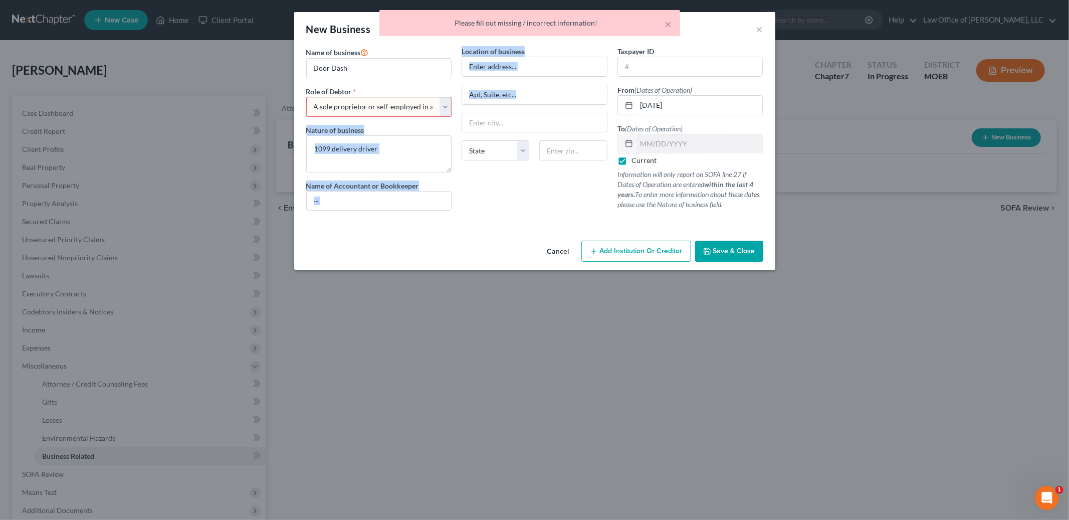
click at [306, 97] on select "Select A member of a limited liability company (LLC) or limited liability partn…" at bounding box center [379, 107] width 146 height 20
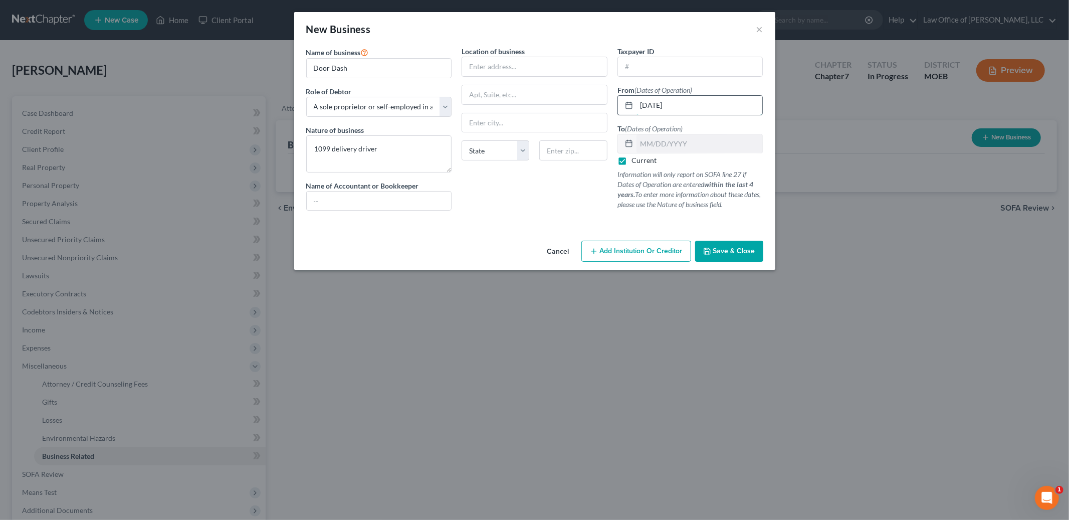
drag, startPoint x: 656, startPoint y: 106, endPoint x: 671, endPoint y: 106, distance: 15.0
click at [660, 106] on input "05/01/2025" at bounding box center [700, 105] width 126 height 19
click at [728, 250] on span "Save & Close" at bounding box center [734, 251] width 42 height 9
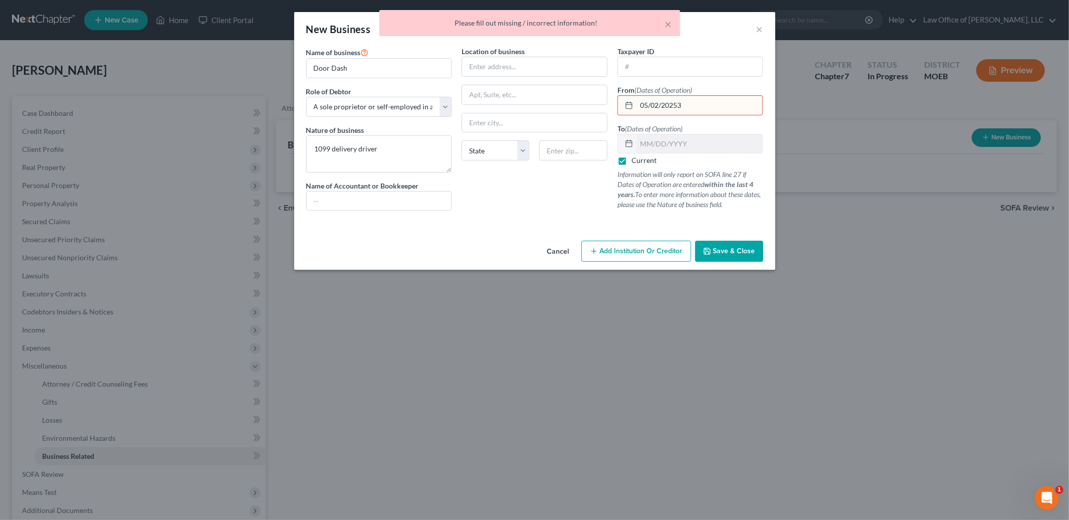
click at [663, 106] on input "05/02/20253" at bounding box center [700, 105] width 126 height 19
click at [684, 106] on input "05/02/20253" at bounding box center [700, 105] width 126 height 19
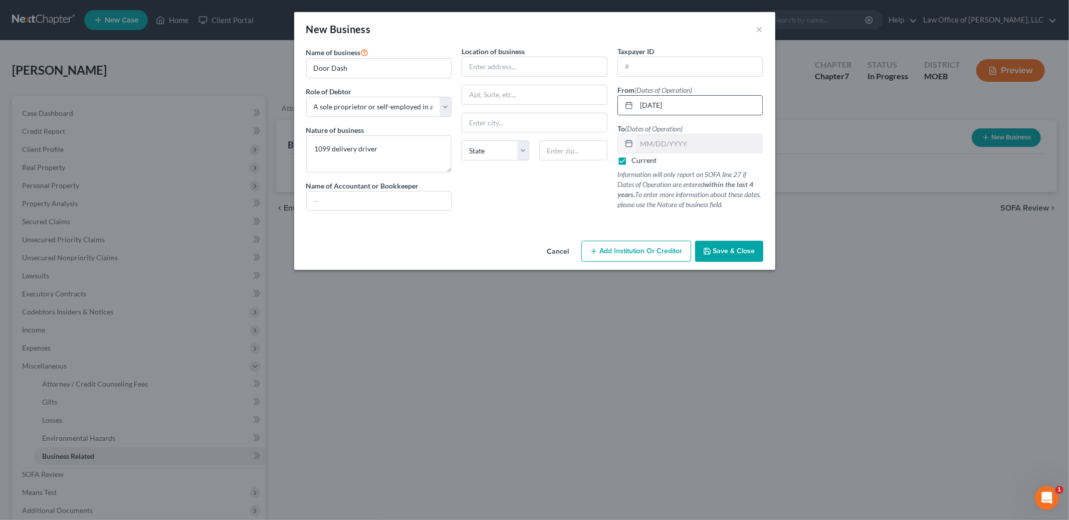
click at [658, 104] on input "[DATE]" at bounding box center [700, 105] width 126 height 19
type input "05/23/2025"
click at [730, 250] on span "Save & Close" at bounding box center [734, 251] width 42 height 9
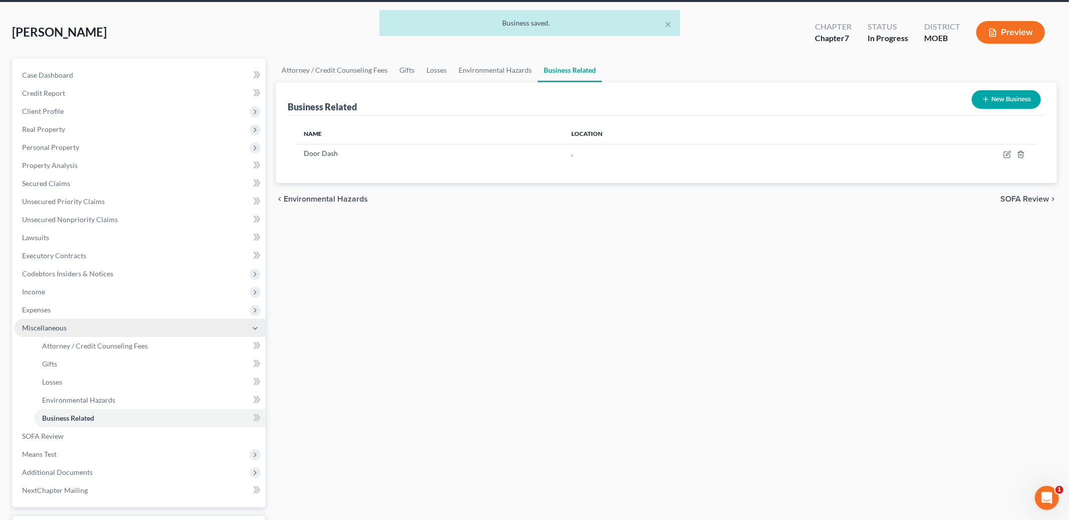
scroll to position [119, 0]
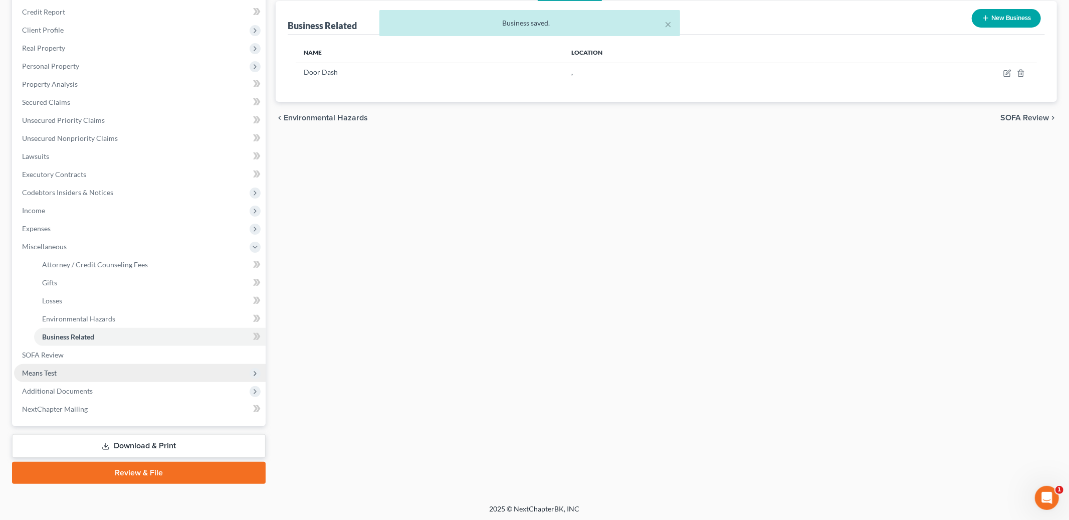
click at [76, 374] on span "Means Test" at bounding box center [140, 373] width 252 height 18
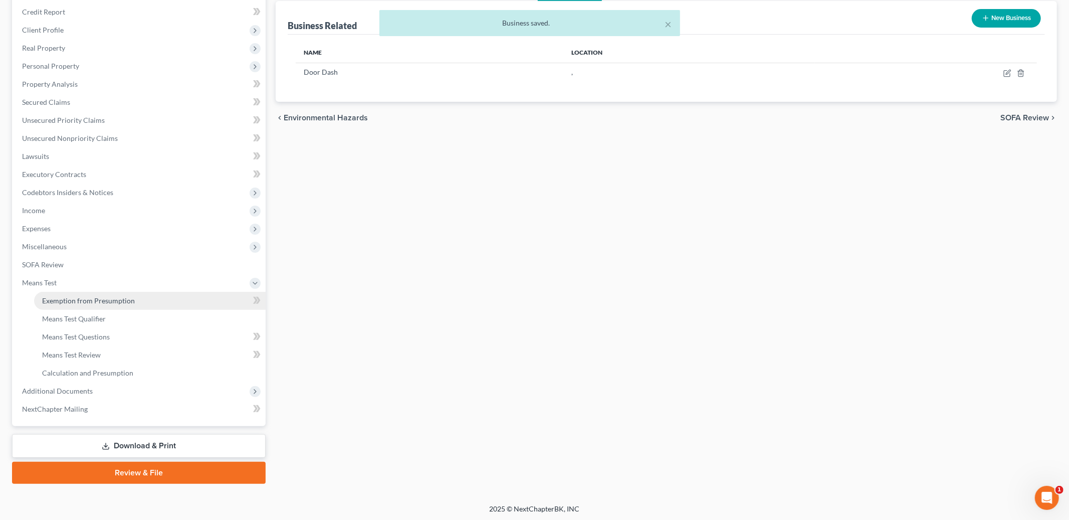
click at [110, 299] on span "Exemption from Presumption" at bounding box center [88, 300] width 93 height 9
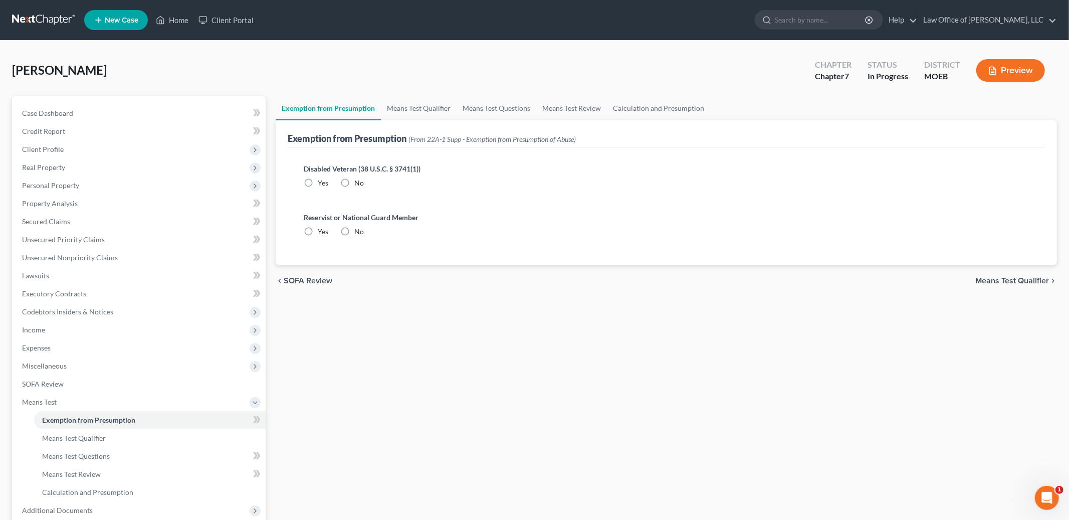
click at [354, 180] on label "No" at bounding box center [359, 183] width 10 height 10
click at [359, 180] on input "No" at bounding box center [362, 181] width 7 height 7
radio input "true"
click at [354, 230] on label "No" at bounding box center [359, 232] width 10 height 10
click at [359, 230] on input "No" at bounding box center [362, 230] width 7 height 7
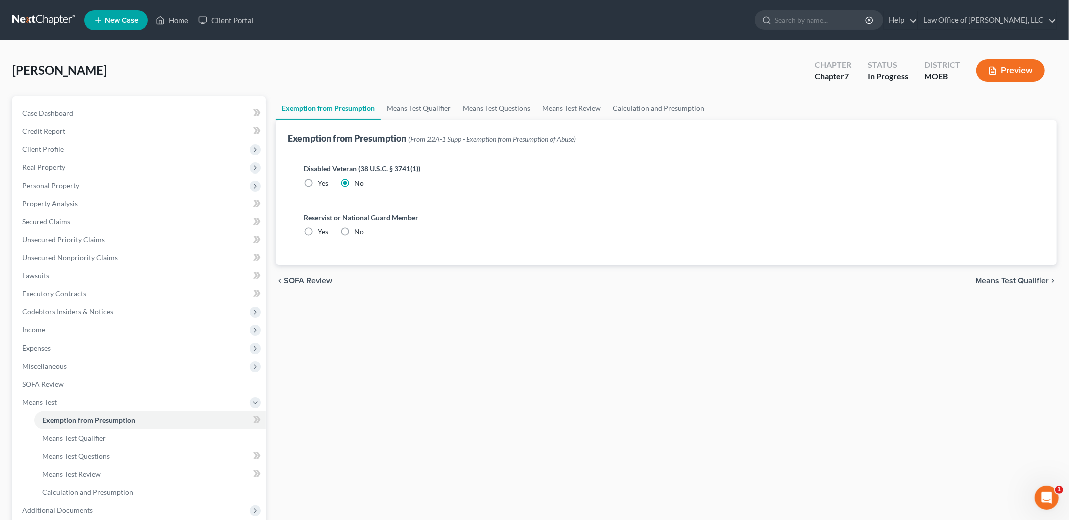
radio input "true"
click at [1021, 283] on span "Means Test Qualifier" at bounding box center [1013, 281] width 74 height 8
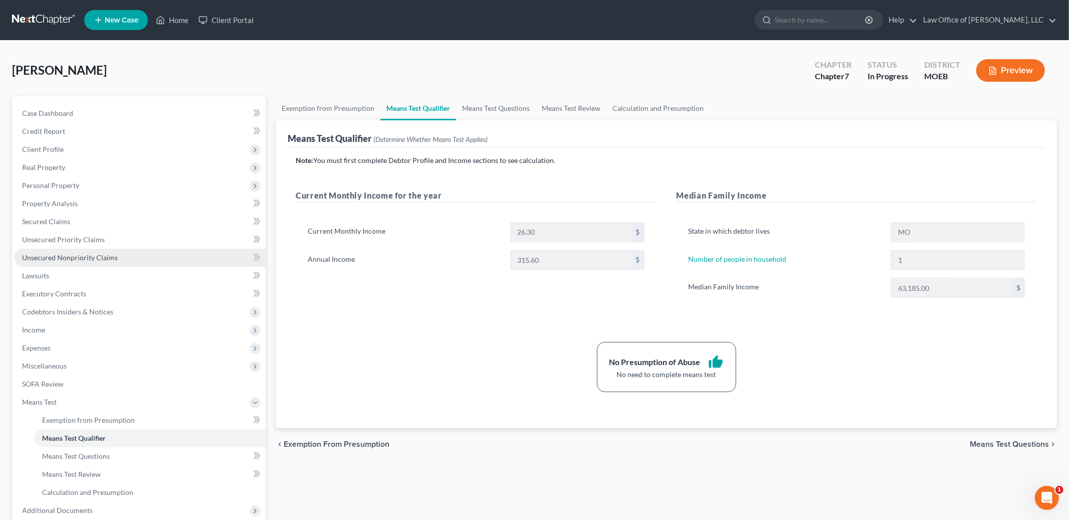
click at [87, 260] on span "Unsecured Nonpriority Claims" at bounding box center [70, 257] width 96 height 9
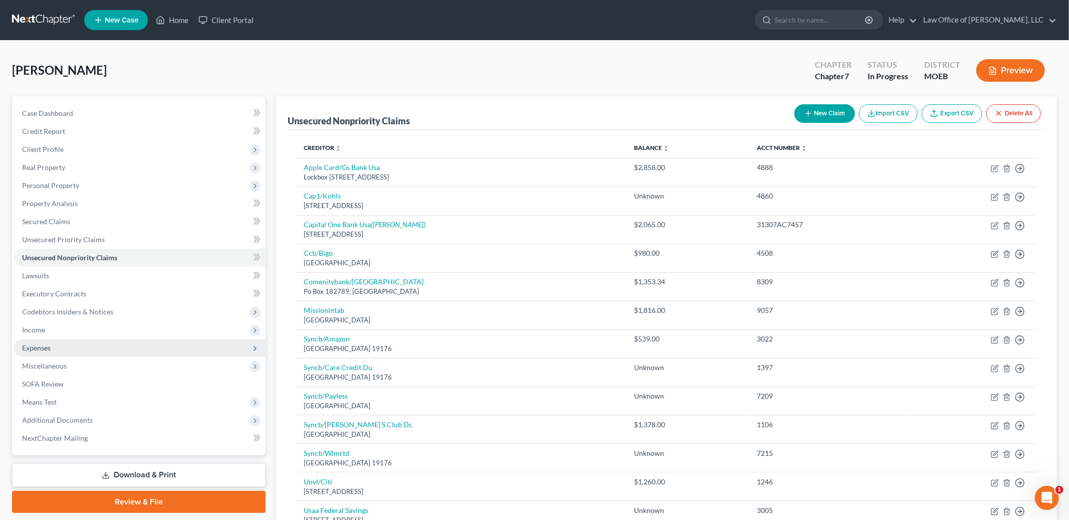
click at [45, 348] on span "Expenses" at bounding box center [36, 347] width 29 height 9
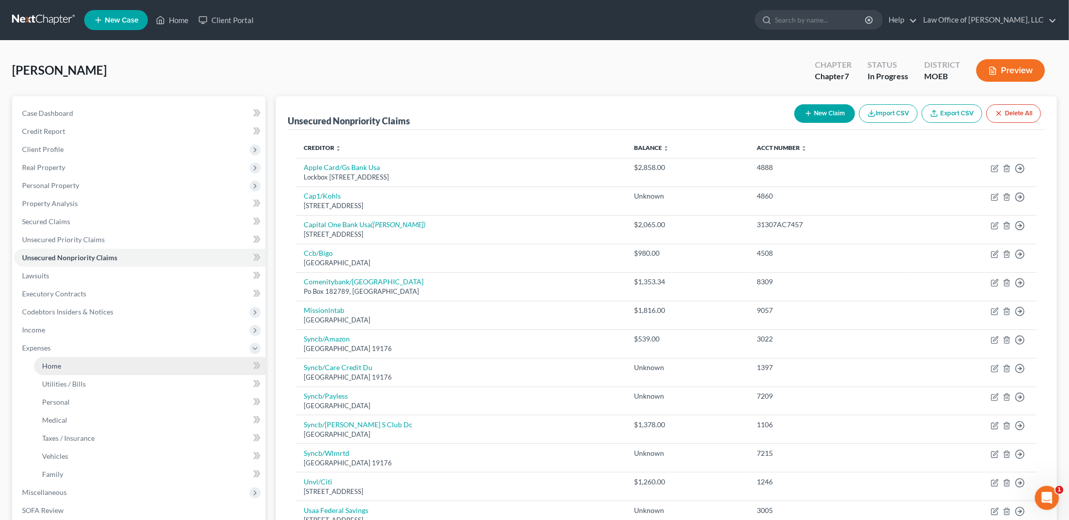
click at [53, 365] on span "Home" at bounding box center [51, 366] width 19 height 9
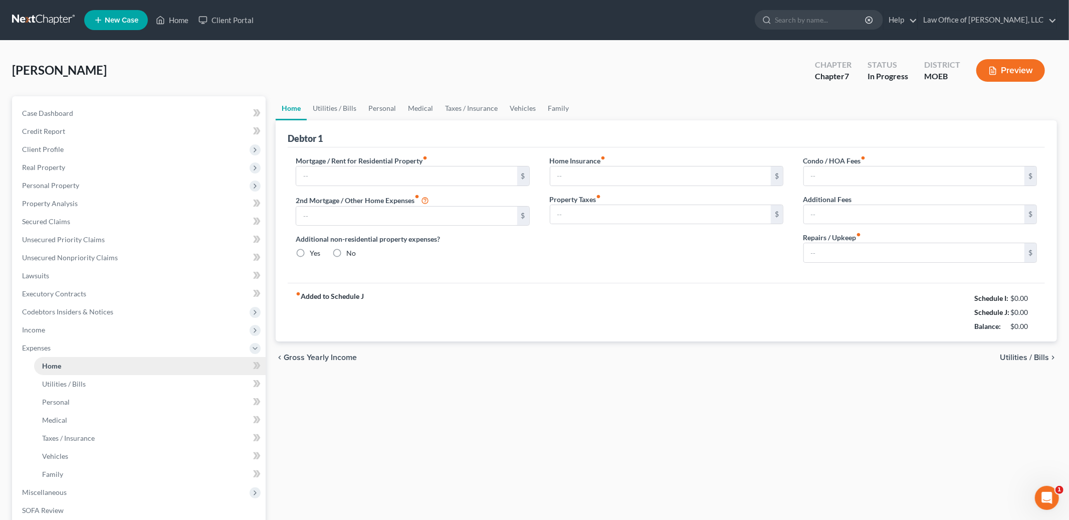
type input "650.00"
type input "0.00"
radio input "true"
type input "0.00"
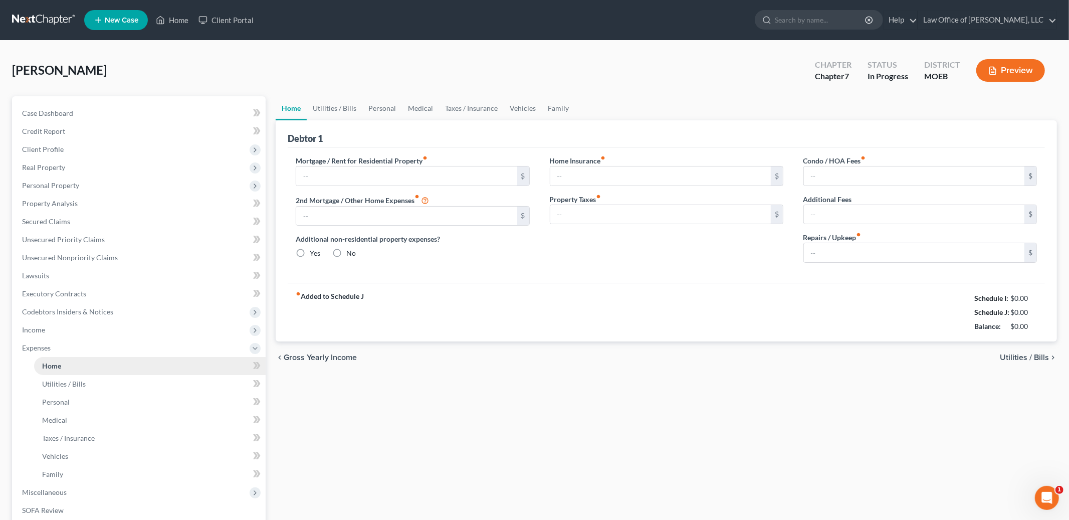
type input "0.00"
click at [331, 105] on link "Utilities / Bills" at bounding box center [335, 108] width 56 height 24
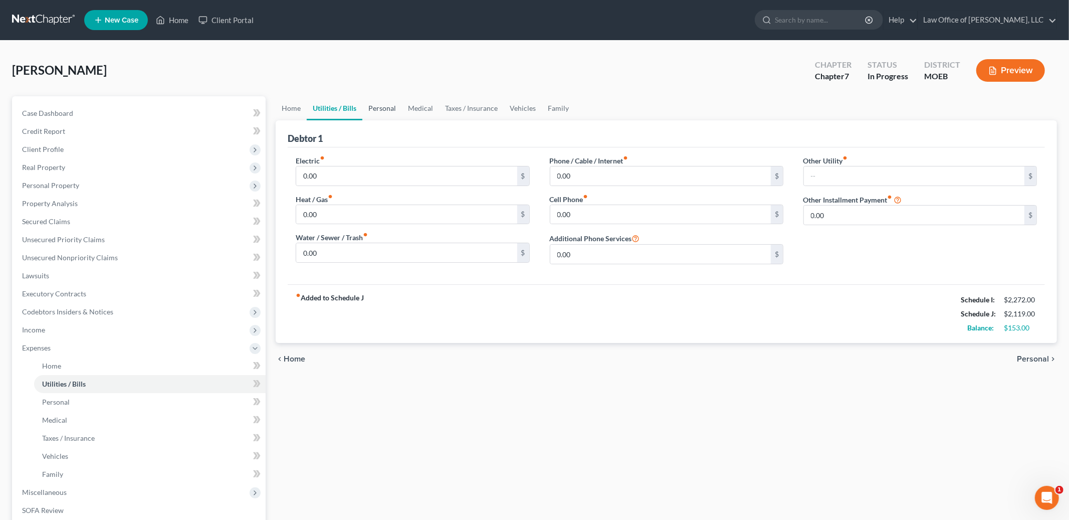
click at [381, 105] on link "Personal" at bounding box center [383, 108] width 40 height 24
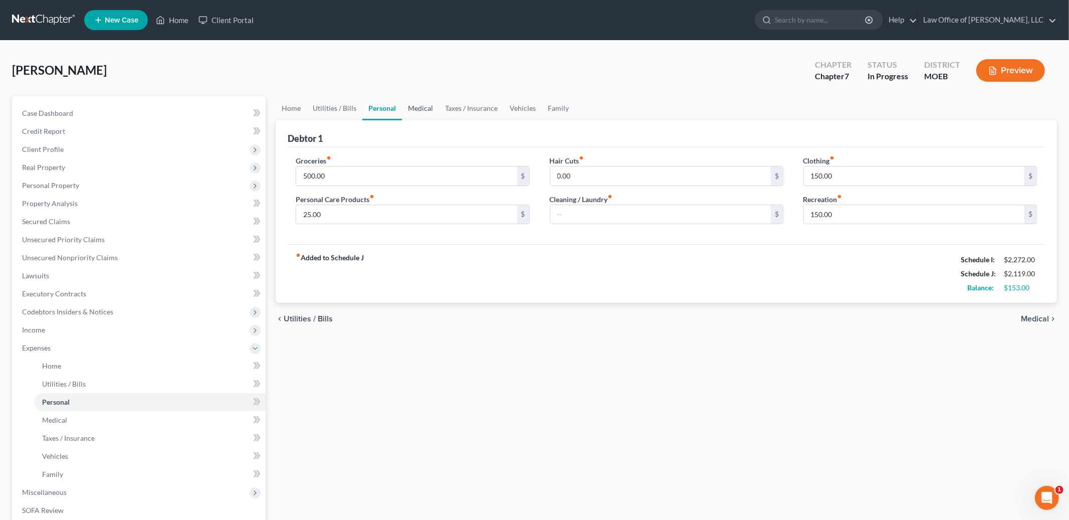
click at [418, 105] on link "Medical" at bounding box center [420, 108] width 37 height 24
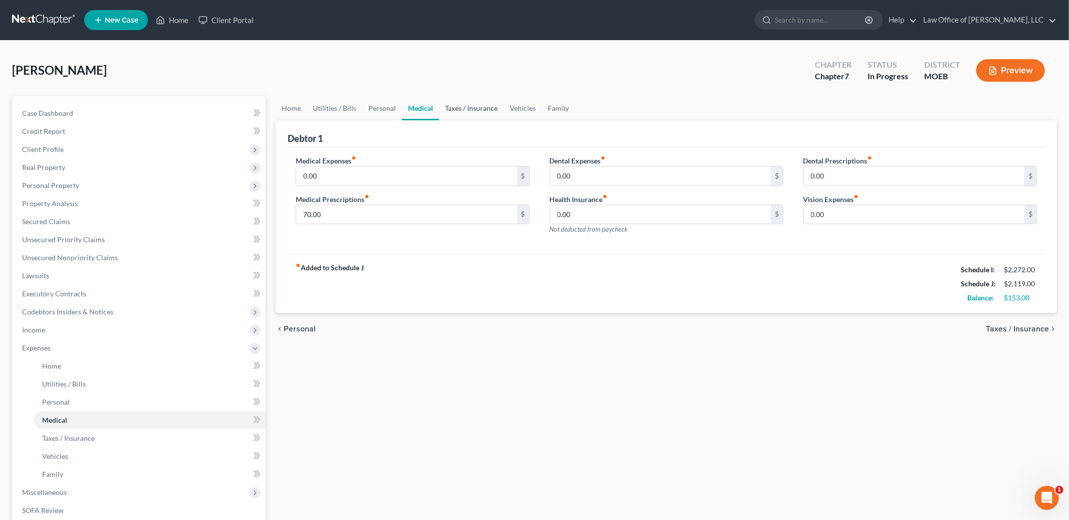
click at [465, 104] on link "Taxes / Insurance" at bounding box center [471, 108] width 65 height 24
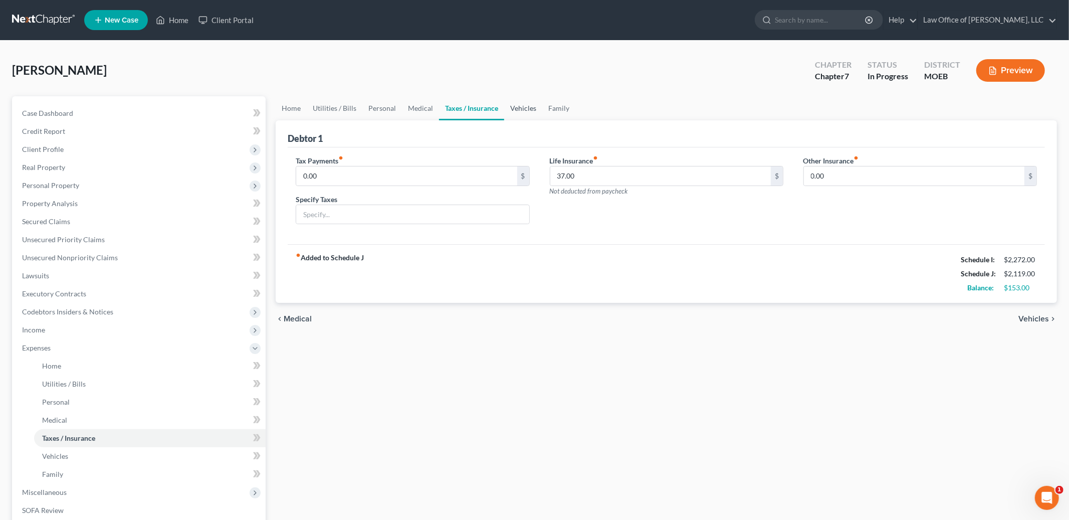
click at [524, 101] on link "Vehicles" at bounding box center [523, 108] width 38 height 24
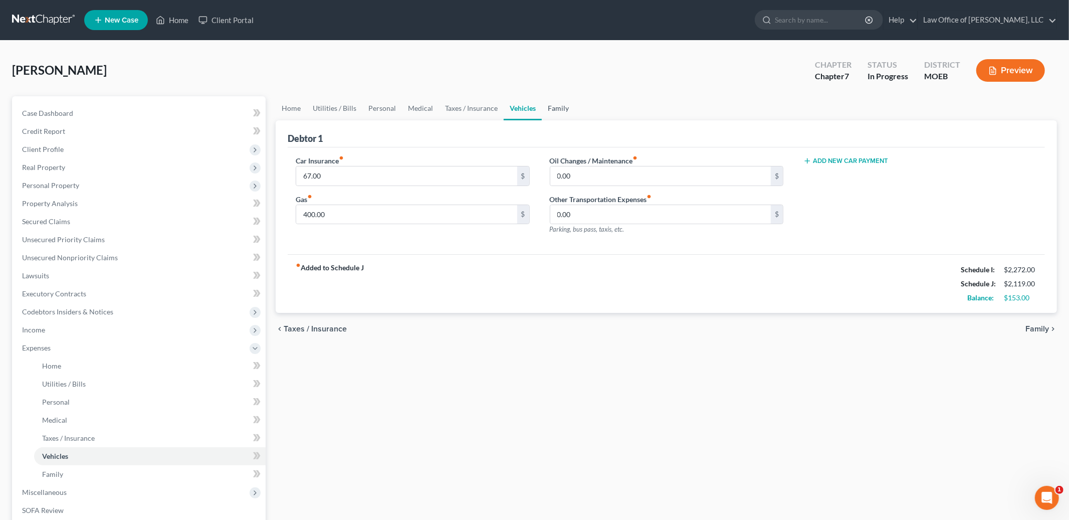
click at [553, 107] on link "Family" at bounding box center [558, 108] width 33 height 24
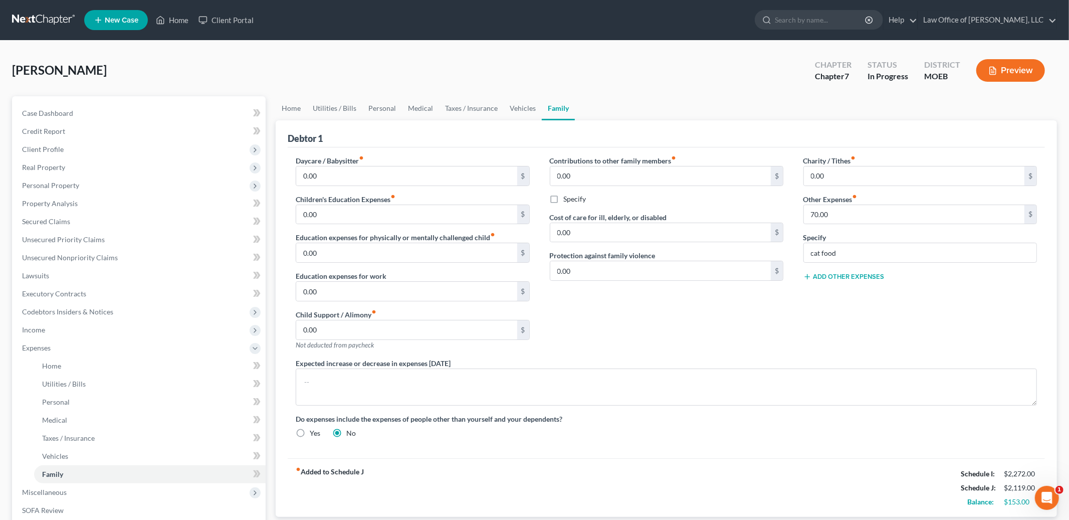
click at [861, 277] on button "Add Other Expenses" at bounding box center [844, 277] width 81 height 8
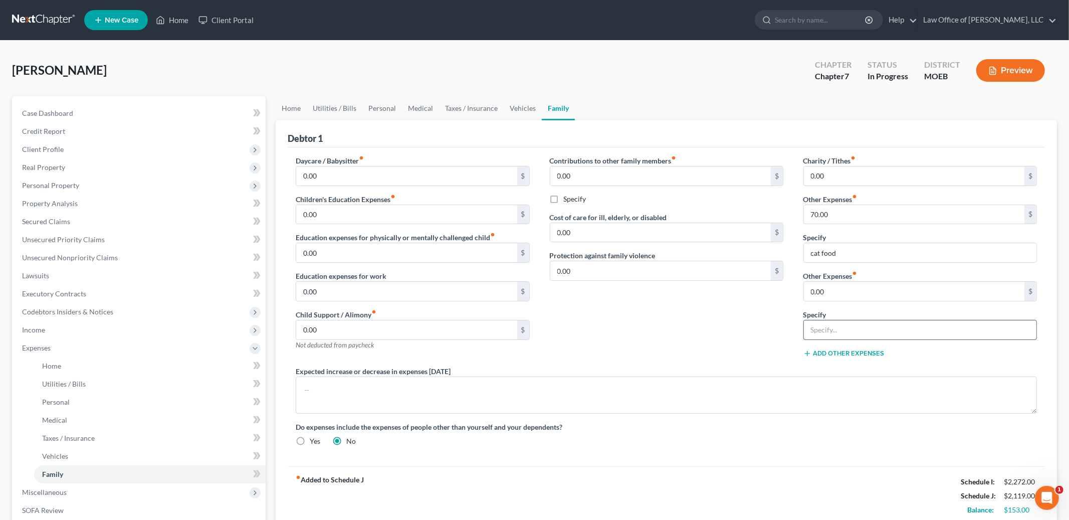
click at [837, 328] on input "text" at bounding box center [920, 329] width 233 height 19
click at [836, 290] on input "0.00" at bounding box center [914, 291] width 221 height 19
type input "1,364.00"
type input "Social security not available for payment to creditors"
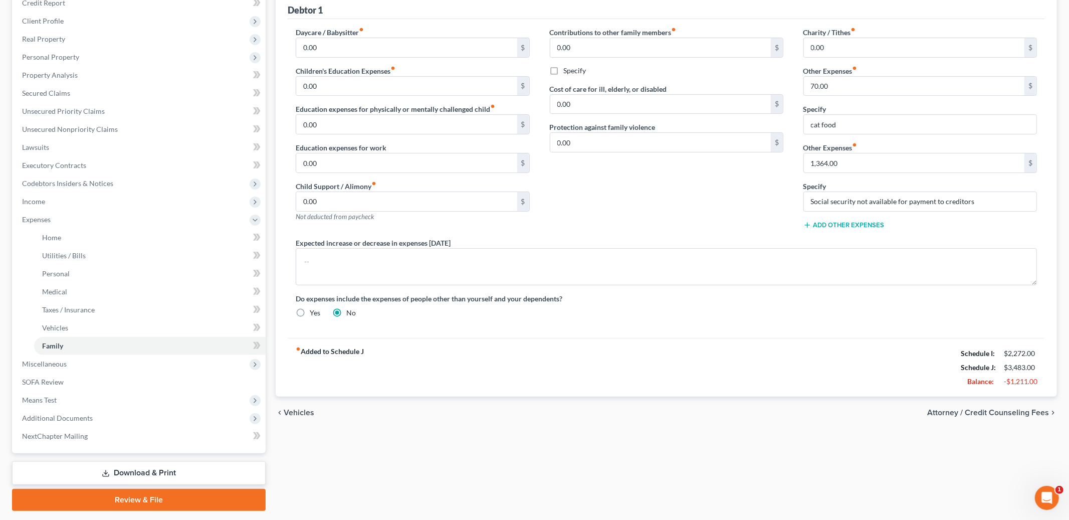
scroll to position [156, 0]
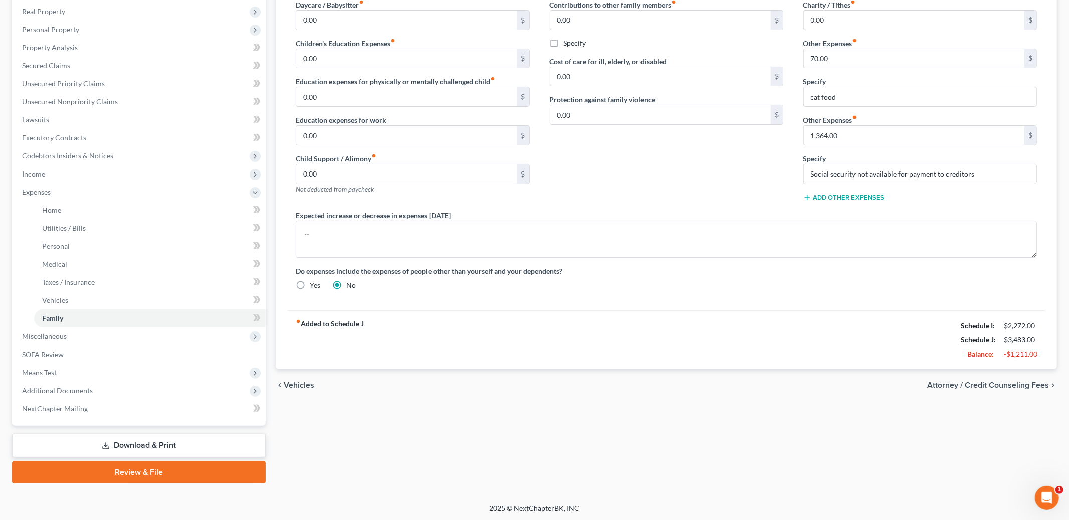
click at [964, 386] on span "Attorney / Credit Counseling Fees" at bounding box center [989, 385] width 122 height 8
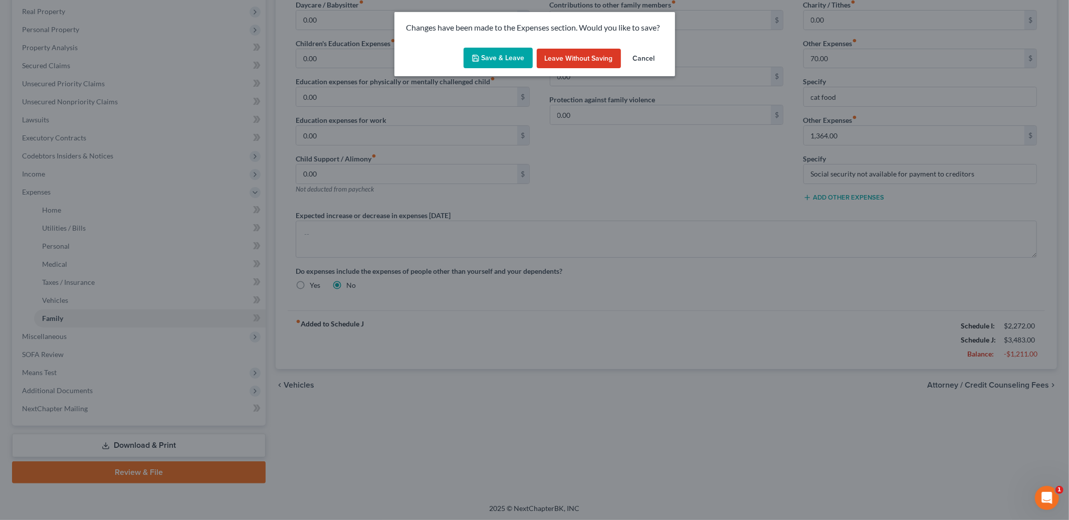
click at [487, 58] on button "Save & Leave" at bounding box center [498, 58] width 69 height 21
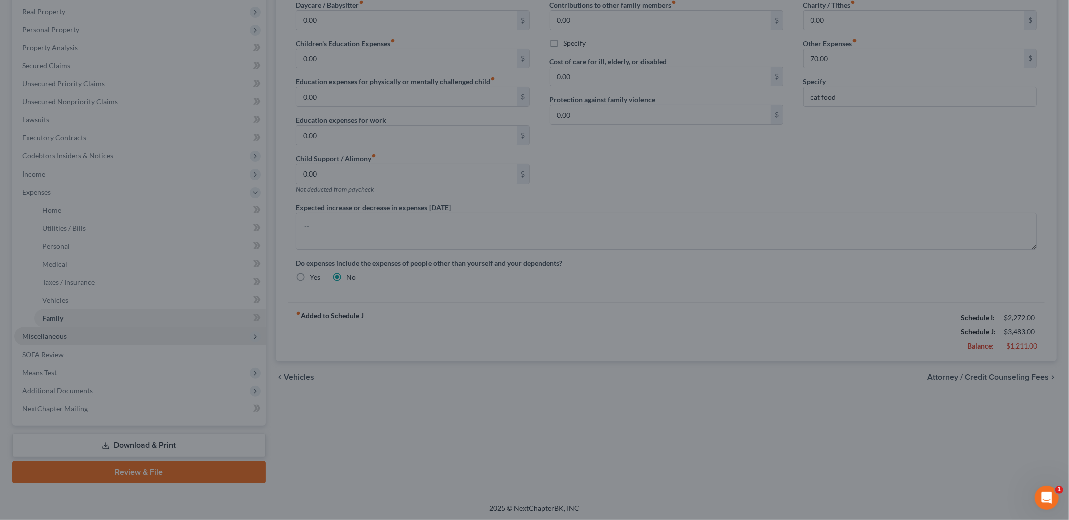
select select "1"
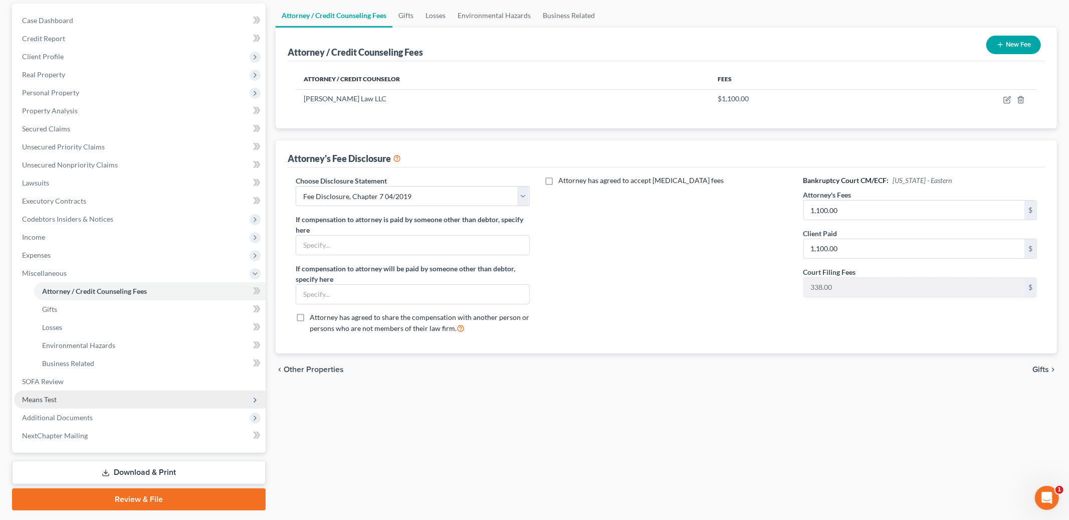
scroll to position [119, 0]
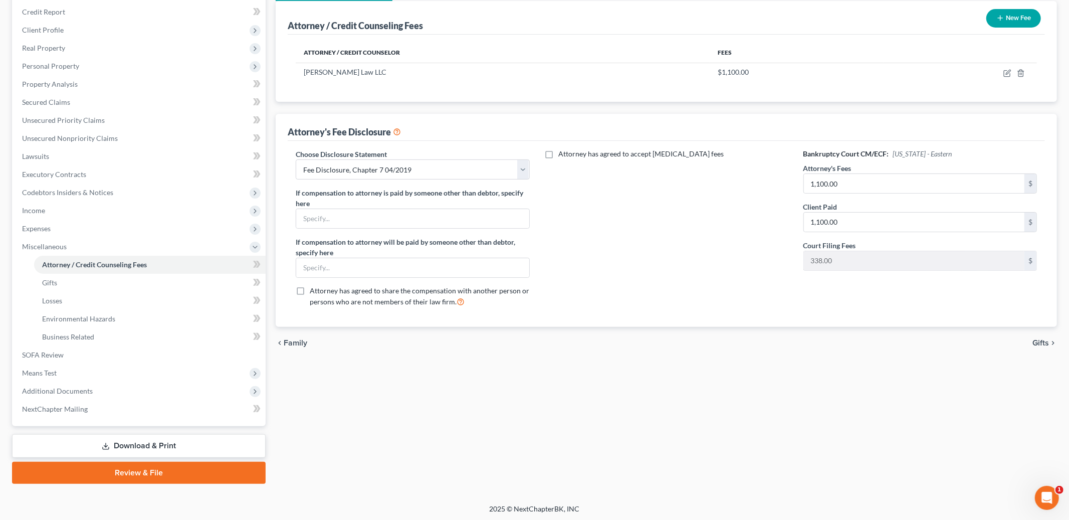
click at [127, 472] on link "Review & File" at bounding box center [139, 473] width 254 height 22
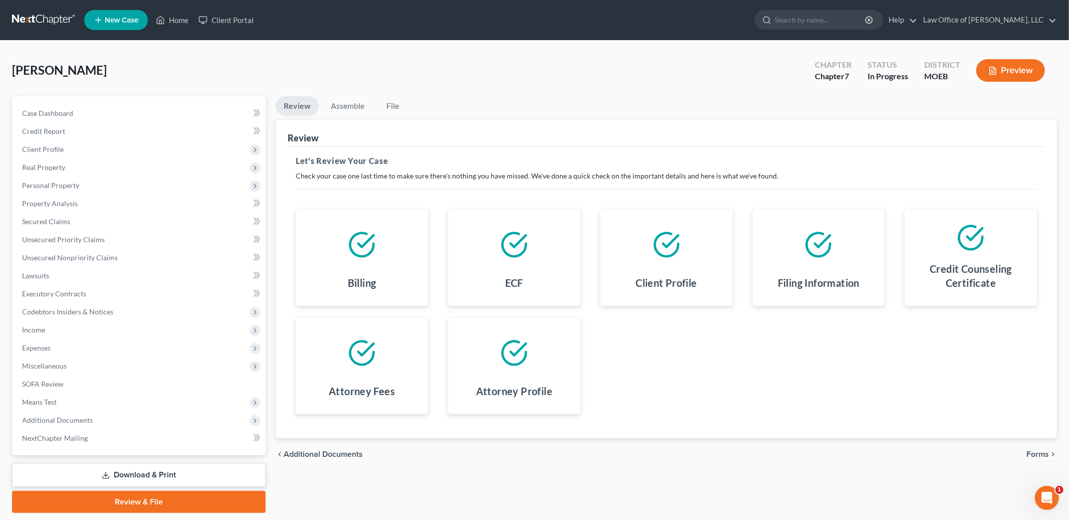
click at [1033, 452] on span "Forms" at bounding box center [1038, 454] width 23 height 8
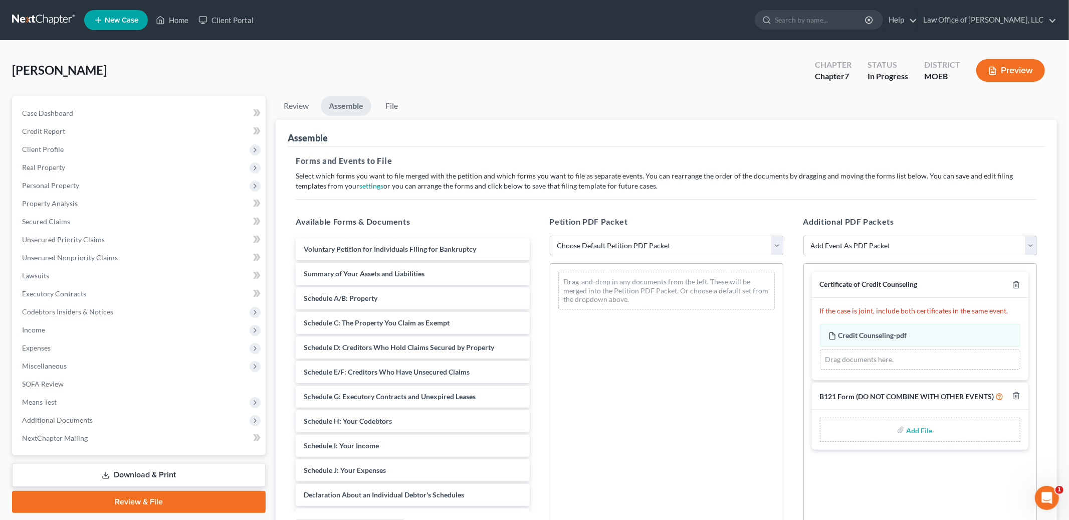
click at [724, 244] on select "Choose Default Petition PDF Packet Complete Bankruptcy Petition (all forms and …" at bounding box center [667, 246] width 234 height 20
select select "0"
click at [550, 236] on select "Choose Default Petition PDF Packet Complete Bankruptcy Petition (all forms and …" at bounding box center [667, 246] width 234 height 20
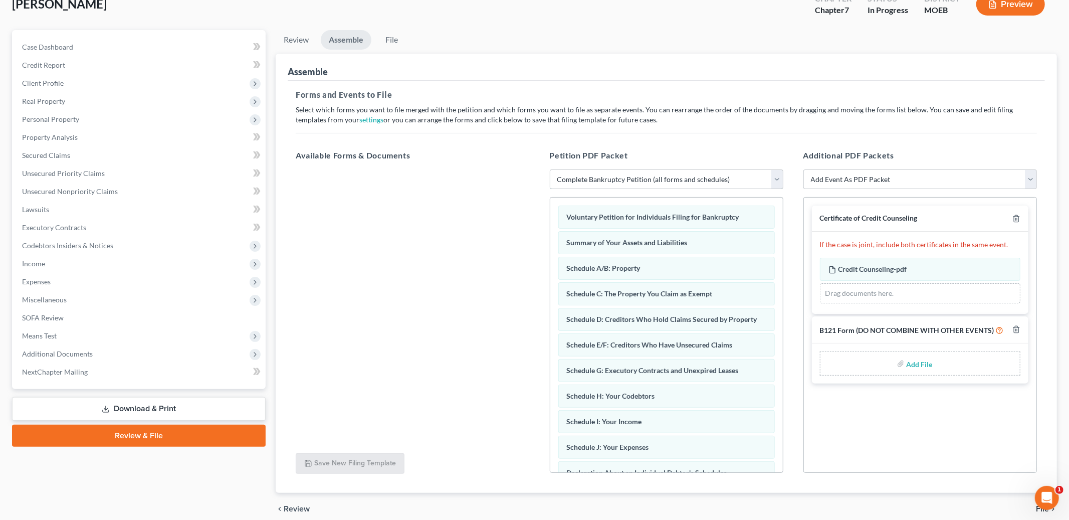
scroll to position [109, 0]
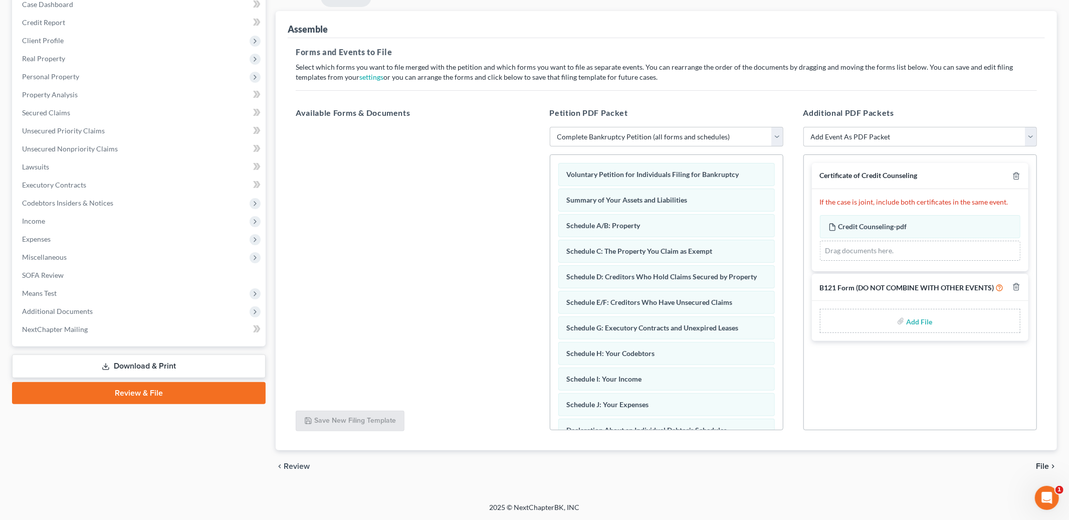
click at [193, 374] on link "Download & Print" at bounding box center [139, 366] width 254 height 24
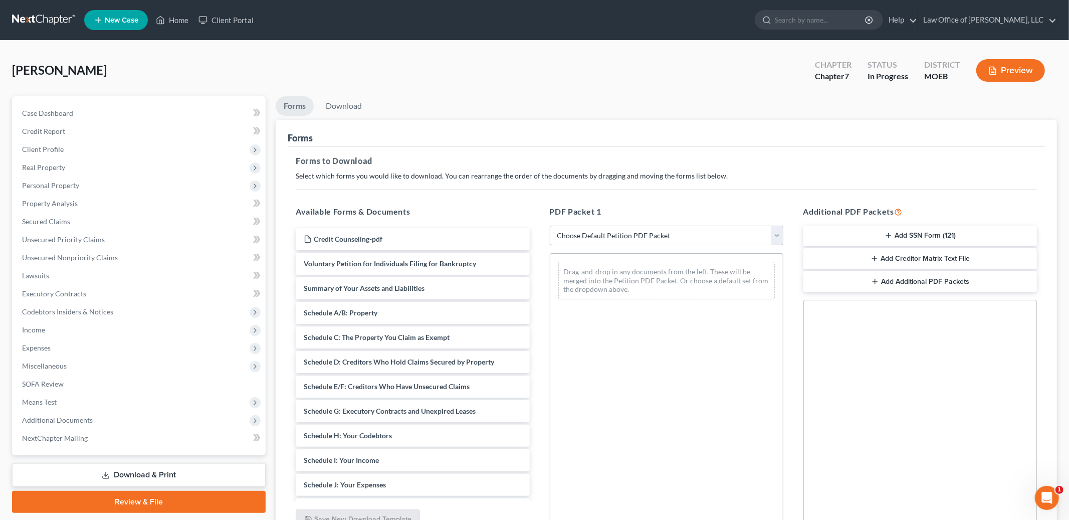
click at [607, 235] on select "Choose Default Petition PDF Packet Complete Bankruptcy Petition (all forms and …" at bounding box center [667, 236] width 234 height 20
select select "0"
click at [550, 226] on select "Choose Default Petition PDF Packet Complete Bankruptcy Petition (all forms and …" at bounding box center [667, 236] width 234 height 20
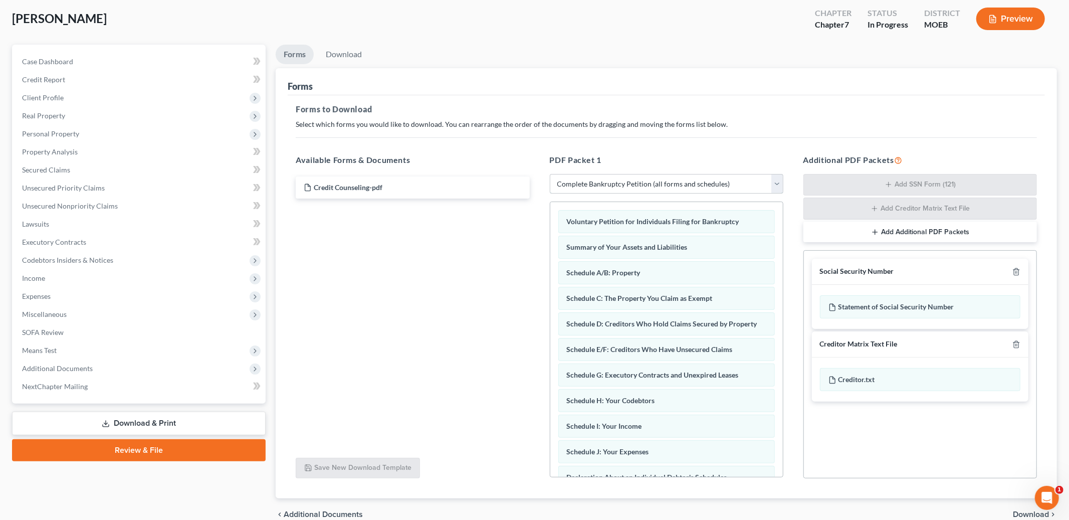
scroll to position [100, 0]
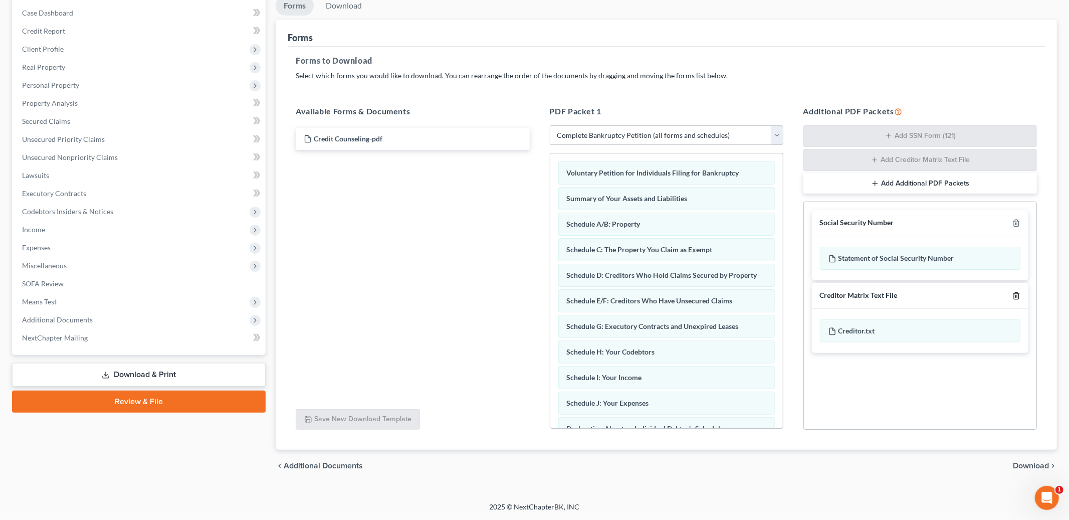
click at [1013, 292] on icon "button" at bounding box center [1017, 296] width 8 height 8
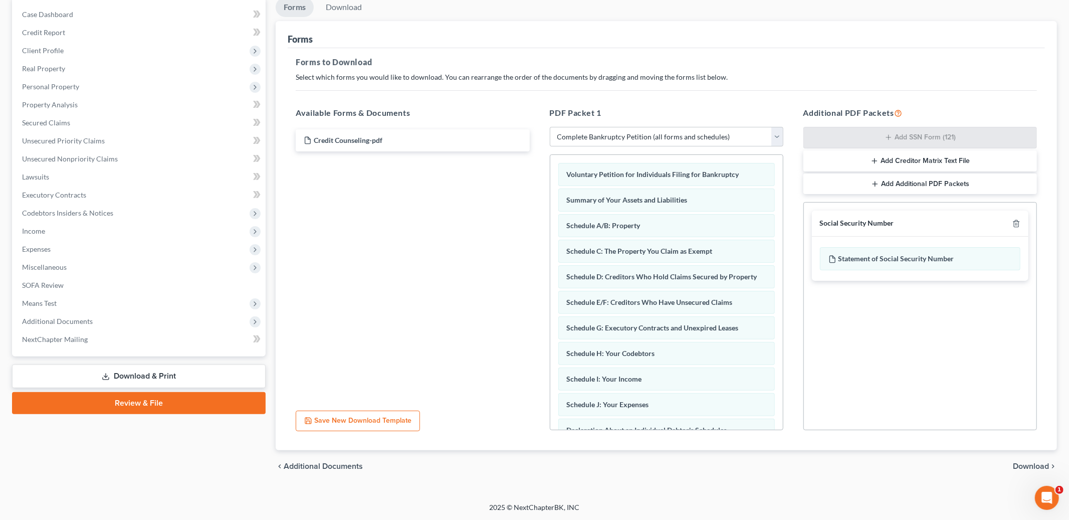
click at [1032, 467] on span "Download" at bounding box center [1031, 466] width 36 height 8
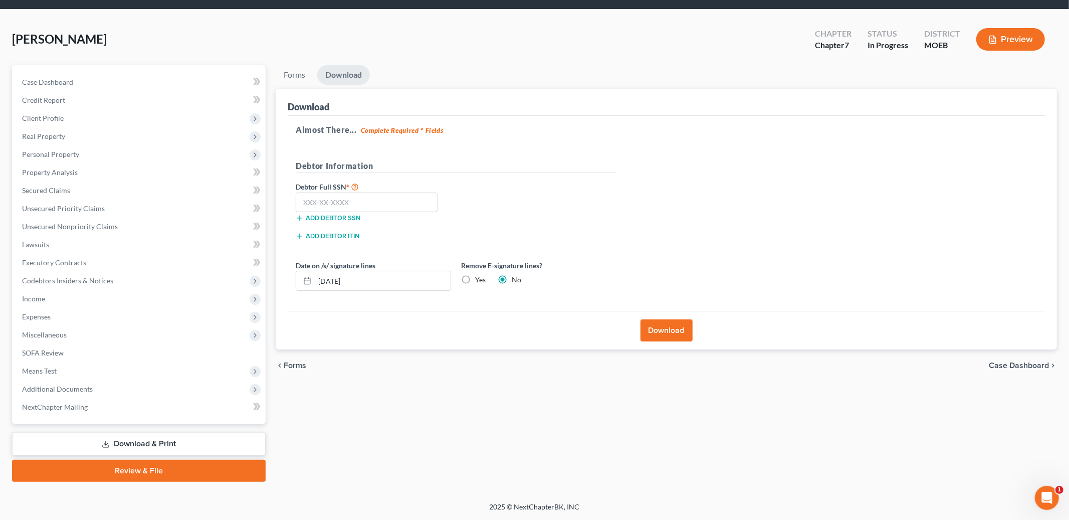
scroll to position [29, 0]
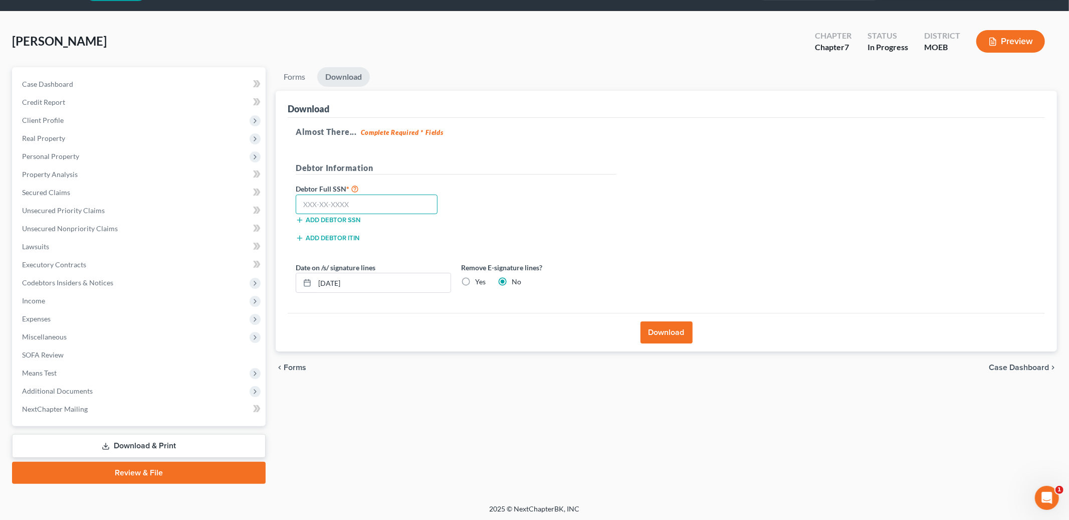
click at [337, 206] on input "text" at bounding box center [367, 205] width 142 height 20
type input "261-90-8458"
click at [660, 329] on button "Download" at bounding box center [667, 332] width 52 height 22
click at [666, 334] on button "Download" at bounding box center [667, 332] width 52 height 22
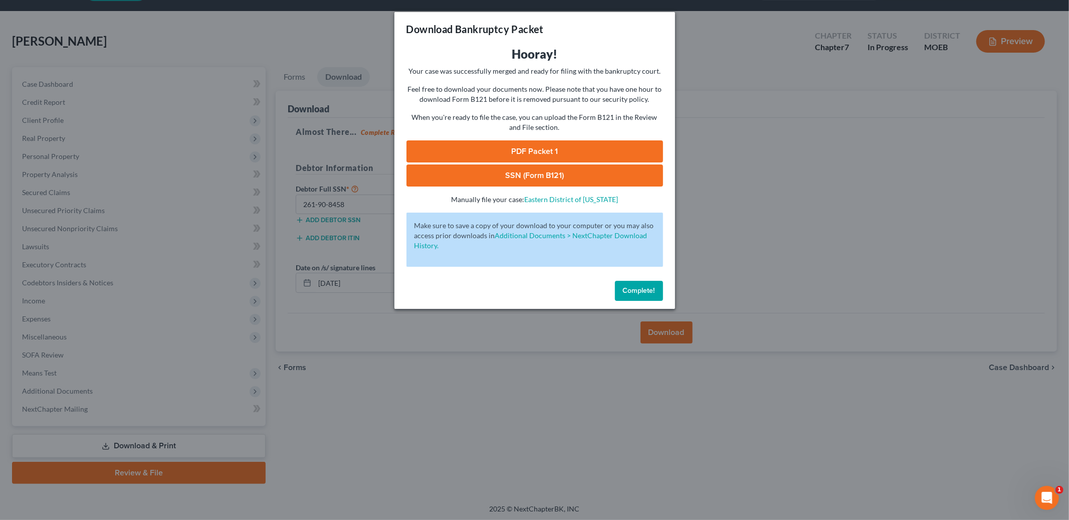
click at [517, 145] on link "PDF Packet 1" at bounding box center [535, 151] width 257 height 22
click at [469, 173] on link "SSN (Form B121)" at bounding box center [535, 175] width 257 height 22
click at [652, 290] on span "Complete!" at bounding box center [639, 290] width 32 height 9
click at [639, 291] on span "Complete!" at bounding box center [639, 290] width 32 height 9
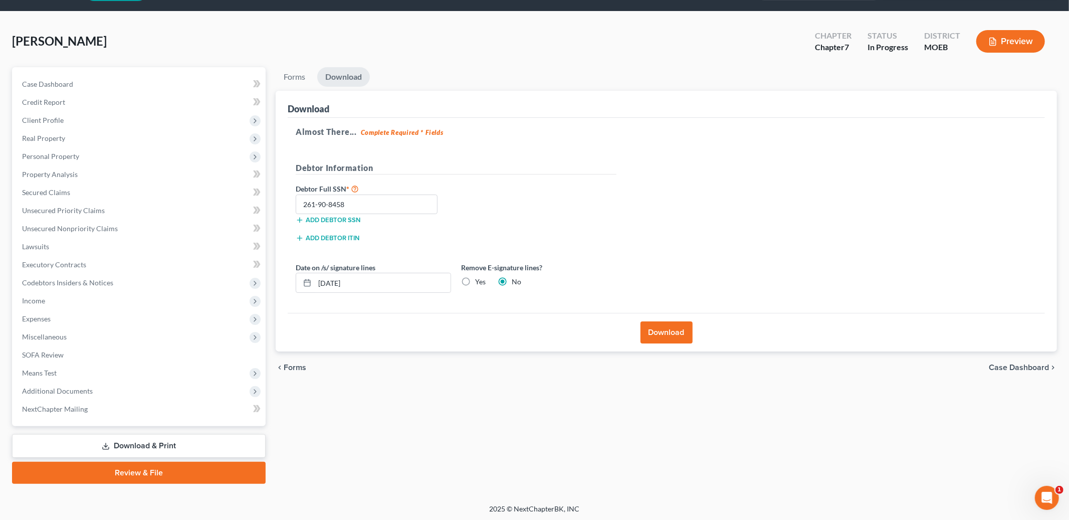
click at [97, 470] on link "Review & File" at bounding box center [139, 473] width 254 height 22
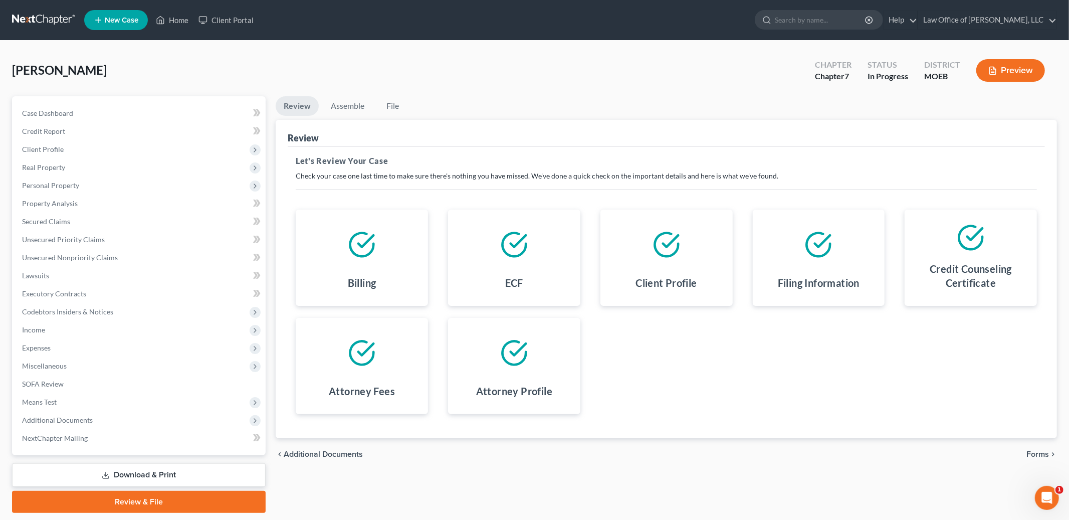
click at [1033, 456] on span "Forms" at bounding box center [1038, 454] width 23 height 8
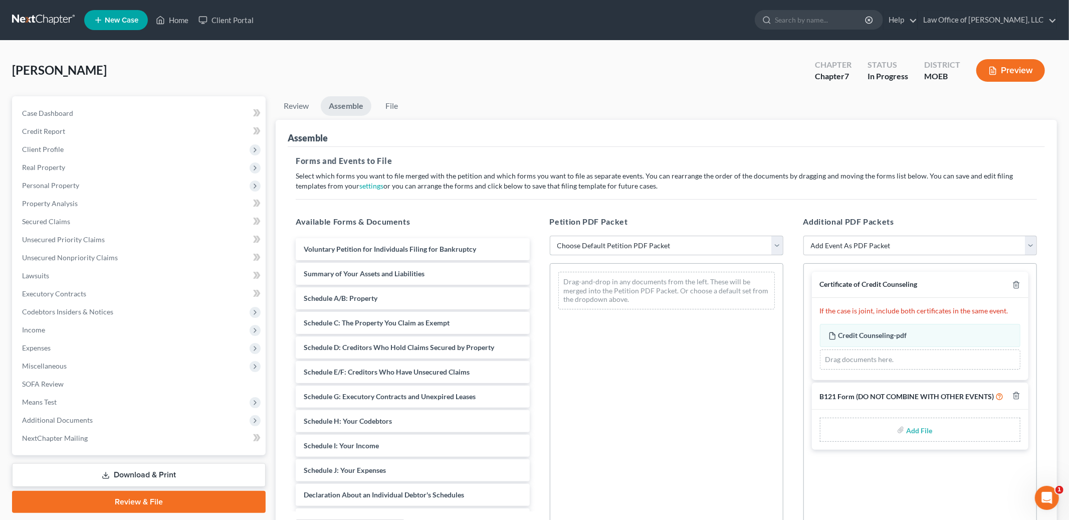
click at [683, 240] on select "Choose Default Petition PDF Packet Complete Bankruptcy Petition (all forms and …" at bounding box center [667, 246] width 234 height 20
select select "0"
click at [550, 236] on select "Choose Default Petition PDF Packet Complete Bankruptcy Petition (all forms and …" at bounding box center [667, 246] width 234 height 20
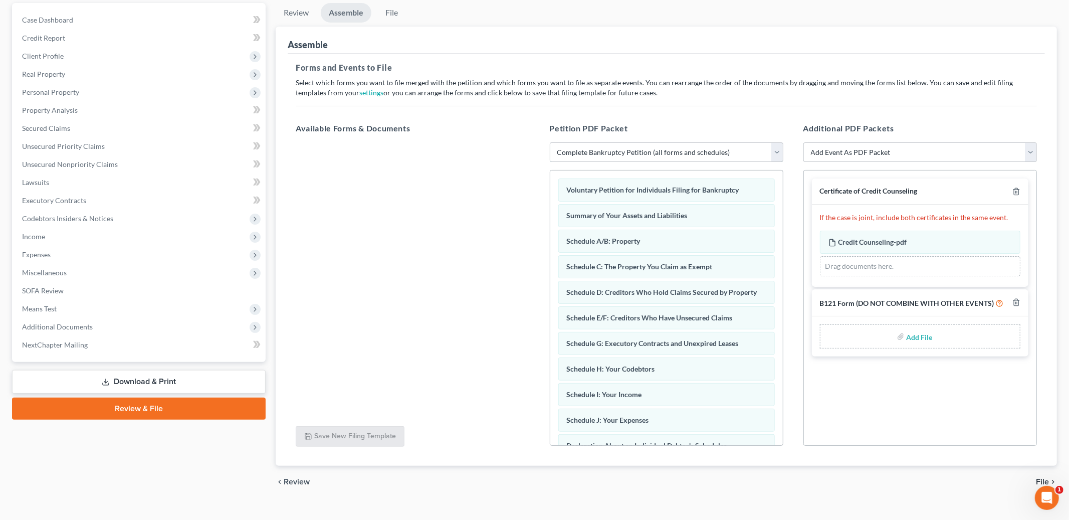
scroll to position [109, 0]
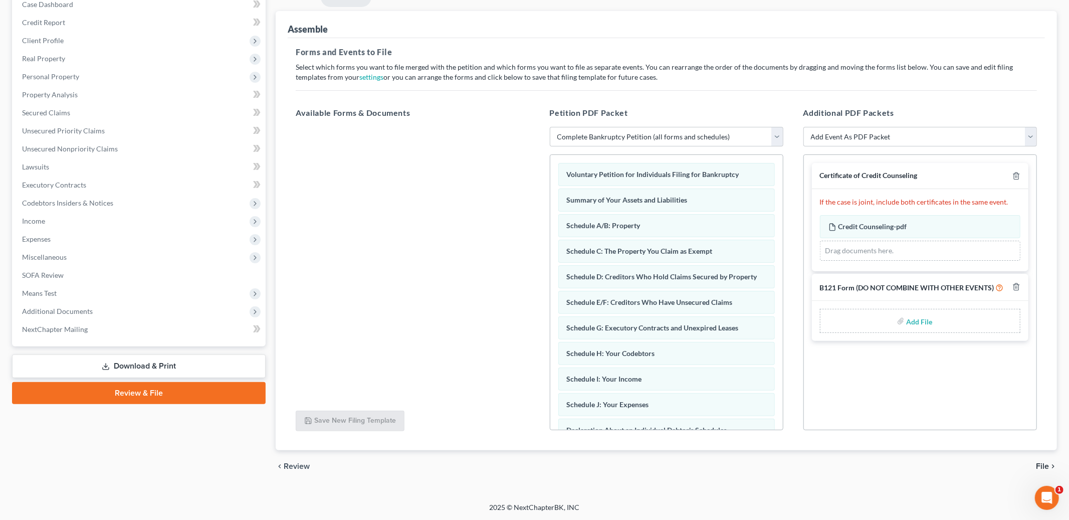
click at [916, 324] on input "file" at bounding box center [919, 321] width 24 height 18
type input "C:\fakepath\B121.pdf"
click at [1046, 467] on span "File" at bounding box center [1042, 466] width 13 height 8
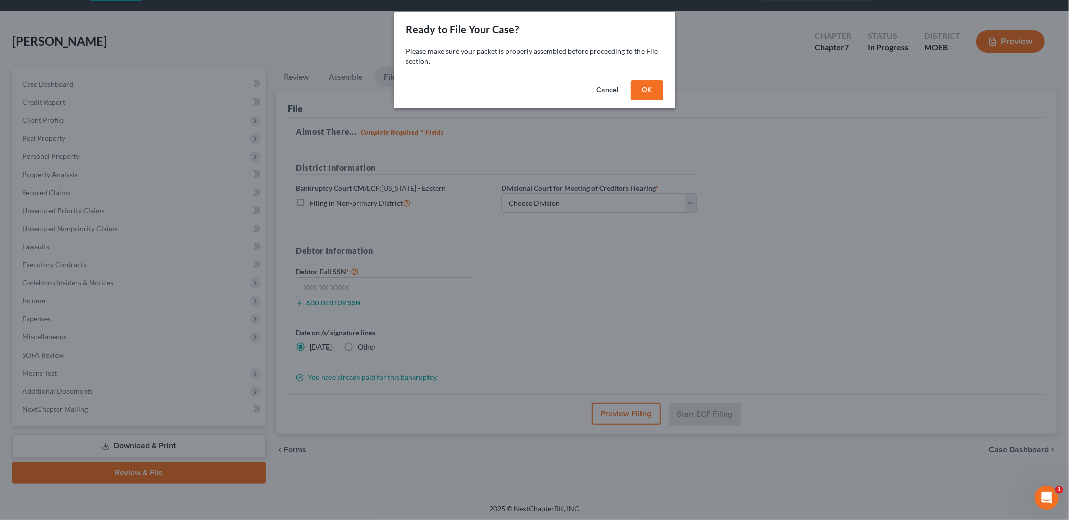
click at [643, 89] on button "OK" at bounding box center [647, 90] width 32 height 20
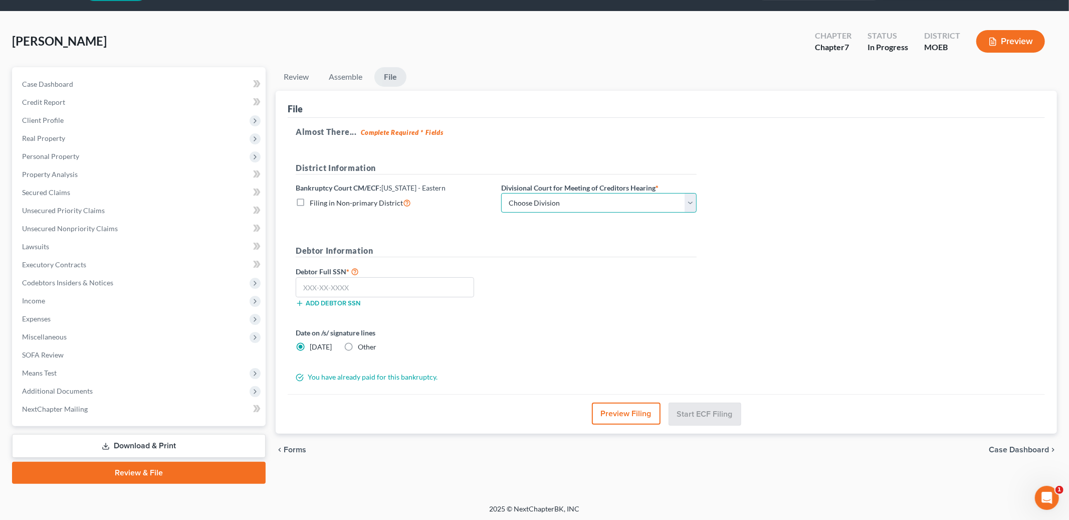
click at [566, 200] on select "Choose Division Cape Girardeau Hannibal St. Louis" at bounding box center [599, 203] width 196 height 20
select select "2"
click at [501, 193] on select "Choose Division Cape Girardeau Hannibal St. Louis" at bounding box center [599, 203] width 196 height 20
click at [434, 289] on input "text" at bounding box center [385, 287] width 178 height 20
type input "261-90-8458"
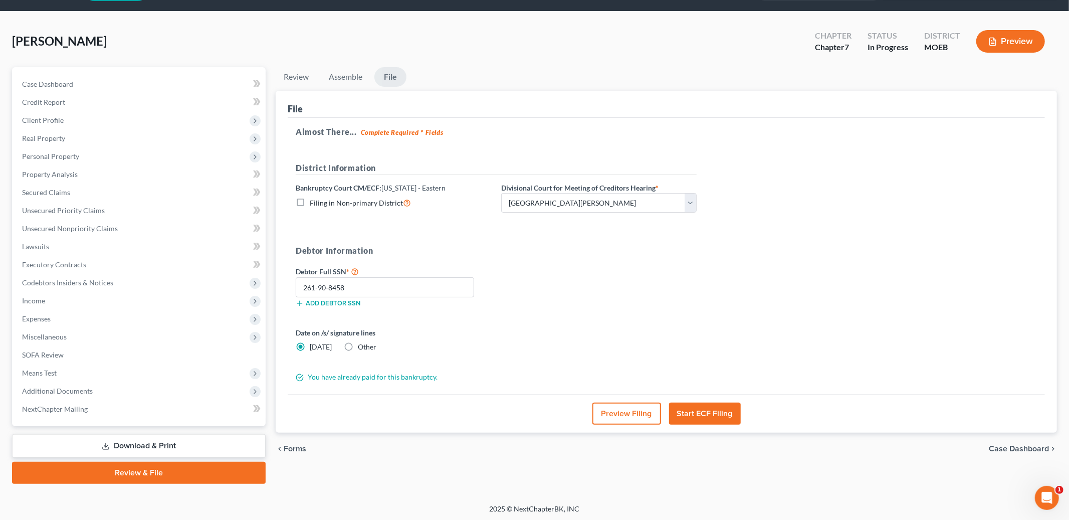
click at [698, 411] on button "Start ECF Filing" at bounding box center [705, 414] width 72 height 22
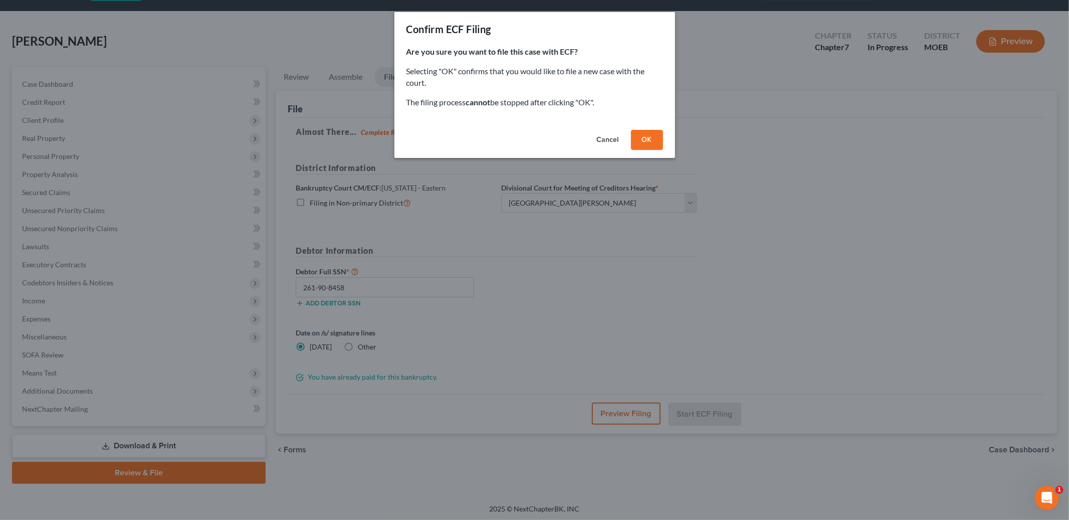
click at [657, 148] on button "OK" at bounding box center [647, 140] width 32 height 20
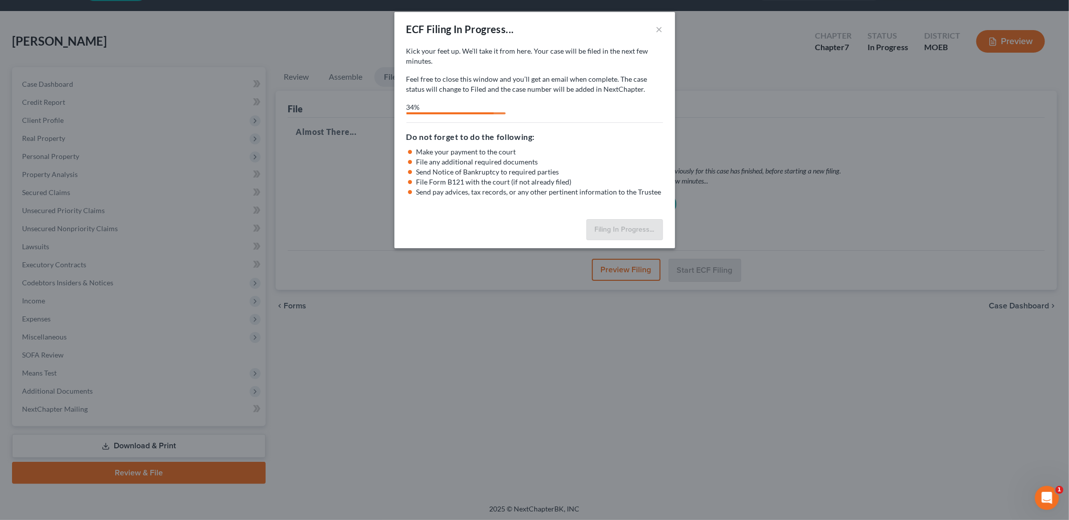
select select "2"
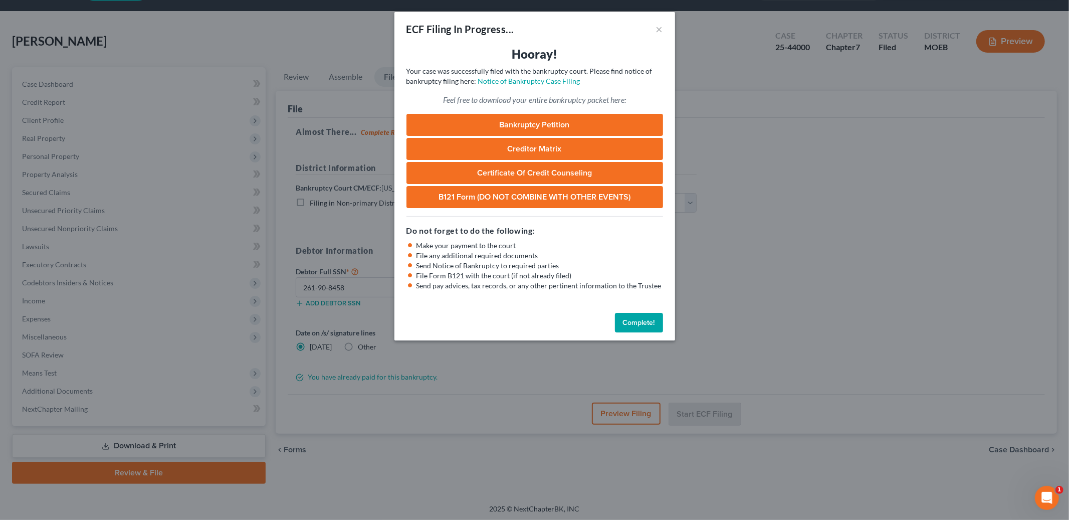
click at [658, 320] on button "Complete!" at bounding box center [639, 323] width 48 height 20
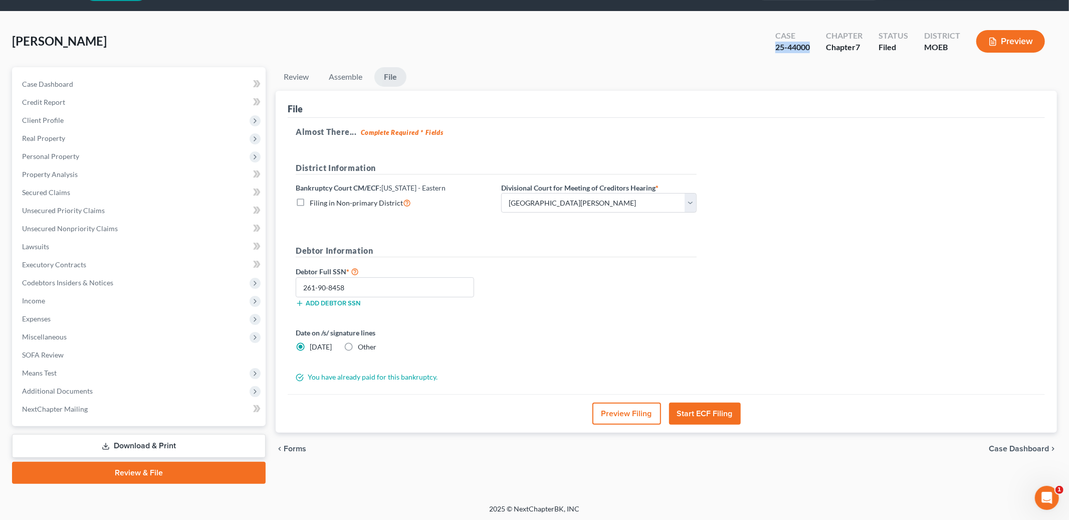
drag, startPoint x: 778, startPoint y: 46, endPoint x: 812, endPoint y: 49, distance: 33.8
click at [812, 49] on div "Case 25-44000" at bounding box center [793, 43] width 51 height 30
copy div "25-44000"
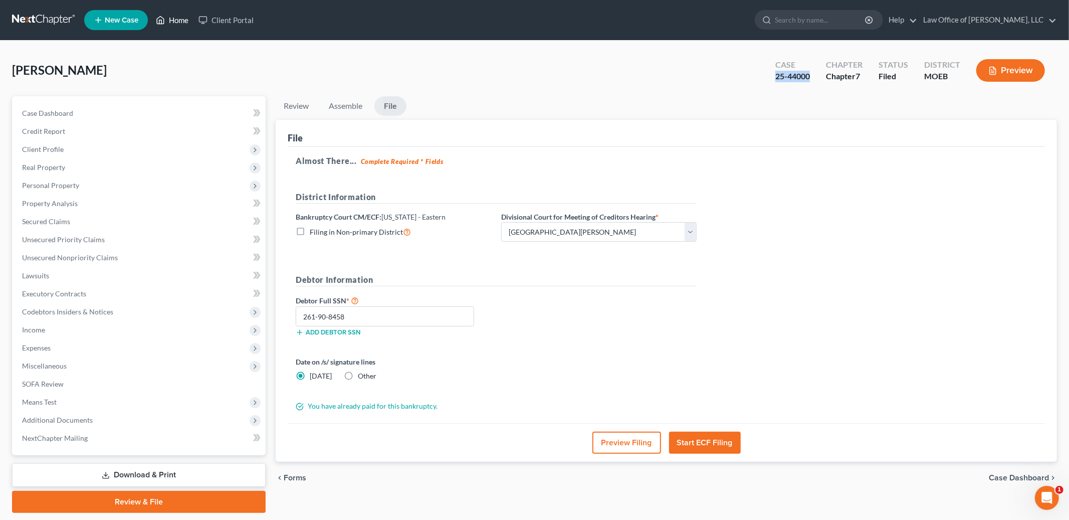
click at [177, 19] on link "Home" at bounding box center [172, 20] width 43 height 18
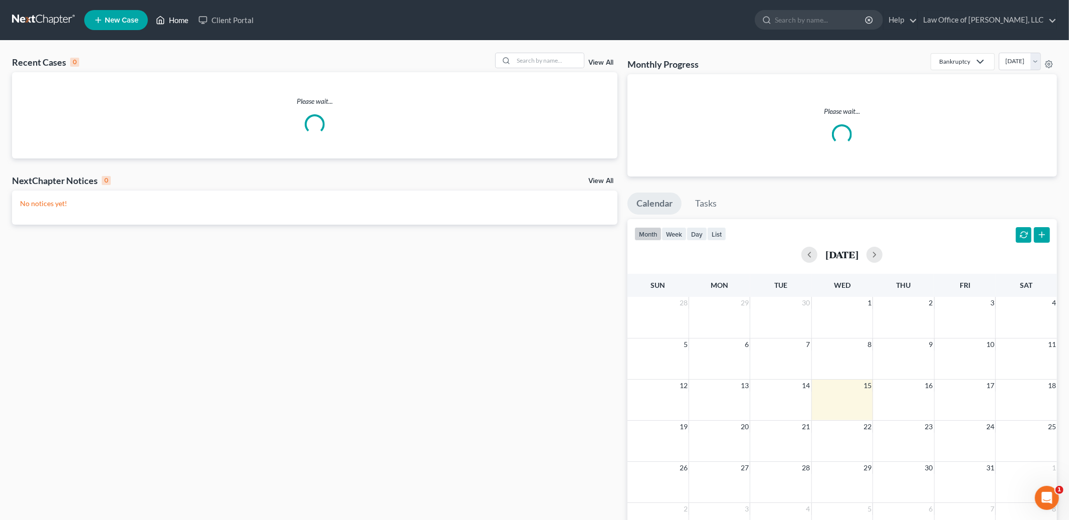
click at [183, 21] on link "Home" at bounding box center [172, 20] width 43 height 18
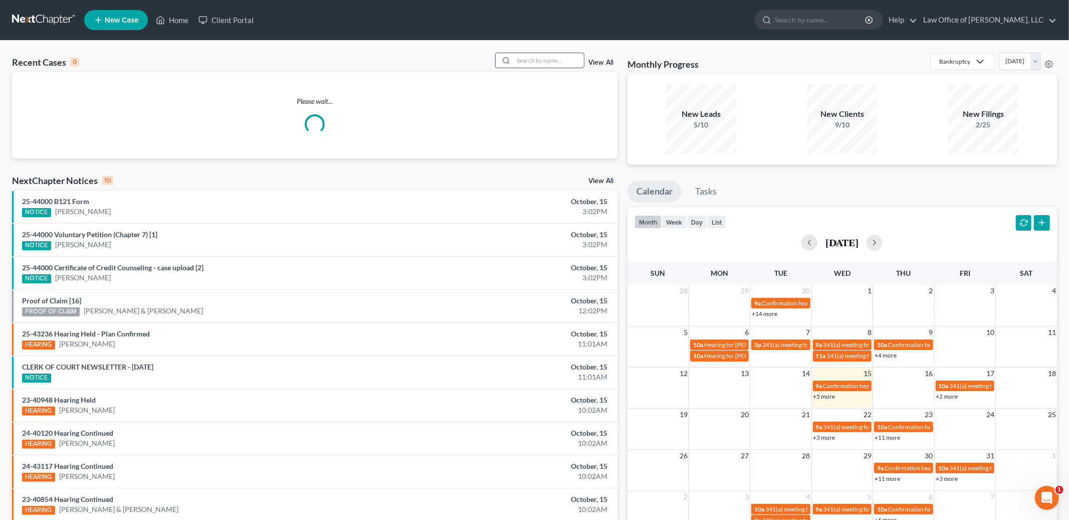
click at [528, 59] on input "search" at bounding box center [549, 60] width 70 height 15
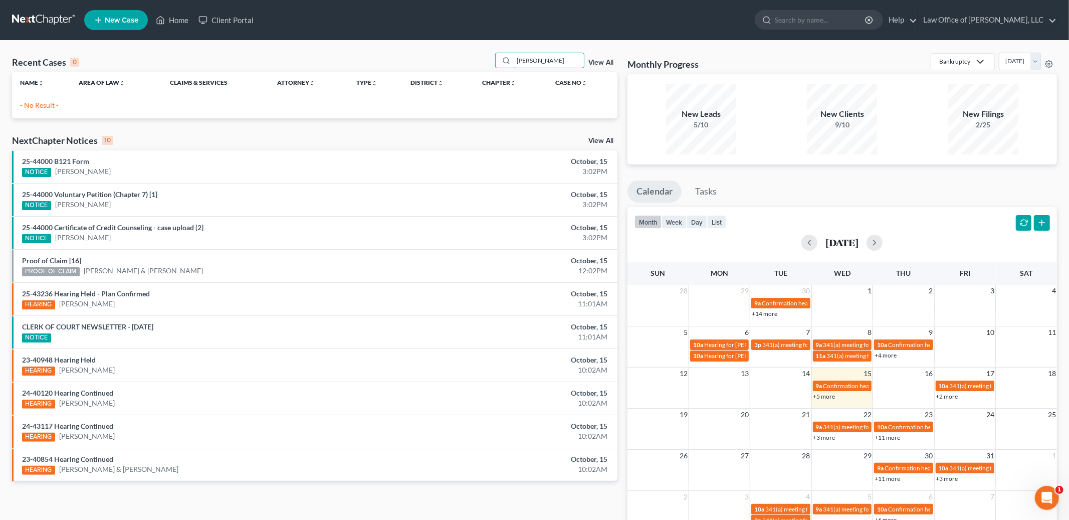
type input "declue"
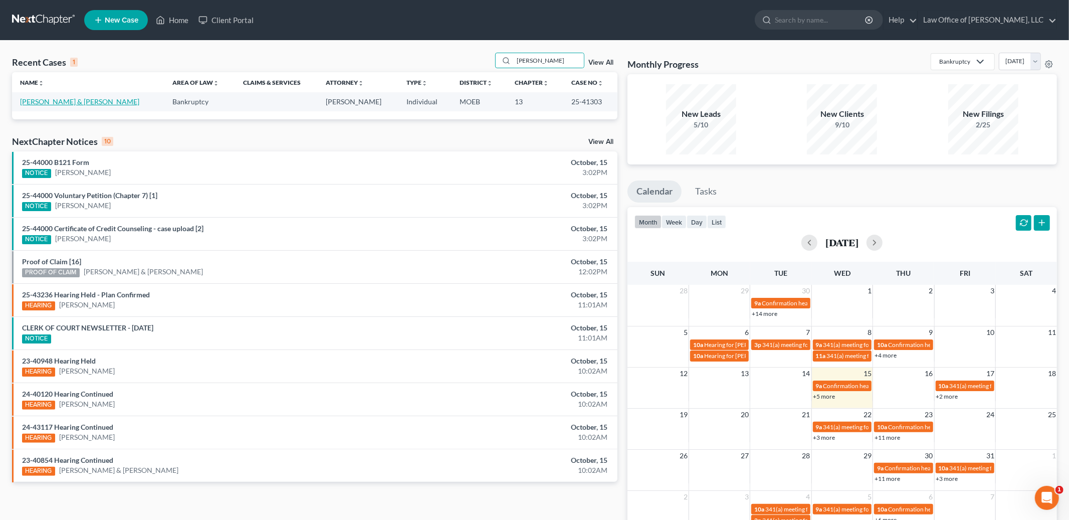
click at [47, 100] on link "[PERSON_NAME] & [PERSON_NAME]" at bounding box center [79, 101] width 119 height 9
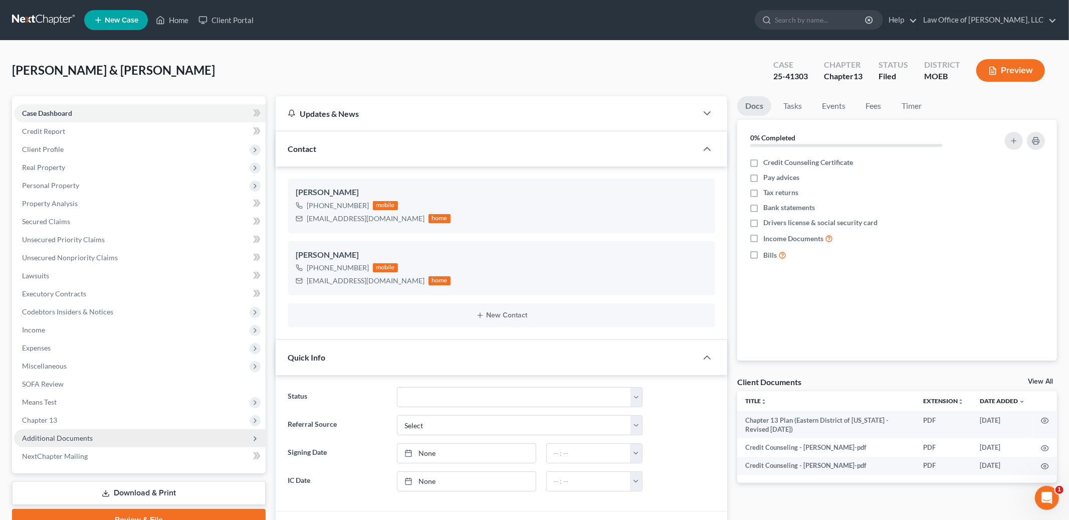
click at [47, 442] on span "Additional Documents" at bounding box center [140, 438] width 252 height 18
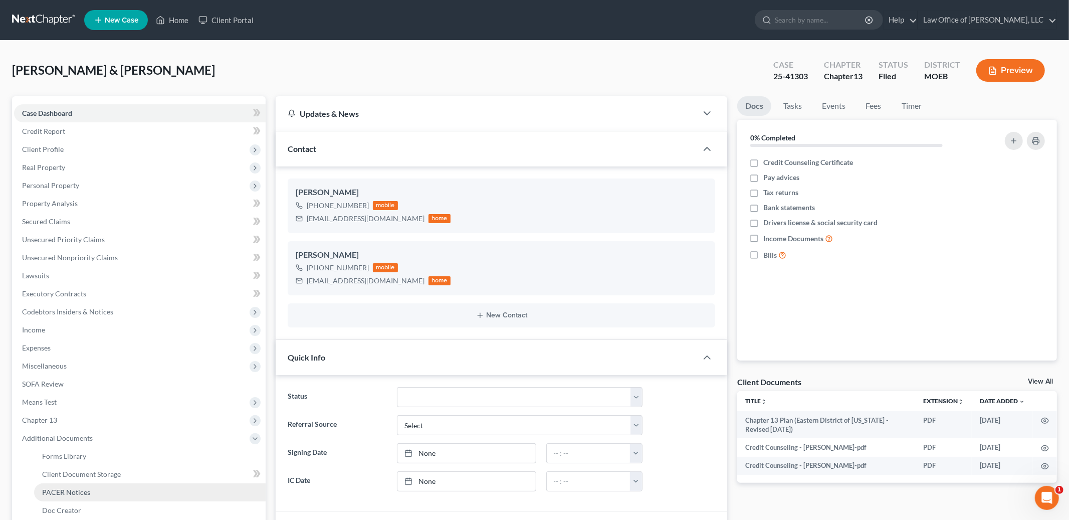
click at [68, 491] on span "PACER Notices" at bounding box center [66, 492] width 48 height 9
